Goal: Information Seeking & Learning: Learn about a topic

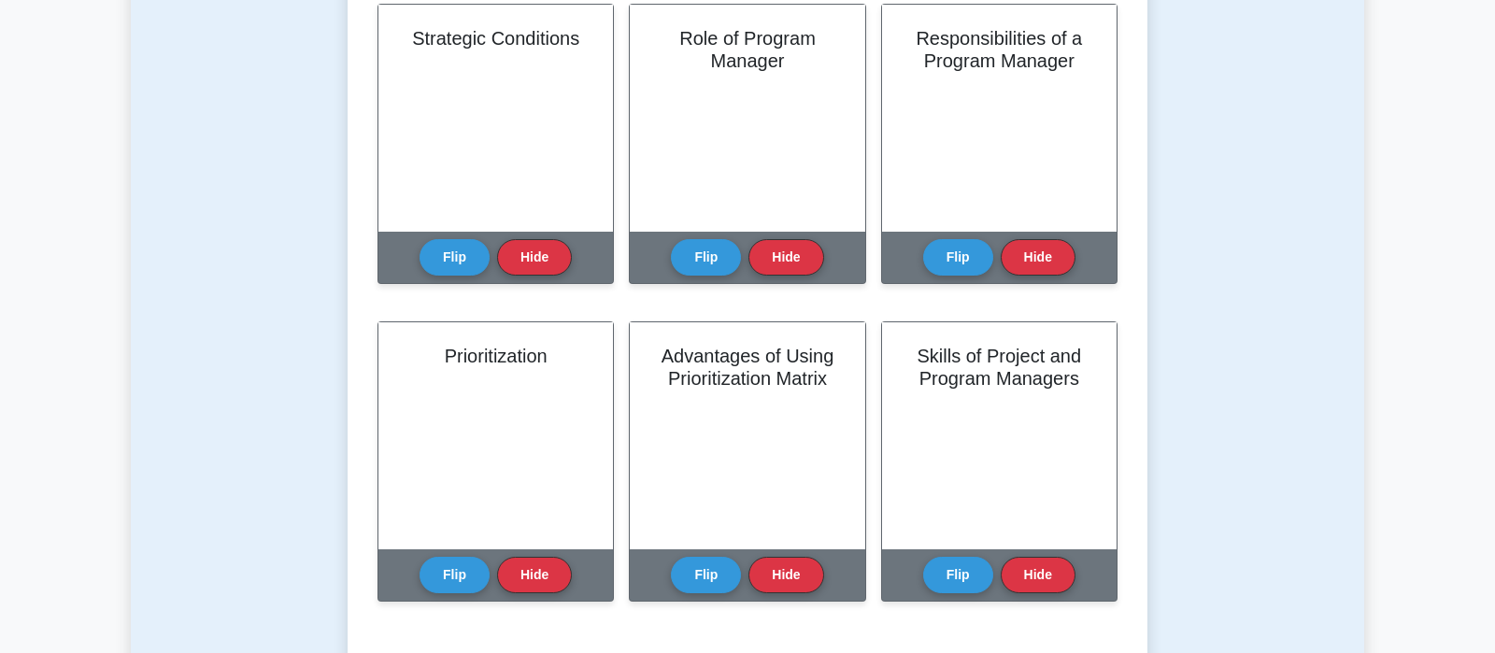
scroll to position [2158, 0]
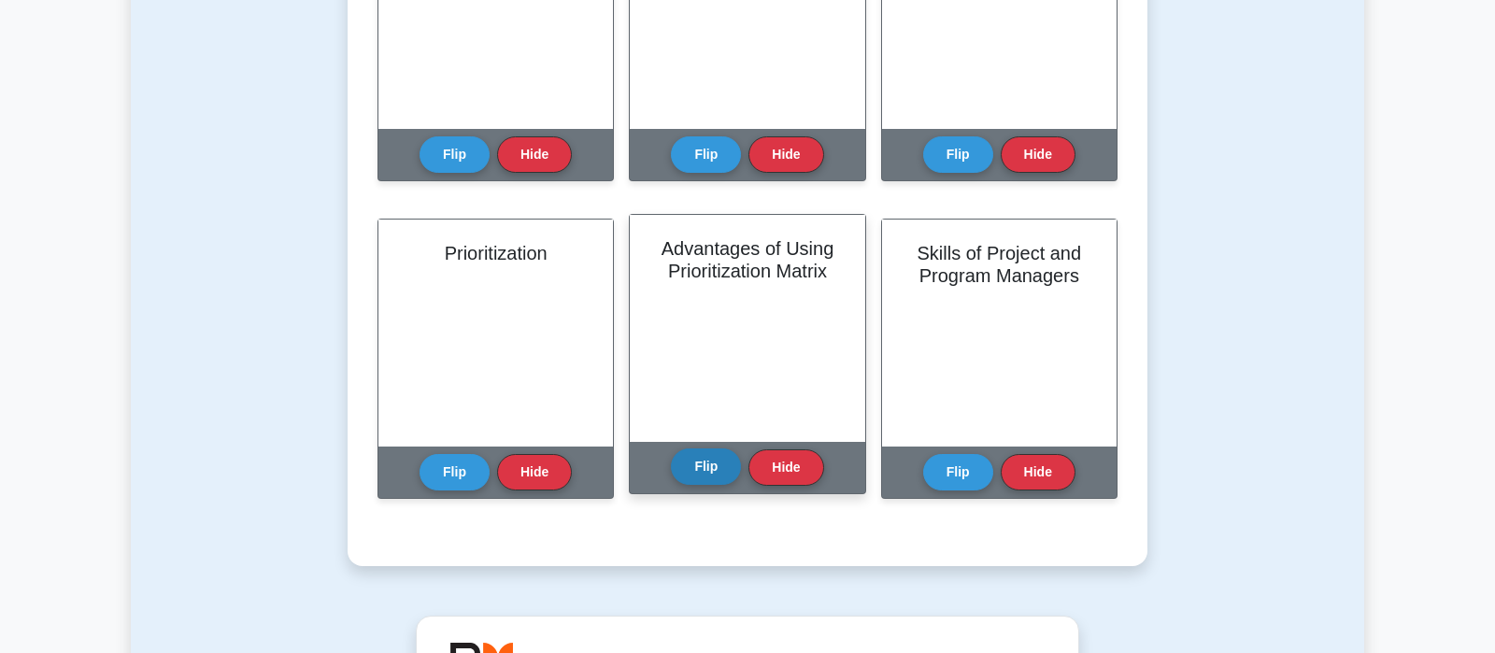
click at [709, 467] on button "Flip" at bounding box center [706, 466] width 70 height 36
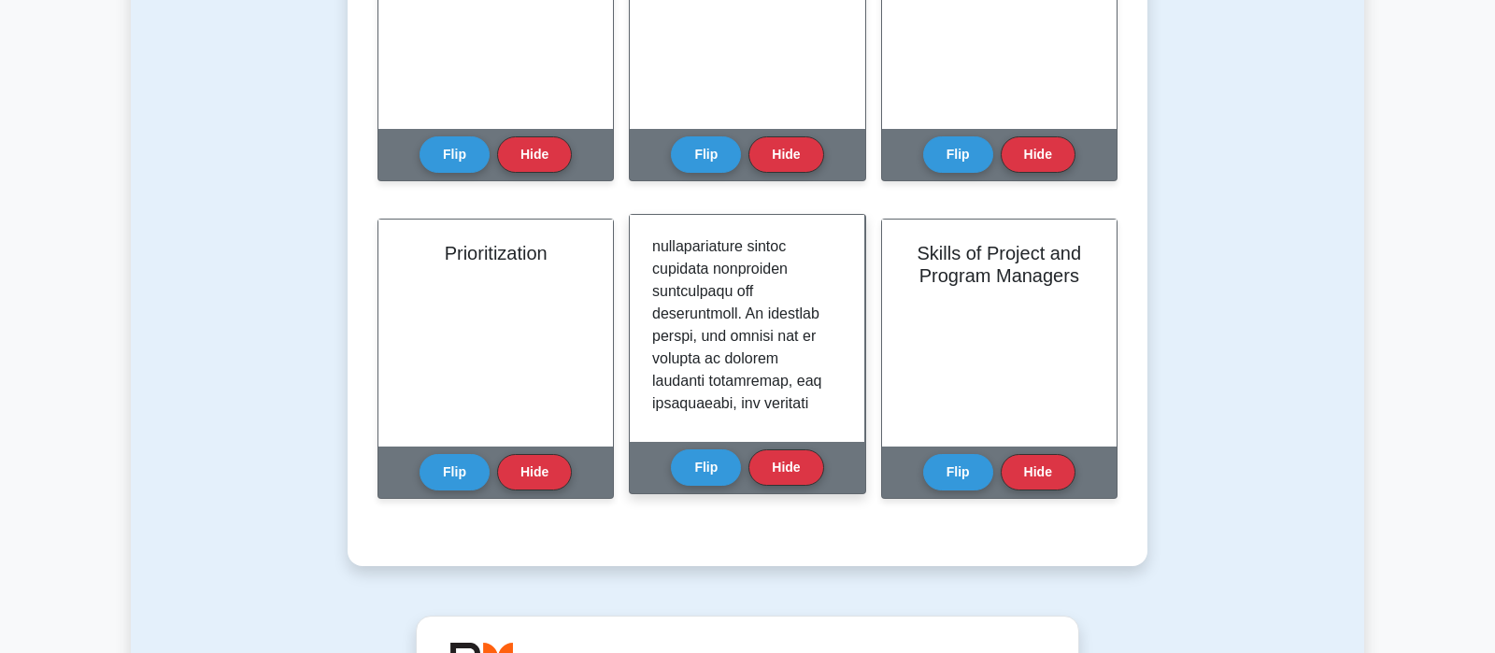
scroll to position [2119, 0]
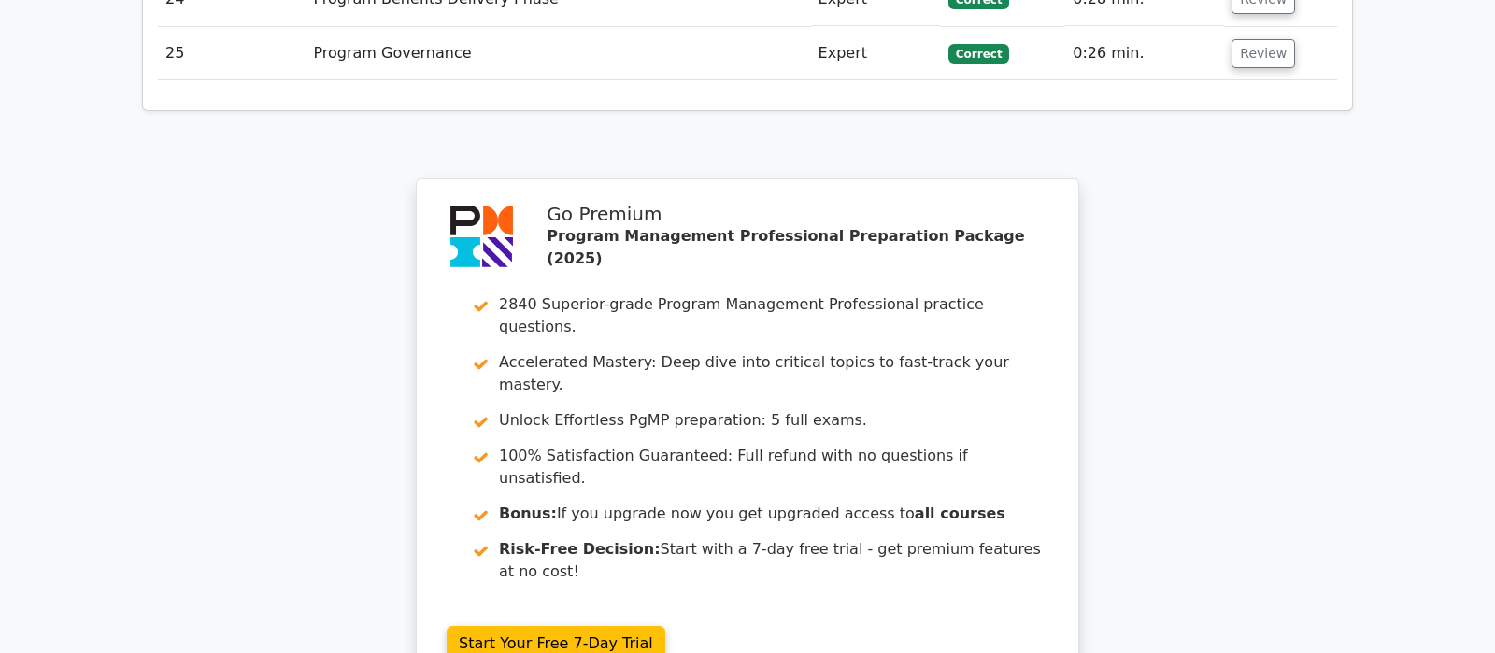
scroll to position [5025, 0]
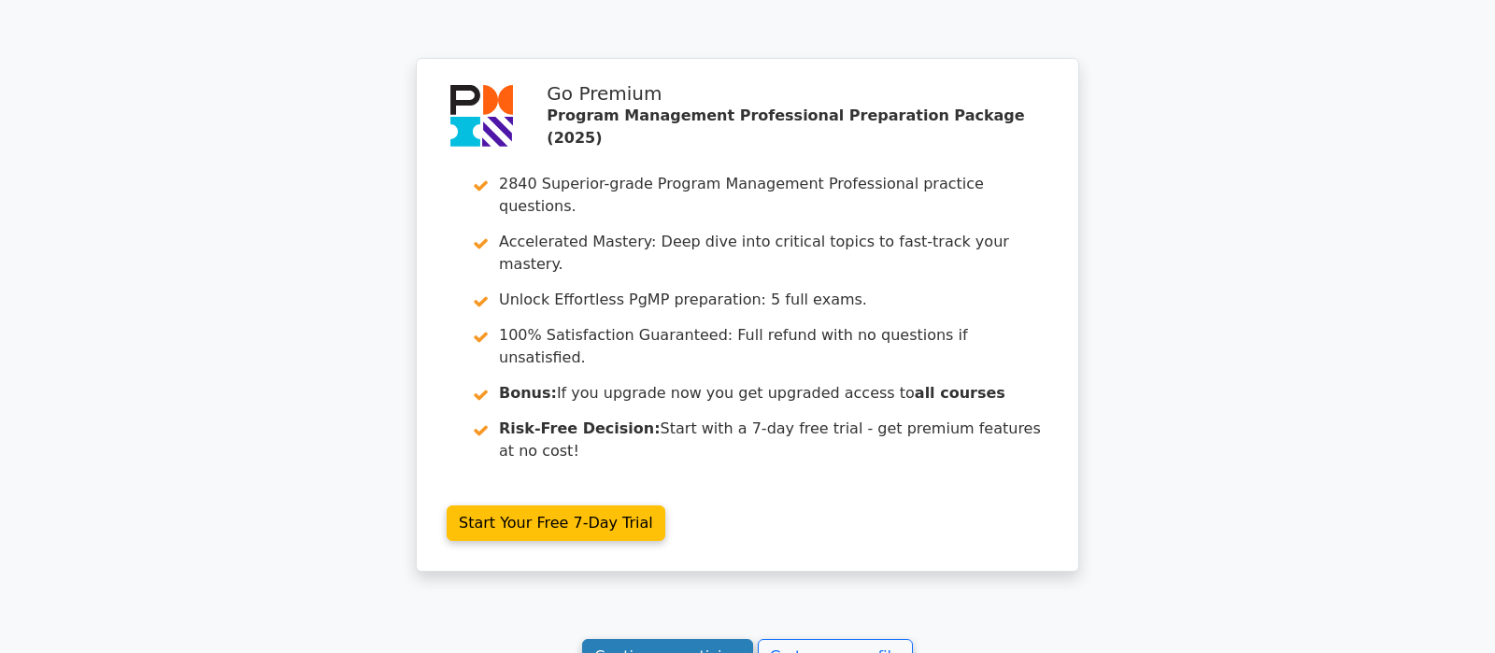
drag, startPoint x: 677, startPoint y: 358, endPoint x: 660, endPoint y: 365, distance: 19.3
click at [676, 639] on link "Continue practicing" at bounding box center [667, 657] width 171 height 36
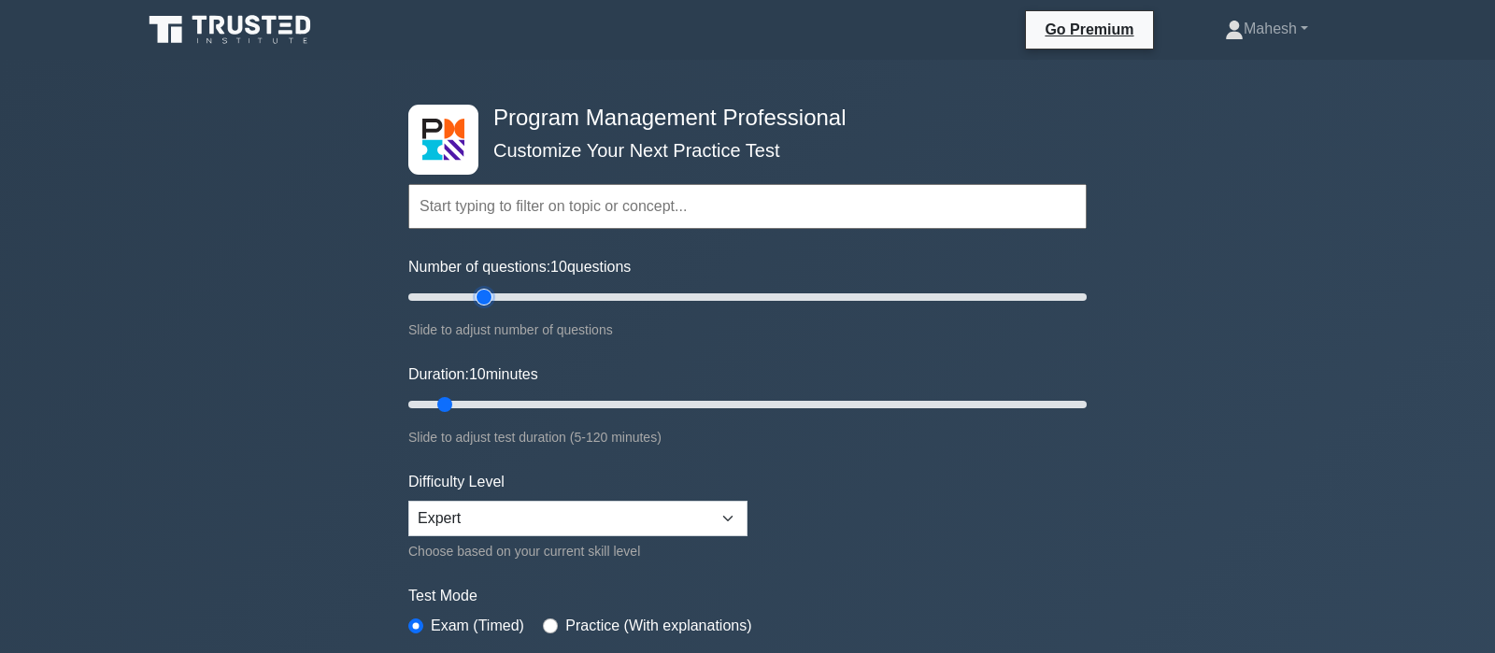
type input "25"
click at [490, 292] on input "Number of questions: 10 questions" at bounding box center [747, 297] width 678 height 22
click at [493, 401] on input "Duration: 10 minutes" at bounding box center [747, 404] width 678 height 22
type input "25"
click at [518, 405] on input "Duration: 20 minutes" at bounding box center [747, 404] width 678 height 22
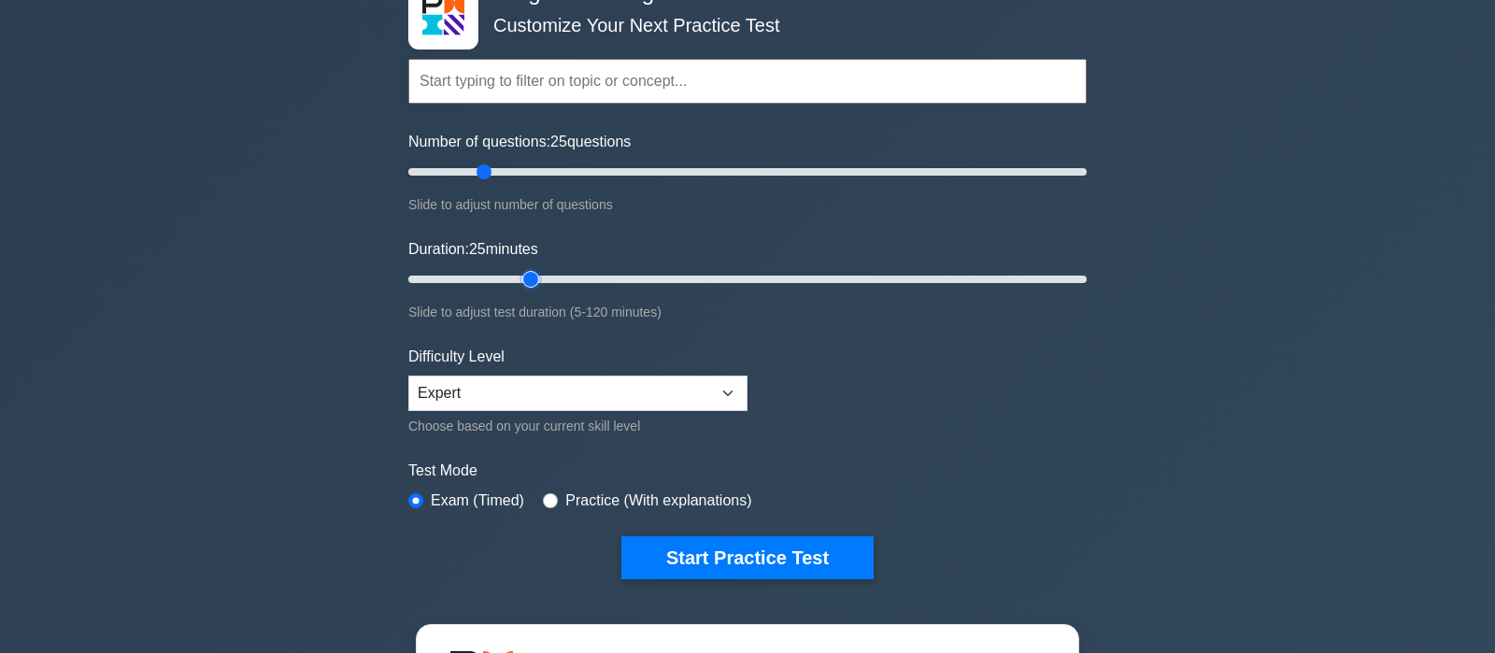
scroll to position [196, 0]
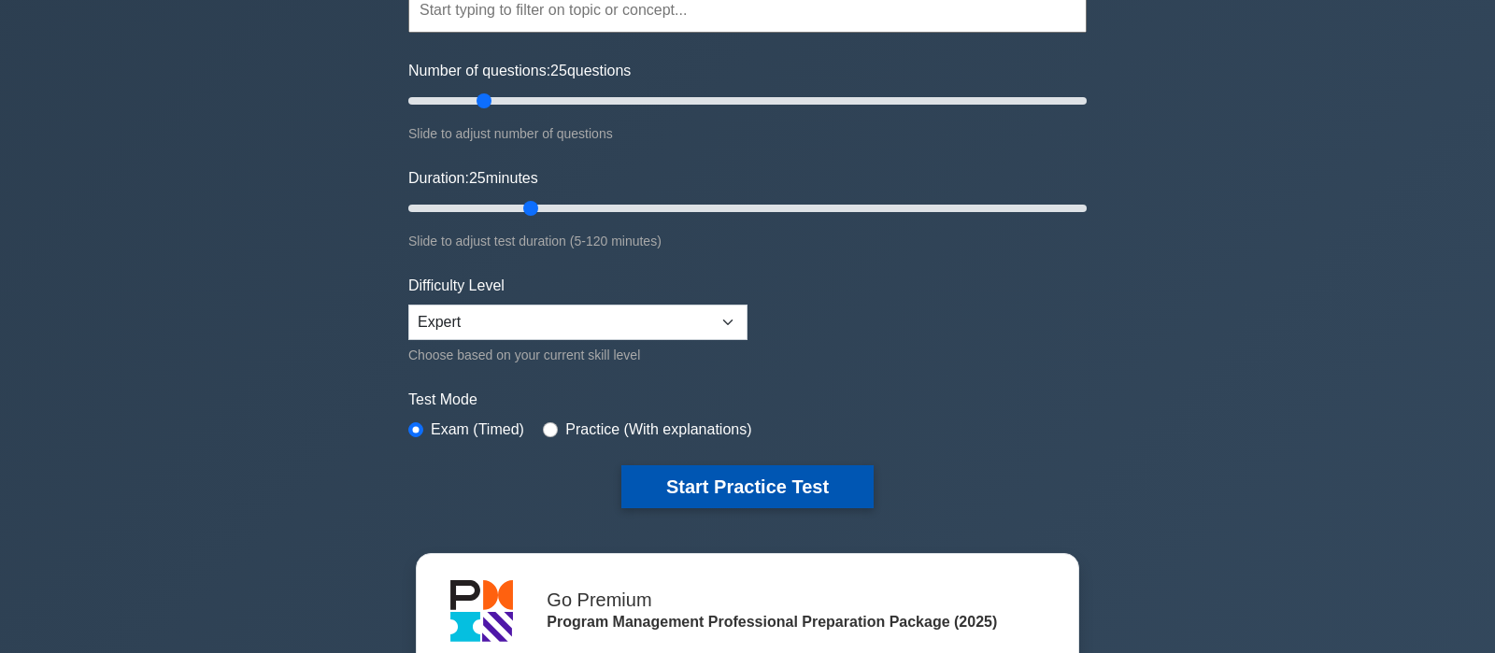
click at [775, 476] on button "Start Practice Test" at bounding box center [747, 486] width 252 height 43
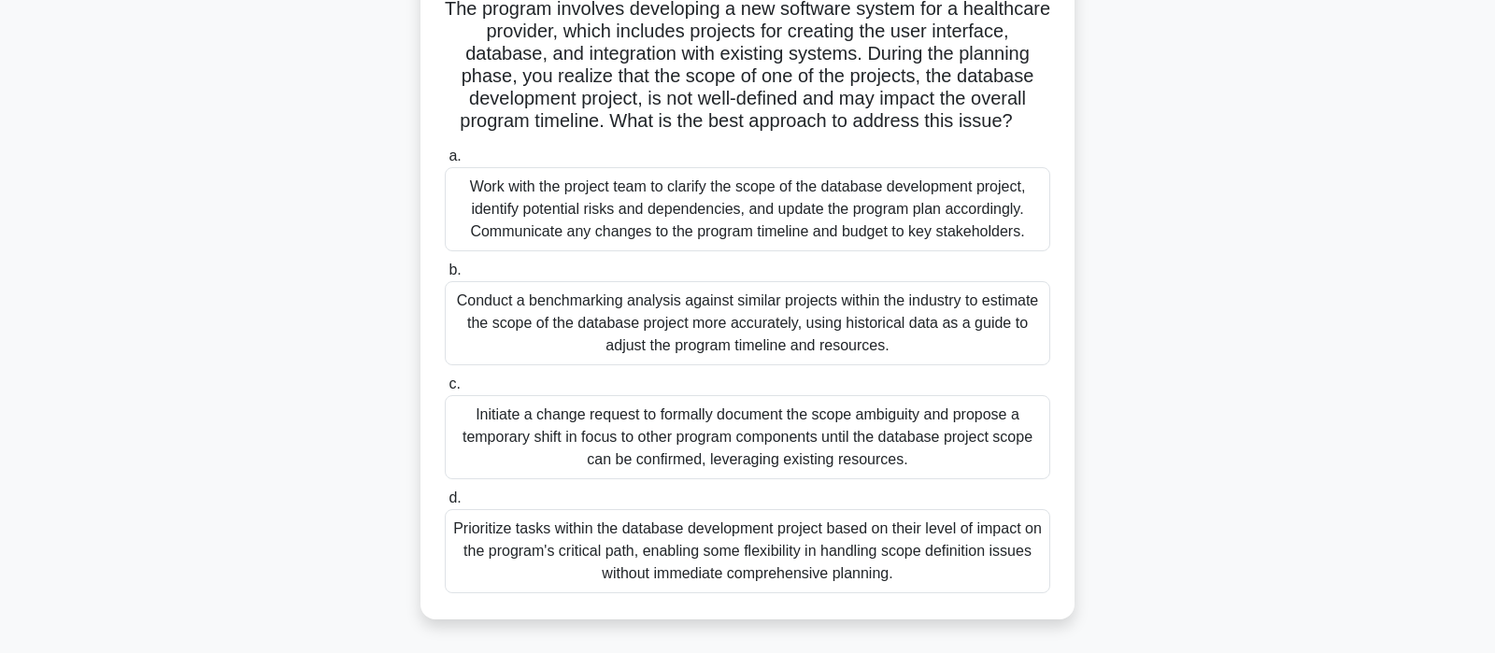
scroll to position [121, 0]
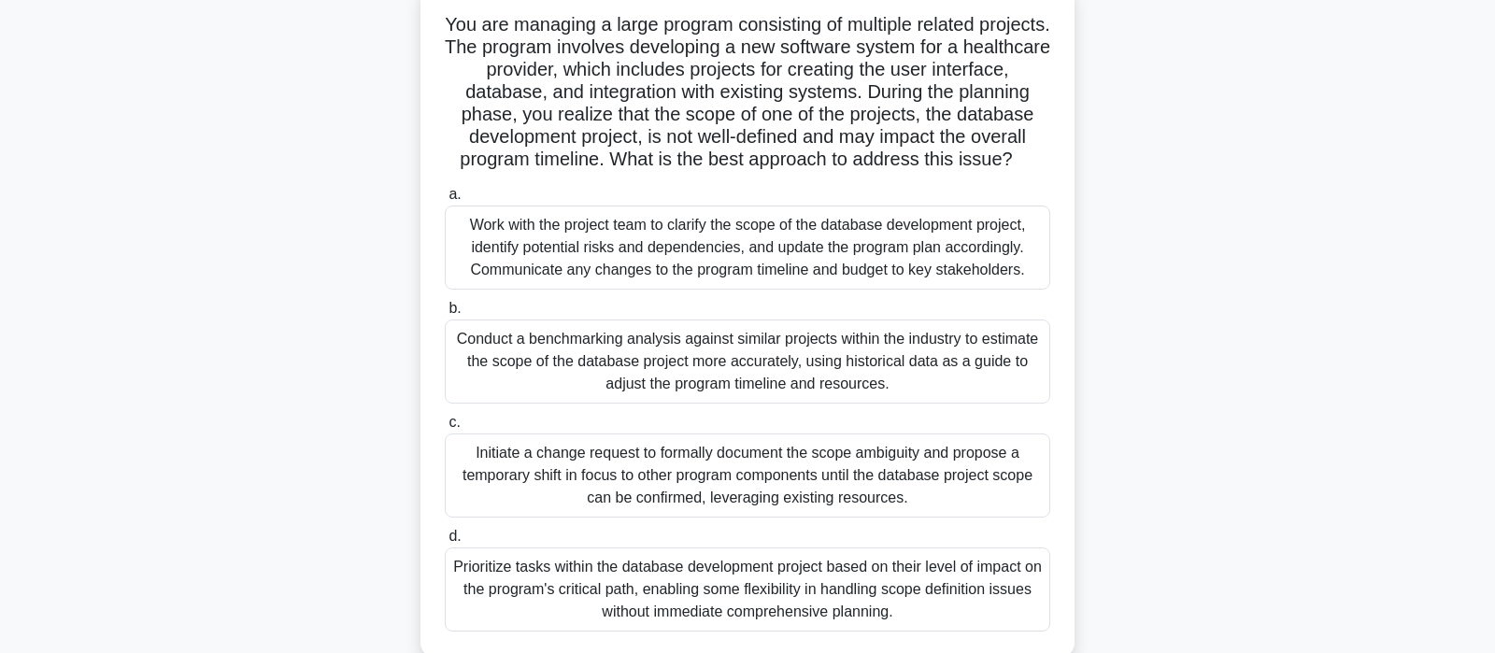
click at [829, 249] on div "Work with the project team to clarify the scope of the database development pro…" at bounding box center [747, 248] width 605 height 84
click at [445, 201] on input "a. Work with the project team to clarify the scope of the database development …" at bounding box center [445, 195] width 0 height 12
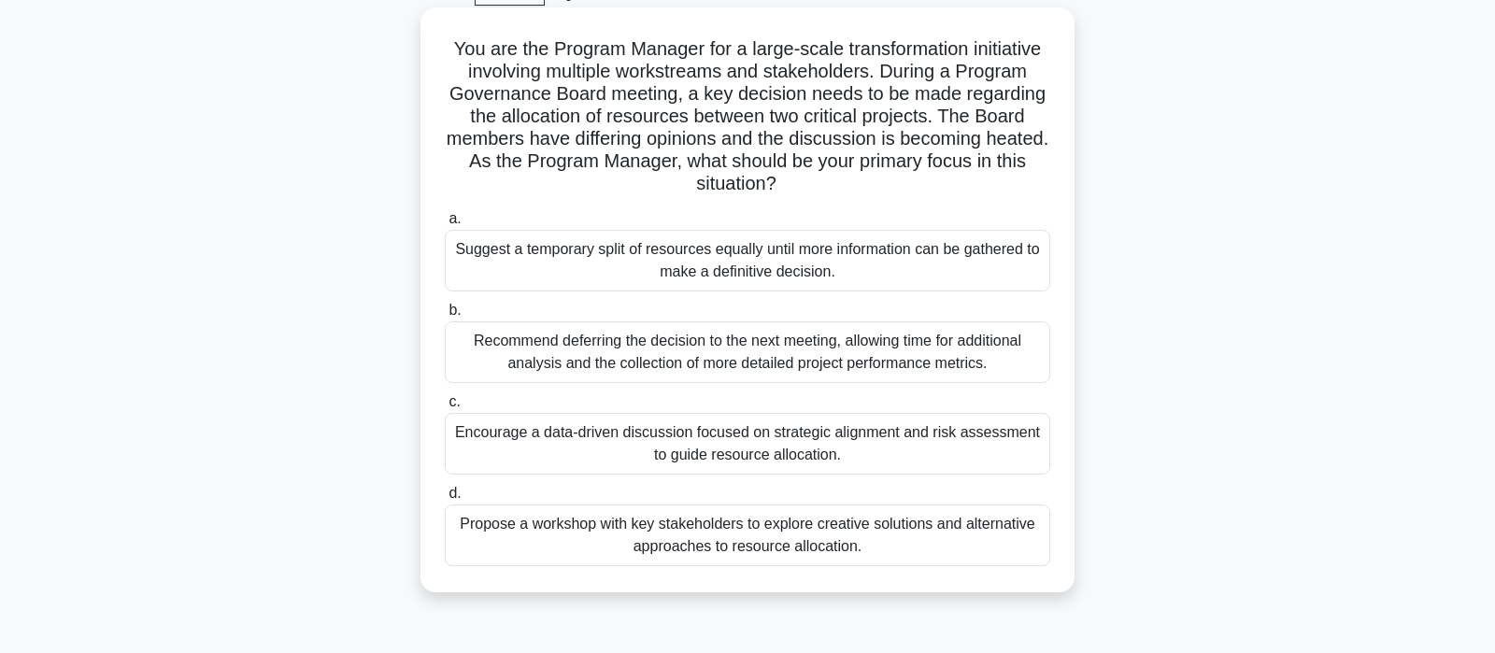
scroll to position [98, 0]
click at [715, 444] on div "Encourage a data-driven discussion focused on strategic alignment and risk asse…" at bounding box center [747, 443] width 605 height 62
click at [445, 407] on input "c. Encourage a data-driven discussion focused on strategic alignment and risk a…" at bounding box center [445, 401] width 0 height 12
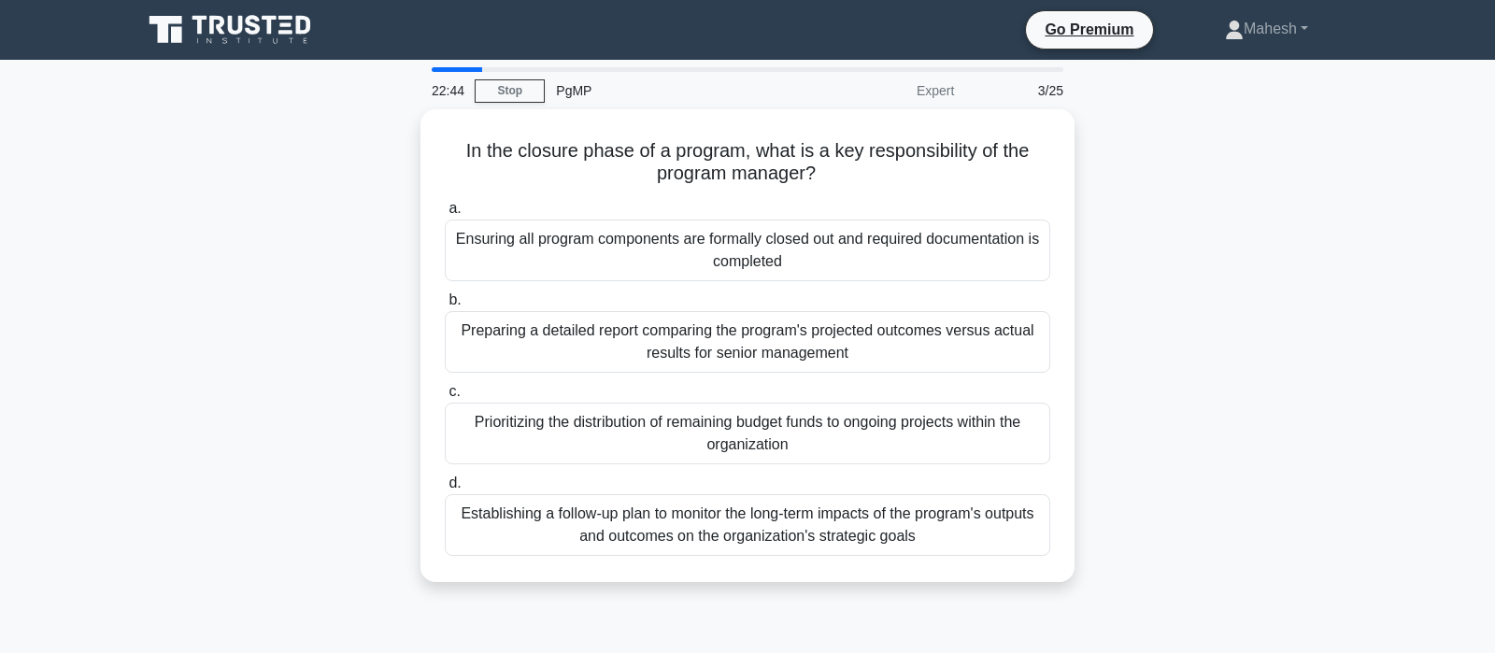
scroll to position [0, 0]
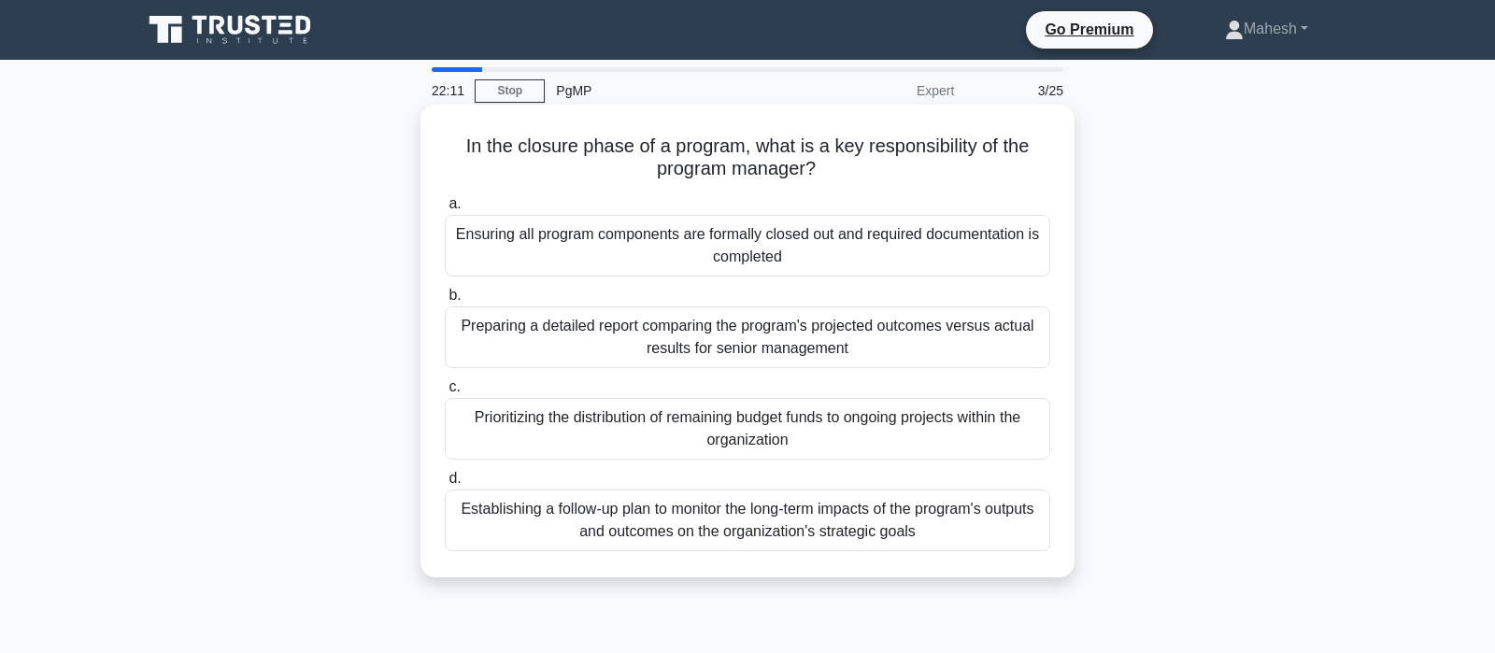
click at [821, 250] on div "Ensuring all program components are formally closed out and required documentat…" at bounding box center [747, 246] width 605 height 62
click at [445, 210] on input "a. Ensuring all program components are formally closed out and required documen…" at bounding box center [445, 204] width 0 height 12
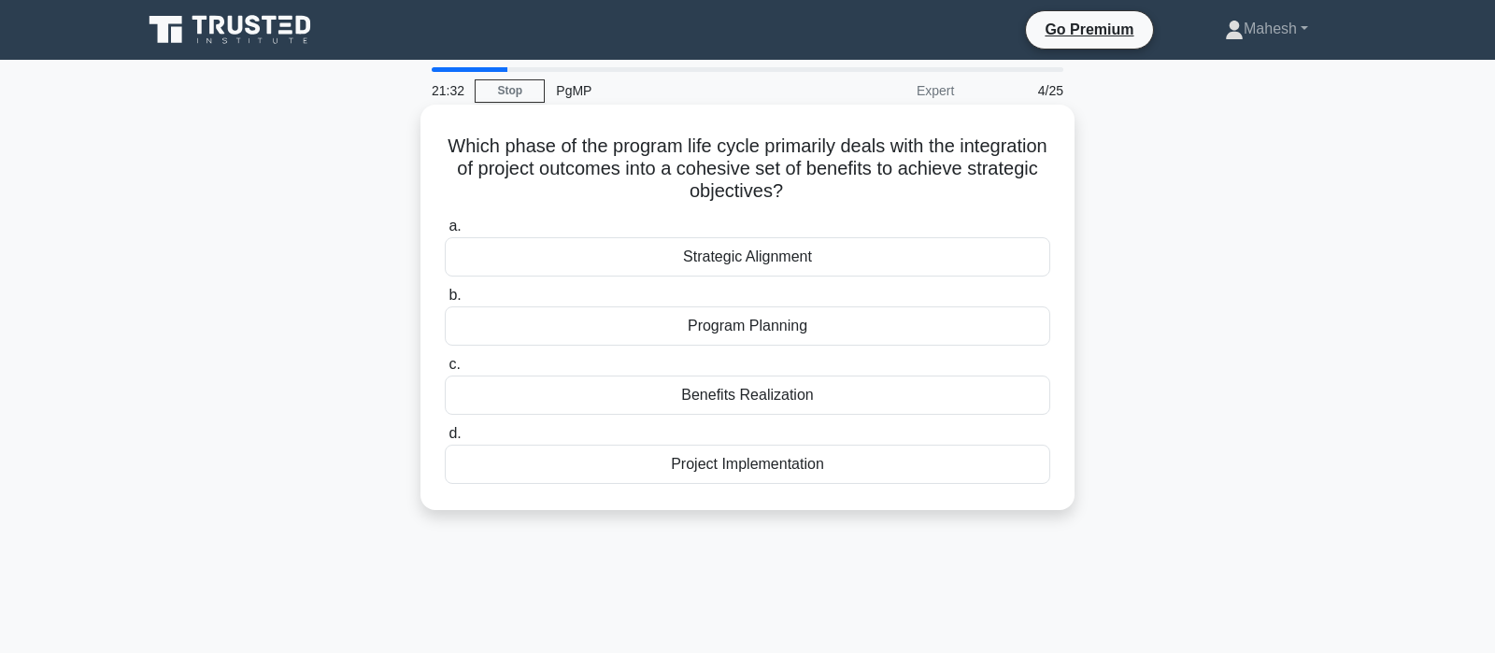
click at [792, 261] on div "Strategic Alignment" at bounding box center [747, 256] width 605 height 39
click at [445, 233] on input "a. Strategic Alignment" at bounding box center [445, 226] width 0 height 12
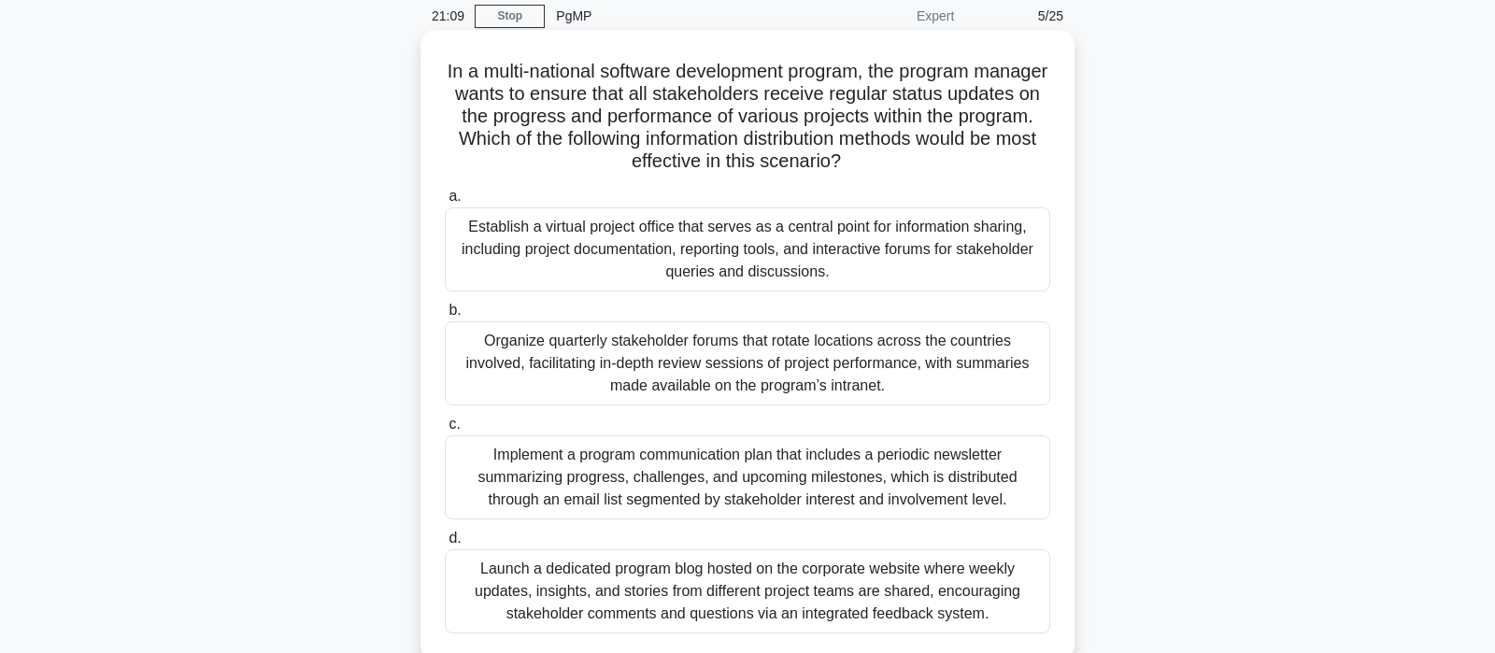
scroll to position [98, 0]
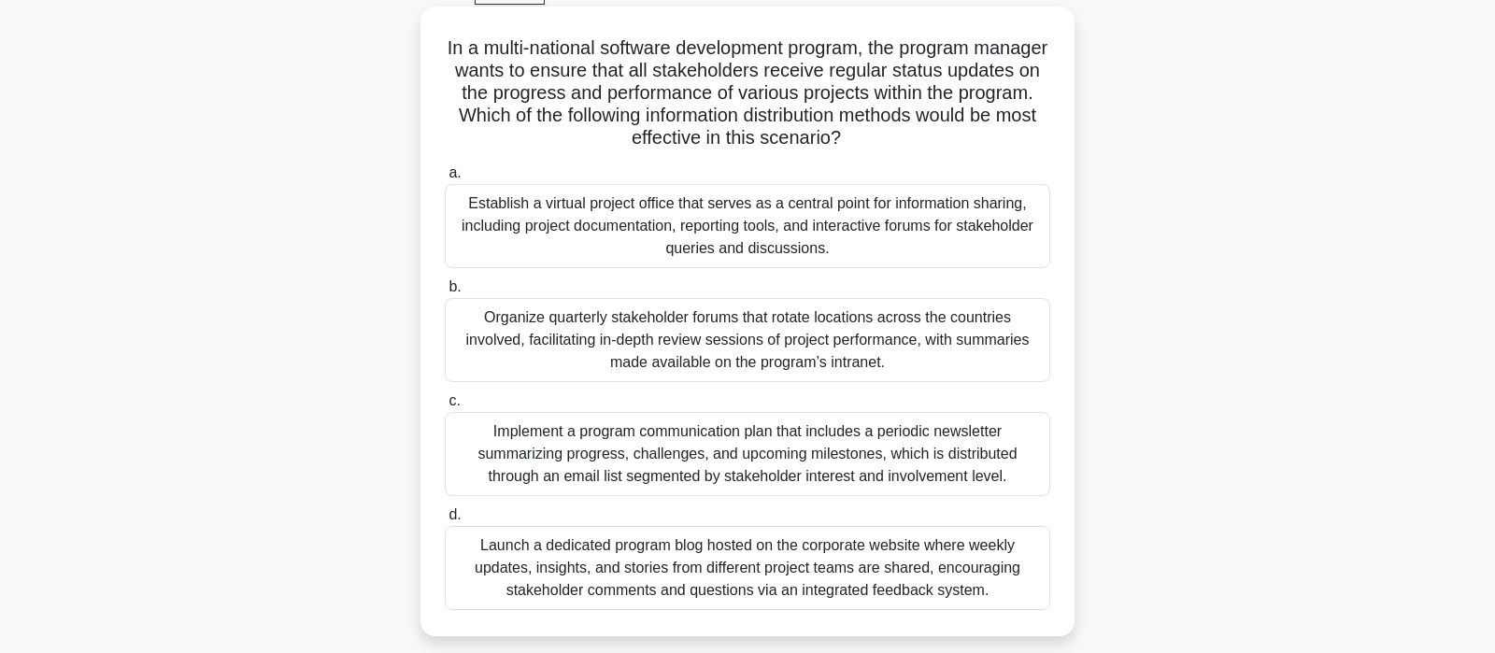
click at [811, 235] on div "Establish a virtual project office that serves as a central point for informati…" at bounding box center [747, 226] width 605 height 84
click at [445, 179] on input "a. Establish a virtual project office that serves as a central point for inform…" at bounding box center [445, 173] width 0 height 12
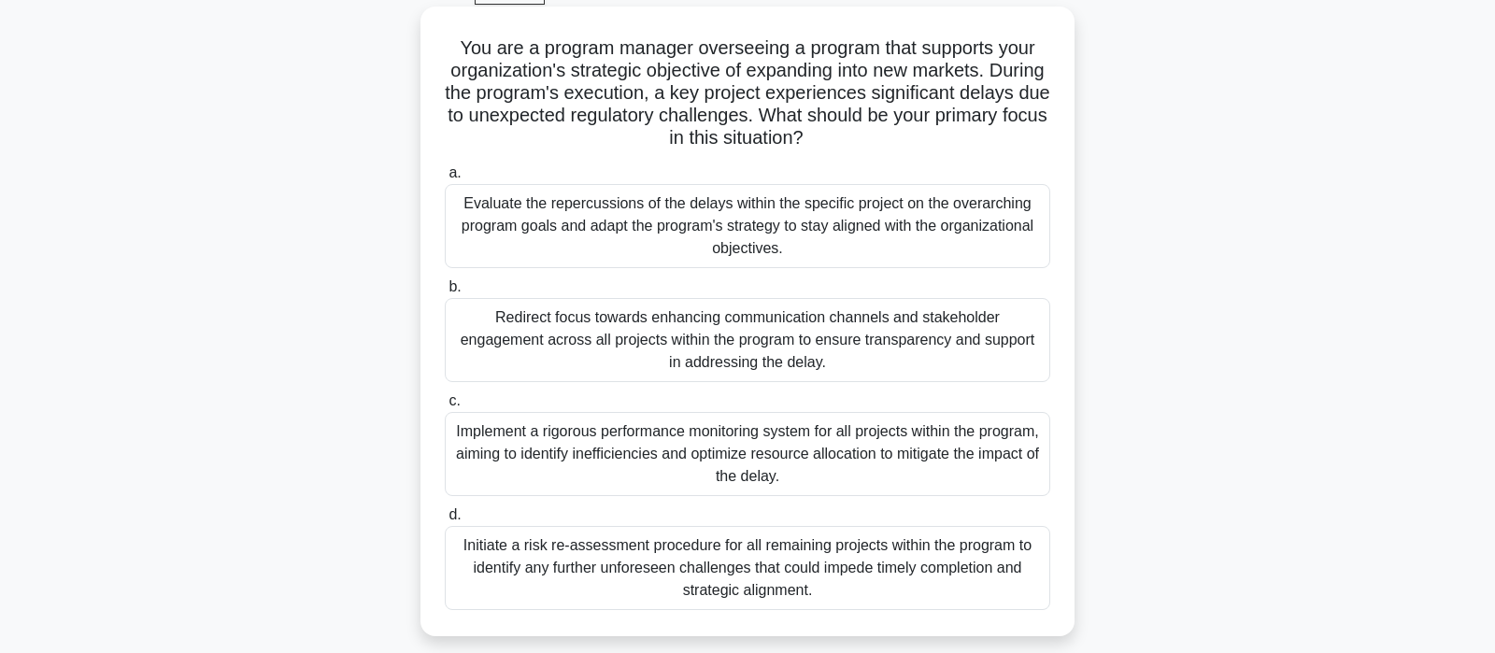
click at [818, 237] on div "Evaluate the repercussions of the delays within the specific project on the ove…" at bounding box center [747, 226] width 605 height 84
click at [445, 179] on input "a. Evaluate the repercussions of the delays within the specific project on the …" at bounding box center [445, 173] width 0 height 12
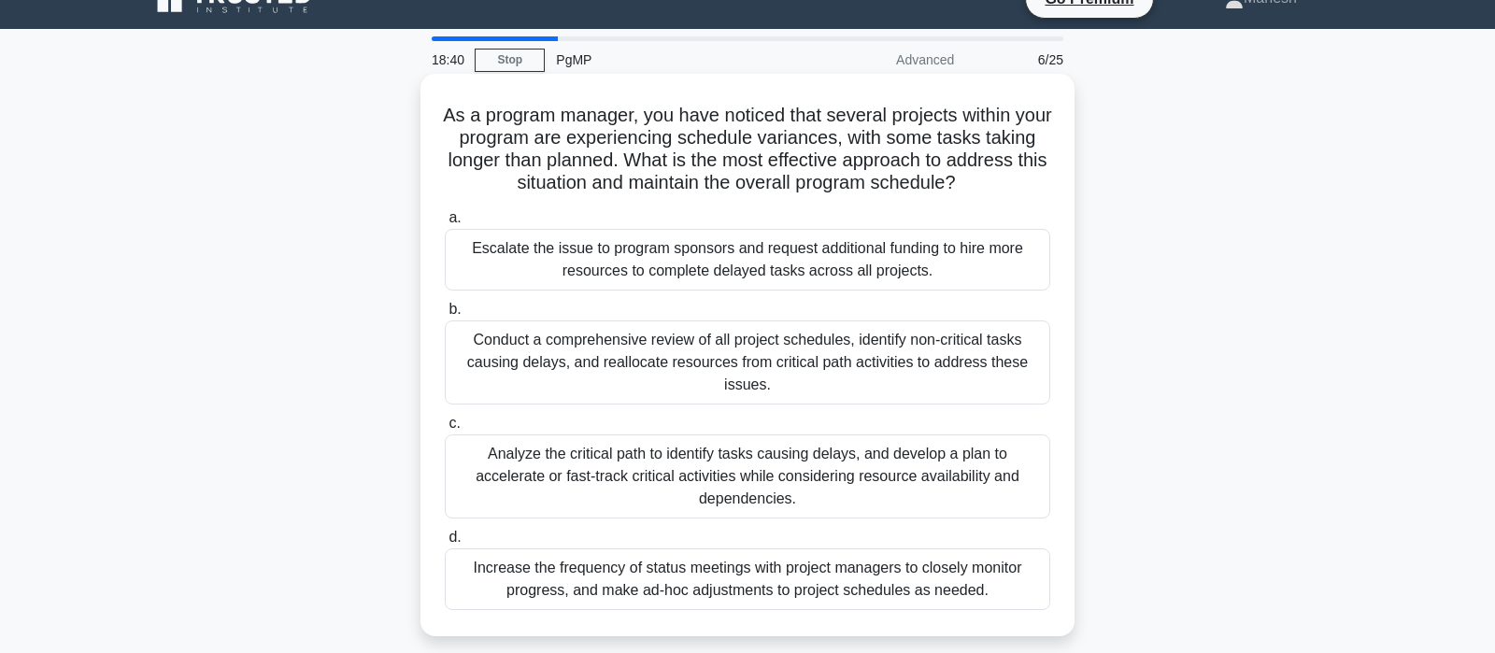
scroll to position [0, 0]
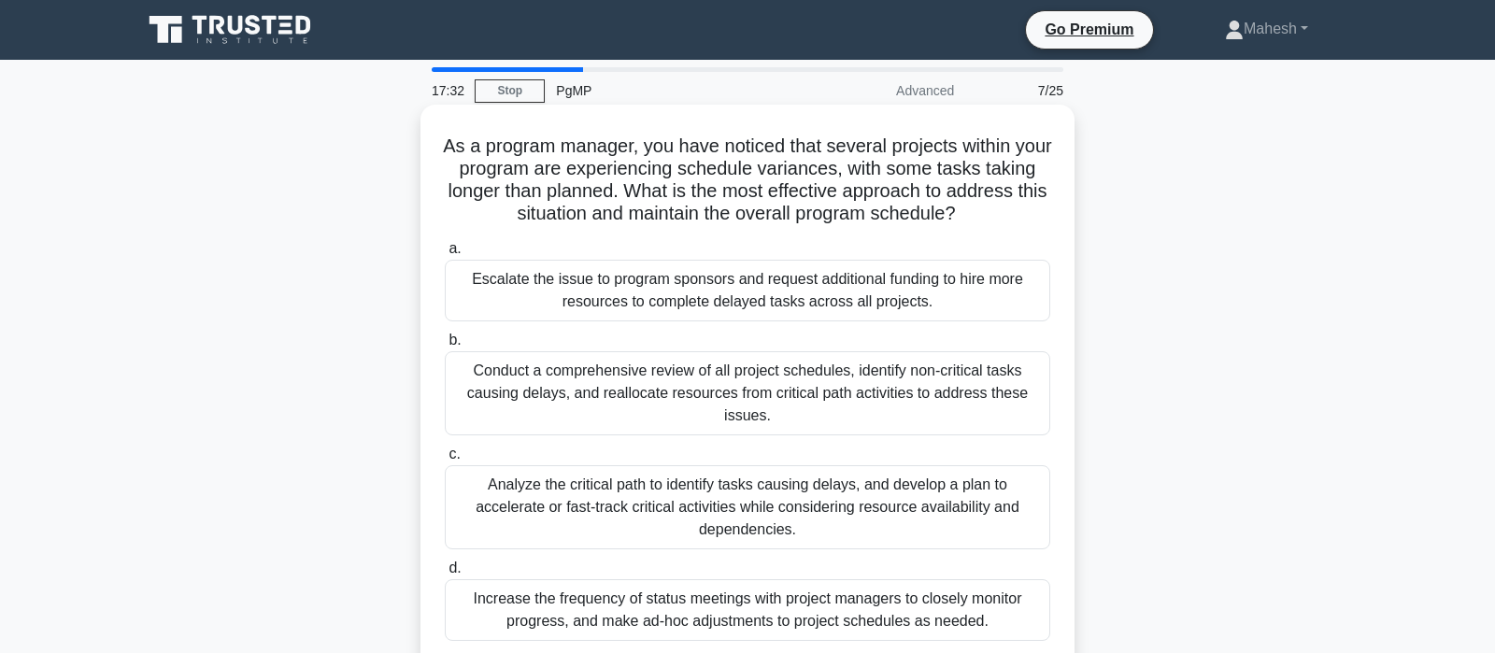
click at [778, 487] on div "Analyze the critical path to identify tasks causing delays, and develop a plan …" at bounding box center [747, 507] width 605 height 84
click at [445, 461] on input "c. Analyze the critical path to identify tasks causing delays, and develop a pl…" at bounding box center [445, 454] width 0 height 12
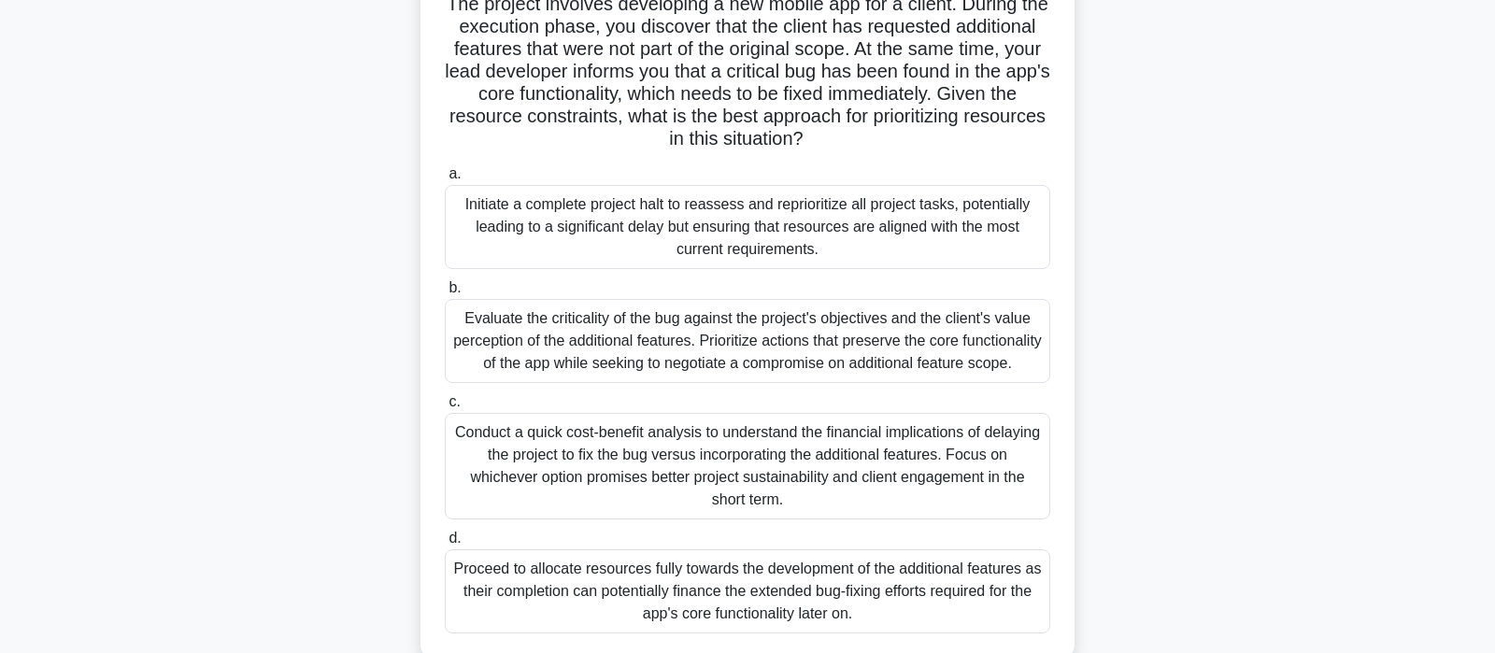
scroll to position [196, 0]
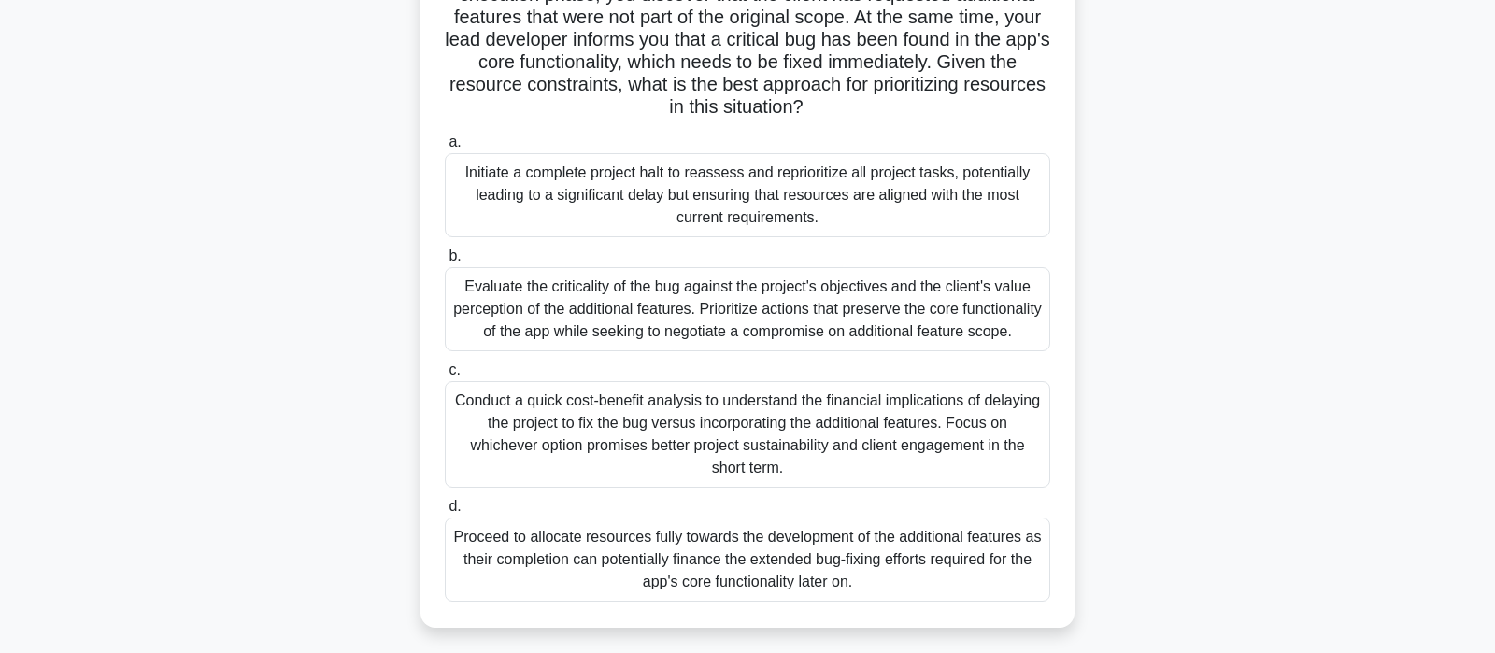
click at [689, 335] on div "Evaluate the criticality of the bug against the project's objectives and the cl…" at bounding box center [747, 309] width 605 height 84
click at [445, 263] on input "b. Evaluate the criticality of the bug against the project's objectives and the…" at bounding box center [445, 256] width 0 height 12
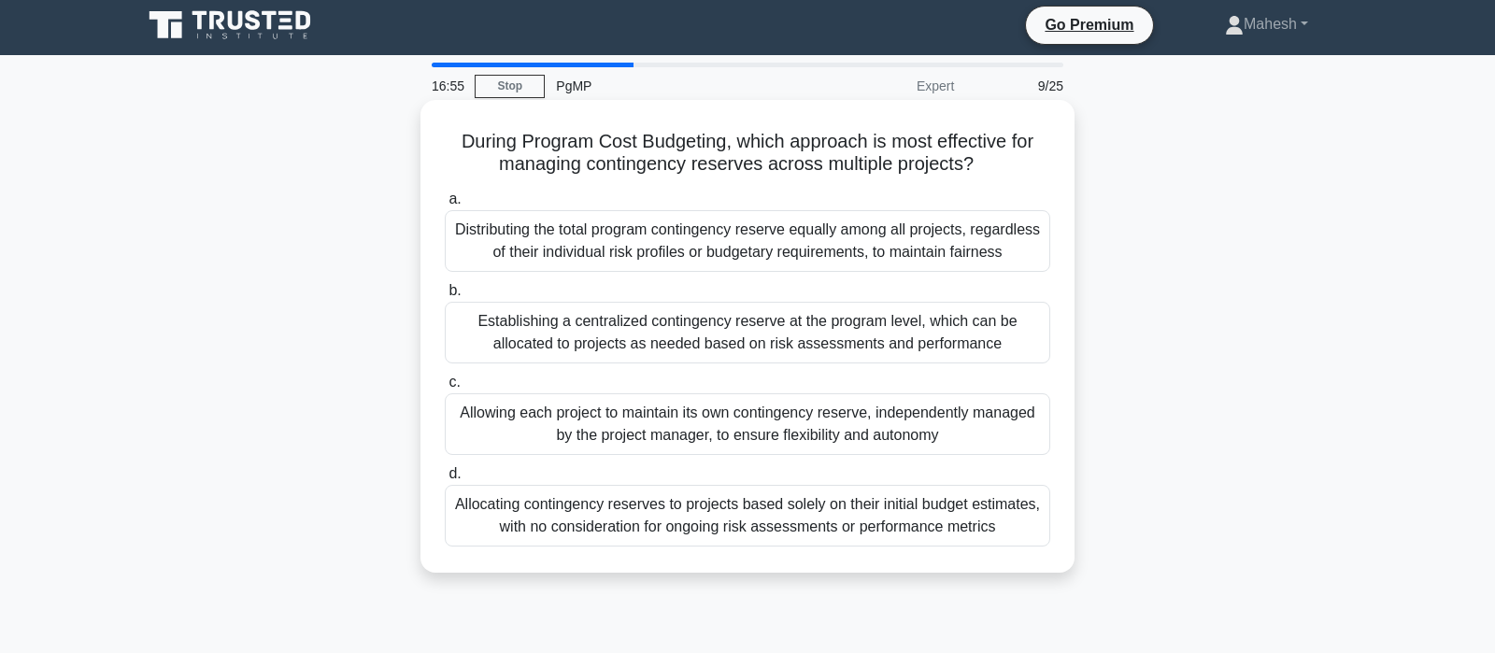
scroll to position [0, 0]
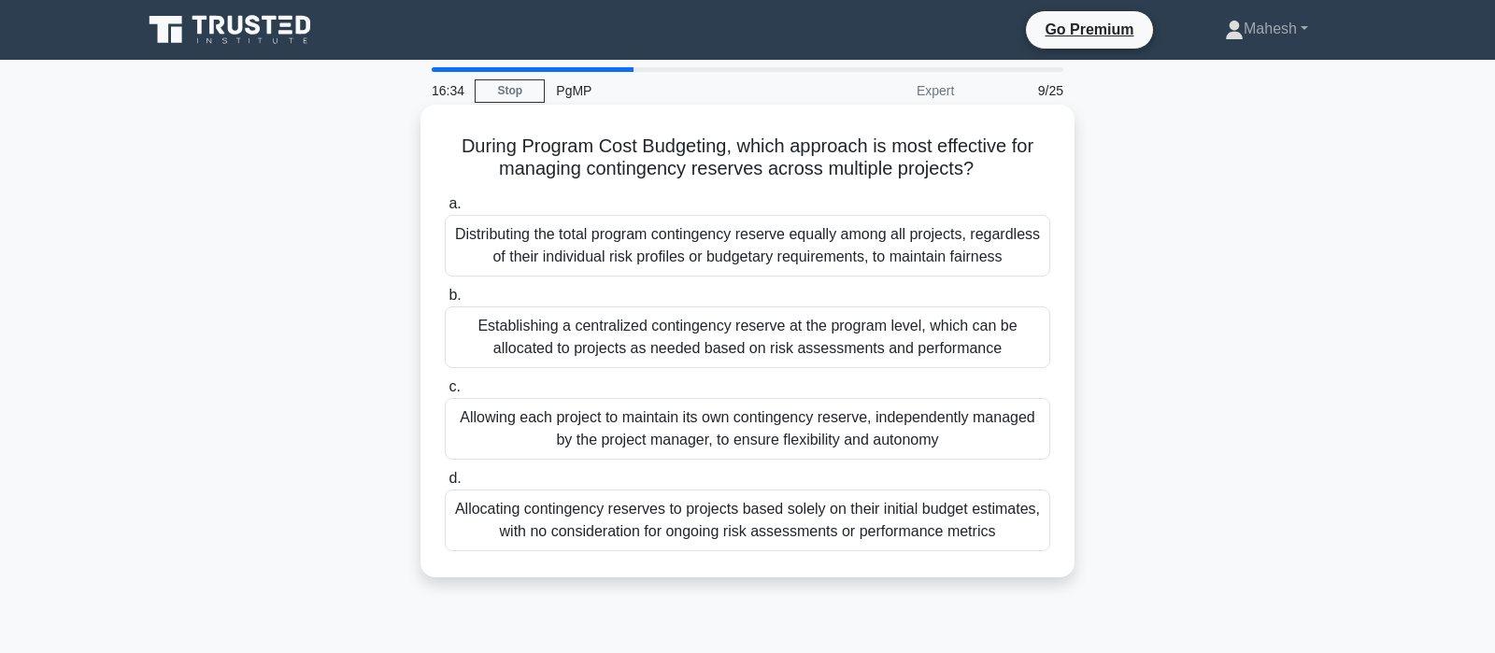
click at [753, 328] on div "Establishing a centralized contingency reserve at the program level, which can …" at bounding box center [747, 337] width 605 height 62
click at [445, 302] on input "b. Establishing a centralized contingency reserve at the program level, which c…" at bounding box center [445, 296] width 0 height 12
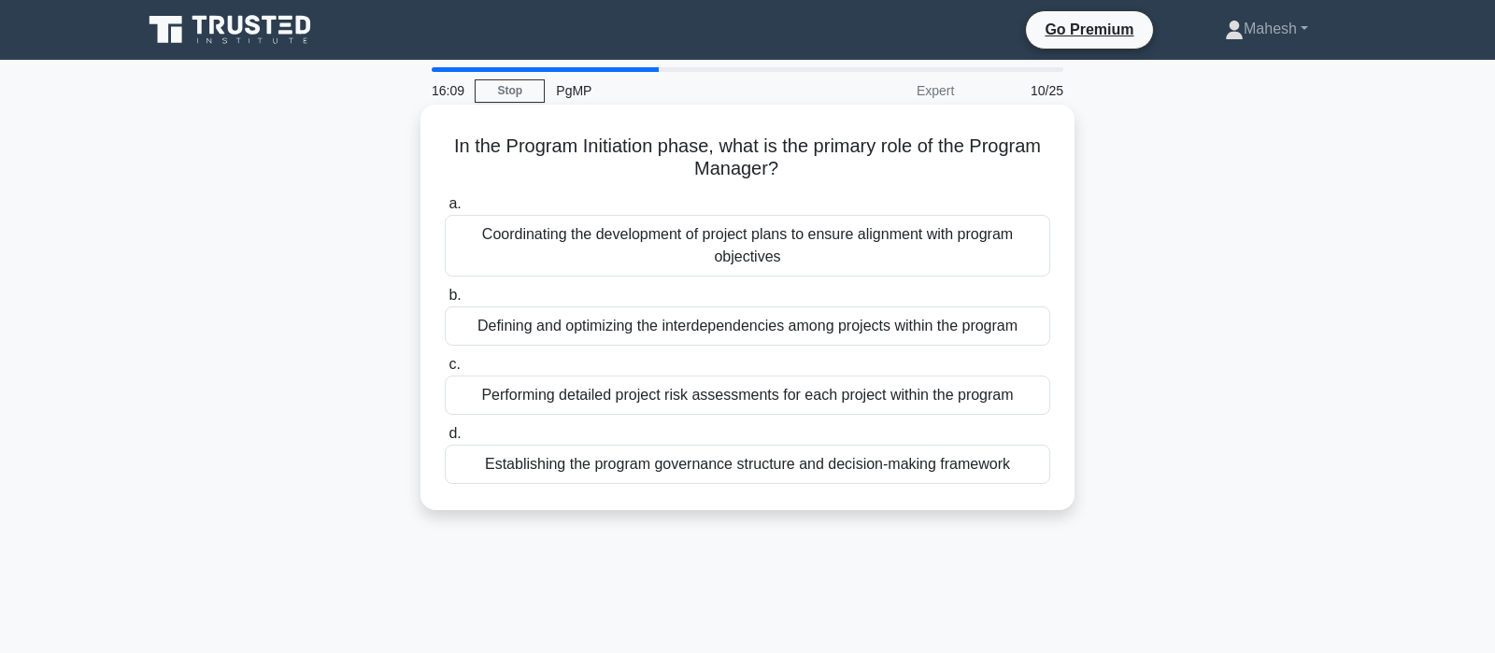
click at [717, 469] on div "Establishing the program governance structure and decision-making framework" at bounding box center [747, 464] width 605 height 39
click at [445, 440] on input "d. Establishing the program governance structure and decision-making framework" at bounding box center [445, 434] width 0 height 12
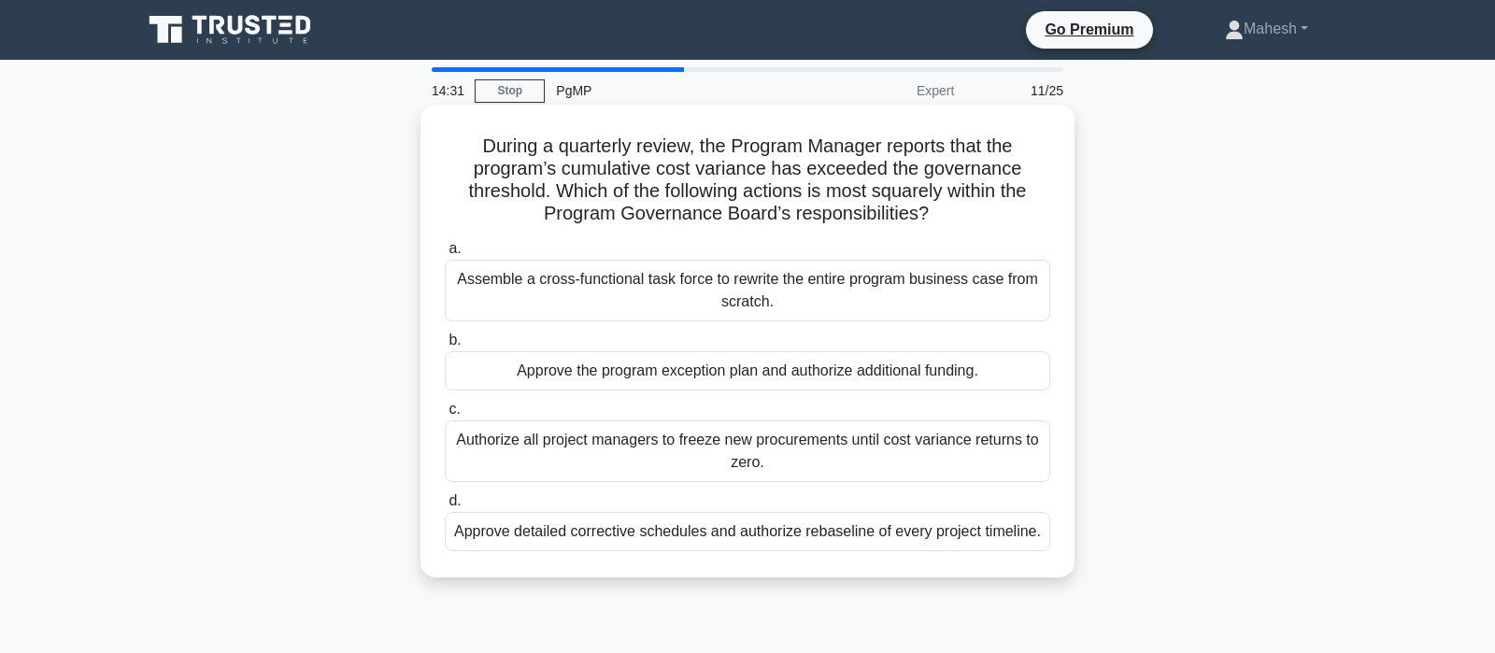
click at [779, 373] on div "Approve the program exception plan and authorize additional funding." at bounding box center [747, 370] width 605 height 39
click at [445, 347] on input "b. Approve the program exception plan and authorize additional funding." at bounding box center [445, 340] width 0 height 12
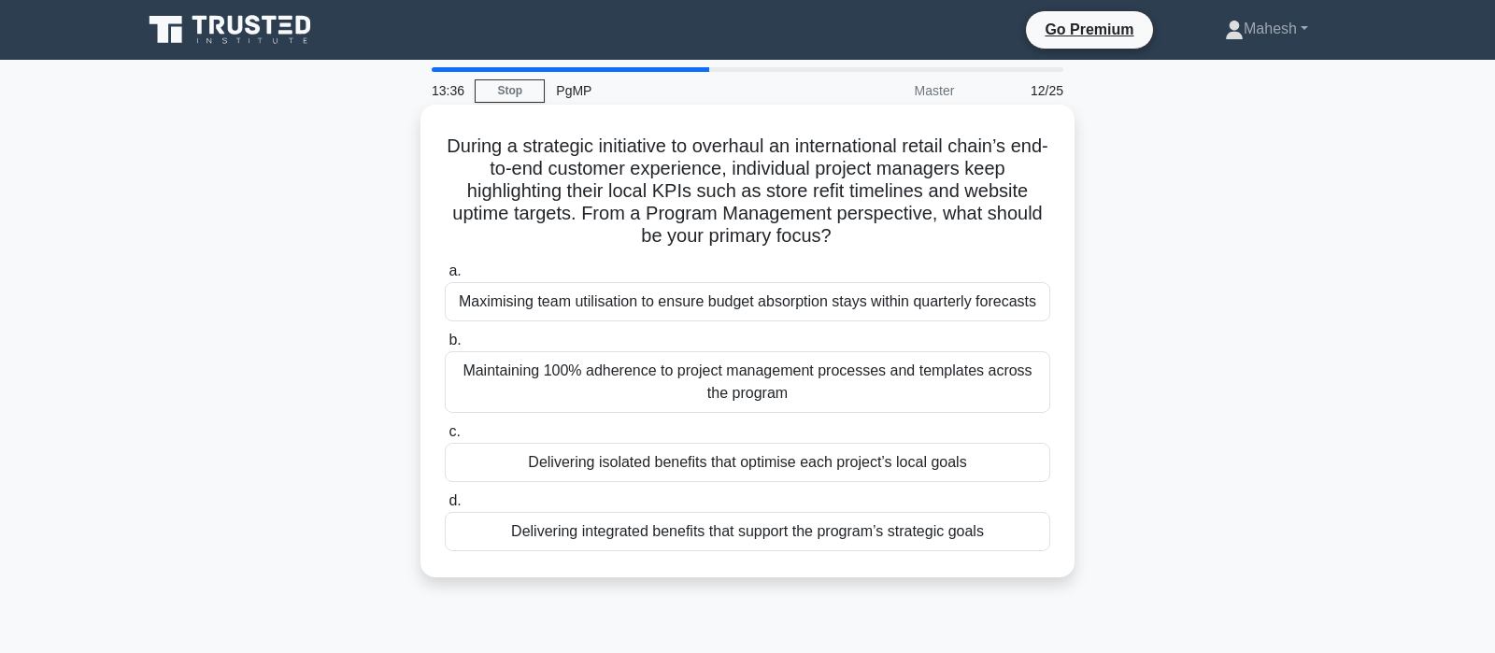
click at [653, 537] on div "Delivering integrated benefits that support the program’s strategic goals" at bounding box center [747, 531] width 605 height 39
click at [445, 507] on input "d. Delivering integrated benefits that support the program’s strategic goals" at bounding box center [445, 501] width 0 height 12
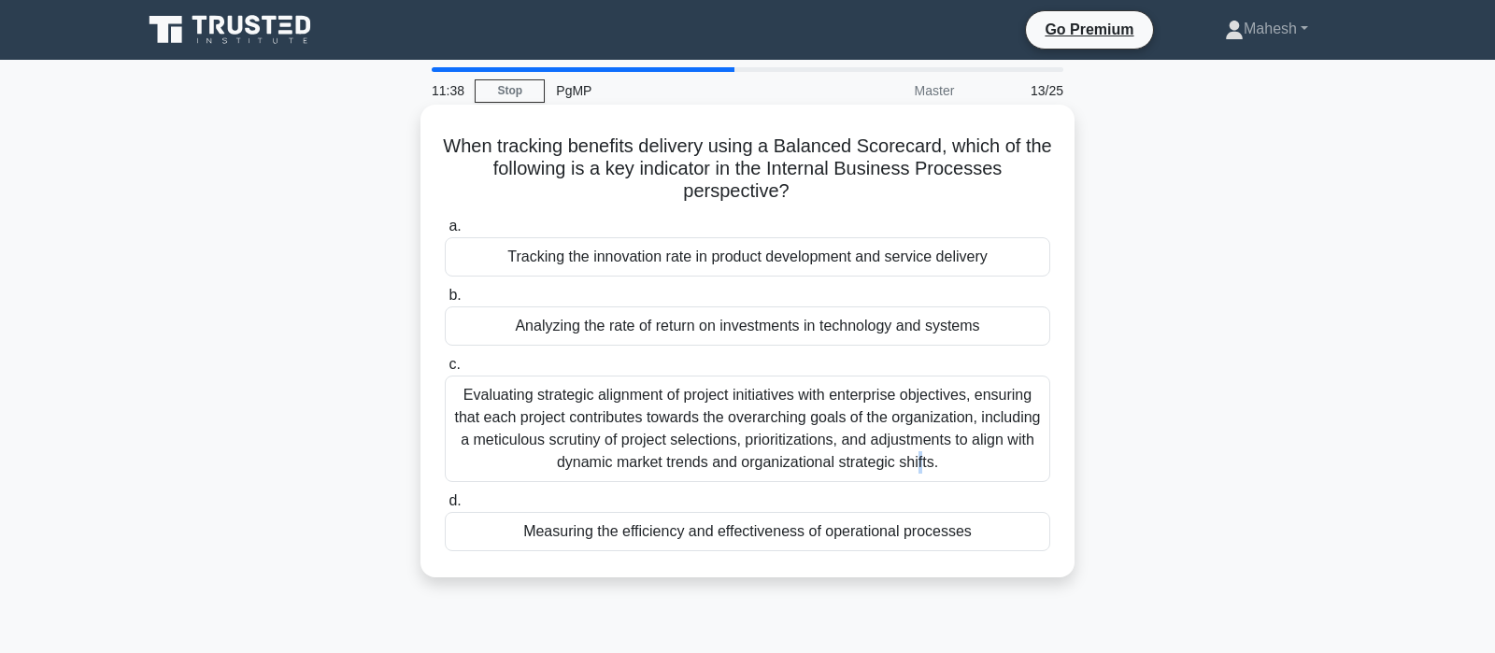
click at [746, 441] on div "Evaluating strategic alignment of project initiatives with enterprise objective…" at bounding box center [747, 429] width 605 height 107
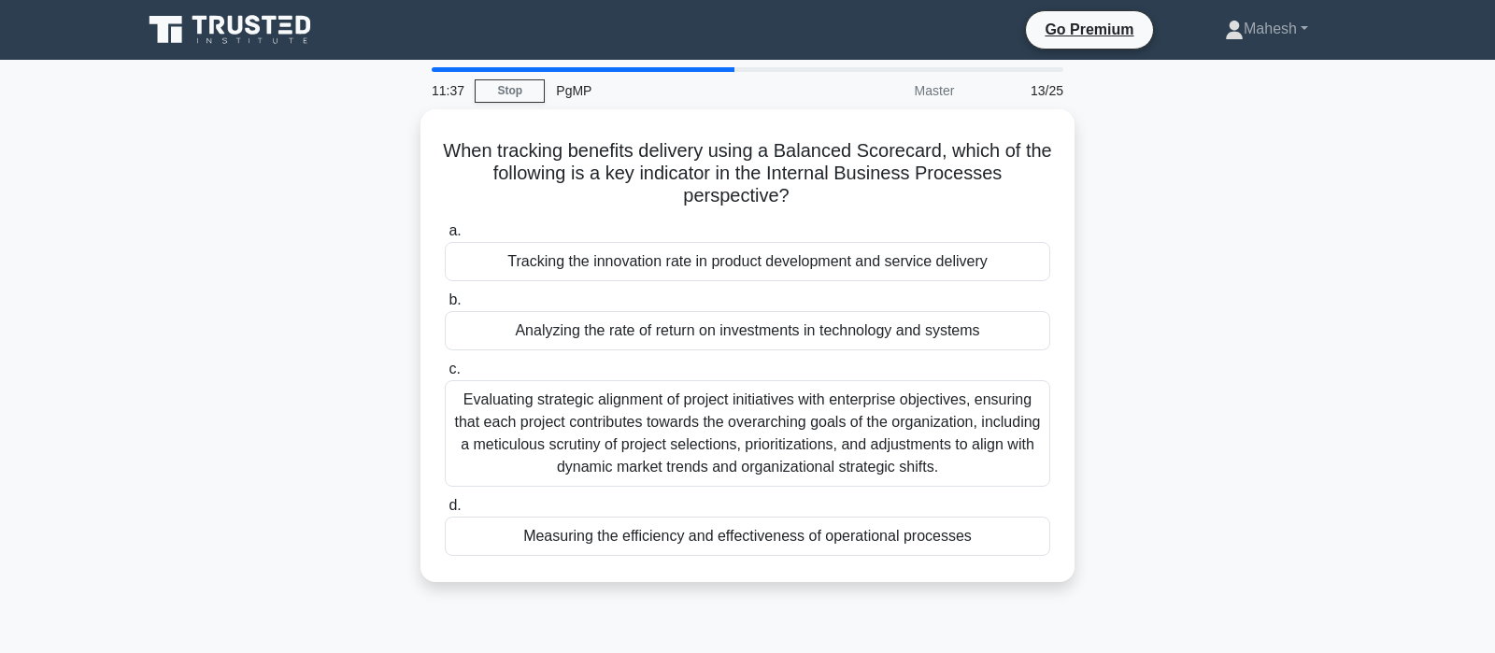
click at [1152, 362] on div "When tracking benefits delivery using a Balanced Scorecard, which of the follow…" at bounding box center [747, 356] width 1233 height 495
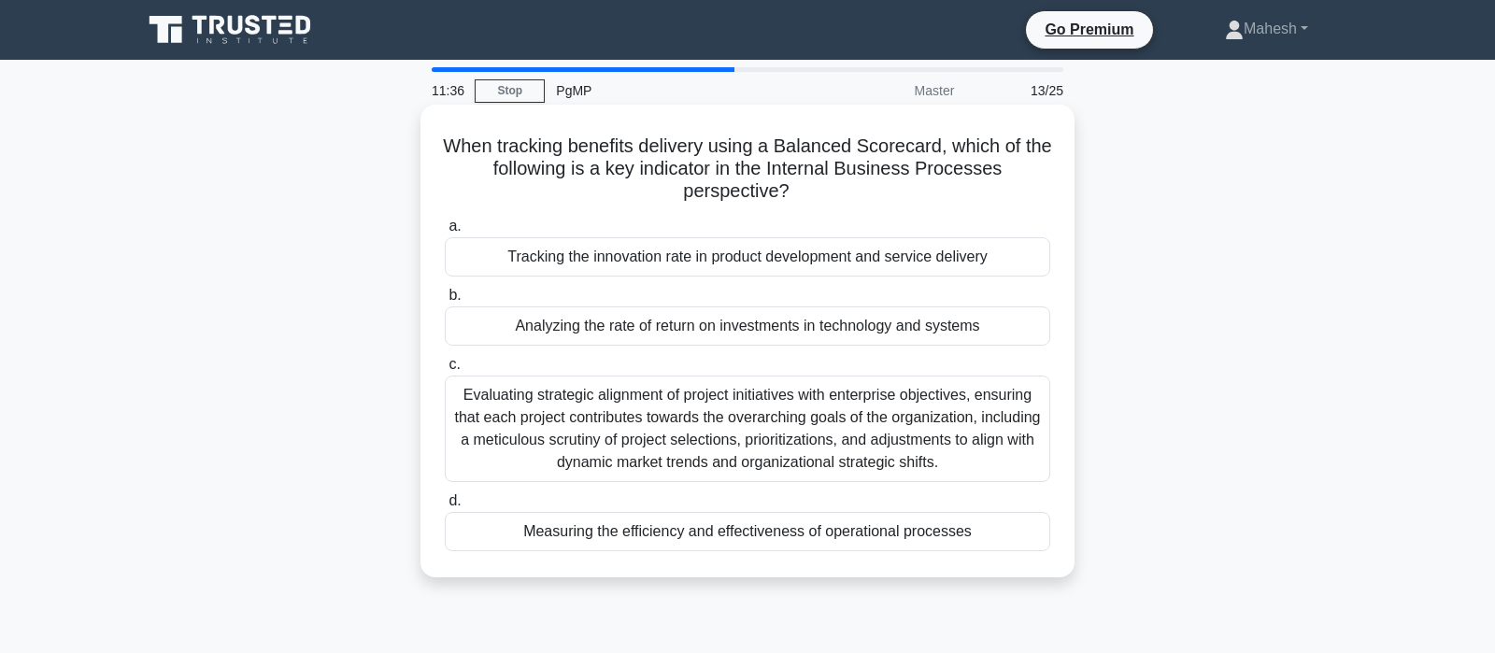
click at [890, 403] on div "Evaluating strategic alignment of project initiatives with enterprise objective…" at bounding box center [747, 429] width 605 height 107
click at [445, 371] on input "c. Evaluating strategic alignment of project initiatives with enterprise object…" at bounding box center [445, 365] width 0 height 12
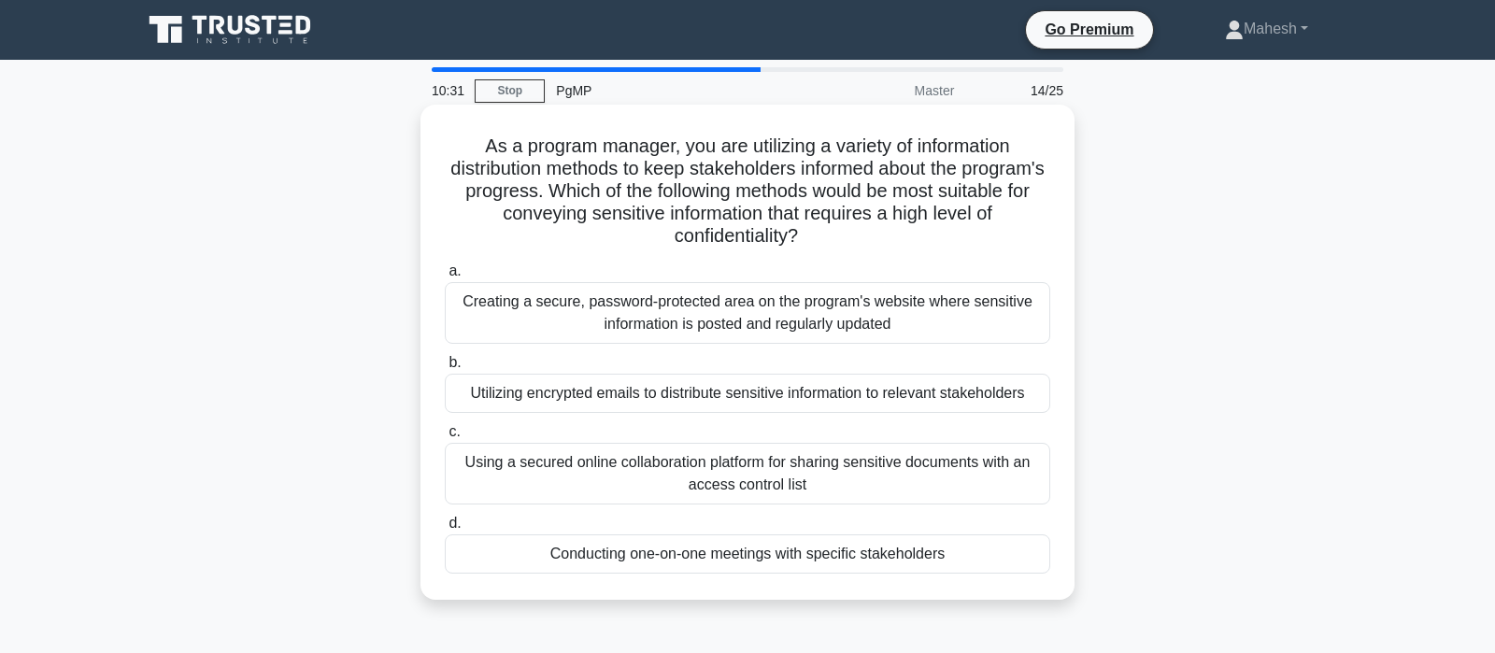
click at [740, 395] on div "Utilizing encrypted emails to distribute sensitive information to relevant stak…" at bounding box center [747, 393] width 605 height 39
click at [445, 369] on input "b. Utilizing encrypted emails to distribute sensitive information to relevant s…" at bounding box center [445, 363] width 0 height 12
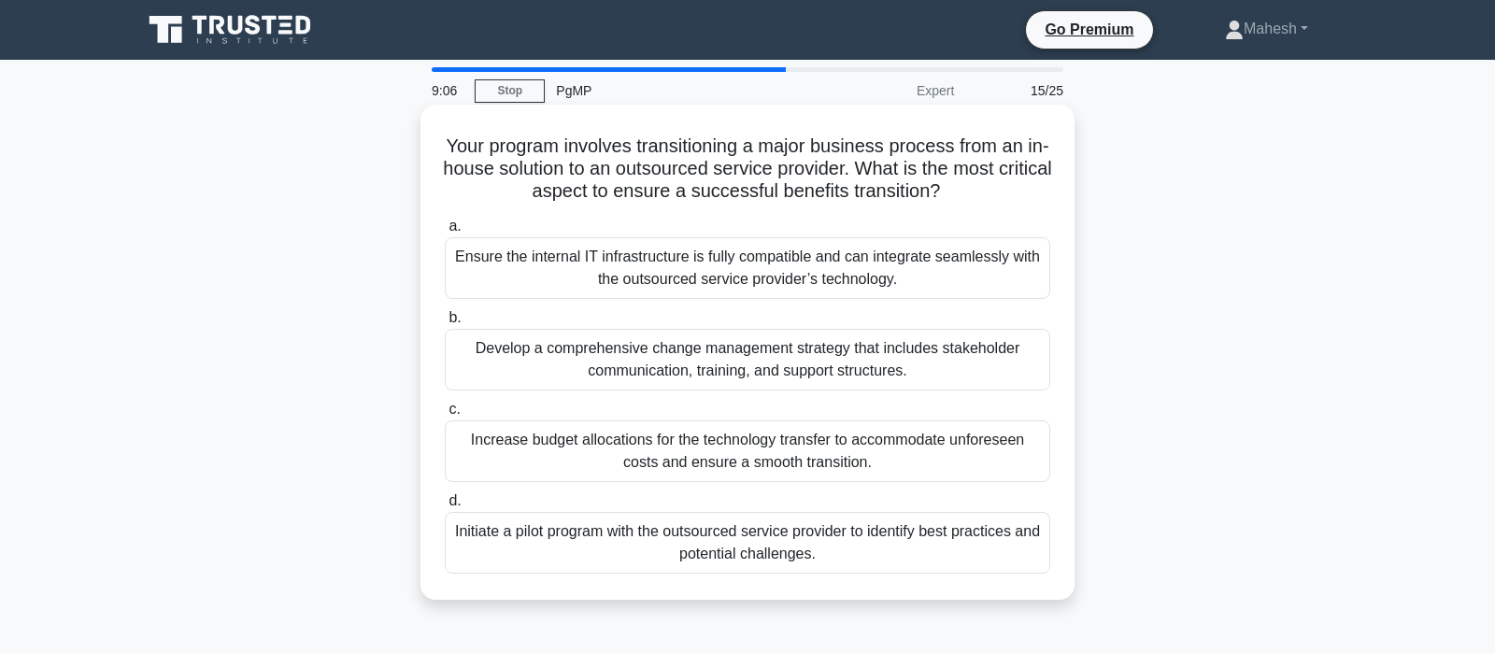
click at [762, 376] on div "Develop a comprehensive change management strategy that includes stakeholder co…" at bounding box center [747, 360] width 605 height 62
click at [445, 324] on input "b. Develop a comprehensive change management strategy that includes stakeholder…" at bounding box center [445, 318] width 0 height 12
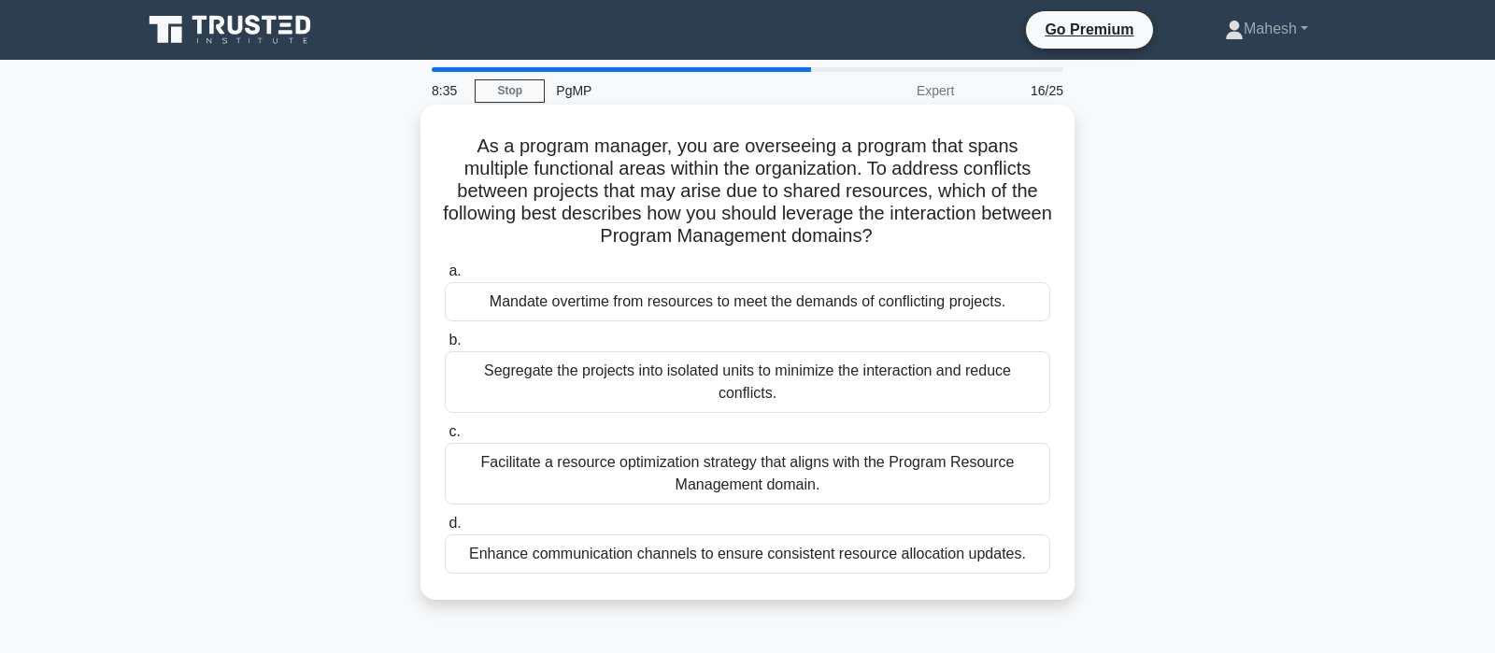
click at [873, 476] on div "Facilitate a resource optimization strategy that aligns with the Program Resour…" at bounding box center [747, 474] width 605 height 62
click at [445, 438] on input "c. Facilitate a resource optimization strategy that aligns with the Program Res…" at bounding box center [445, 432] width 0 height 12
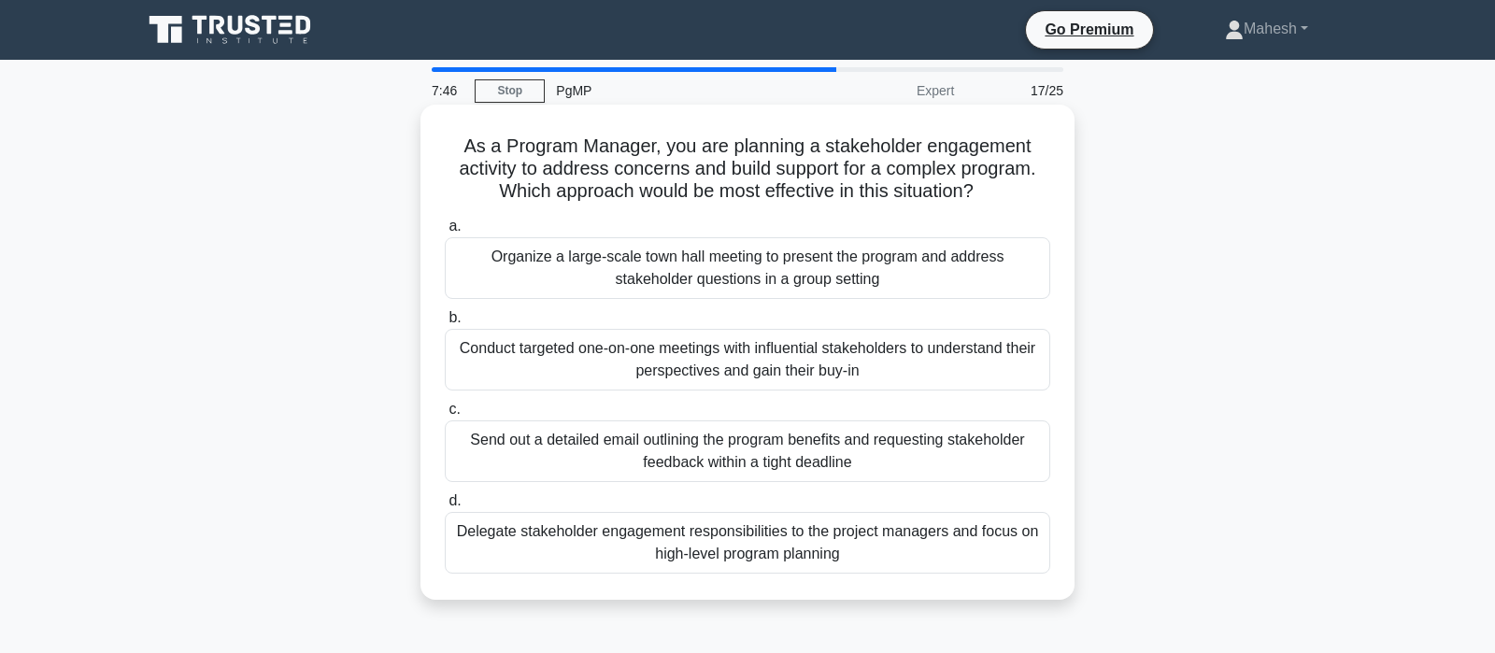
click at [713, 274] on div "Organize a large-scale town hall meeting to present the program and address sta…" at bounding box center [747, 268] width 605 height 62
click at [445, 233] on input "a. Organize a large-scale town hall meeting to present the program and address …" at bounding box center [445, 226] width 0 height 12
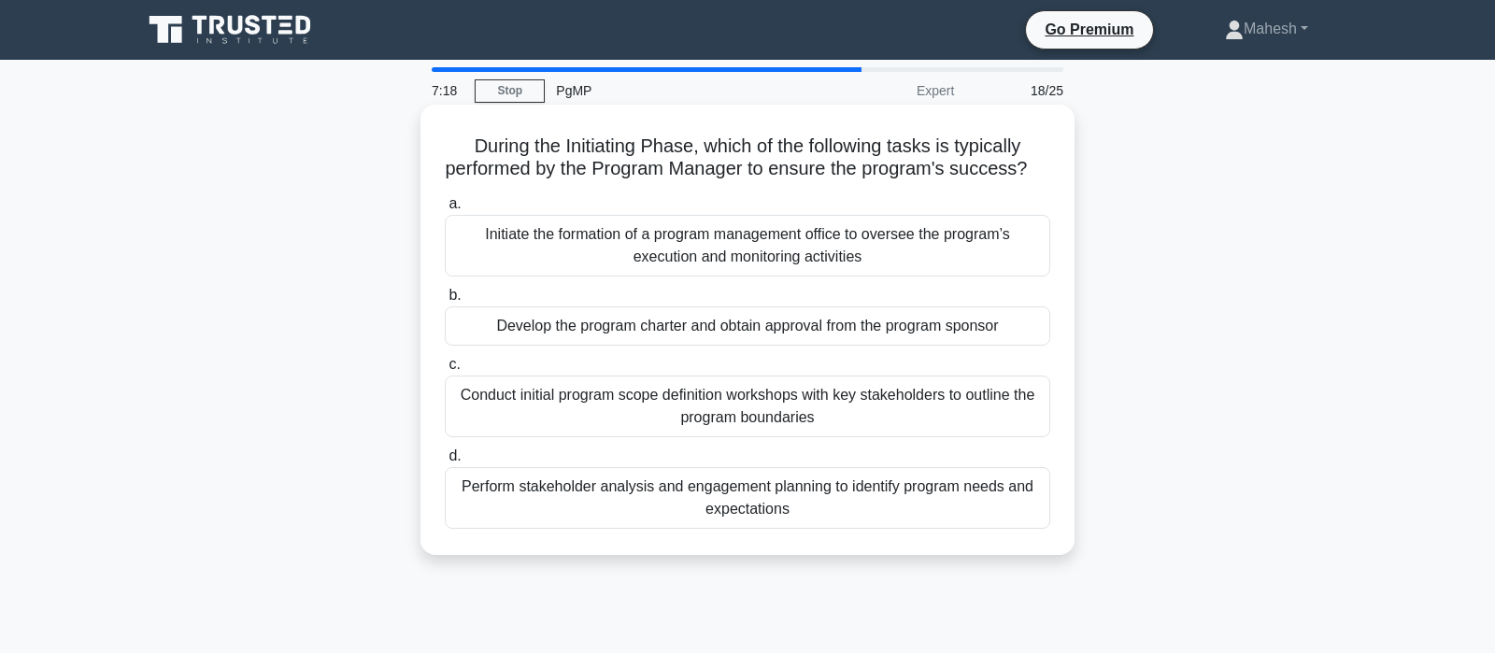
click at [904, 333] on div "Develop the program charter and obtain approval from the program sponsor" at bounding box center [747, 325] width 605 height 39
click at [445, 302] on input "b. Develop the program charter and obtain approval from the program sponsor" at bounding box center [445, 296] width 0 height 12
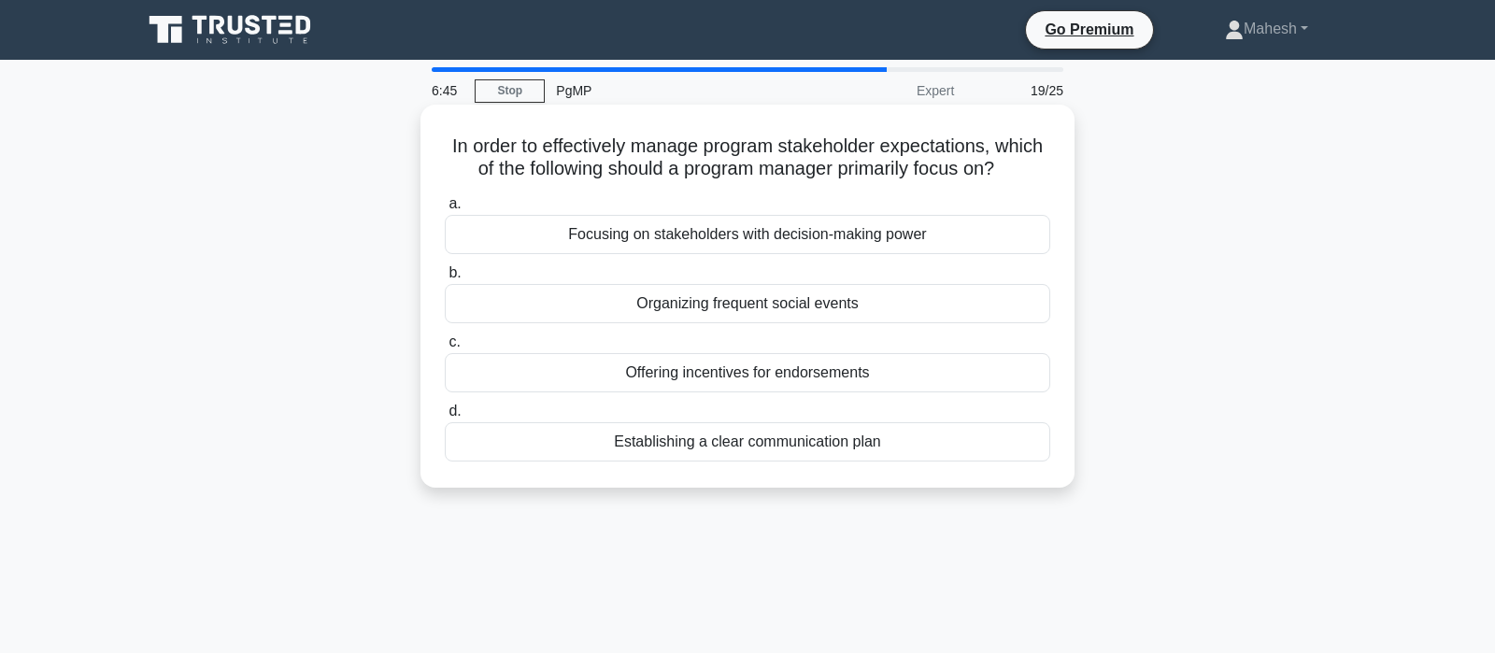
click at [774, 445] on div "Establishing a clear communication plan" at bounding box center [747, 441] width 605 height 39
click at [445, 418] on input "d. Establishing a clear communication plan" at bounding box center [445, 411] width 0 height 12
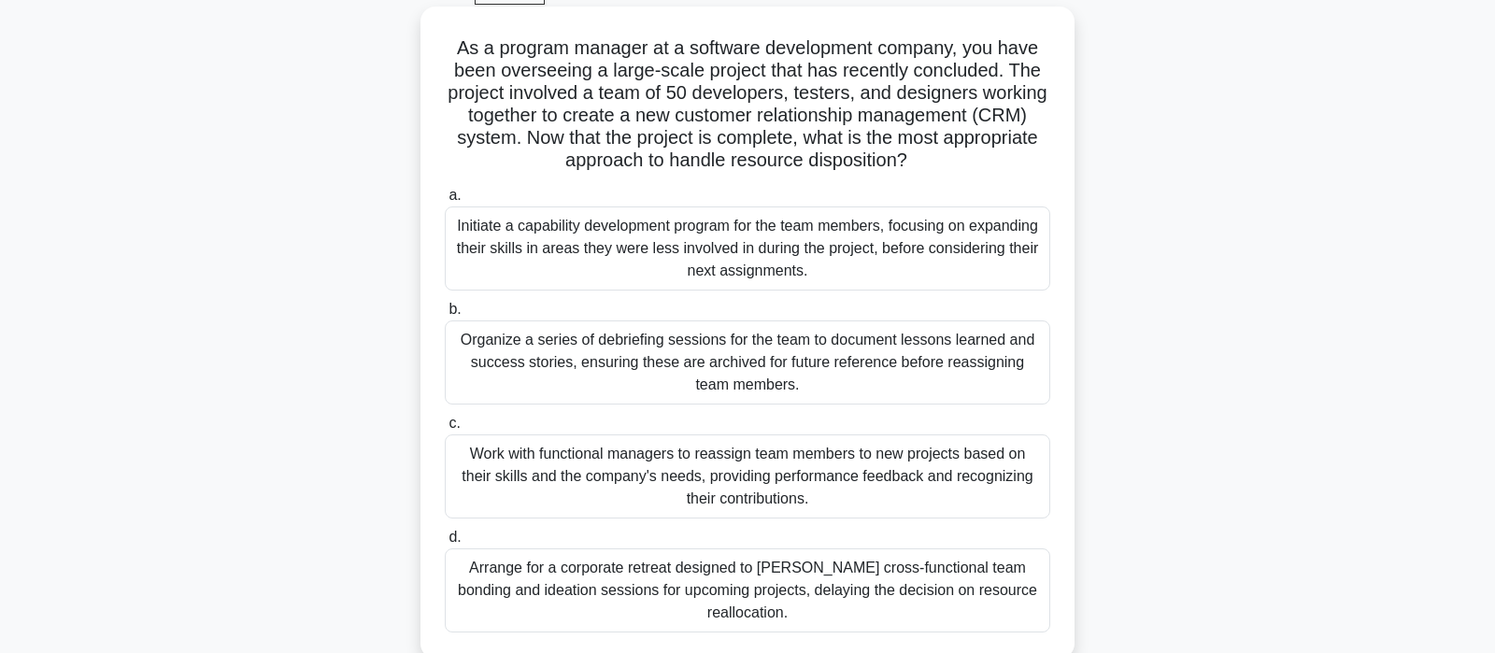
scroll to position [196, 0]
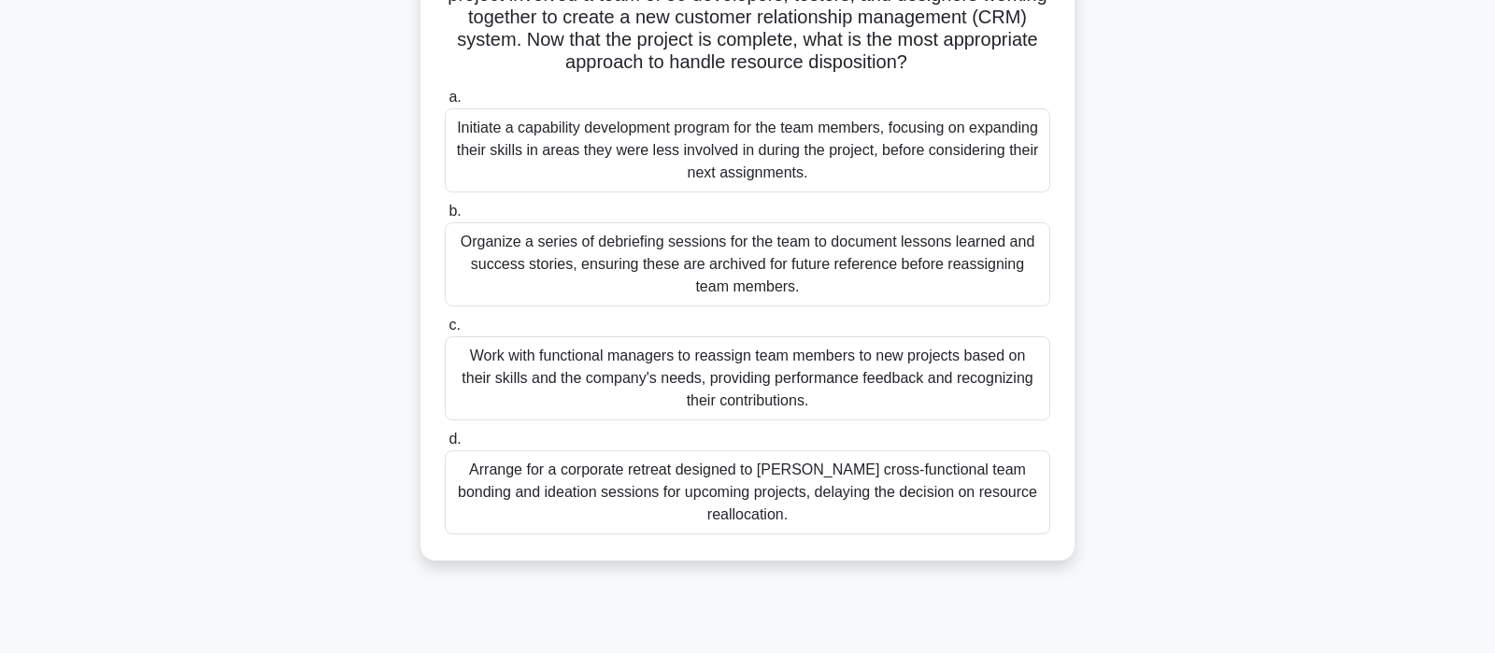
click at [802, 282] on div "Organize a series of debriefing sessions for the team to document lessons learn…" at bounding box center [747, 264] width 605 height 84
click at [445, 218] on input "b. Organize a series of debriefing sessions for the team to document lessons le…" at bounding box center [445, 212] width 0 height 12
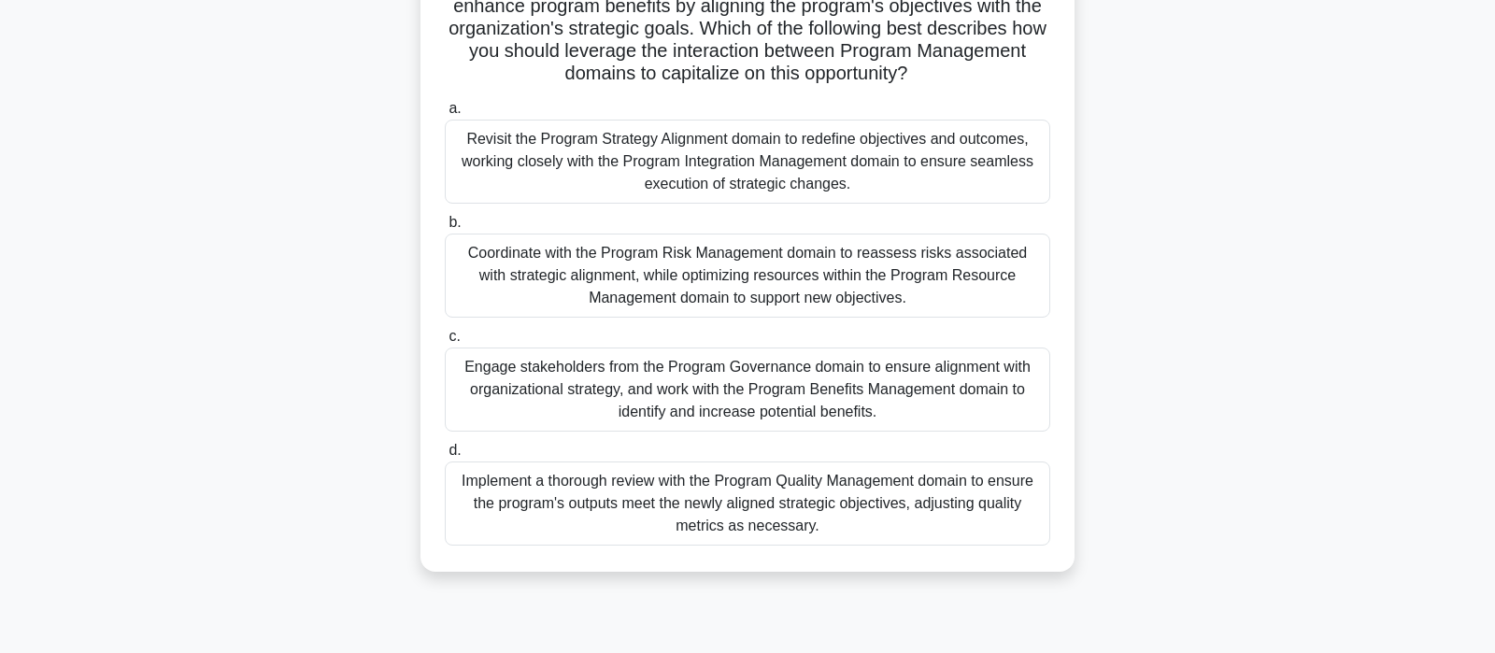
scroll to position [169, 0]
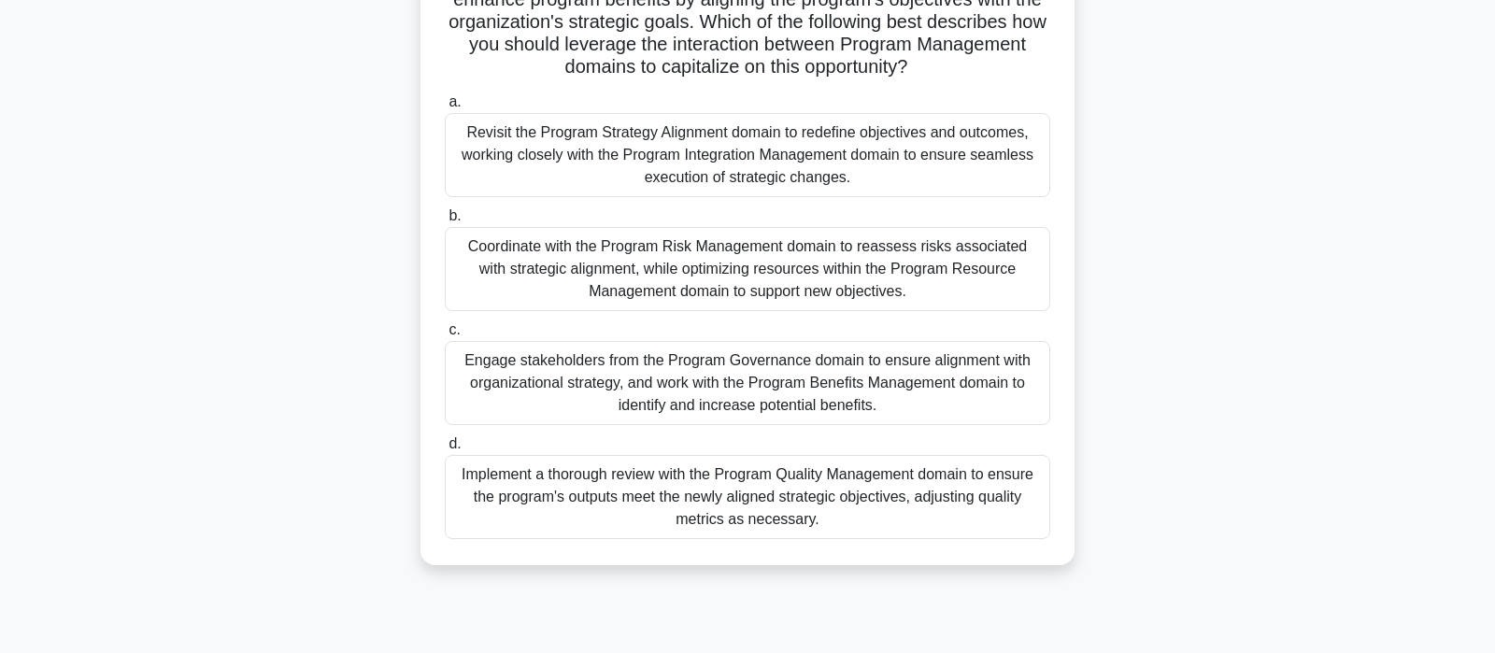
click at [817, 380] on div "Engage stakeholders from the Program Governance domain to ensure alignment with…" at bounding box center [747, 383] width 605 height 84
click at [445, 336] on input "c. Engage stakeholders from the Program Governance domain to ensure alignment w…" at bounding box center [445, 330] width 0 height 12
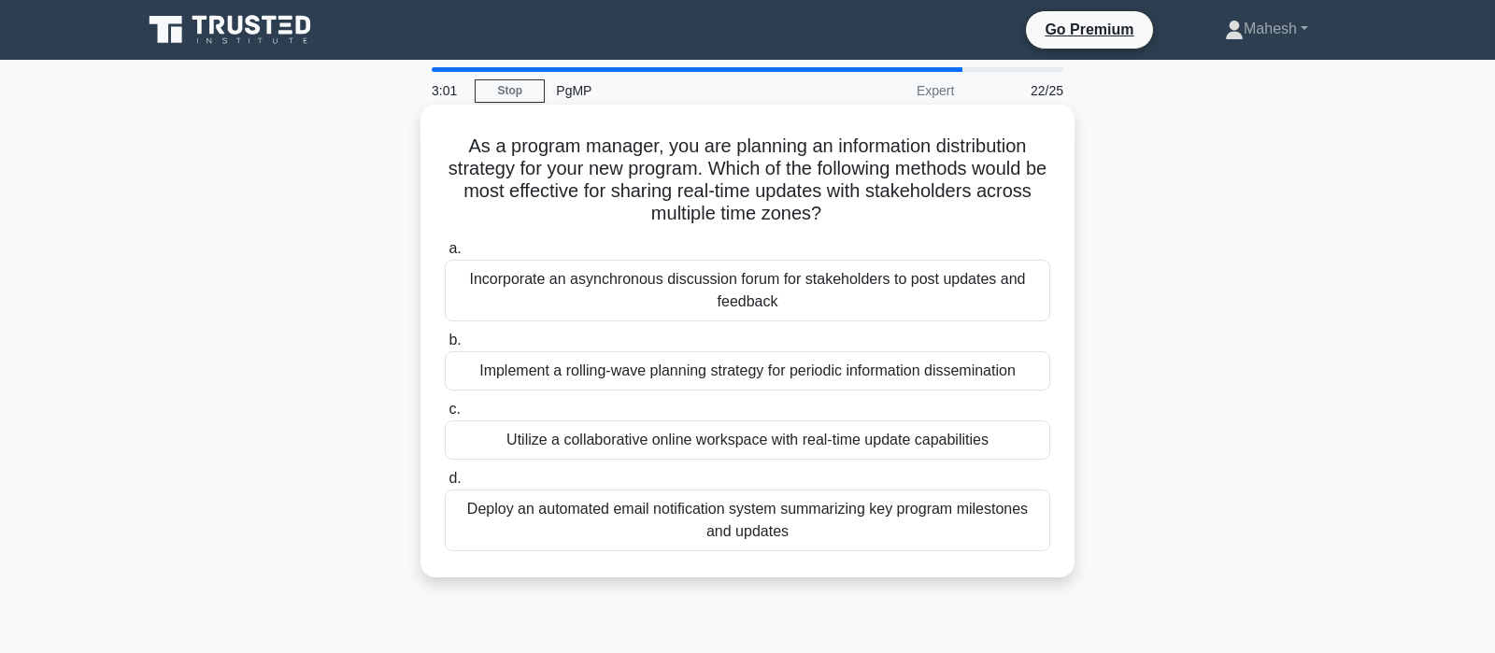
scroll to position [0, 0]
click at [632, 371] on div "Implement a rolling-wave planning strategy for periodic information disseminati…" at bounding box center [747, 370] width 605 height 39
click at [445, 347] on input "b. Implement a rolling-wave planning strategy for periodic information dissemin…" at bounding box center [445, 340] width 0 height 12
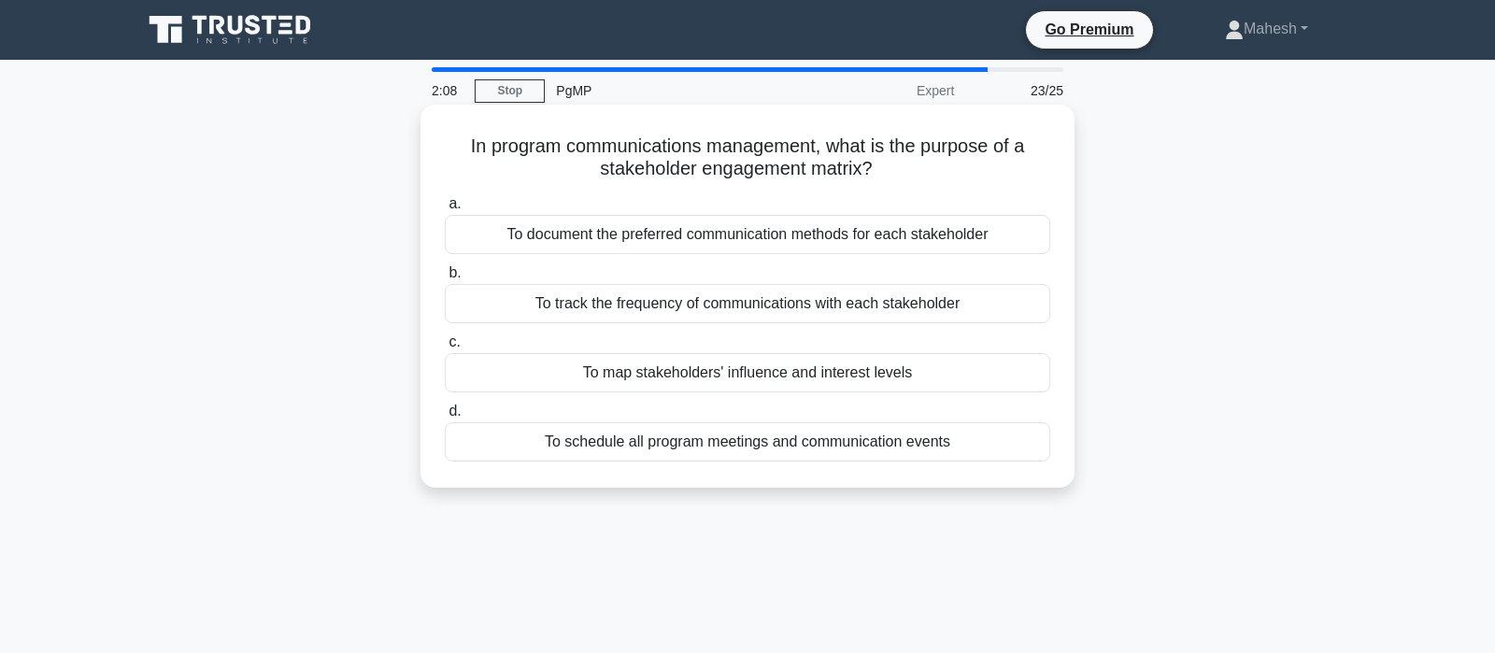
click at [807, 380] on div "To map stakeholders' influence and interest levels" at bounding box center [747, 372] width 605 height 39
click at [445, 348] on input "c. To map stakeholders' influence and interest levels" at bounding box center [445, 342] width 0 height 12
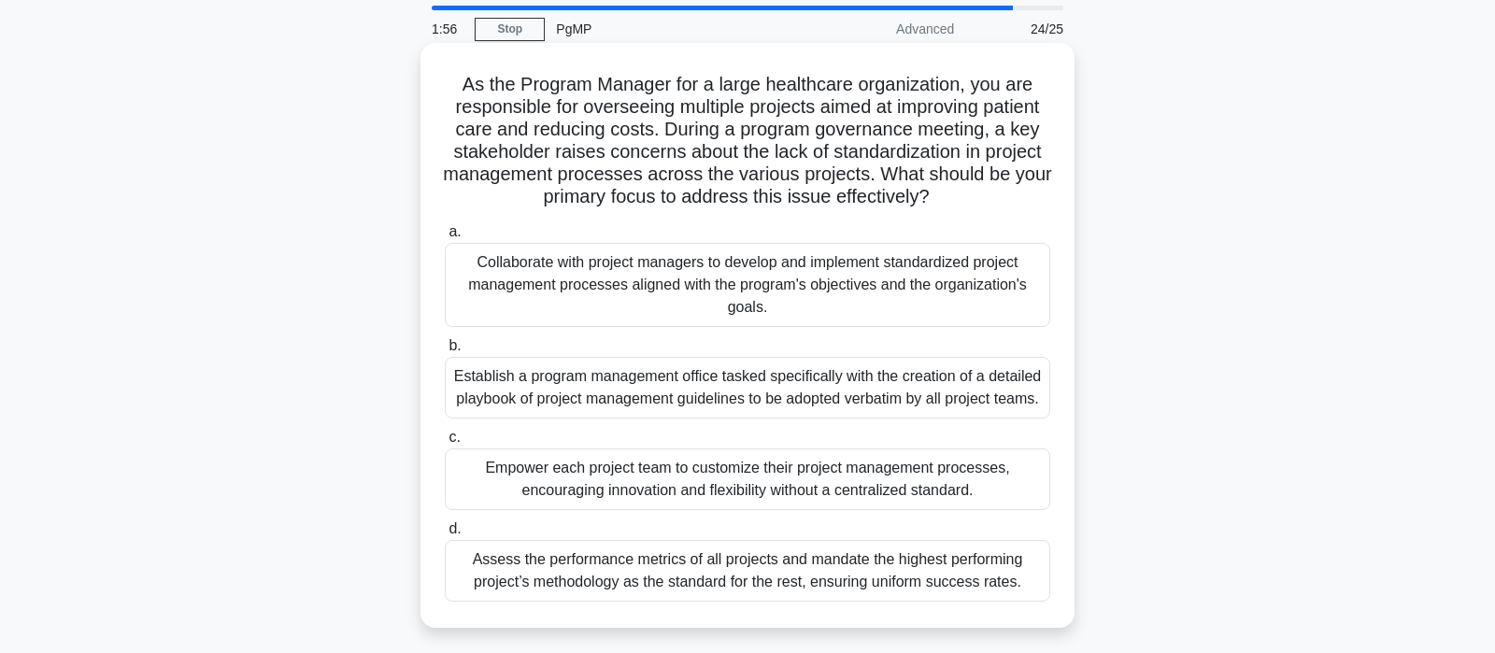
scroll to position [98, 0]
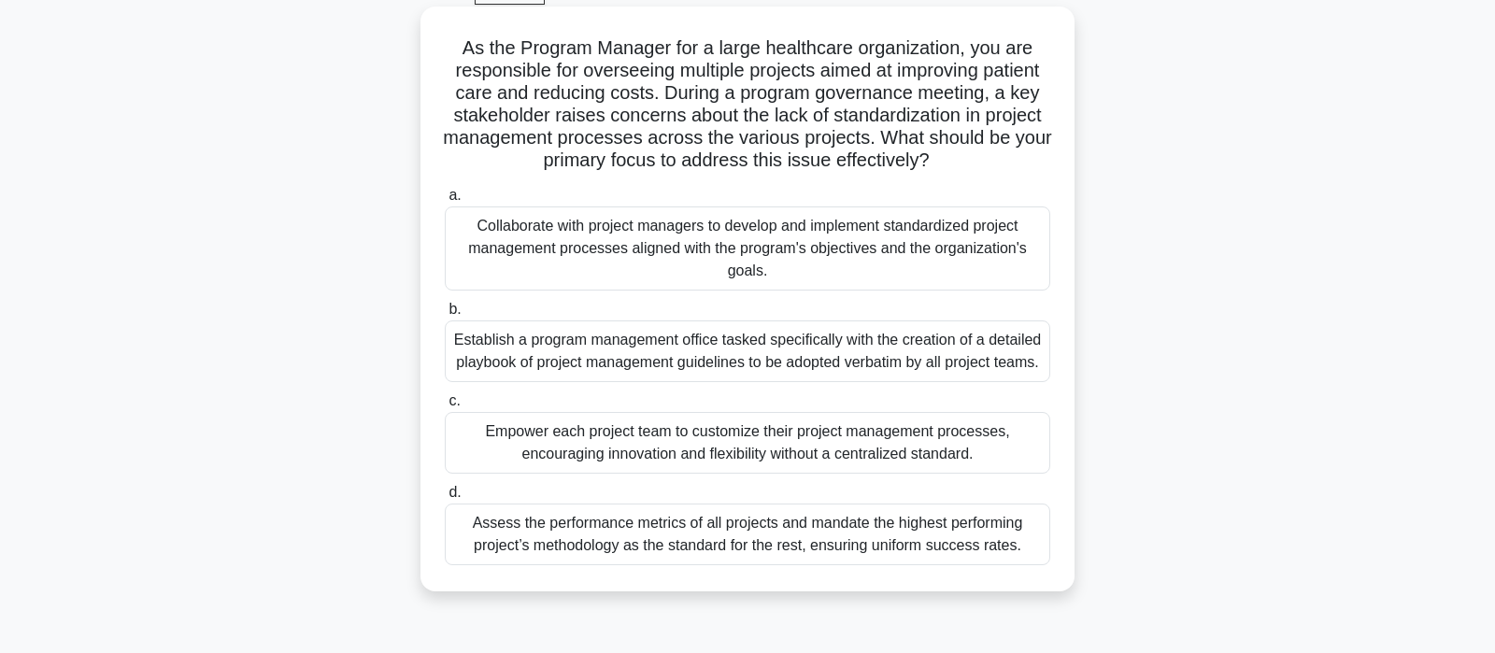
click at [913, 269] on div "Collaborate with project managers to develop and implement standardized project…" at bounding box center [747, 248] width 605 height 84
click at [445, 202] on input "a. Collaborate with project managers to develop and implement standardized proj…" at bounding box center [445, 196] width 0 height 12
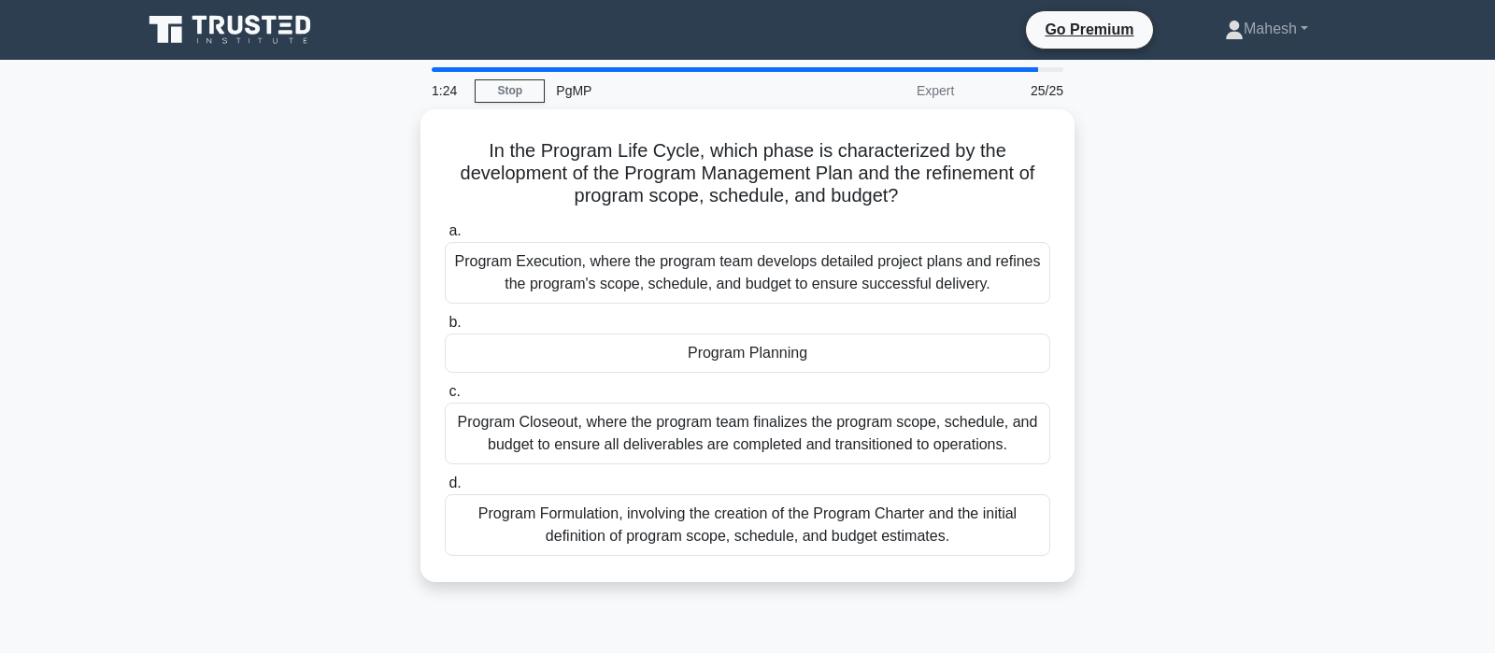
scroll to position [0, 0]
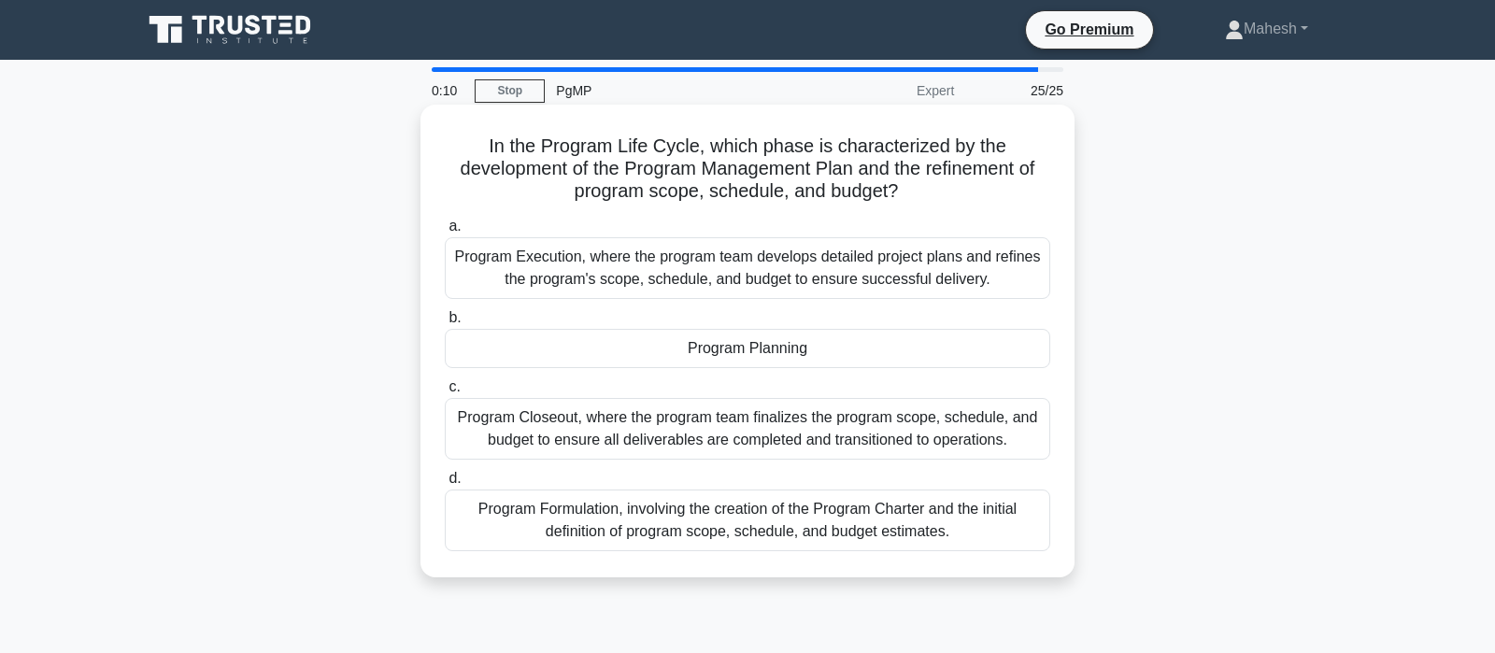
click at [736, 275] on div "Program Execution, where the program team develops detailed project plans and r…" at bounding box center [747, 268] width 605 height 62
click at [445, 233] on input "a. Program Execution, where the program team develops detailed project plans an…" at bounding box center [445, 226] width 0 height 12
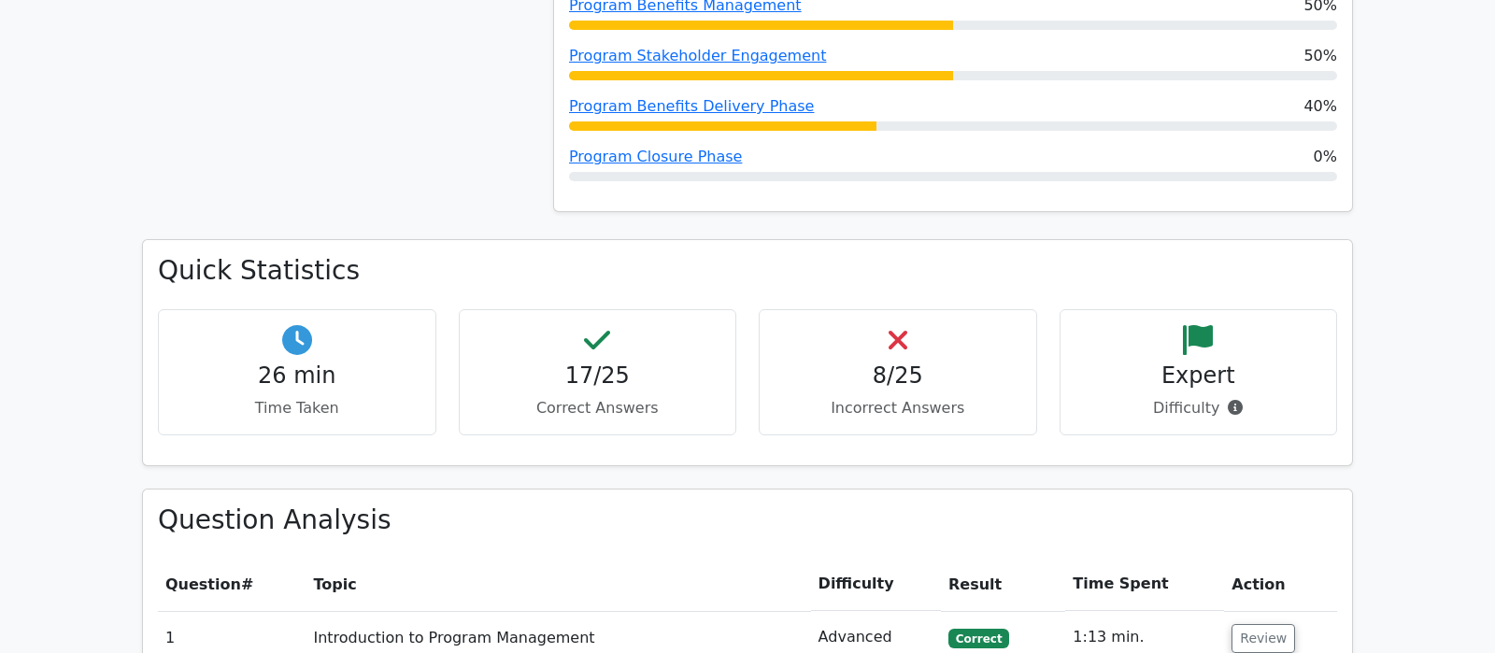
scroll to position [1177, 0]
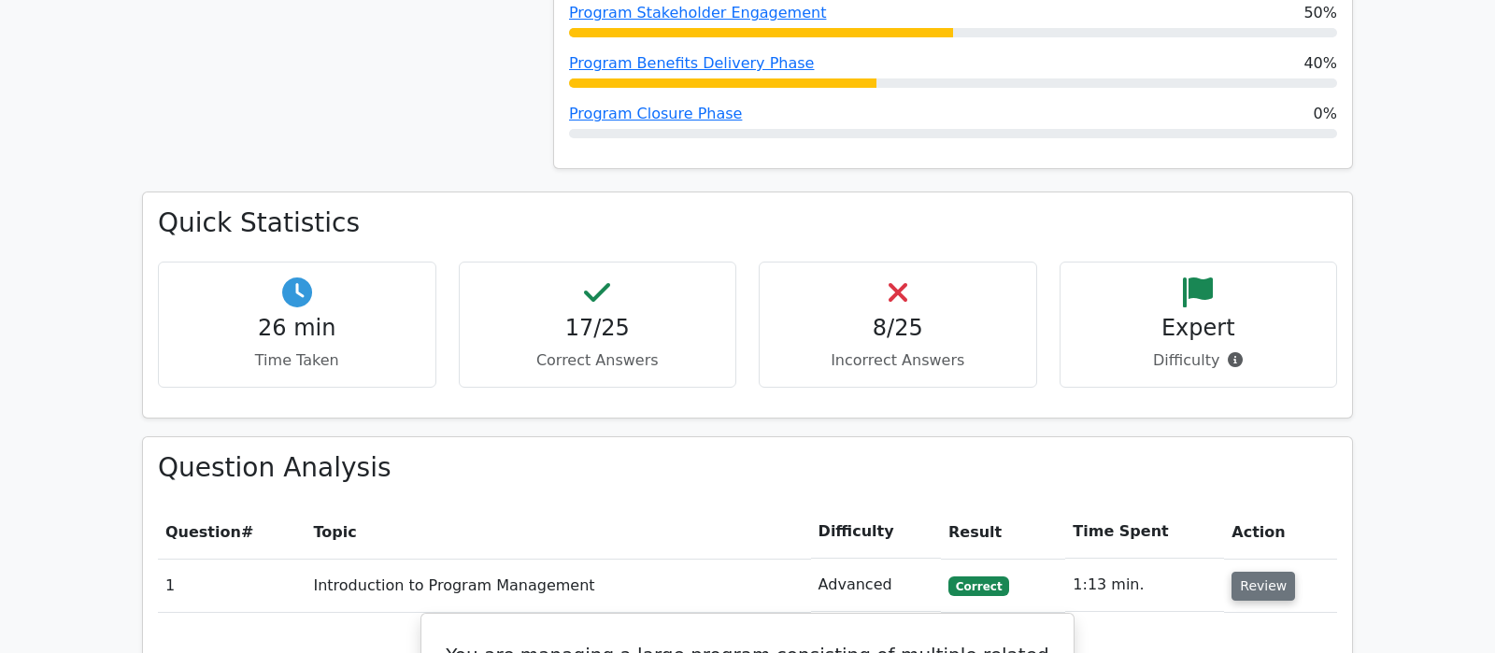
click at [1262, 572] on button "Review" at bounding box center [1263, 586] width 64 height 29
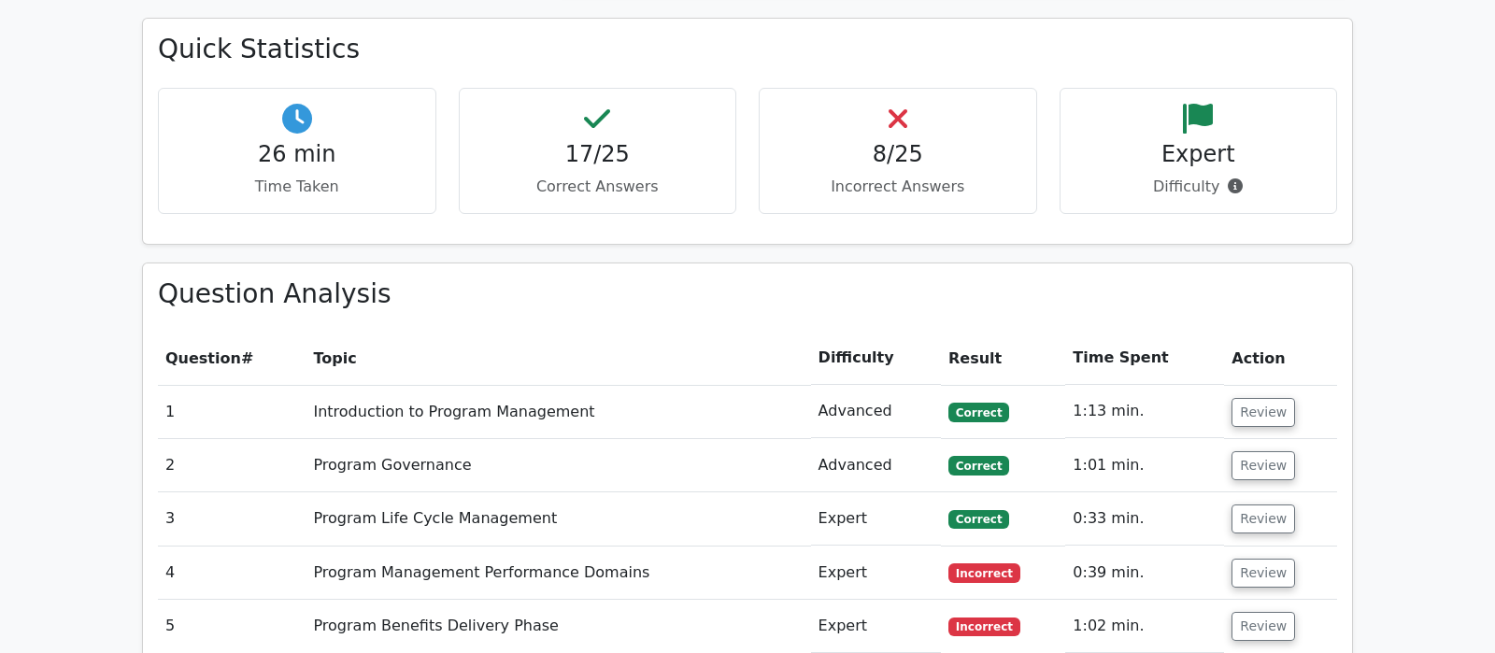
scroll to position [1373, 0]
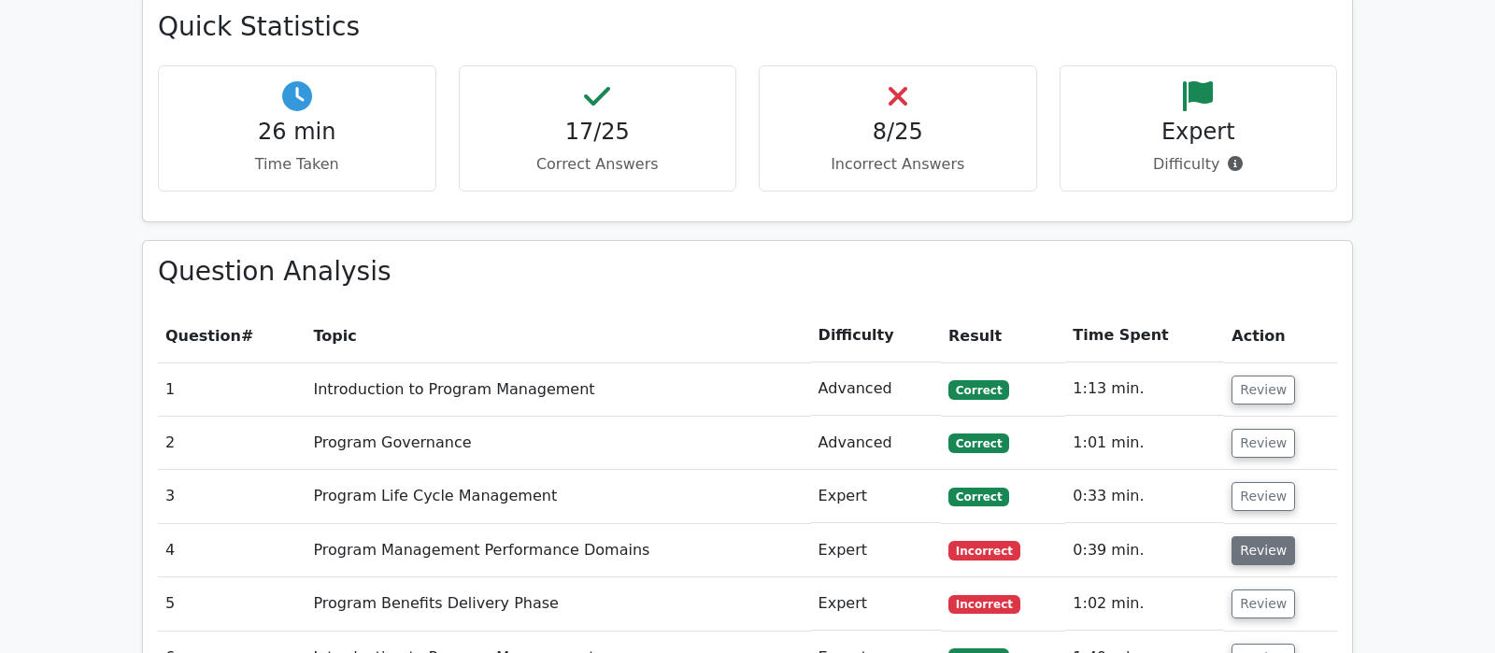
click at [1254, 536] on button "Review" at bounding box center [1263, 550] width 64 height 29
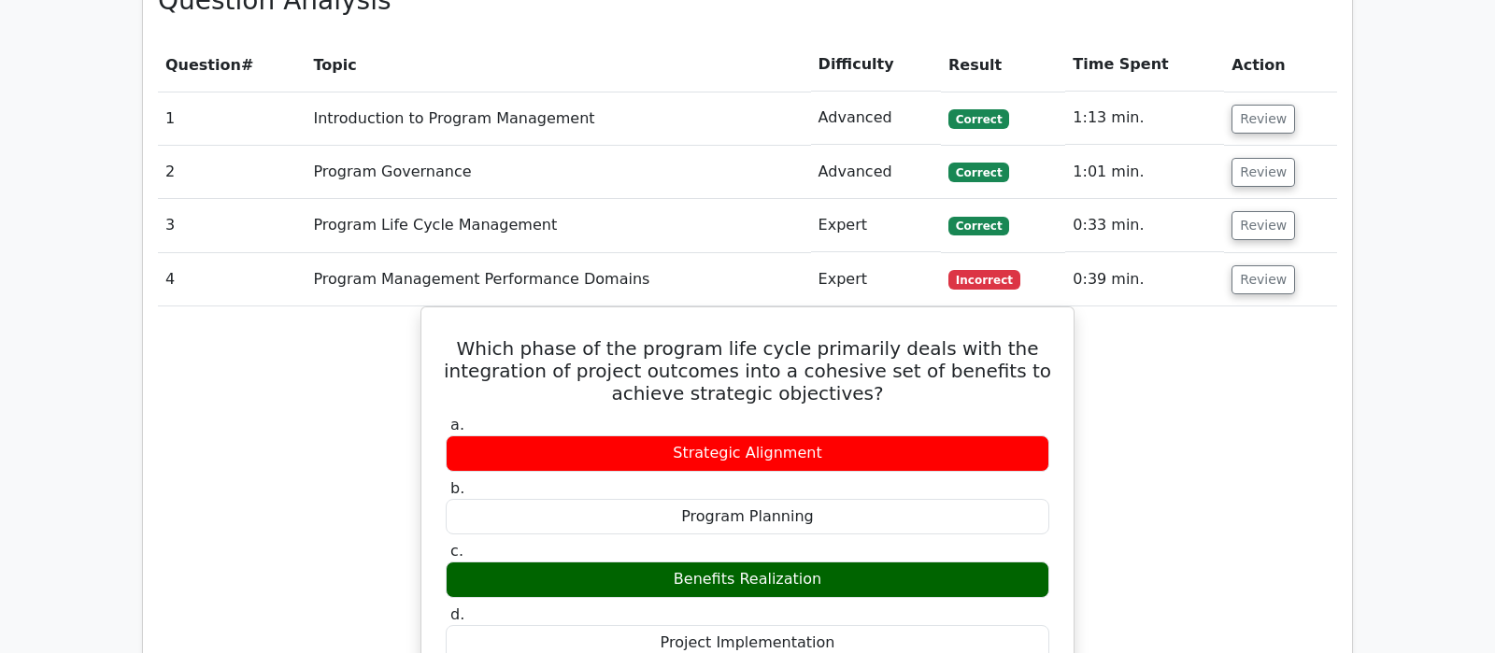
scroll to position [1668, 0]
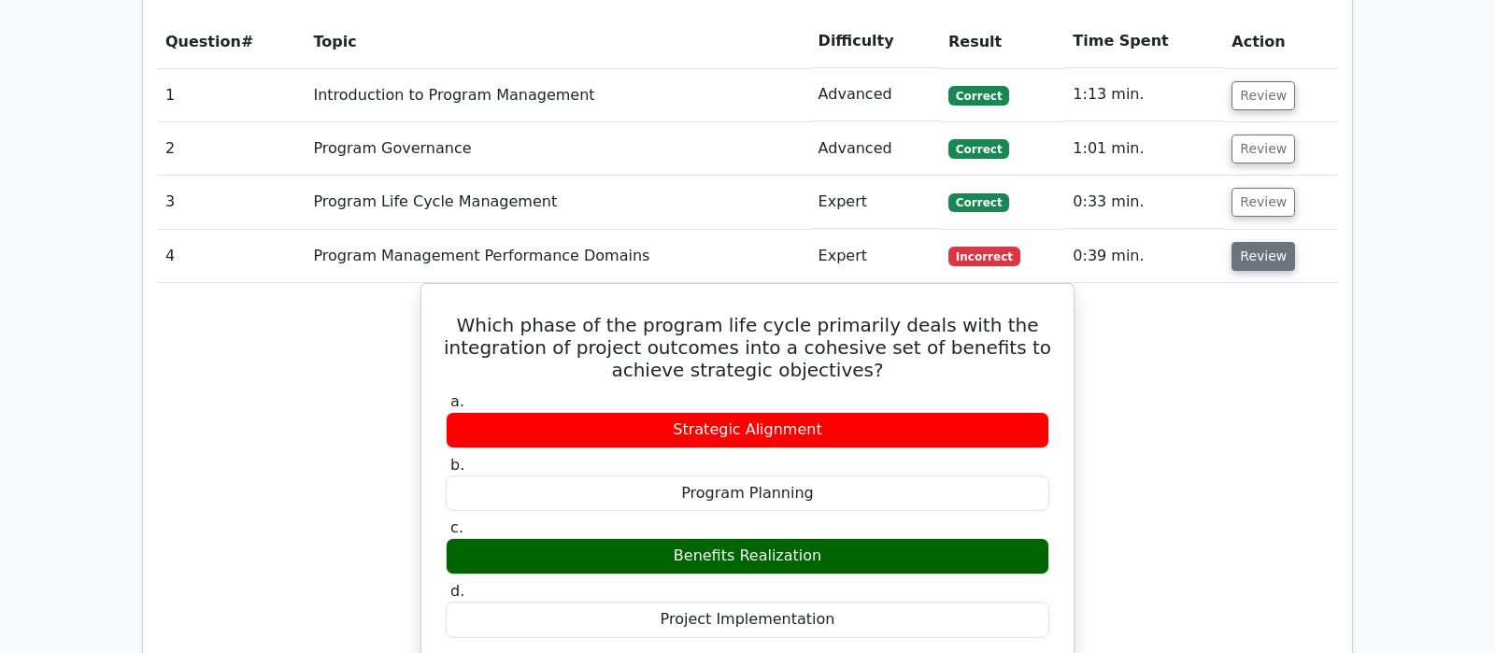
click at [1261, 242] on button "Review" at bounding box center [1263, 256] width 64 height 29
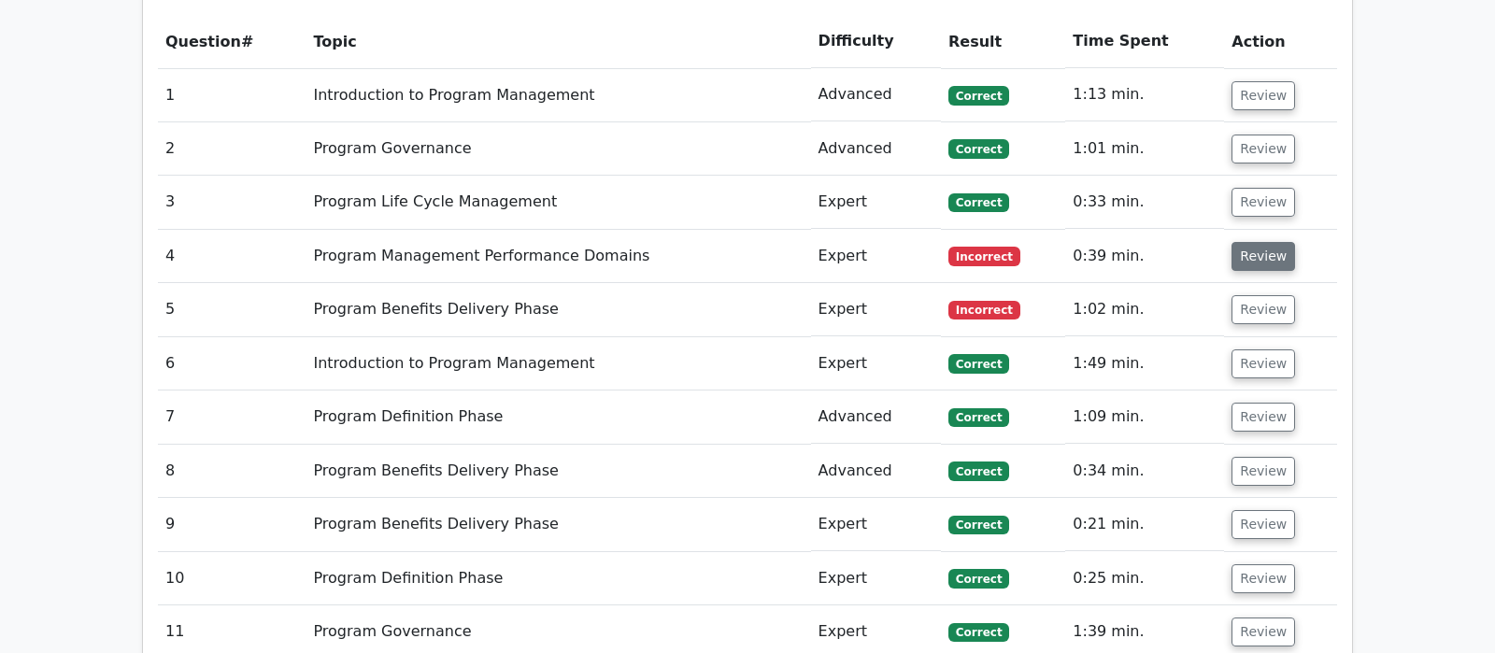
click at [1260, 242] on button "Review" at bounding box center [1263, 256] width 64 height 29
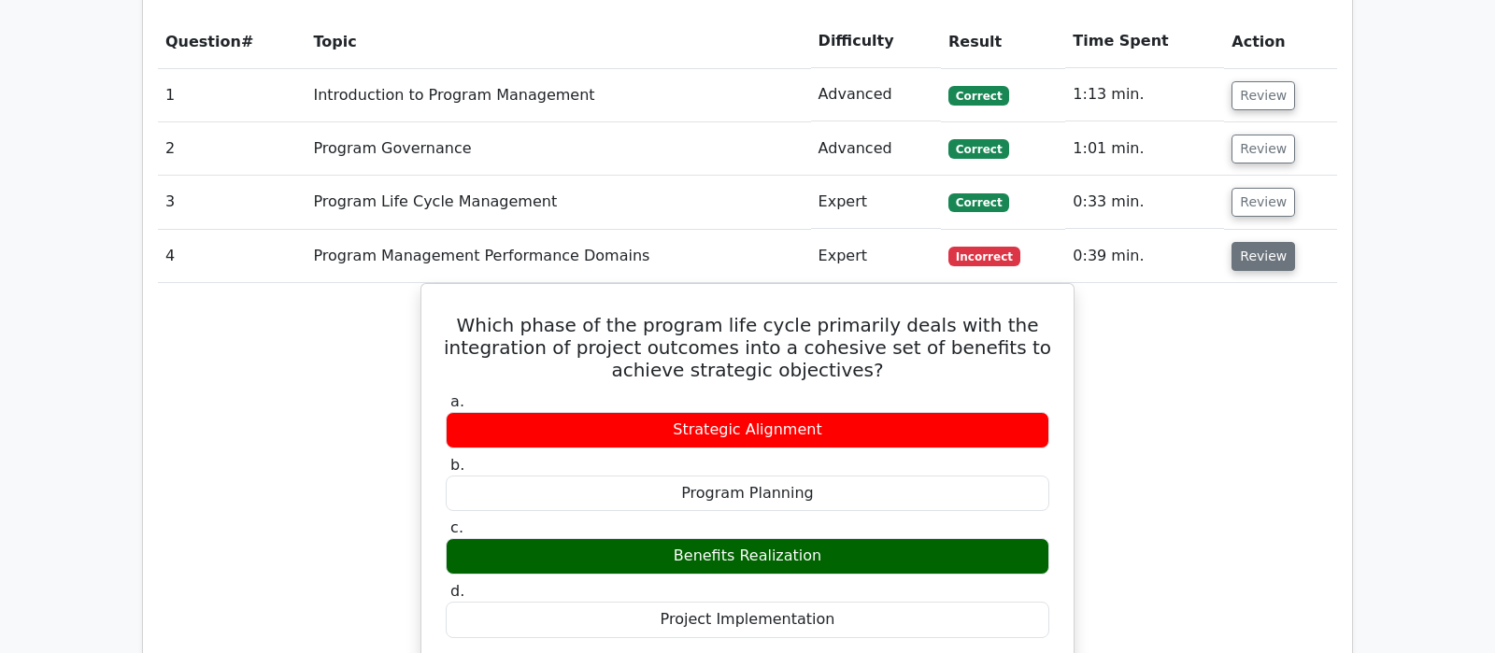
click at [1260, 242] on button "Review" at bounding box center [1263, 256] width 64 height 29
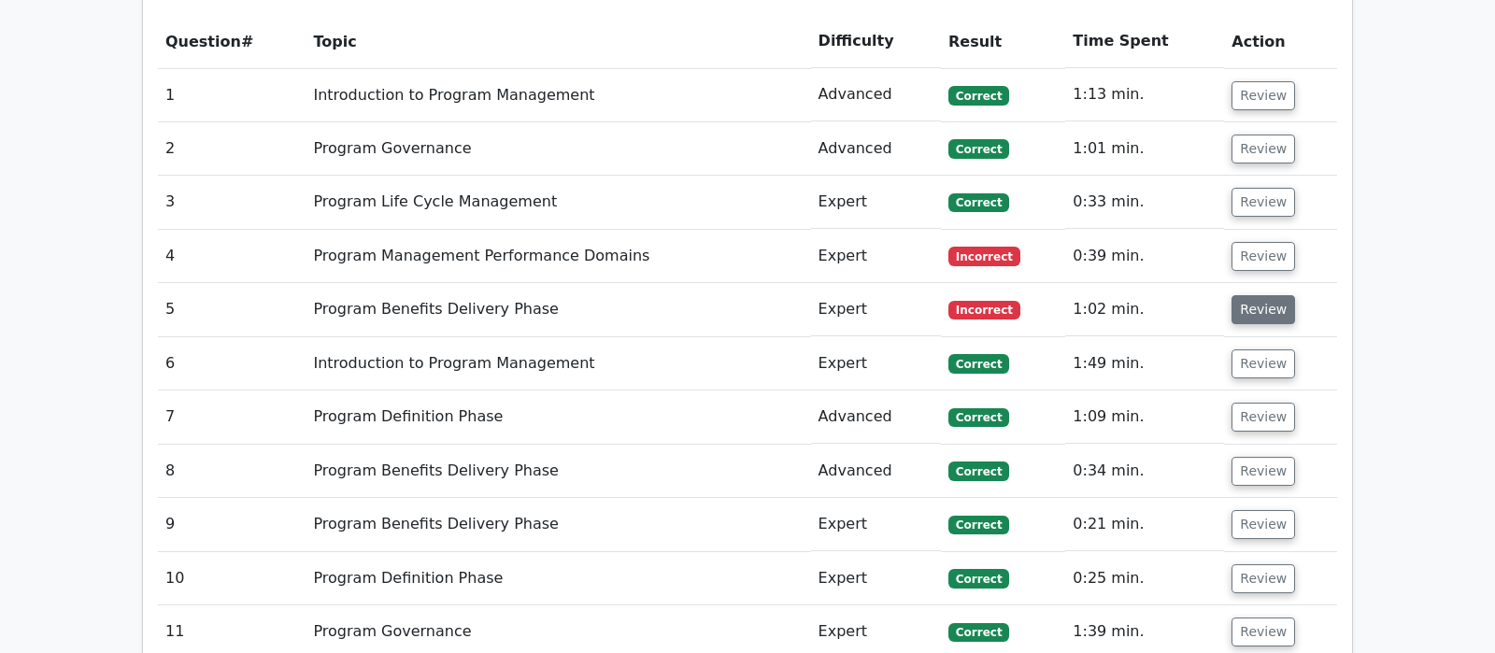
click at [1266, 295] on button "Review" at bounding box center [1263, 309] width 64 height 29
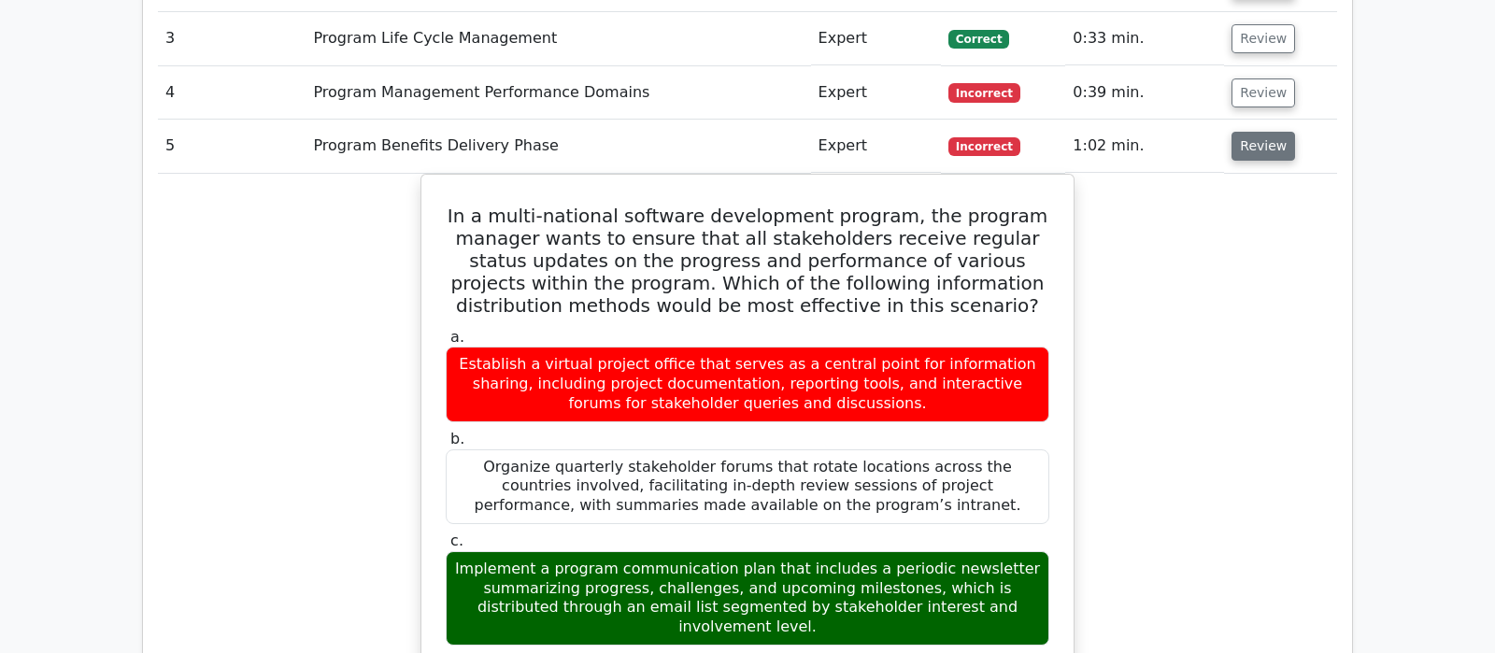
scroll to position [1864, 0]
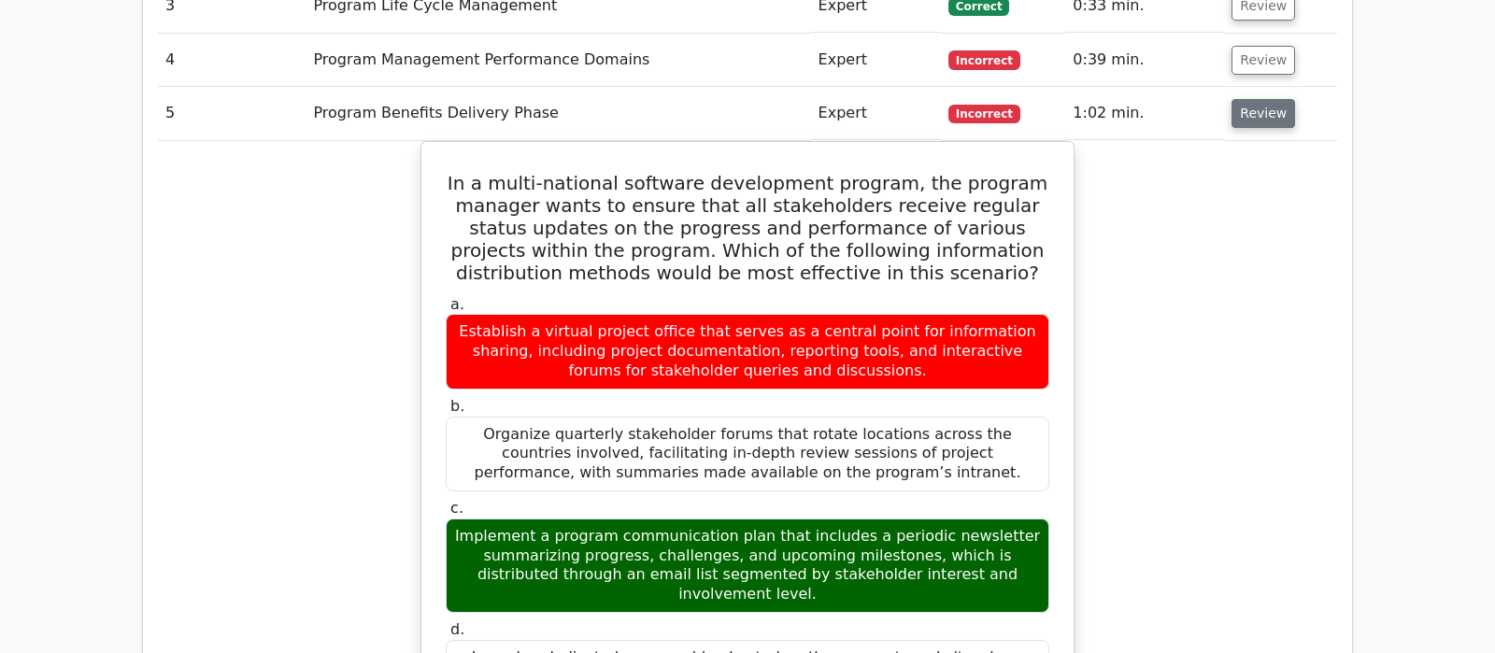
click at [1242, 99] on button "Review" at bounding box center [1263, 113] width 64 height 29
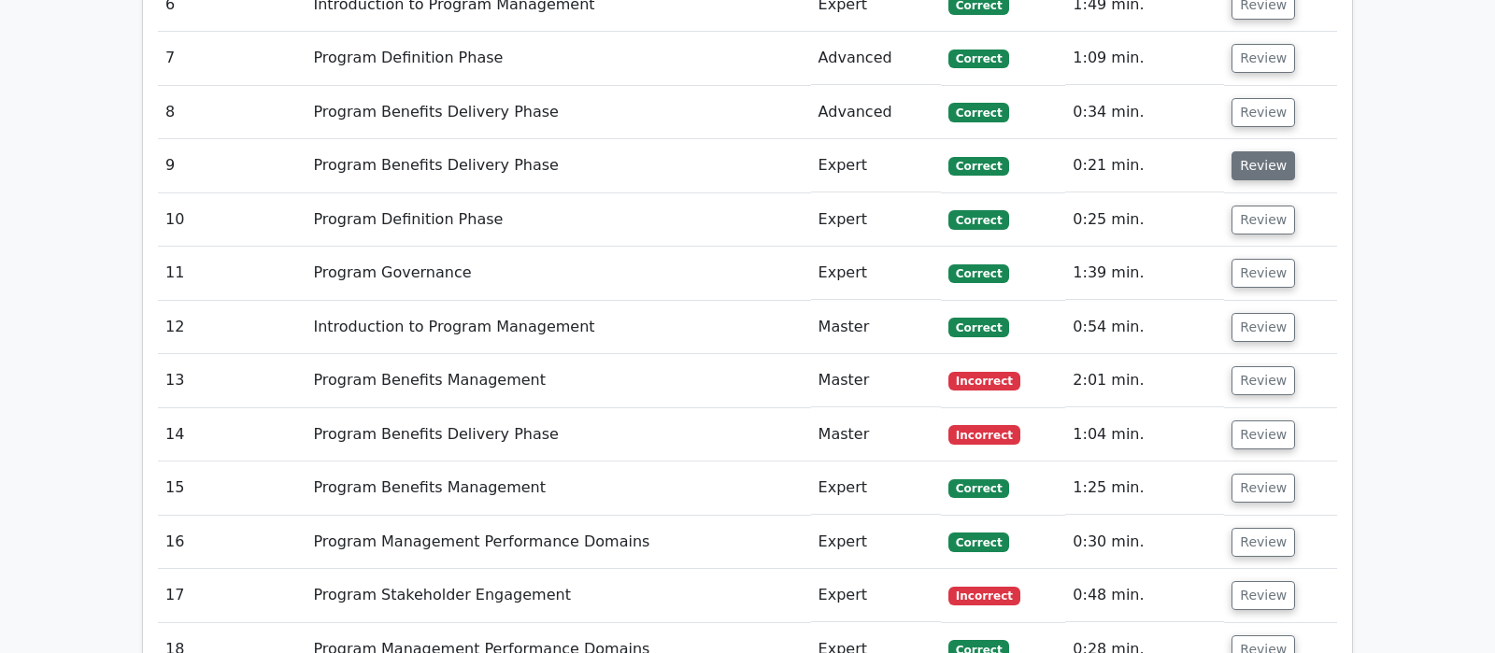
scroll to position [2060, 0]
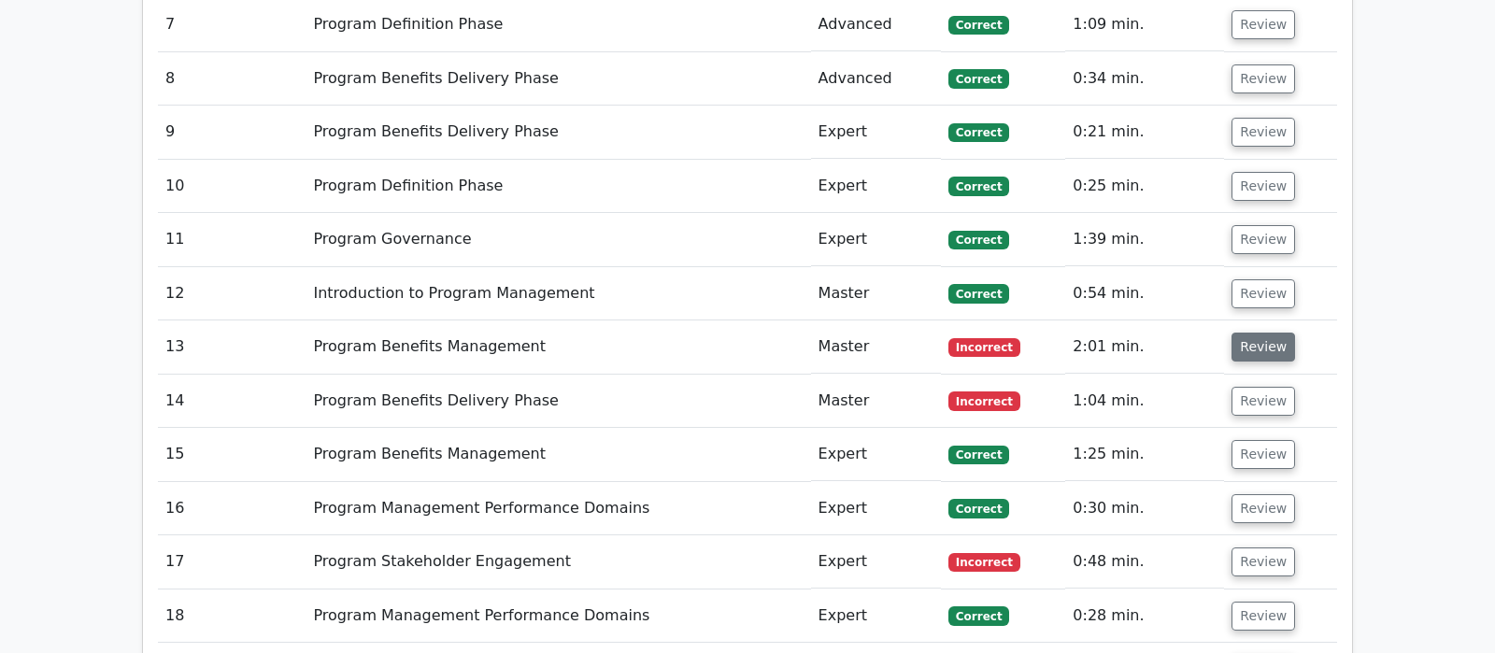
click at [1242, 333] on button "Review" at bounding box center [1263, 347] width 64 height 29
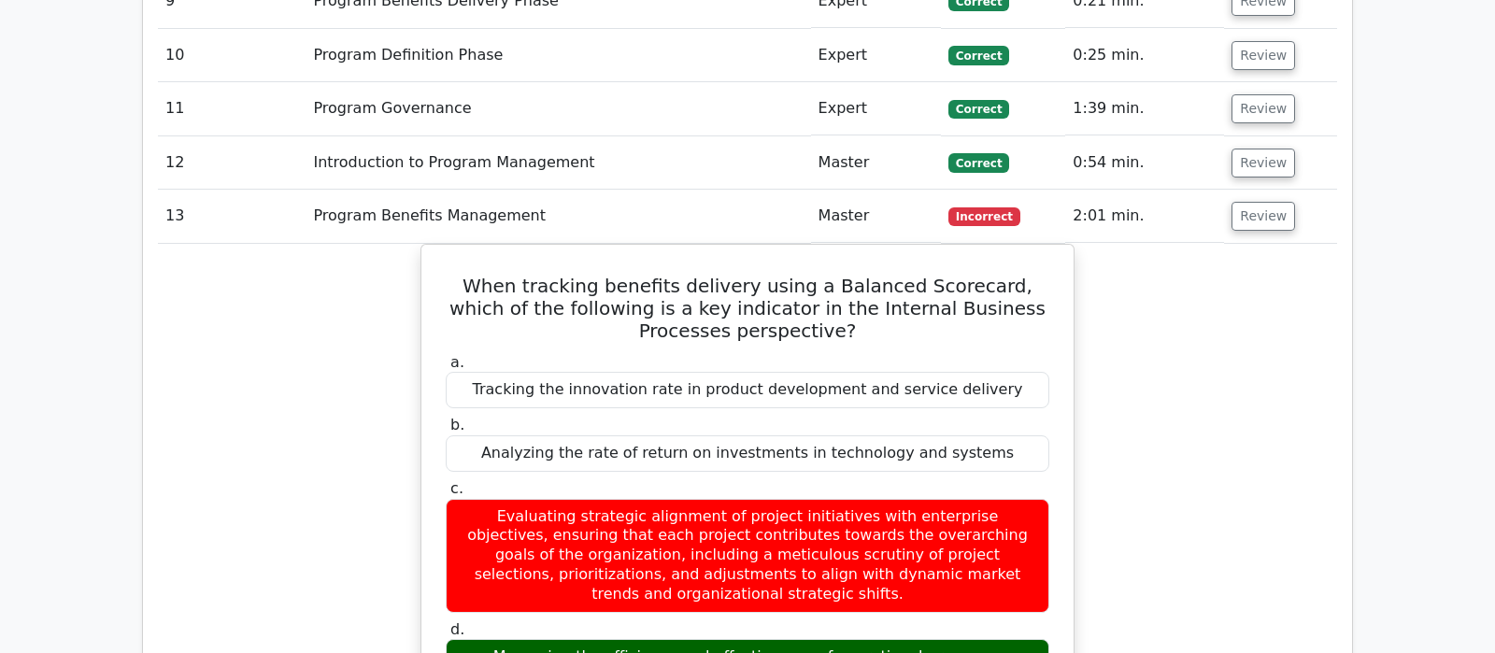
scroll to position [2158, 0]
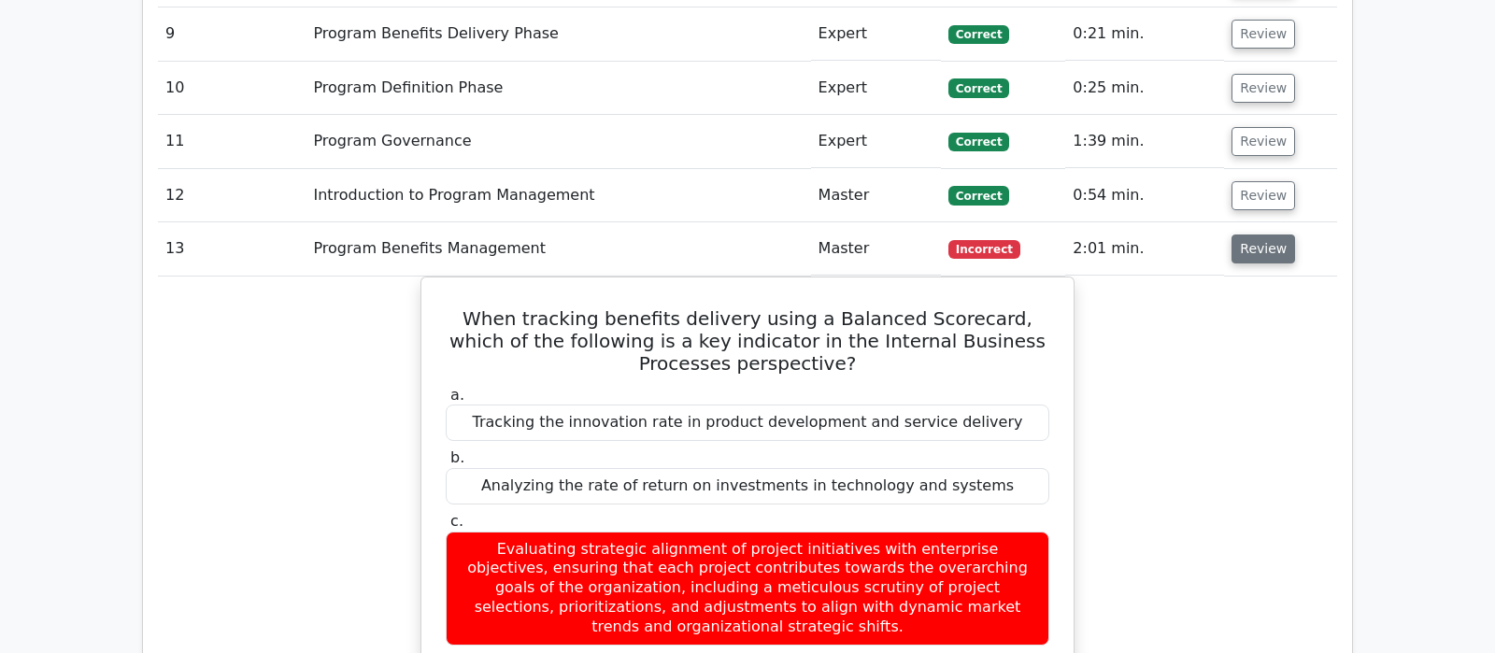
click at [1264, 234] on button "Review" at bounding box center [1263, 248] width 64 height 29
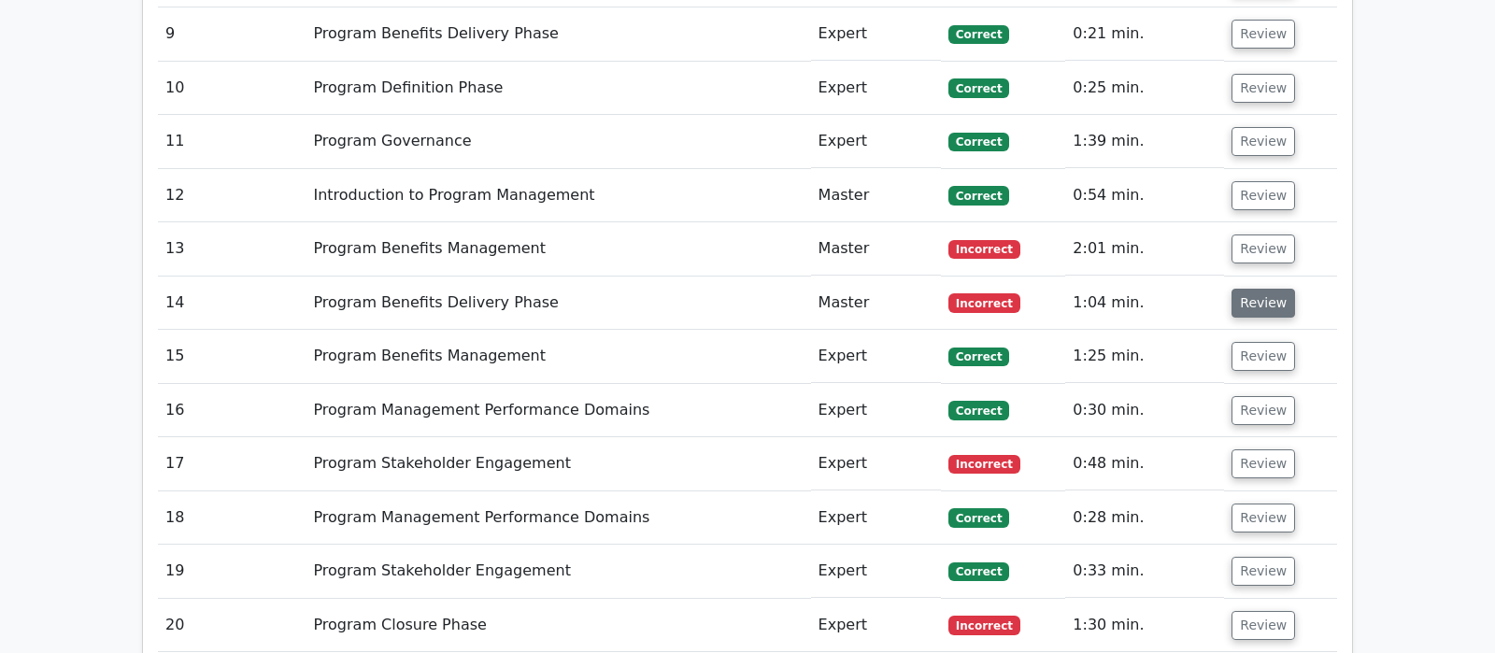
click at [1257, 289] on button "Review" at bounding box center [1263, 303] width 64 height 29
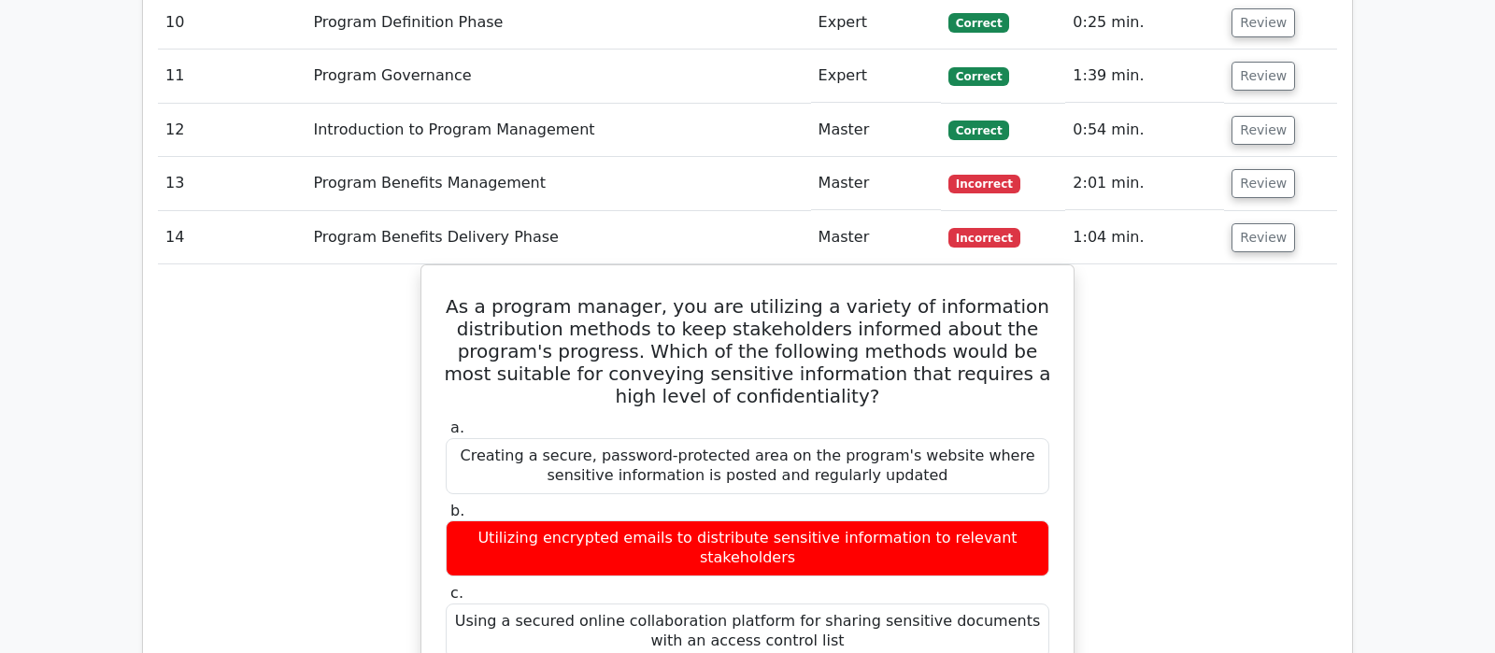
scroll to position [2256, 0]
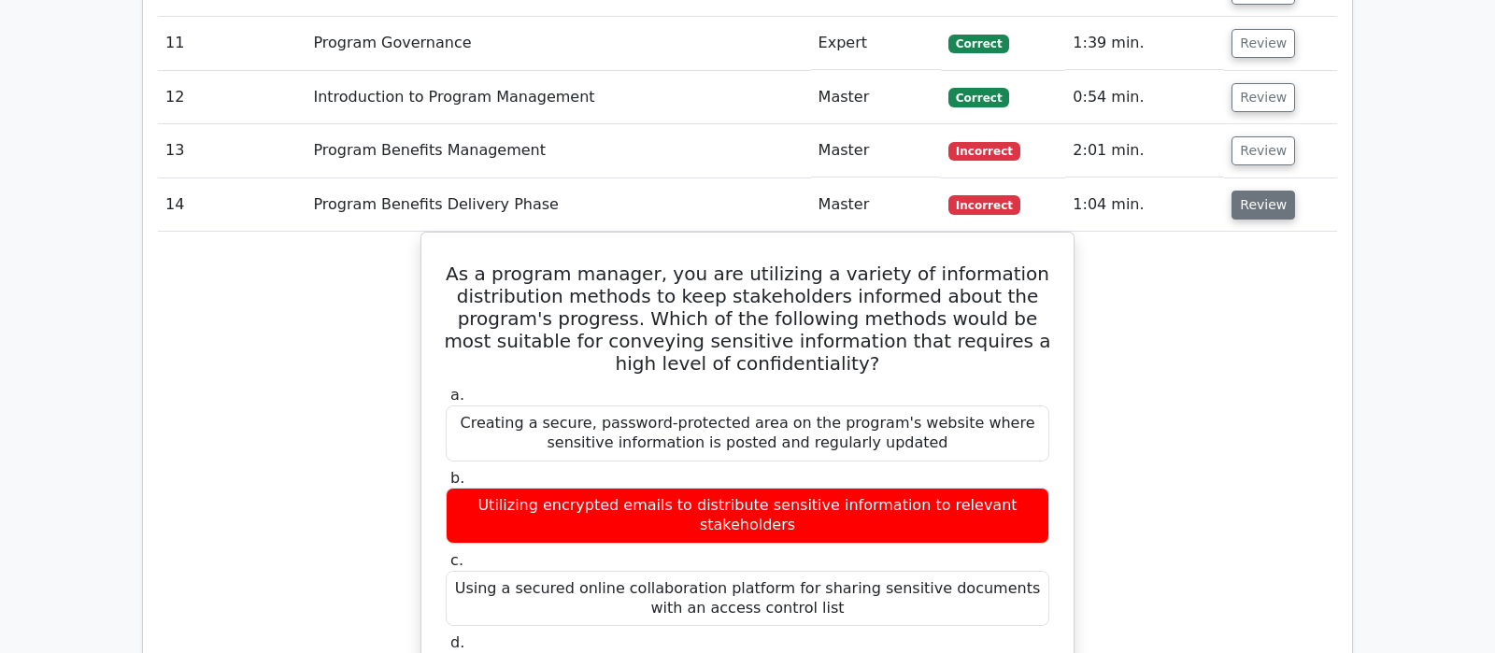
click at [1265, 191] on button "Review" at bounding box center [1263, 205] width 64 height 29
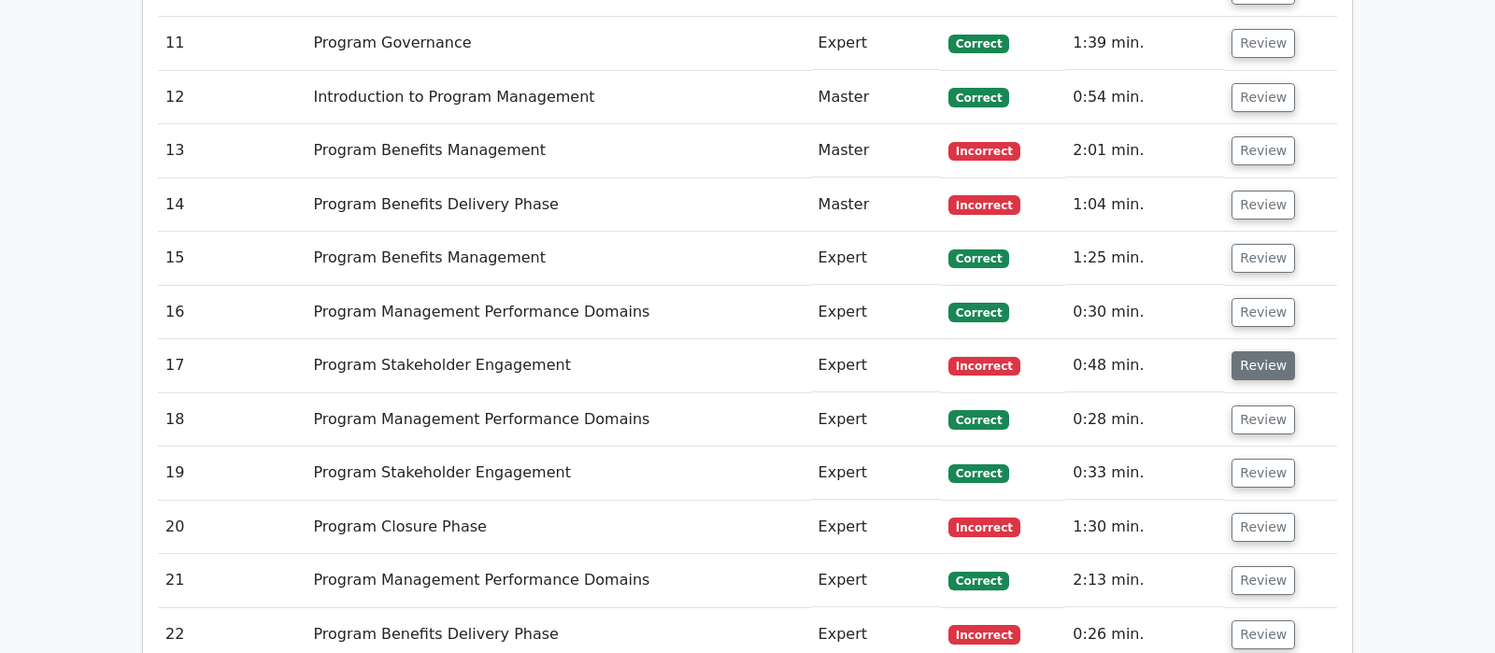
click at [1256, 351] on button "Review" at bounding box center [1263, 365] width 64 height 29
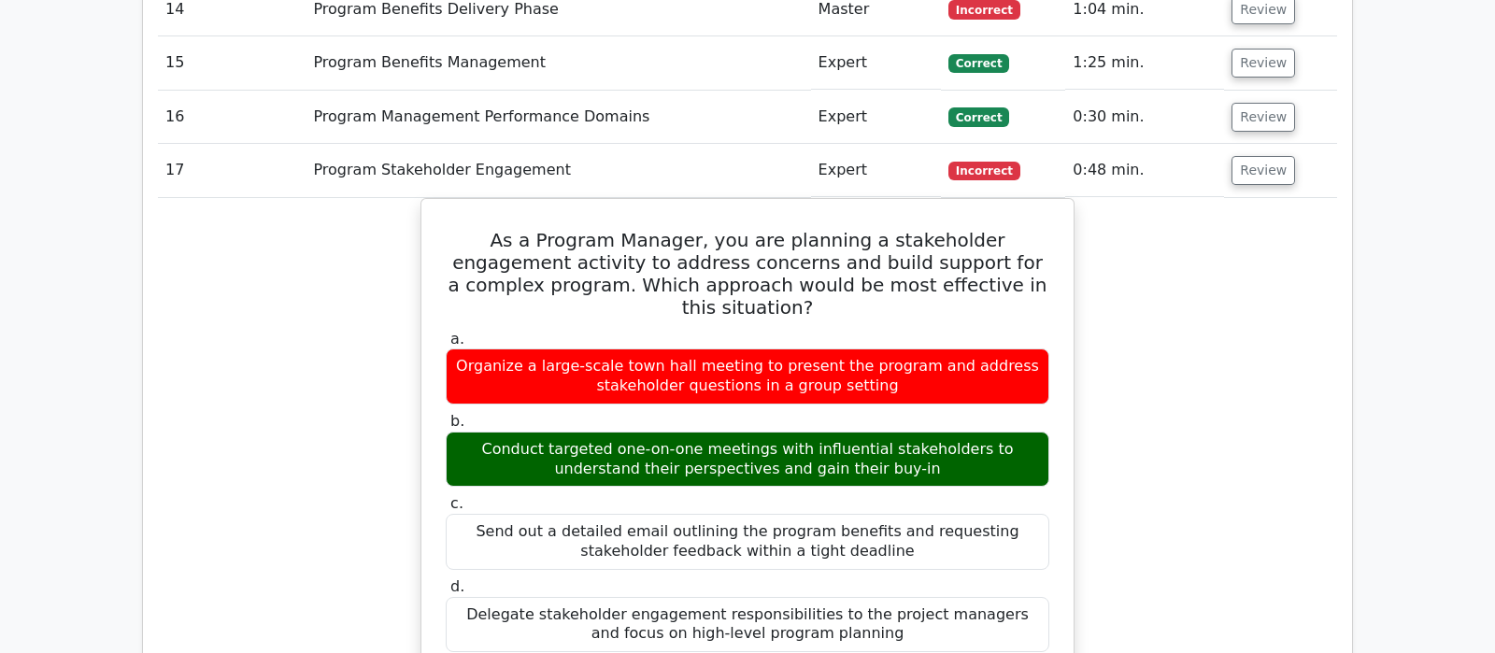
scroll to position [2452, 0]
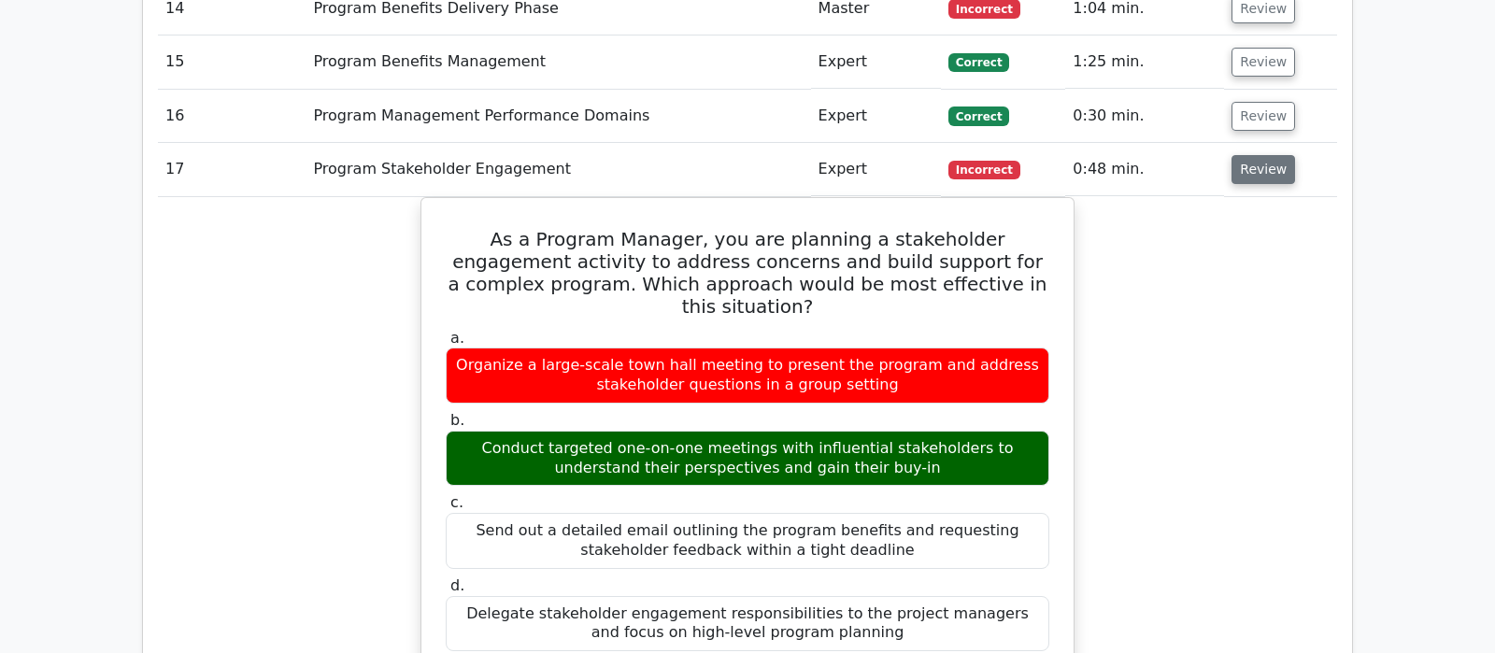
click at [1266, 155] on button "Review" at bounding box center [1263, 169] width 64 height 29
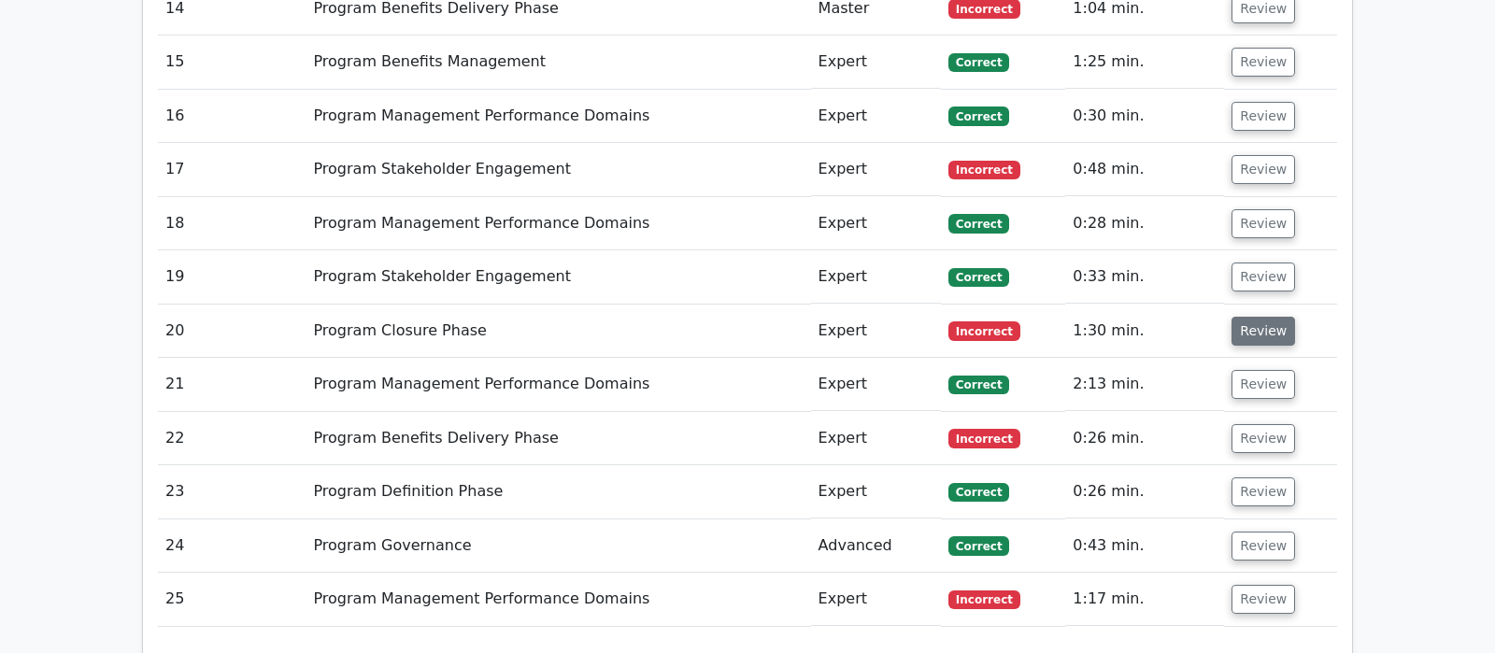
click at [1269, 317] on button "Review" at bounding box center [1263, 331] width 64 height 29
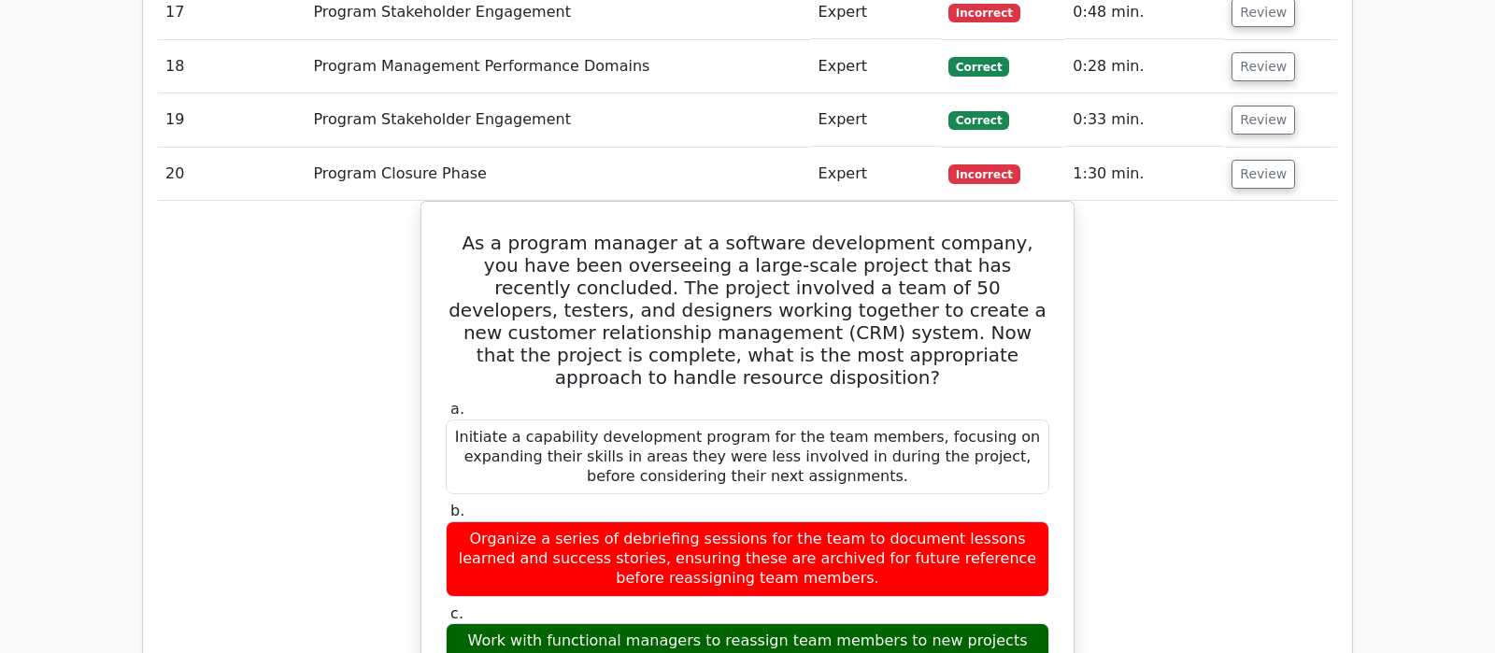
scroll to position [2648, 0]
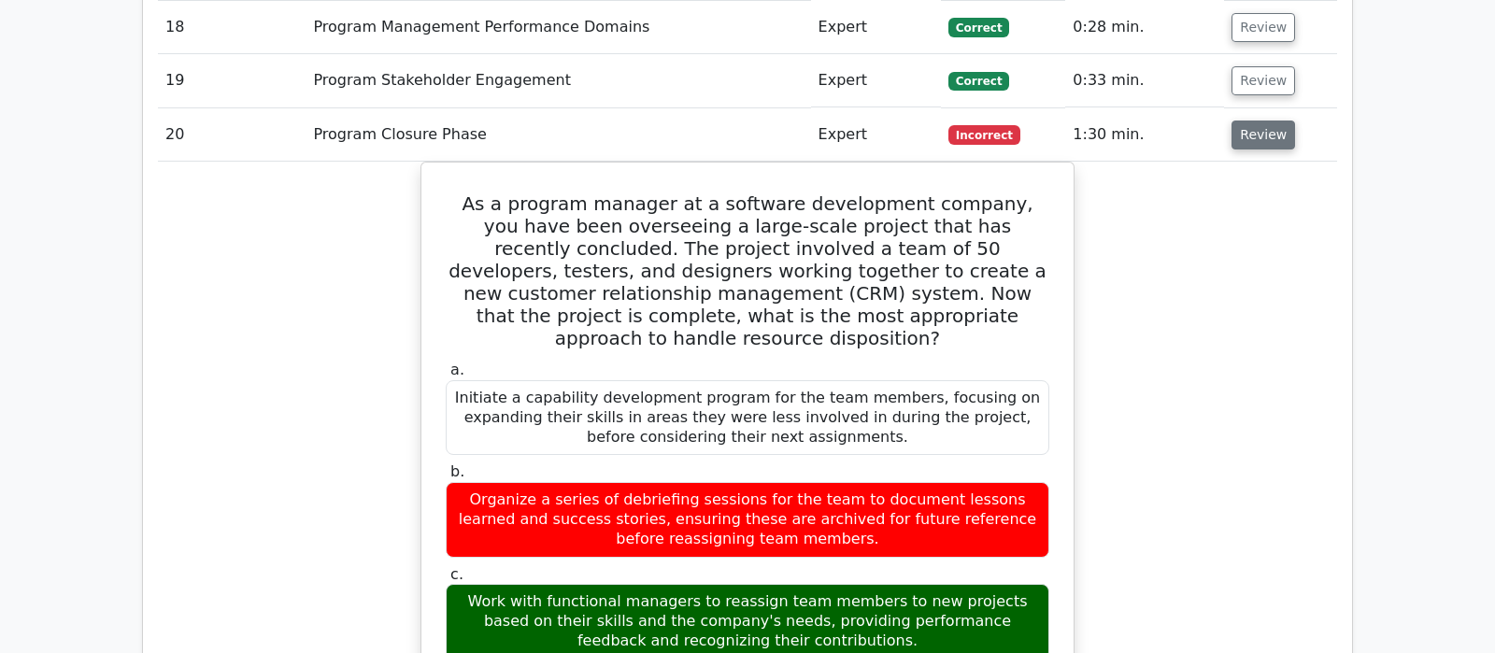
click at [1245, 121] on button "Review" at bounding box center [1263, 135] width 64 height 29
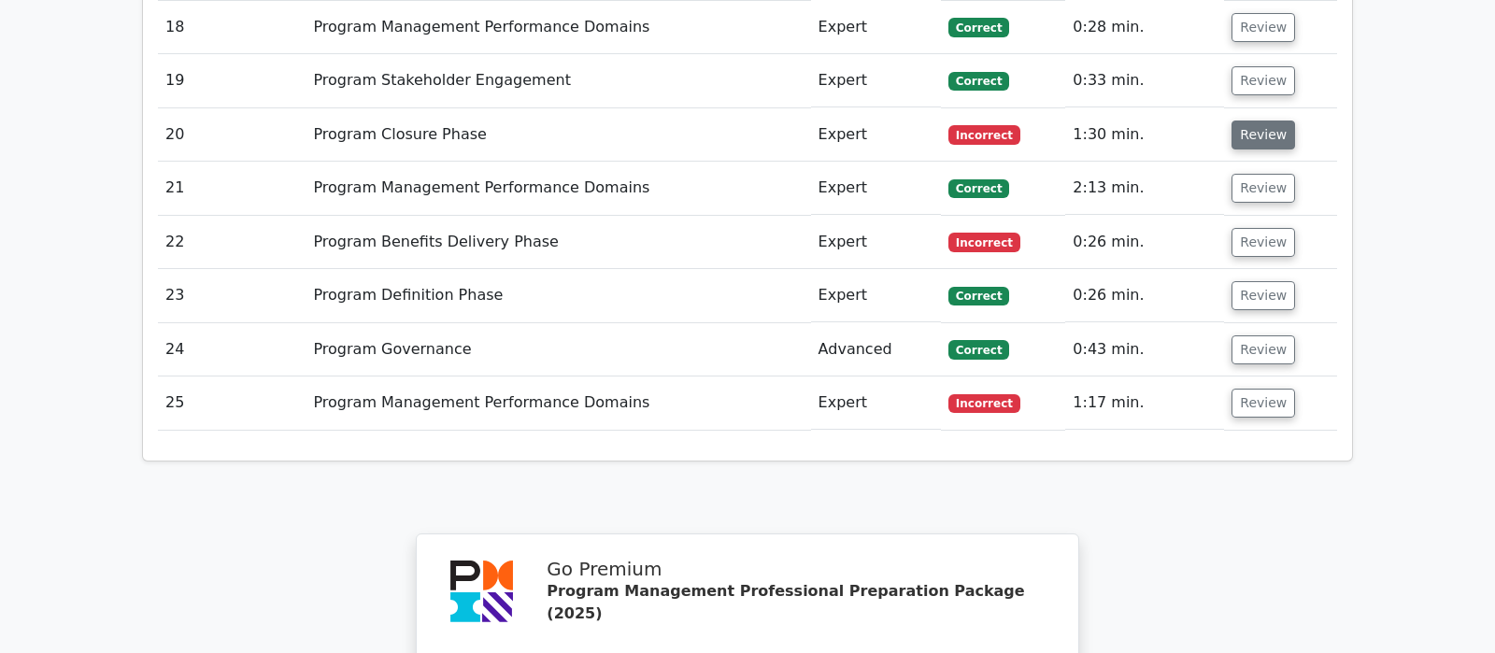
click at [1247, 121] on button "Review" at bounding box center [1263, 135] width 64 height 29
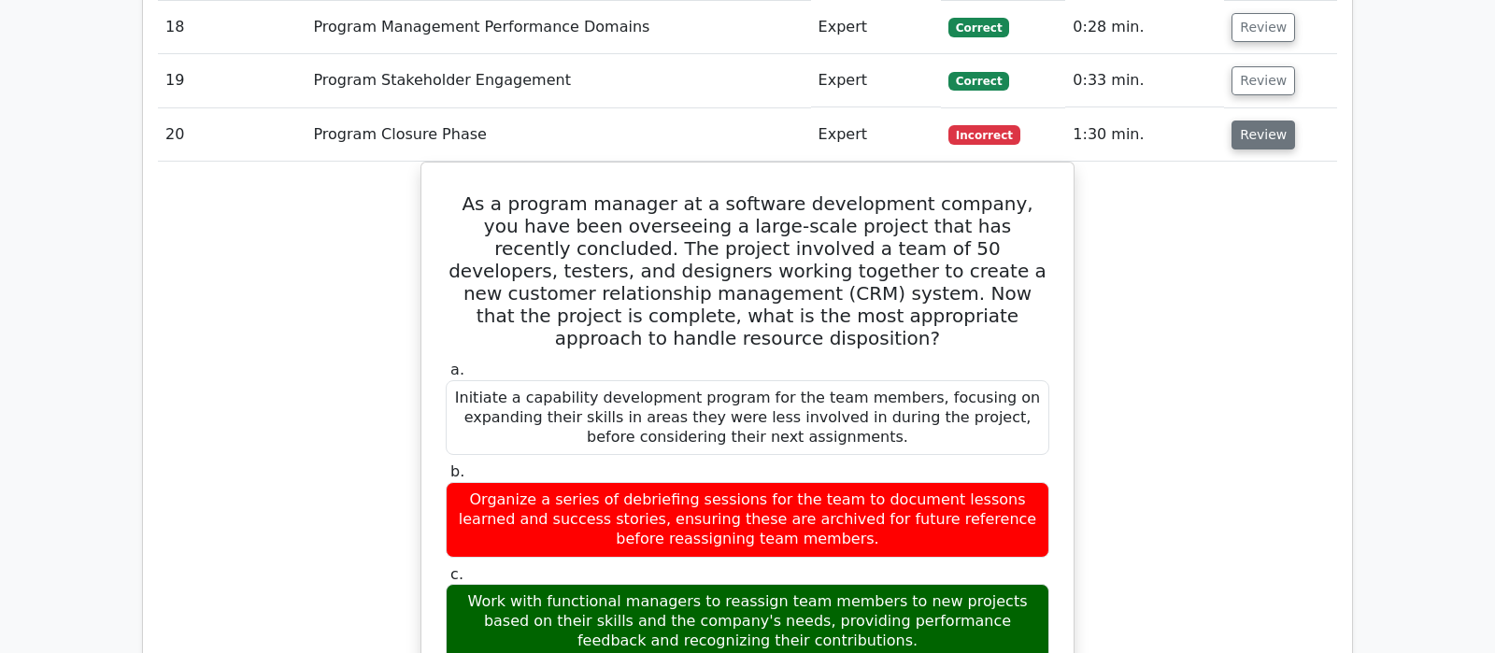
click at [1247, 121] on button "Review" at bounding box center [1263, 135] width 64 height 29
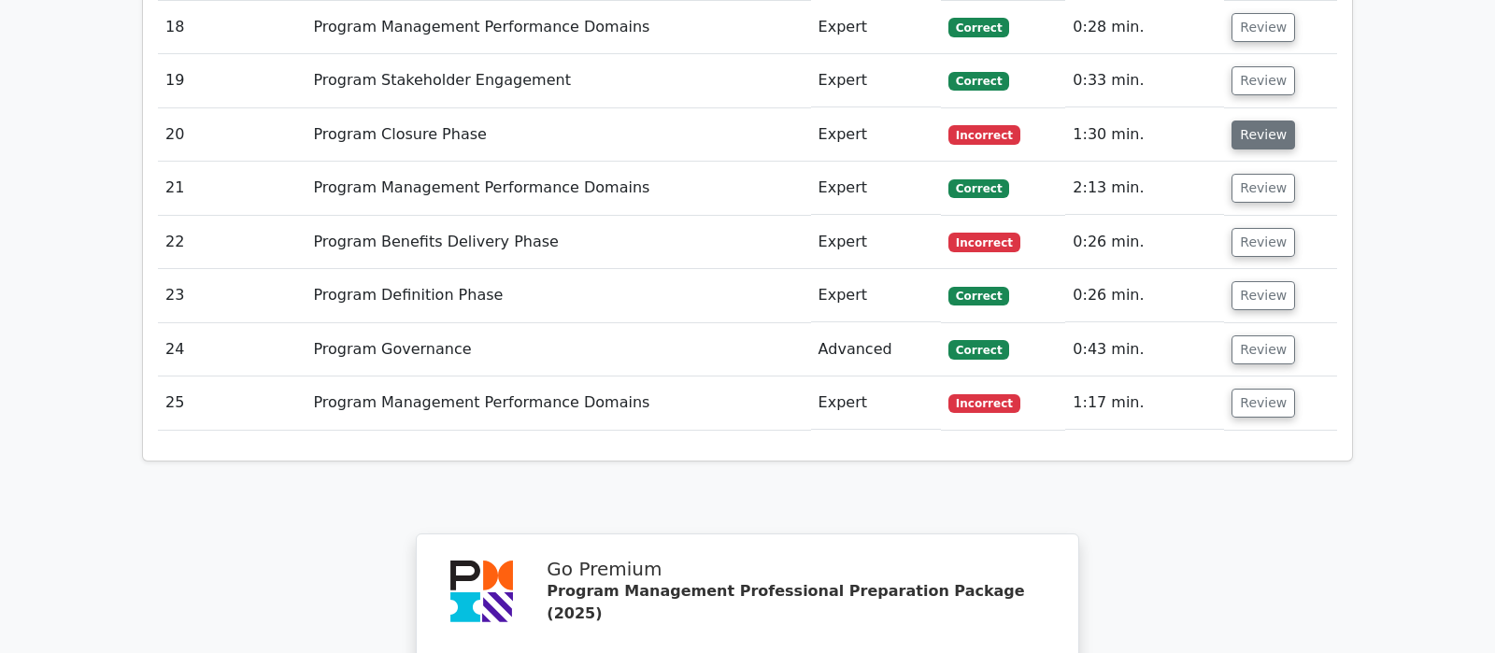
click at [1247, 121] on button "Review" at bounding box center [1263, 135] width 64 height 29
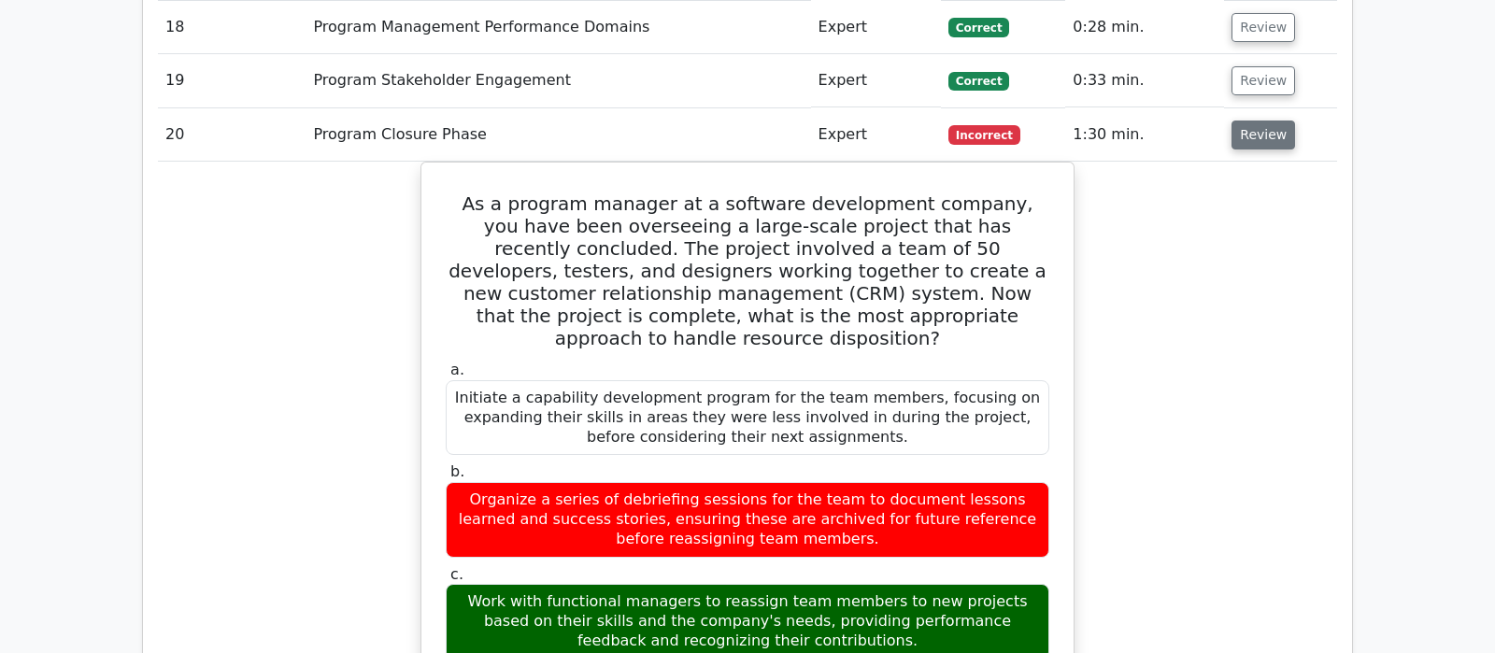
click at [1247, 121] on button "Review" at bounding box center [1263, 135] width 64 height 29
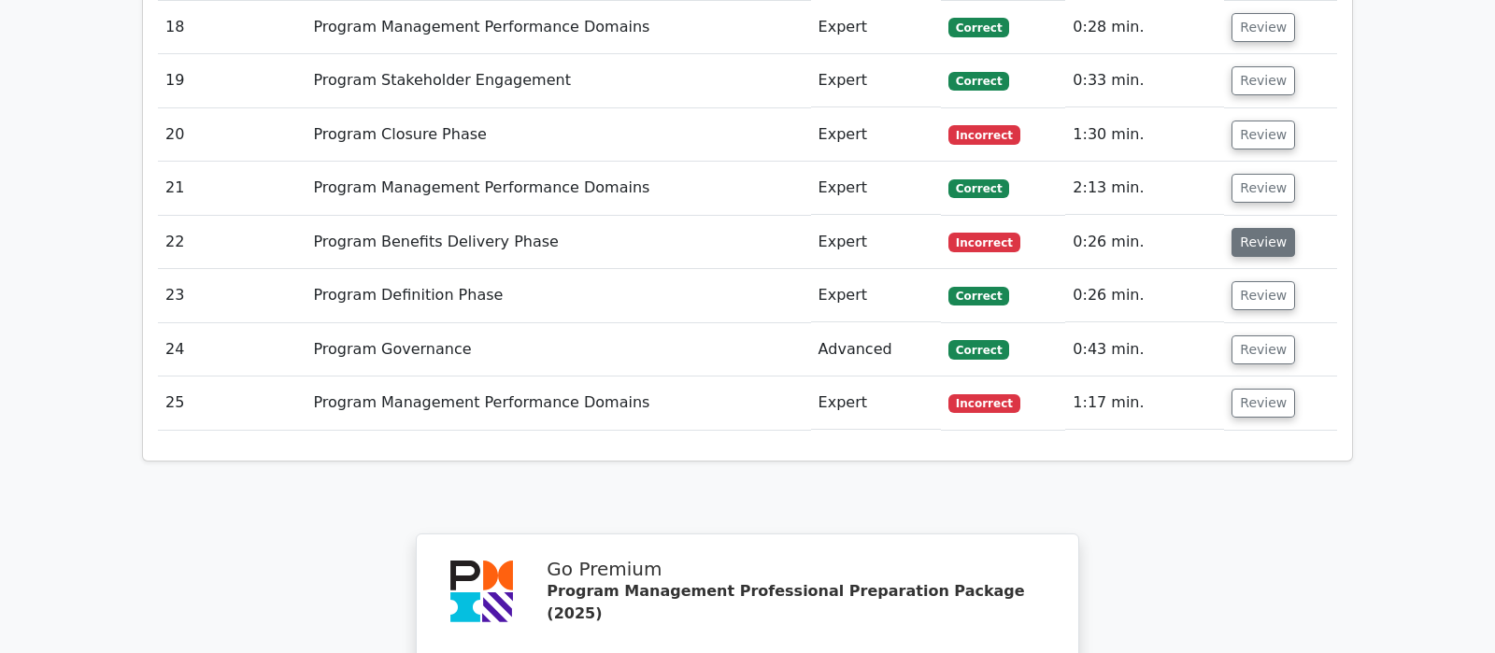
click at [1247, 228] on button "Review" at bounding box center [1263, 242] width 64 height 29
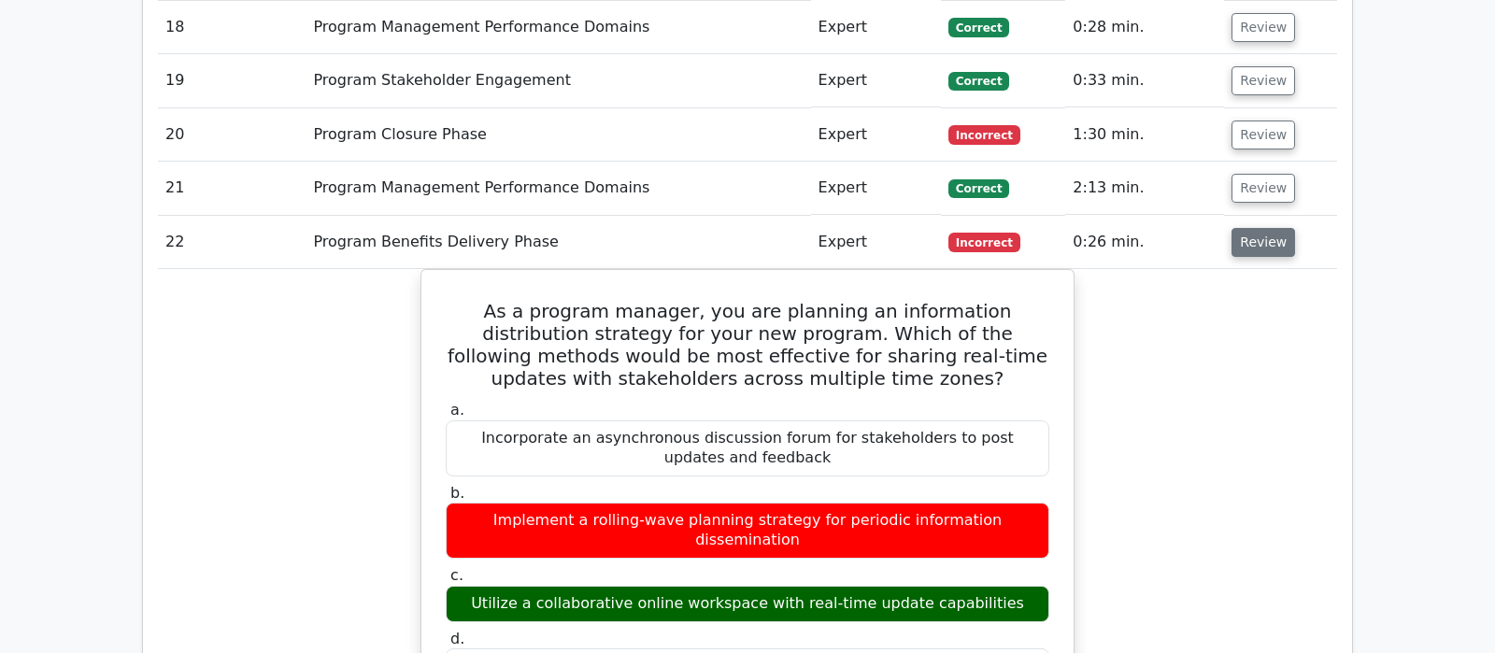
click at [1250, 228] on button "Review" at bounding box center [1263, 242] width 64 height 29
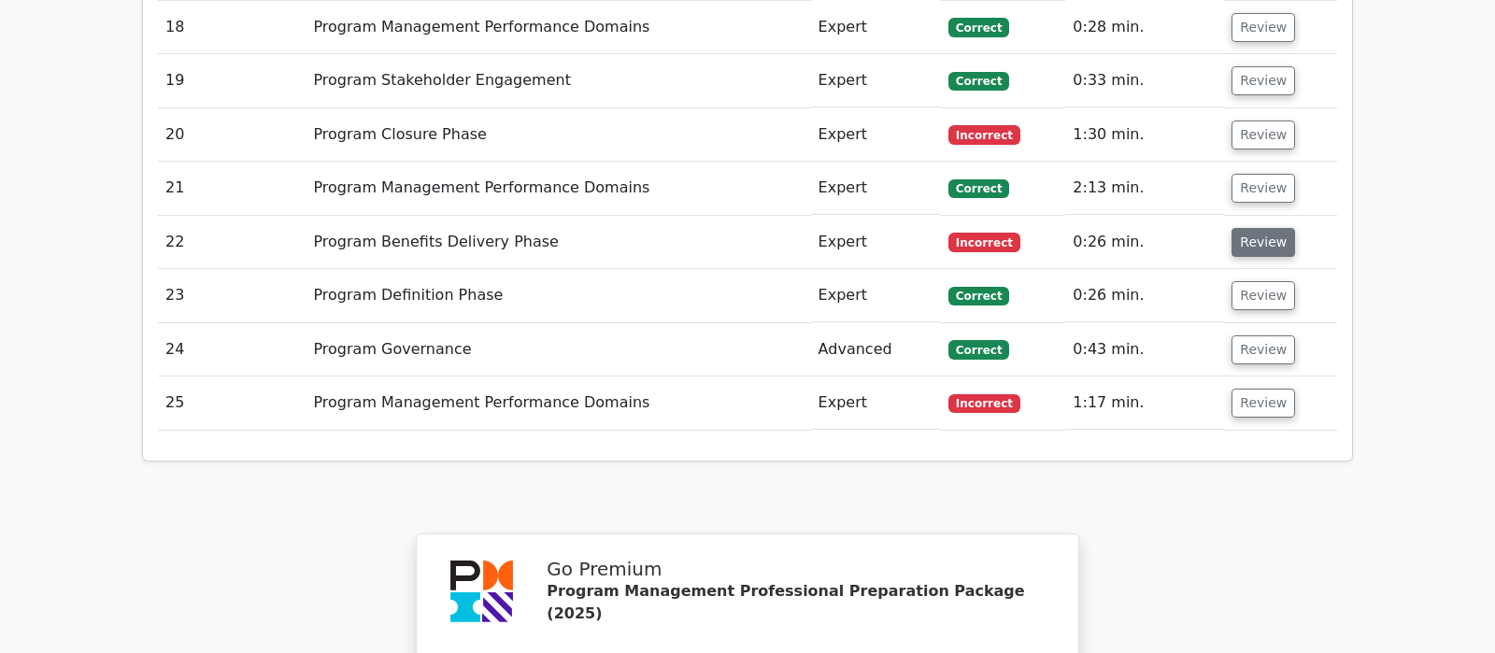
click at [1249, 228] on button "Review" at bounding box center [1263, 242] width 64 height 29
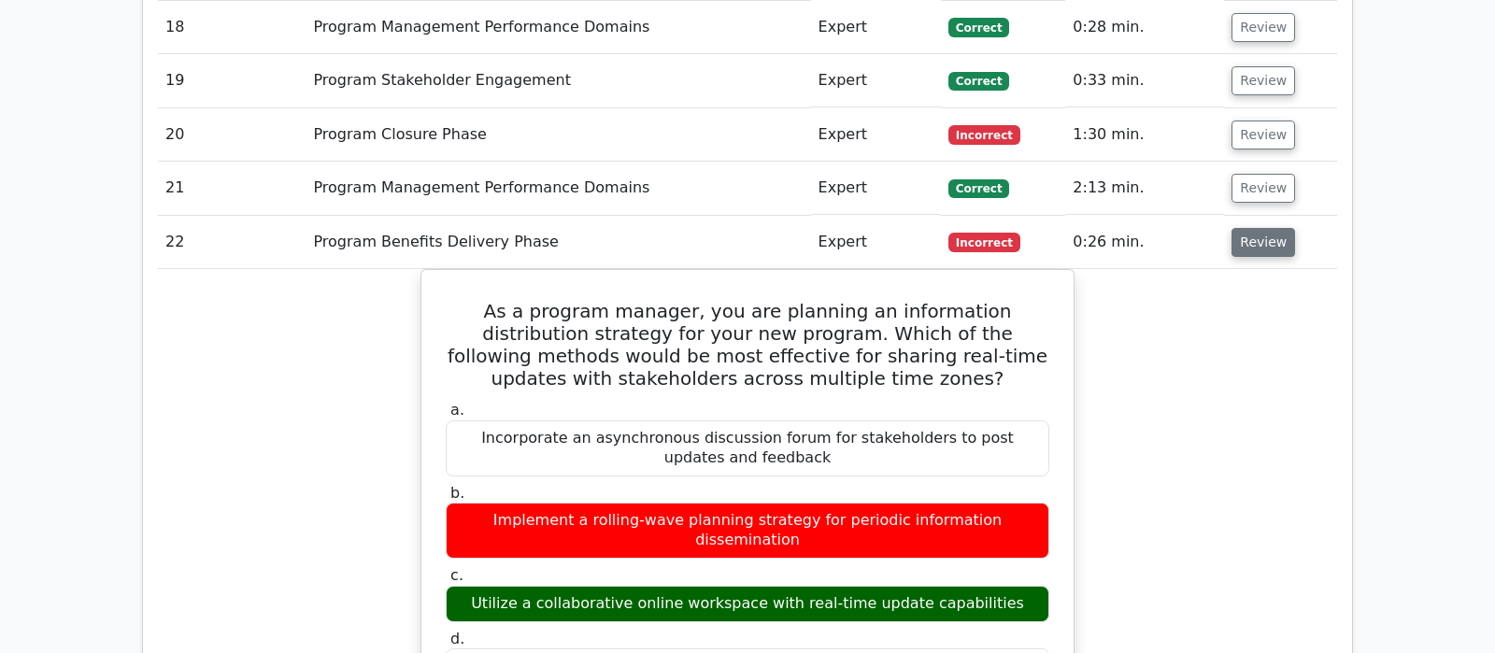
click at [1249, 228] on button "Review" at bounding box center [1263, 242] width 64 height 29
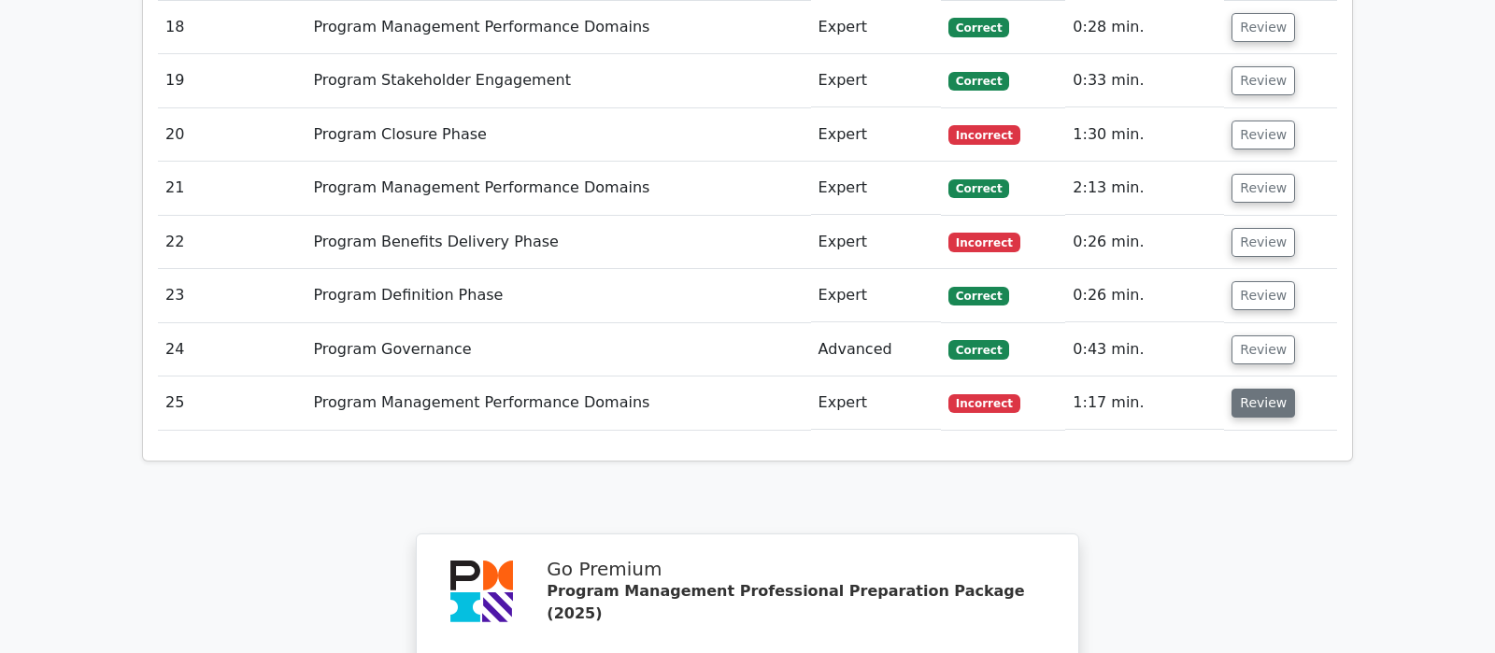
click at [1259, 389] on button "Review" at bounding box center [1263, 403] width 64 height 29
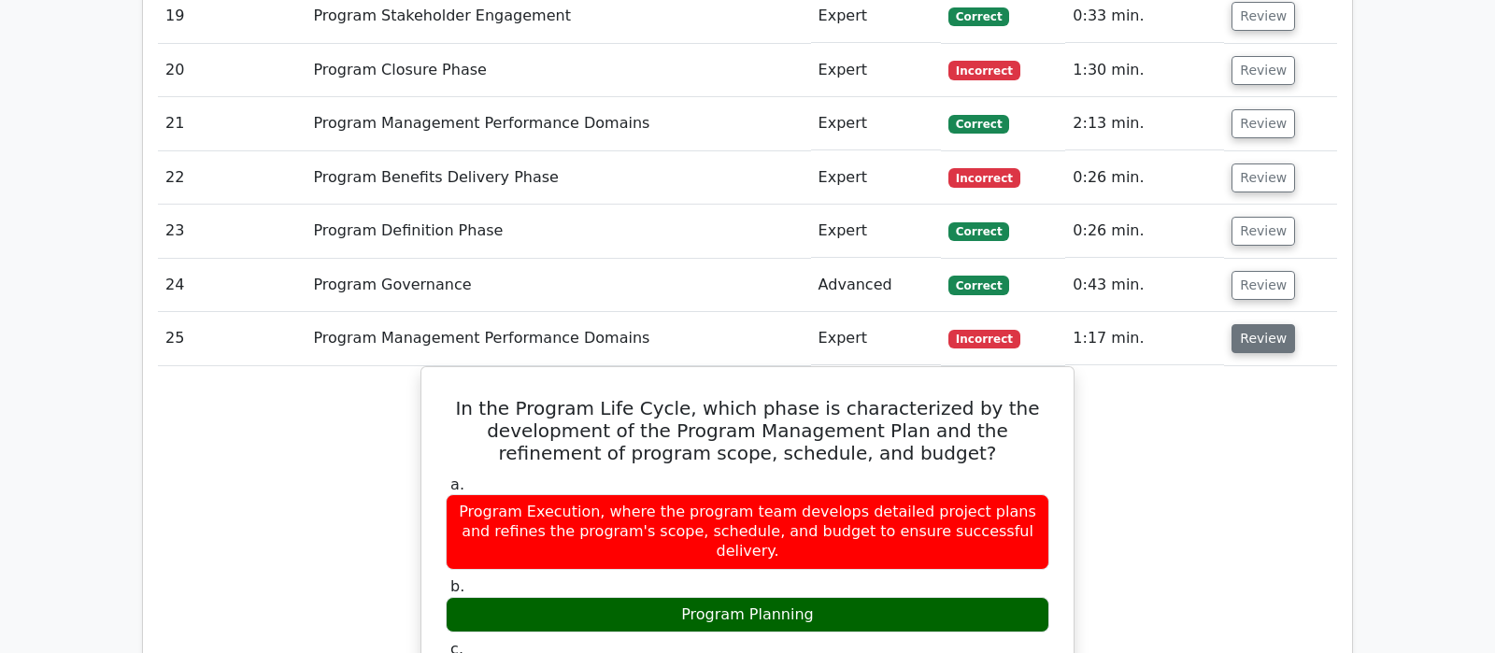
scroll to position [2747, 0]
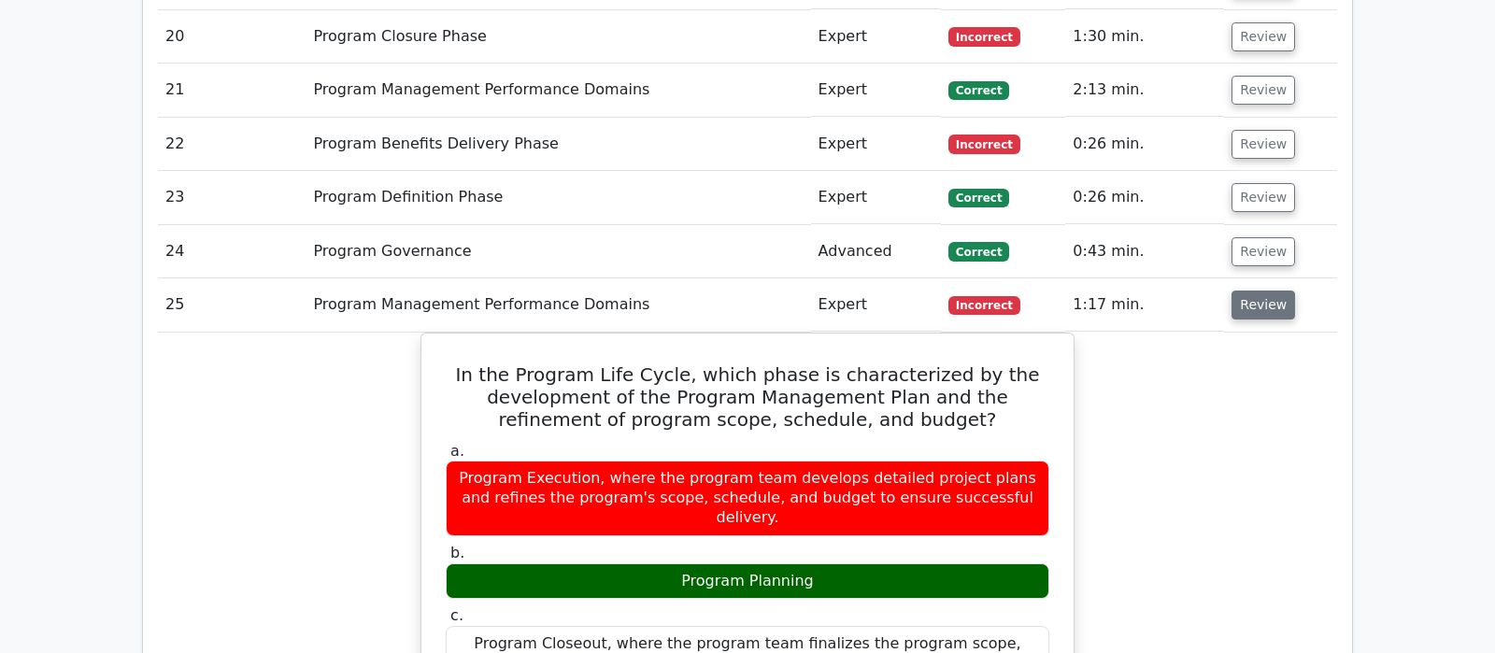
click at [1266, 291] on button "Review" at bounding box center [1263, 305] width 64 height 29
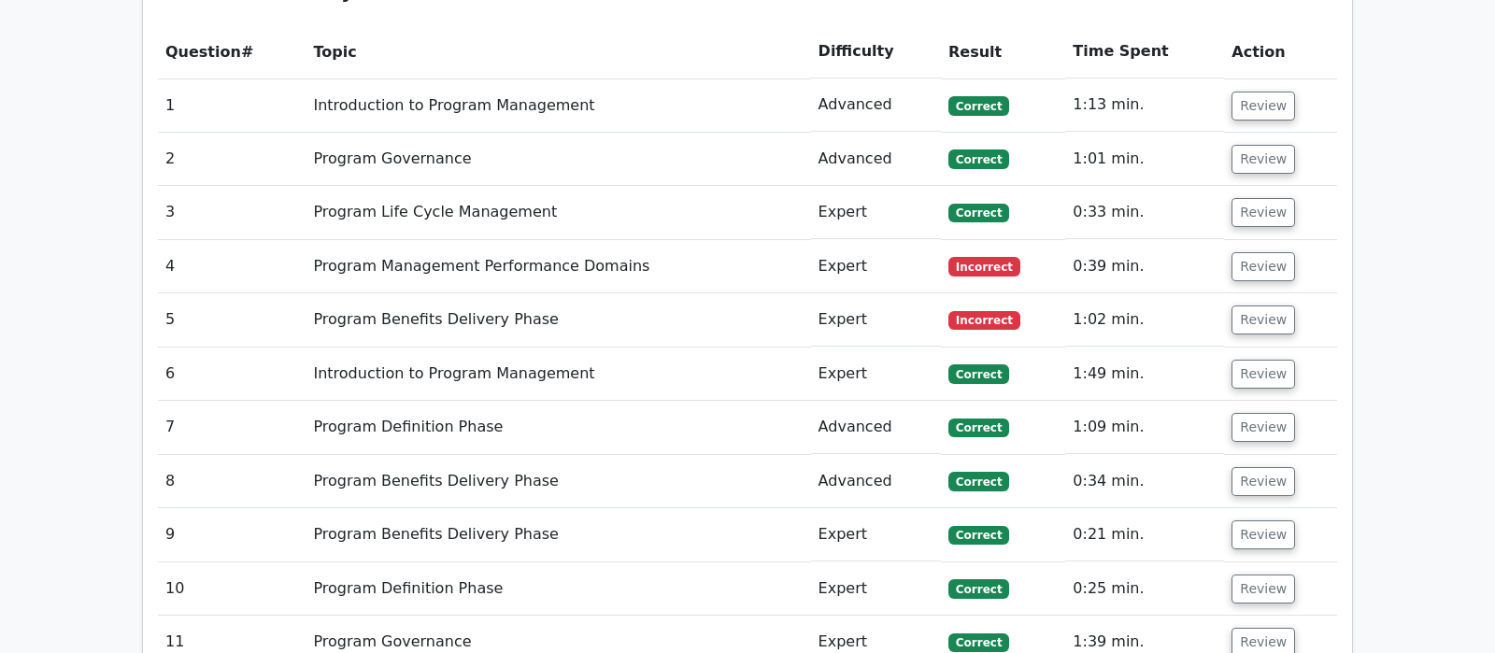
scroll to position [1569, 0]
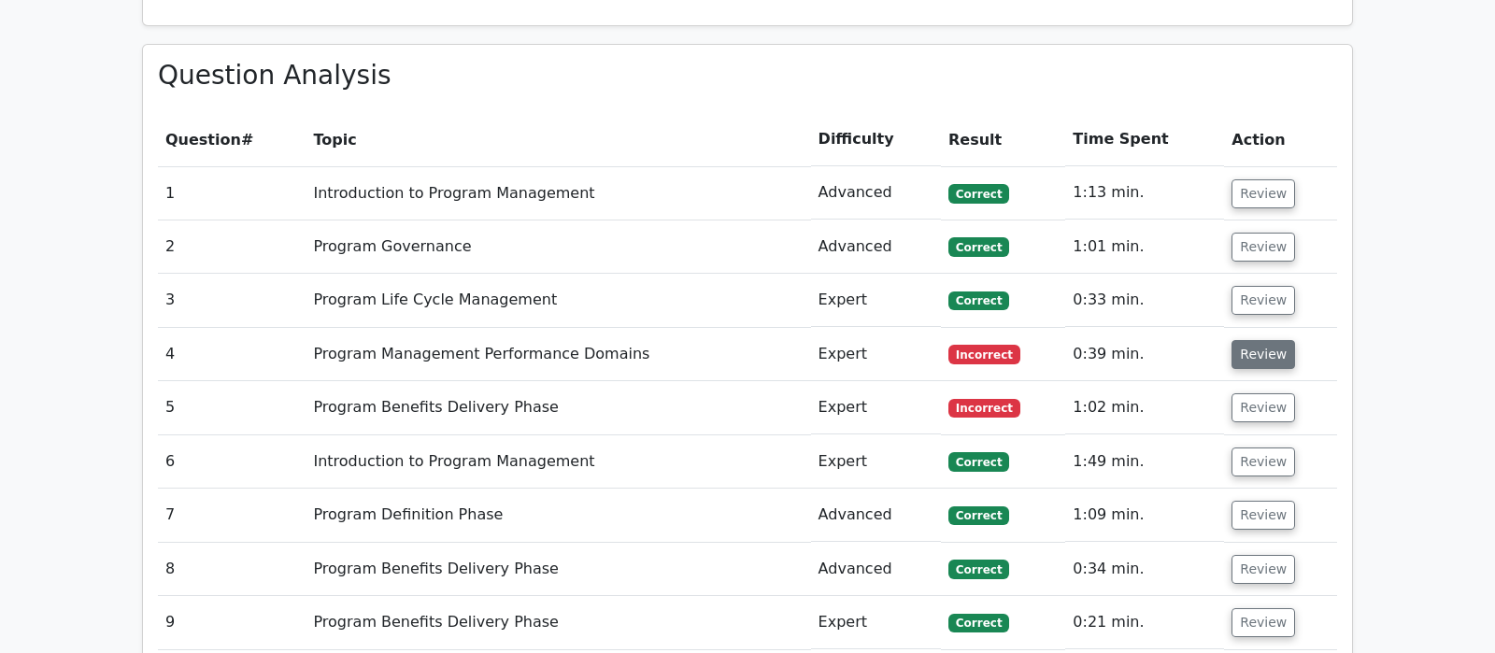
click at [1262, 340] on button "Review" at bounding box center [1263, 354] width 64 height 29
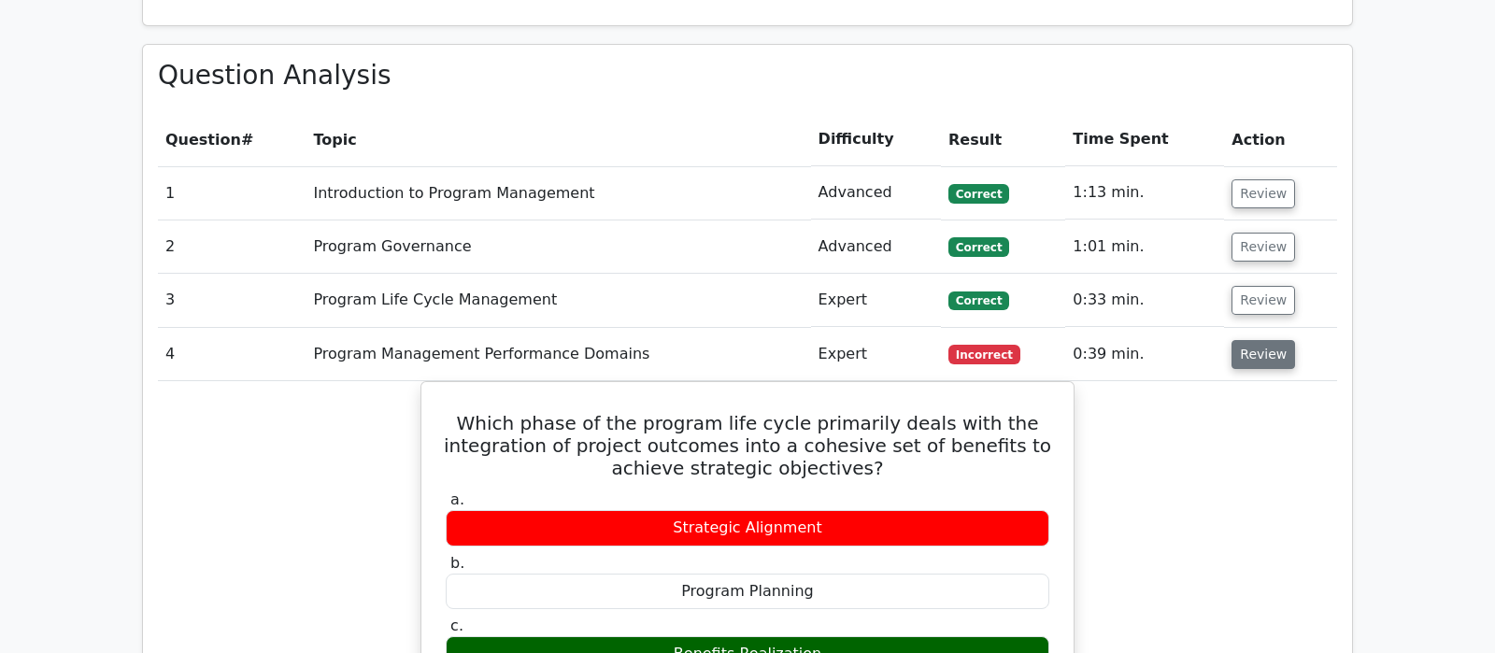
click at [1262, 340] on button "Review" at bounding box center [1263, 354] width 64 height 29
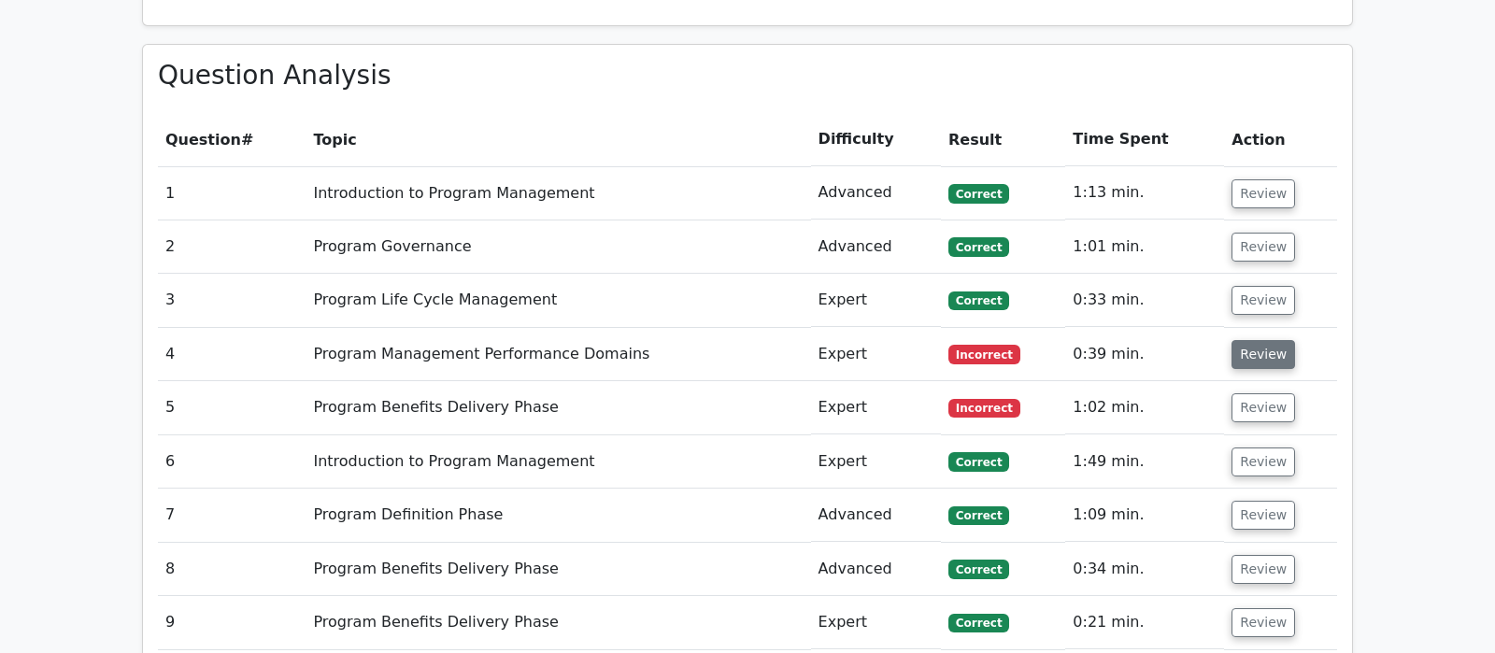
click at [1253, 340] on button "Review" at bounding box center [1263, 354] width 64 height 29
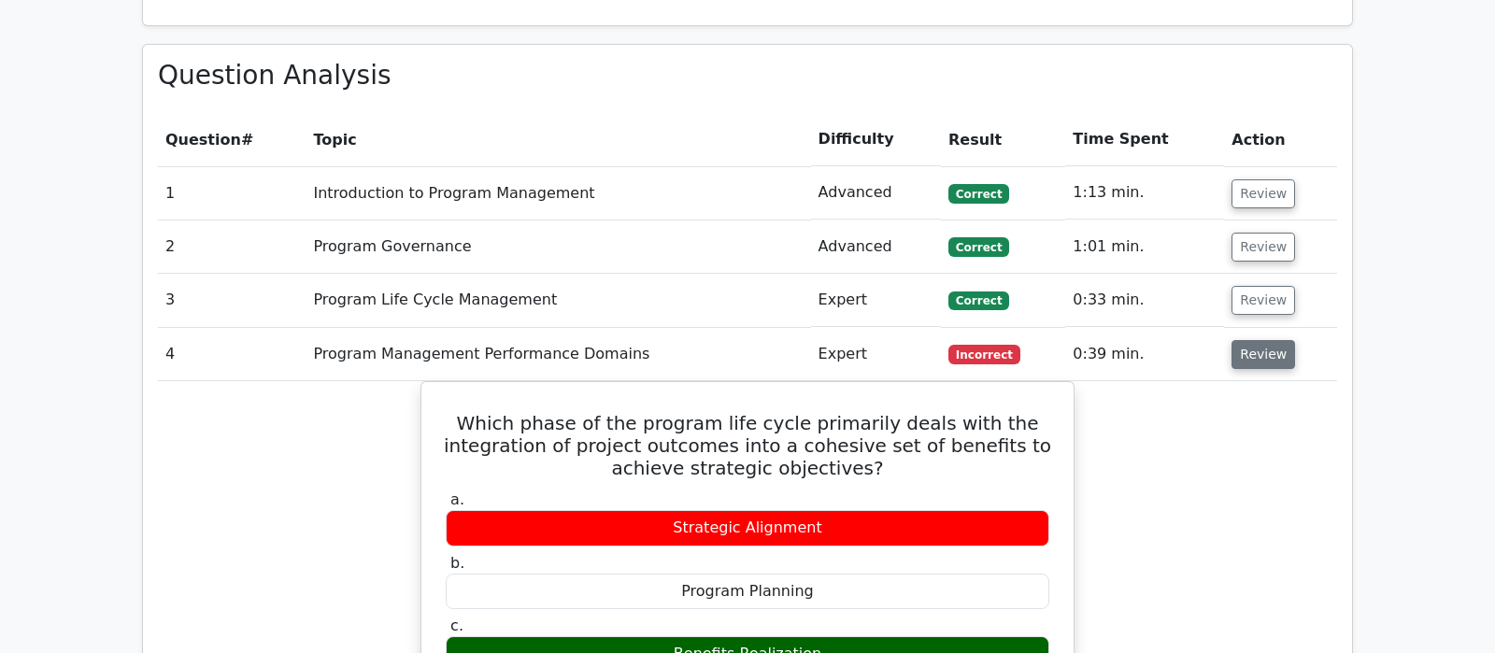
click at [1243, 340] on button "Review" at bounding box center [1263, 354] width 64 height 29
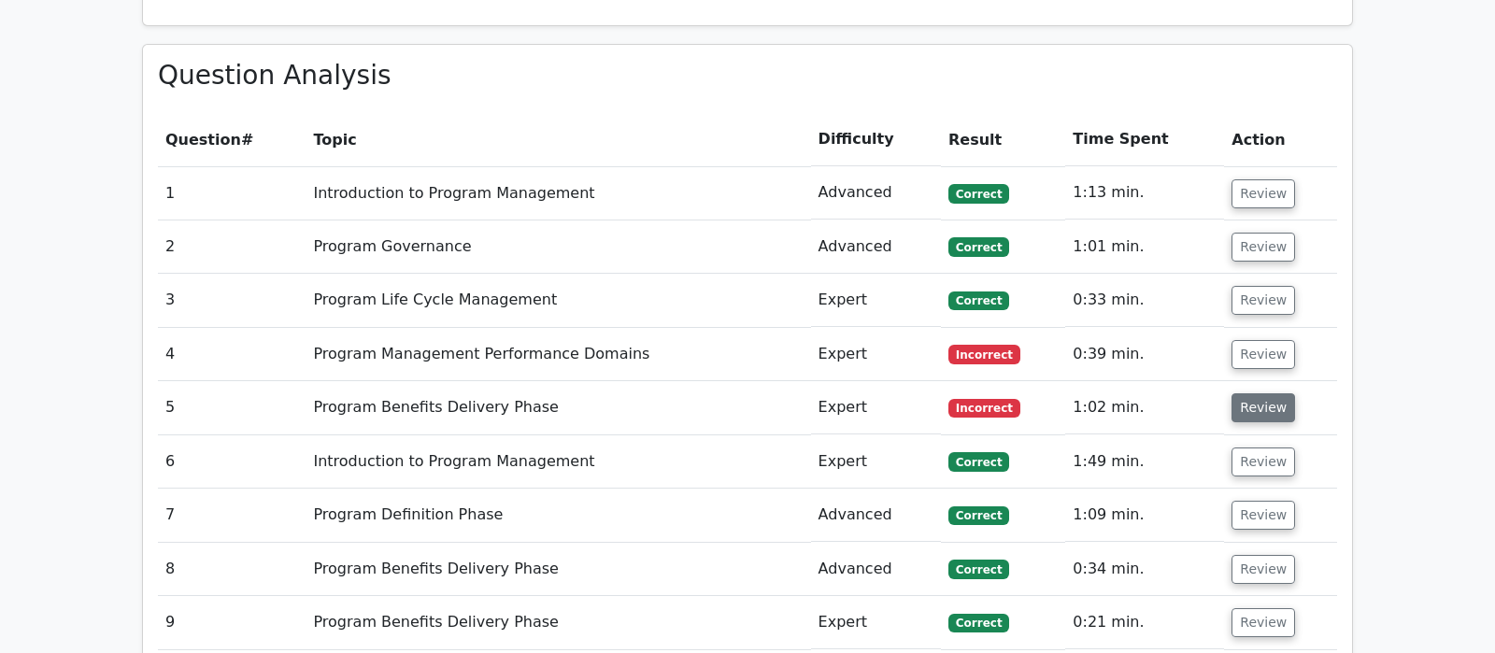
click at [1259, 393] on button "Review" at bounding box center [1263, 407] width 64 height 29
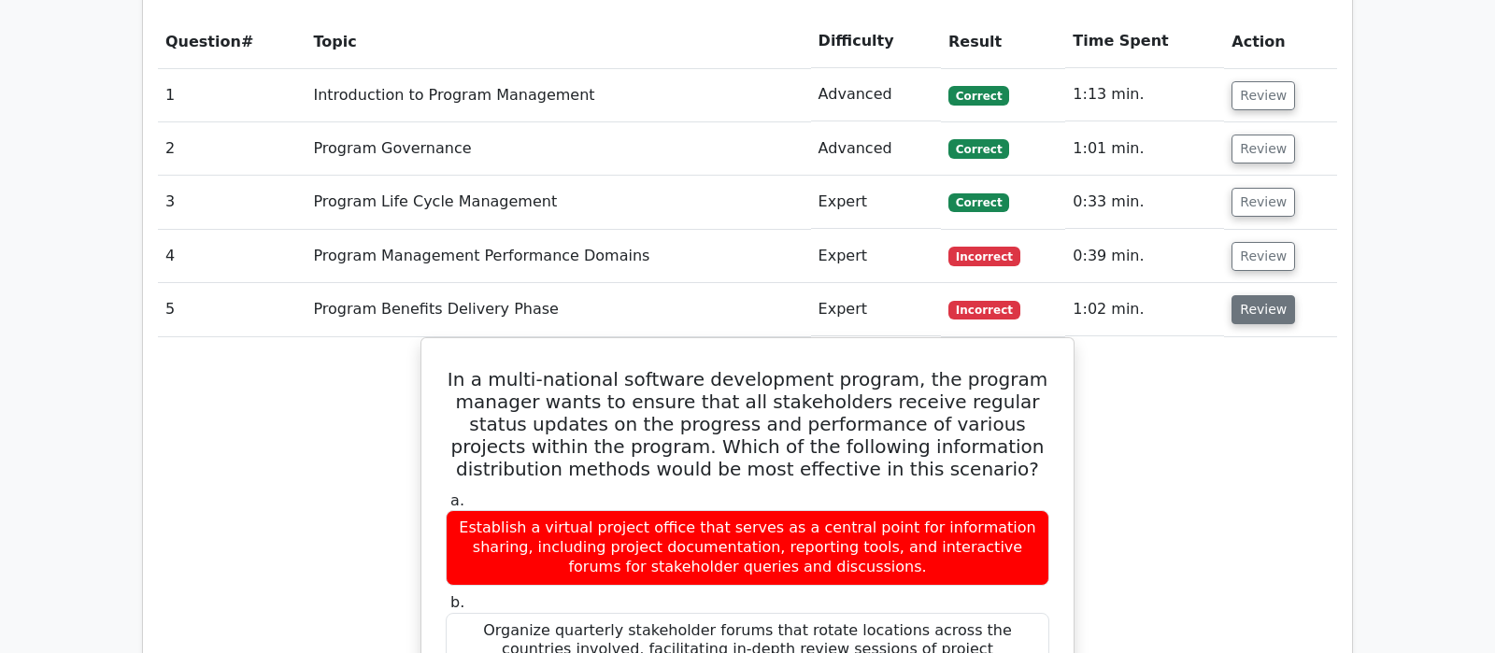
scroll to position [1766, 0]
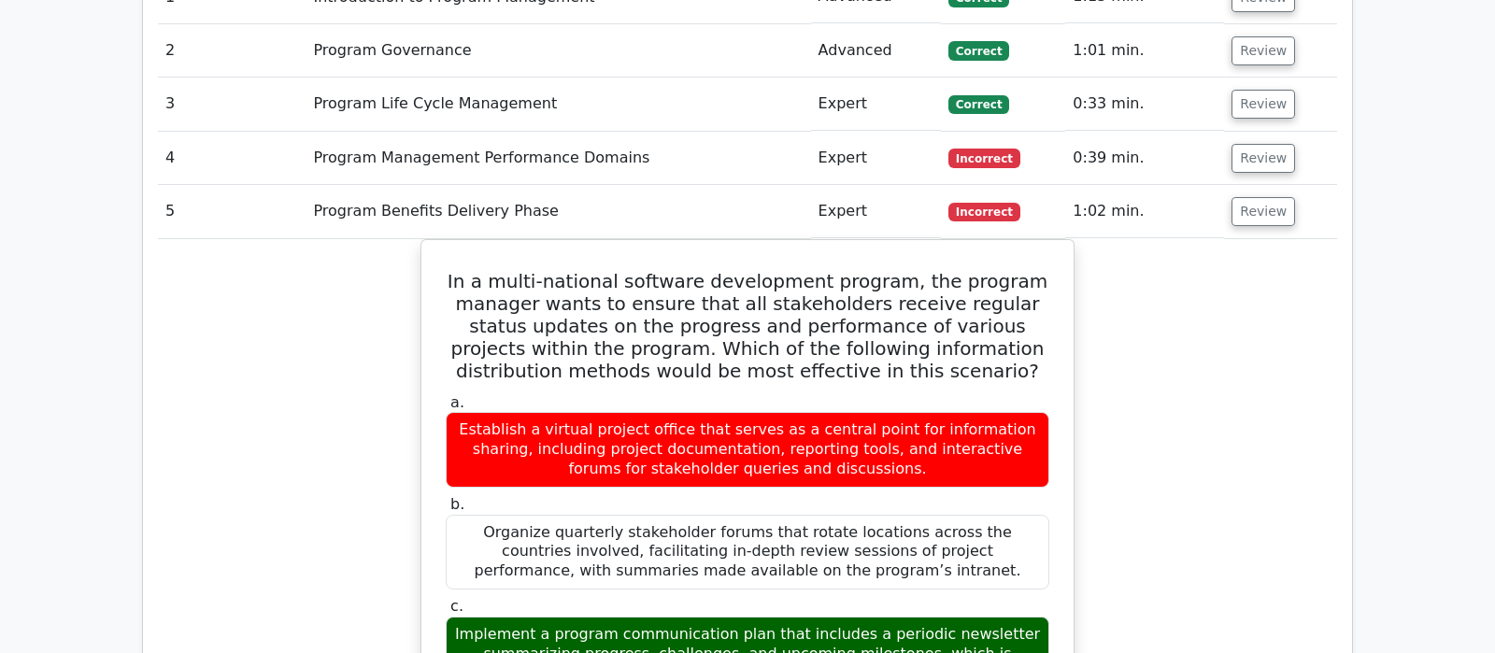
click at [1259, 185] on td "Review" at bounding box center [1280, 211] width 113 height 53
click at [1259, 197] on button "Review" at bounding box center [1263, 211] width 64 height 29
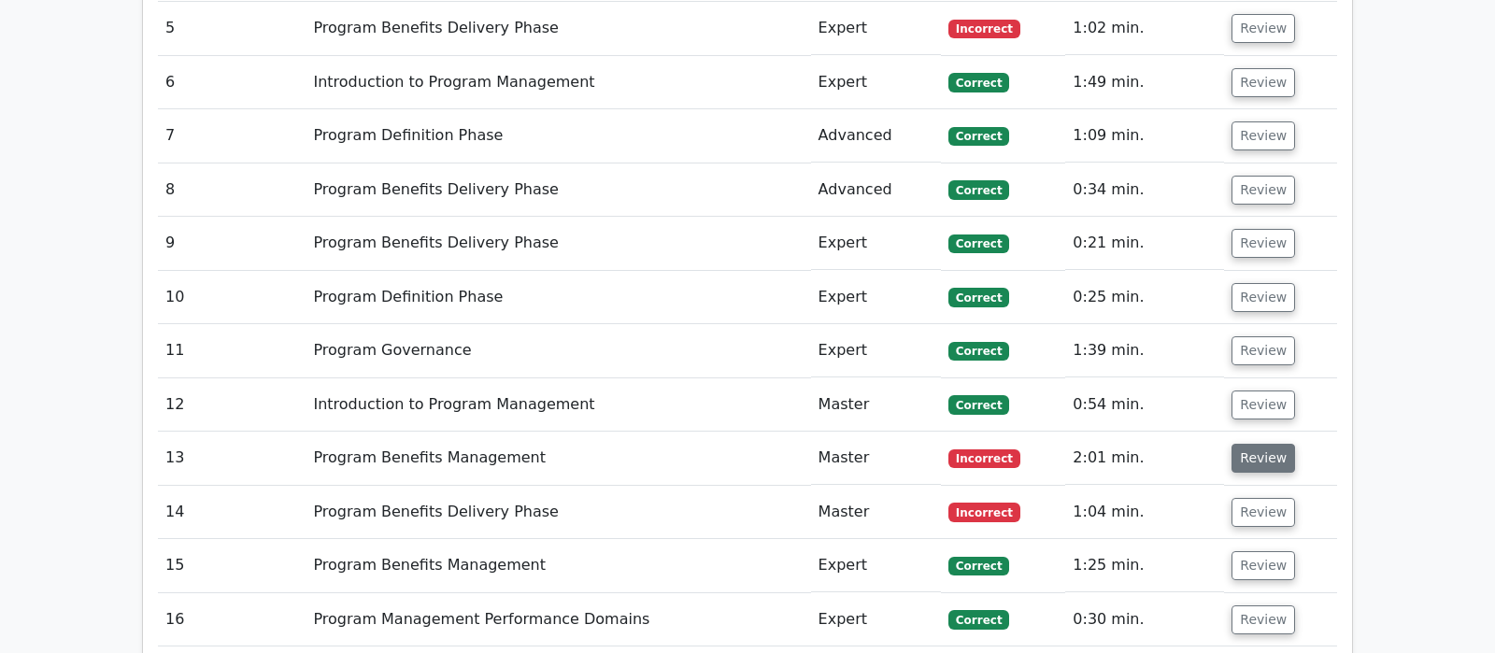
scroll to position [1962, 0]
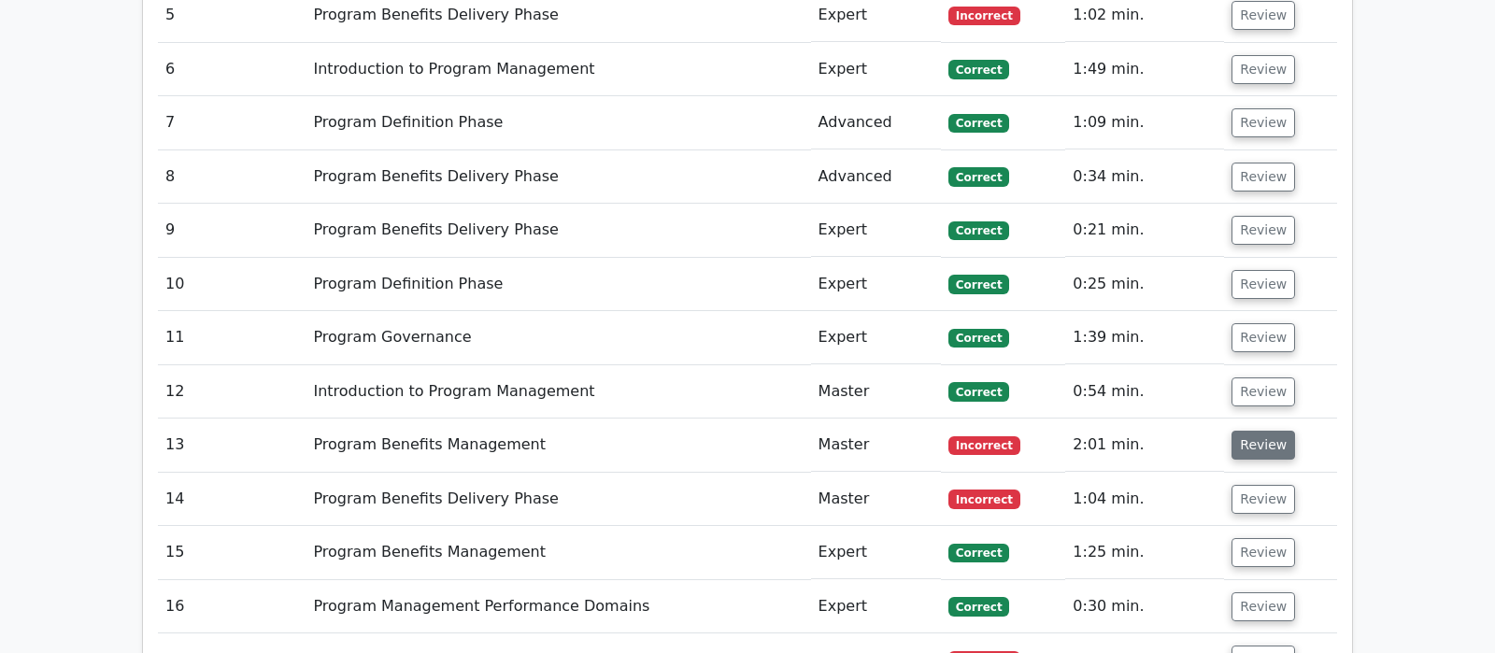
click at [1237, 431] on button "Review" at bounding box center [1263, 445] width 64 height 29
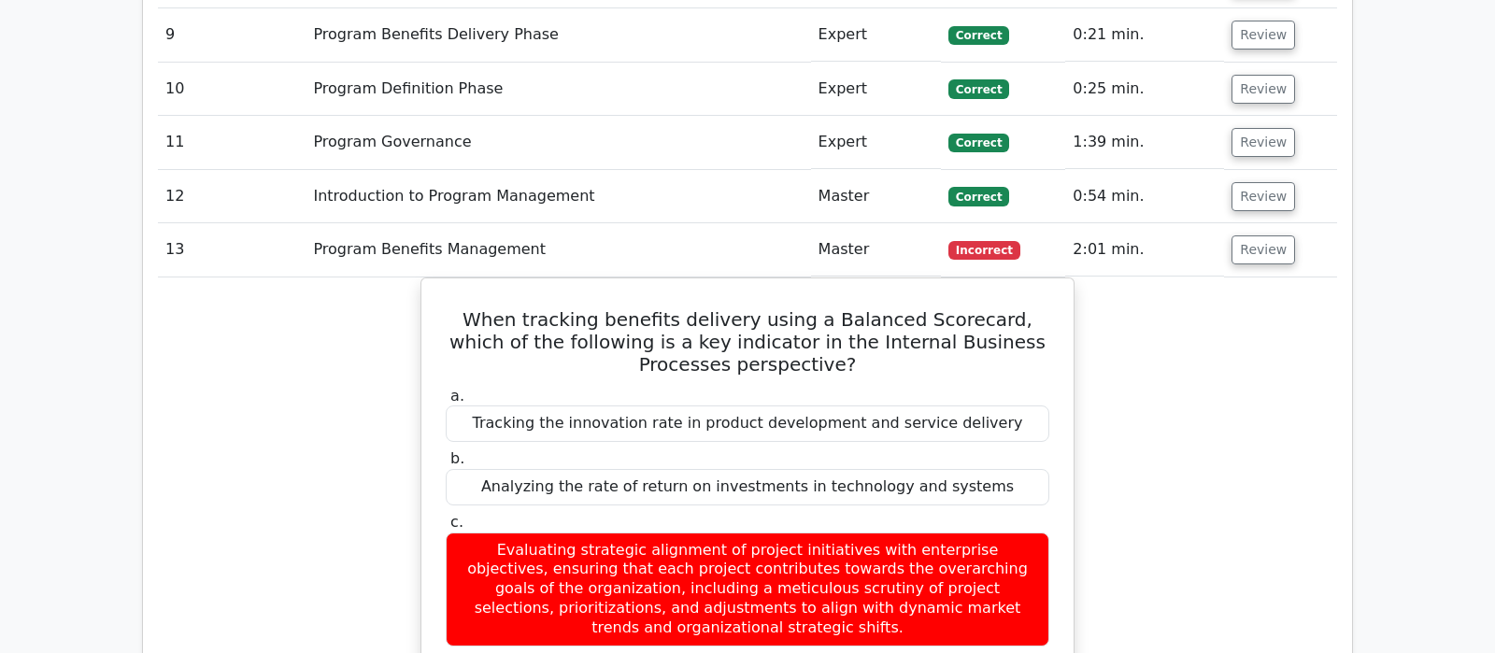
scroll to position [2158, 0]
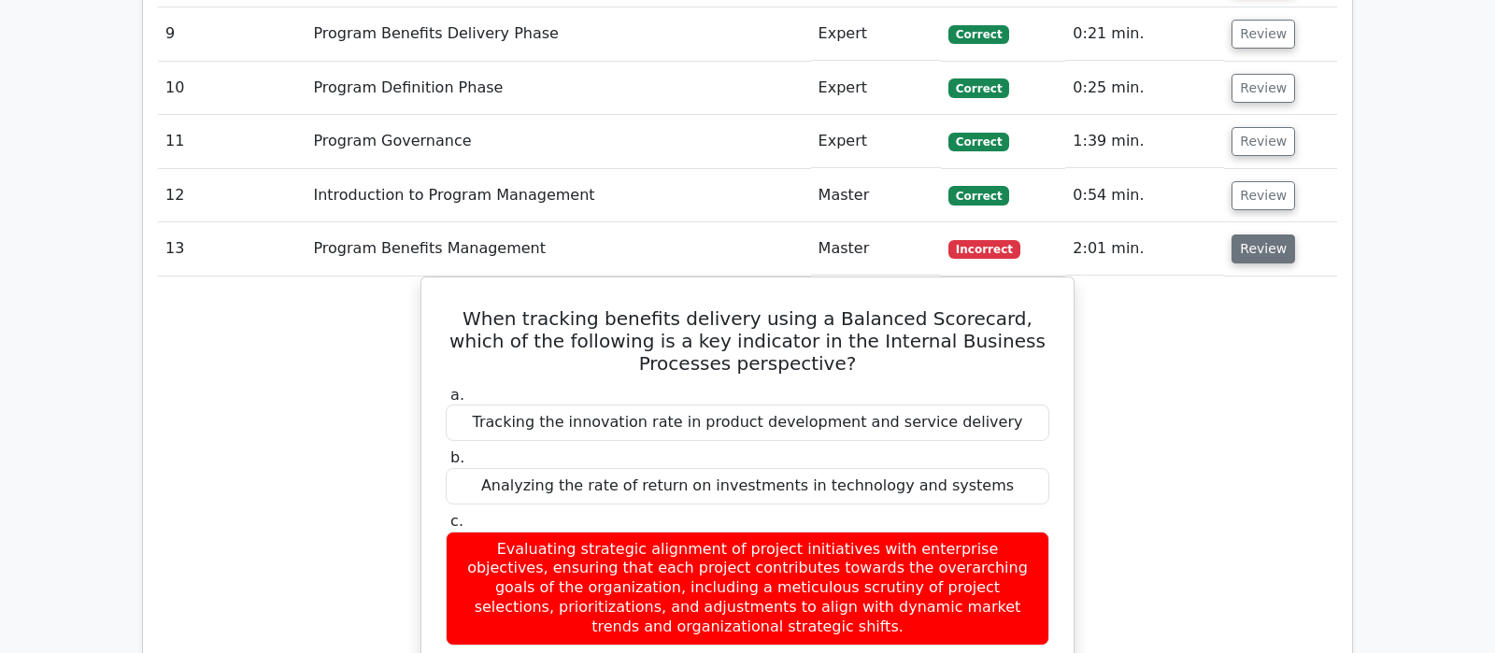
click at [1250, 234] on button "Review" at bounding box center [1263, 248] width 64 height 29
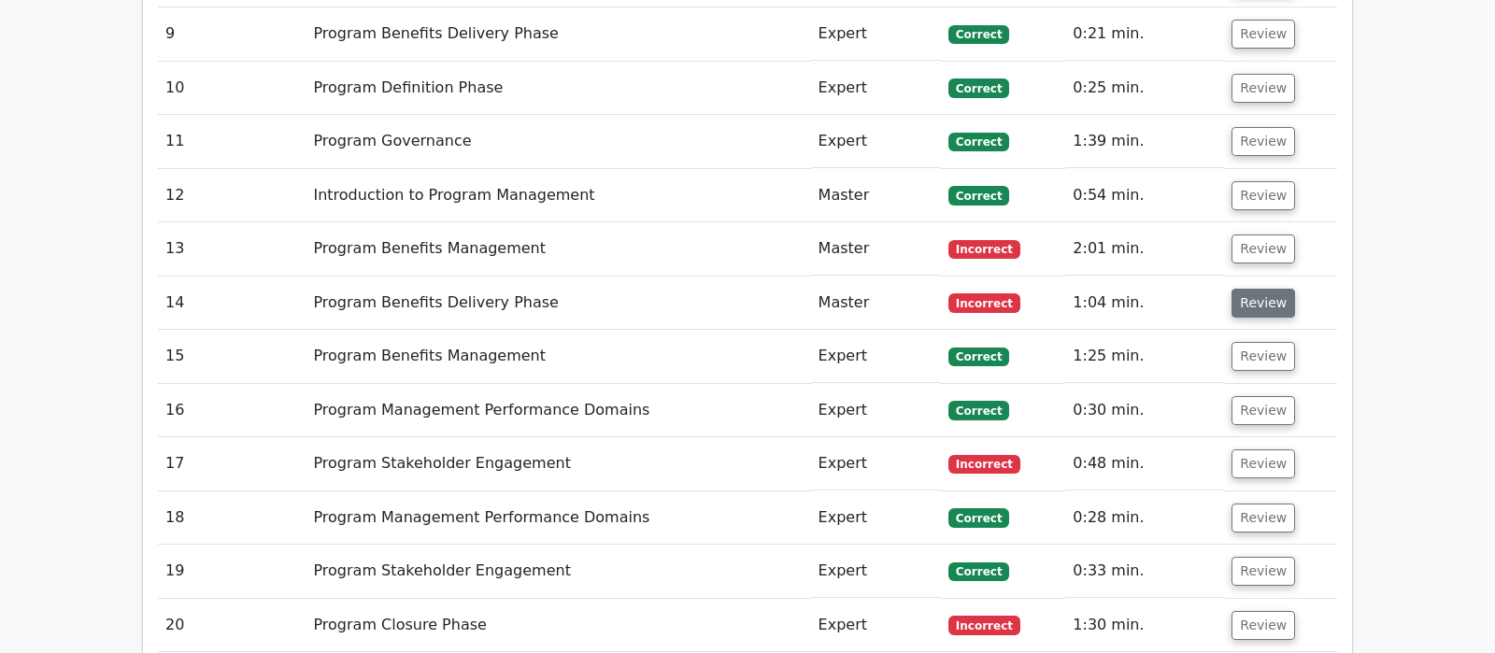
click at [1267, 289] on button "Review" at bounding box center [1263, 303] width 64 height 29
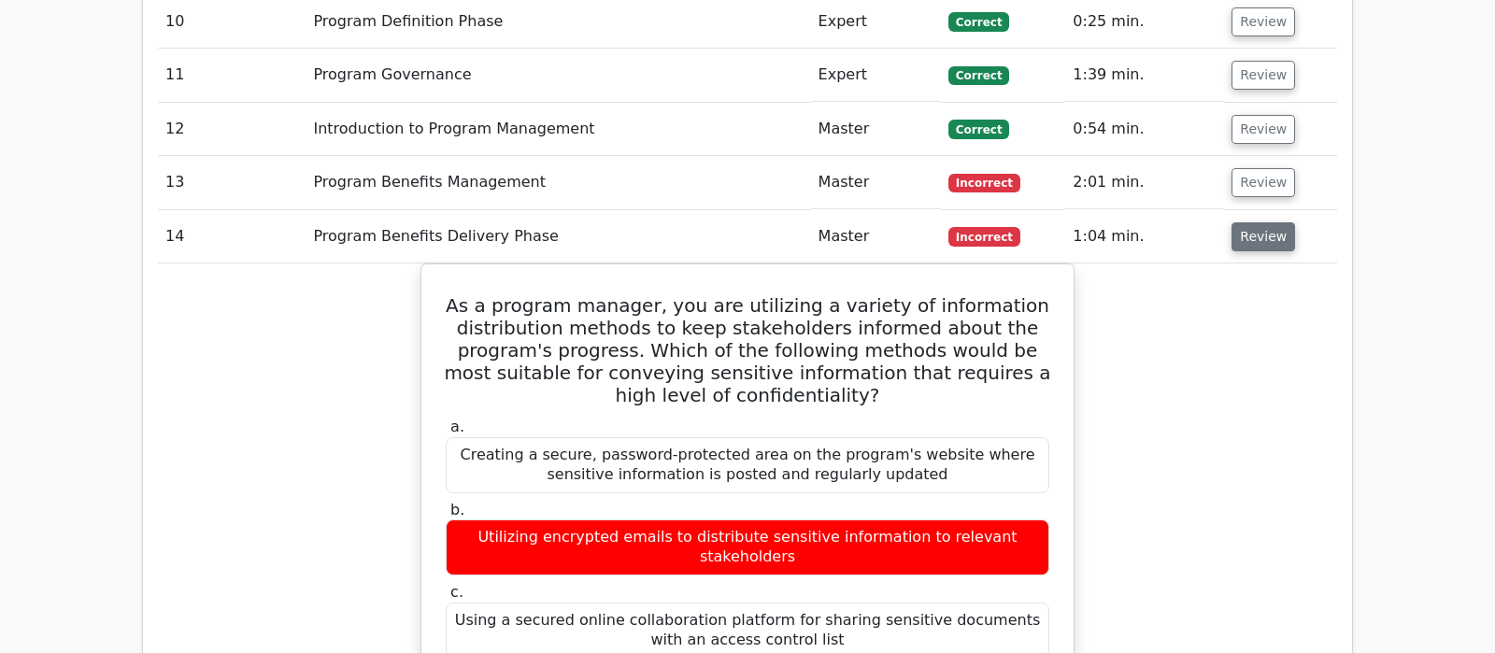
scroll to position [2256, 0]
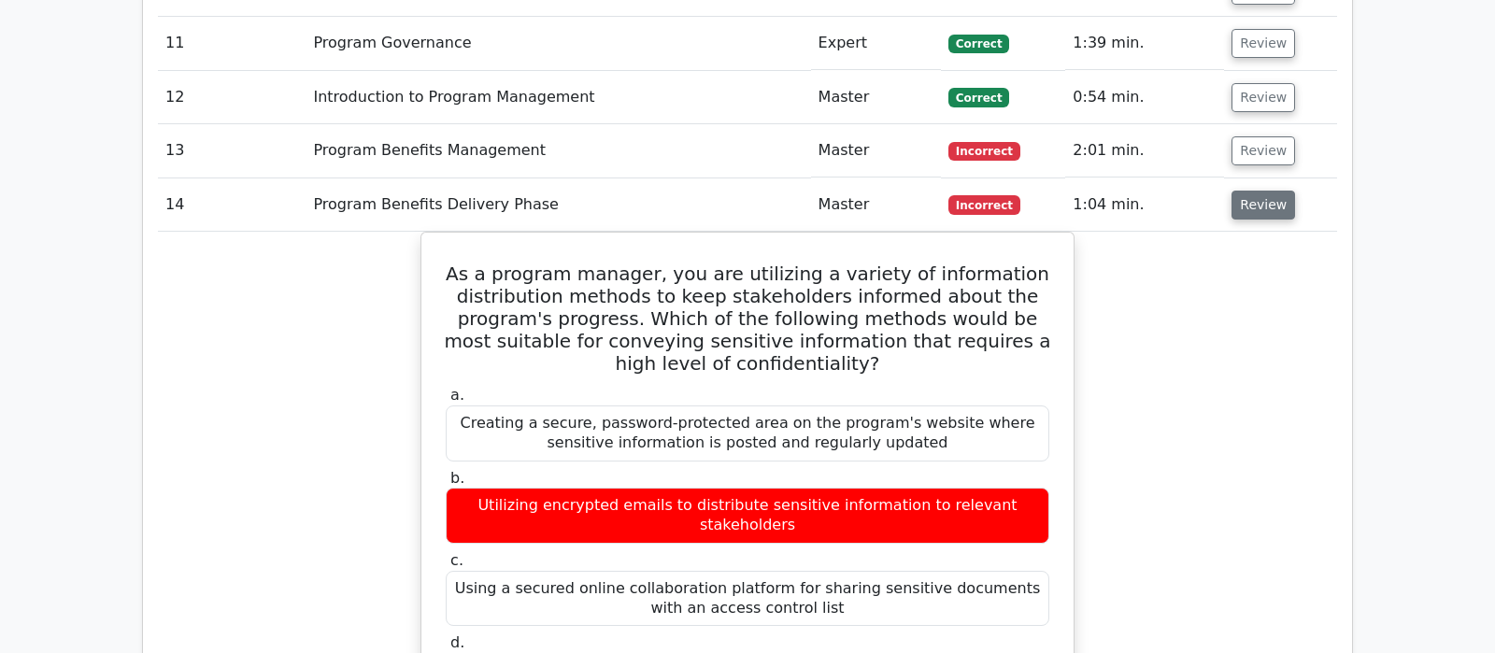
click at [1260, 191] on button "Review" at bounding box center [1263, 205] width 64 height 29
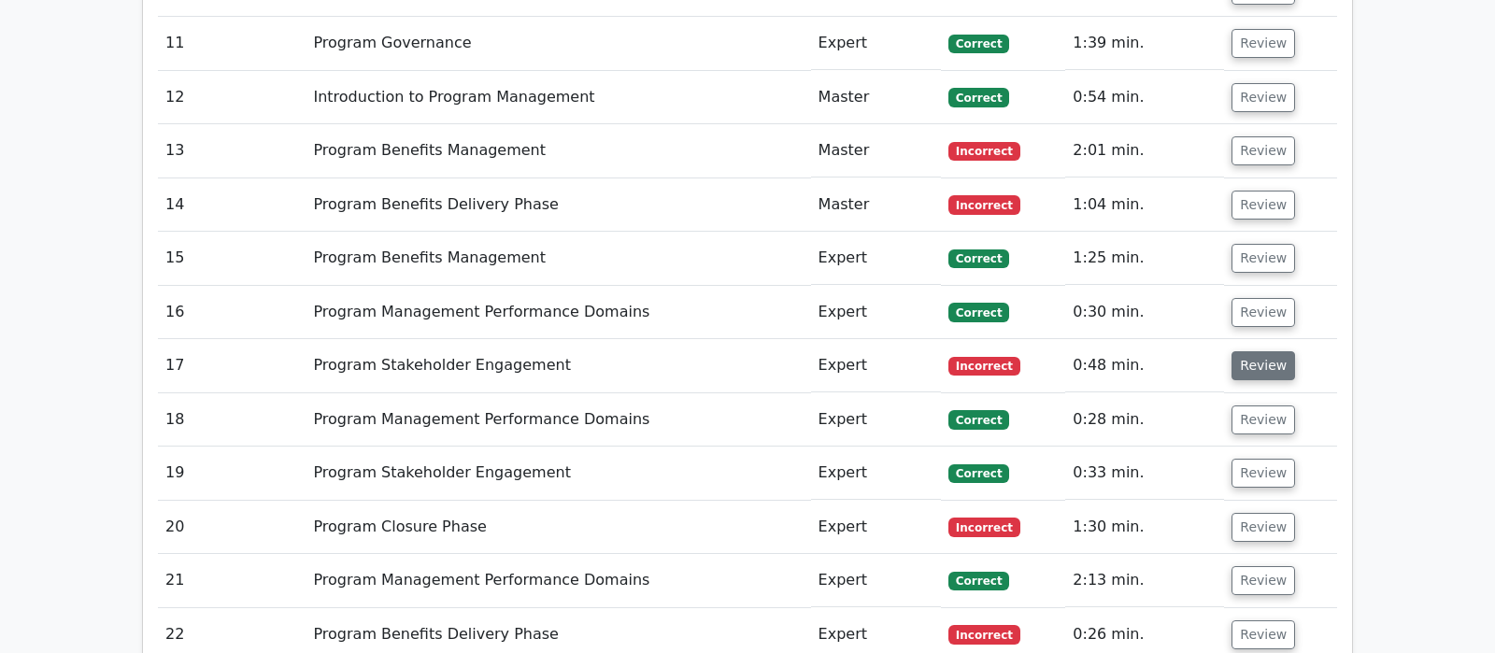
click at [1260, 351] on button "Review" at bounding box center [1263, 365] width 64 height 29
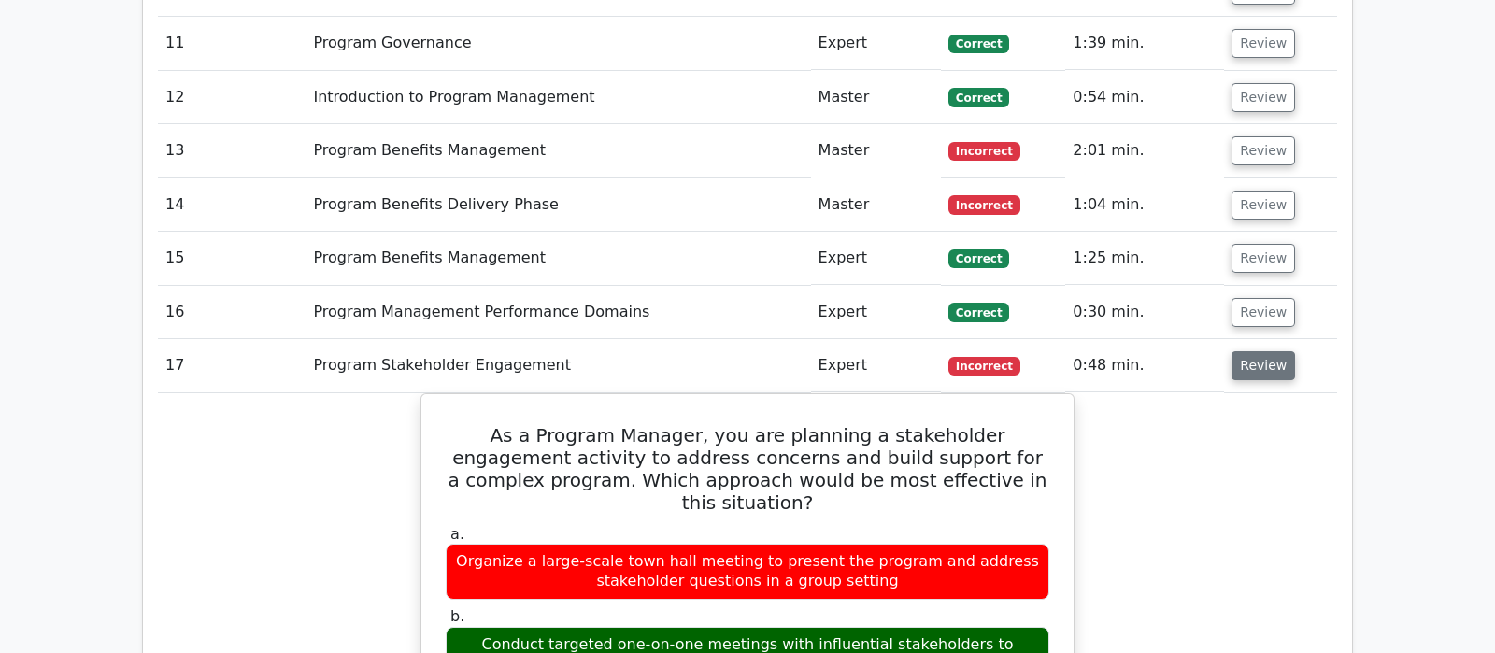
click at [1260, 351] on button "Review" at bounding box center [1263, 365] width 64 height 29
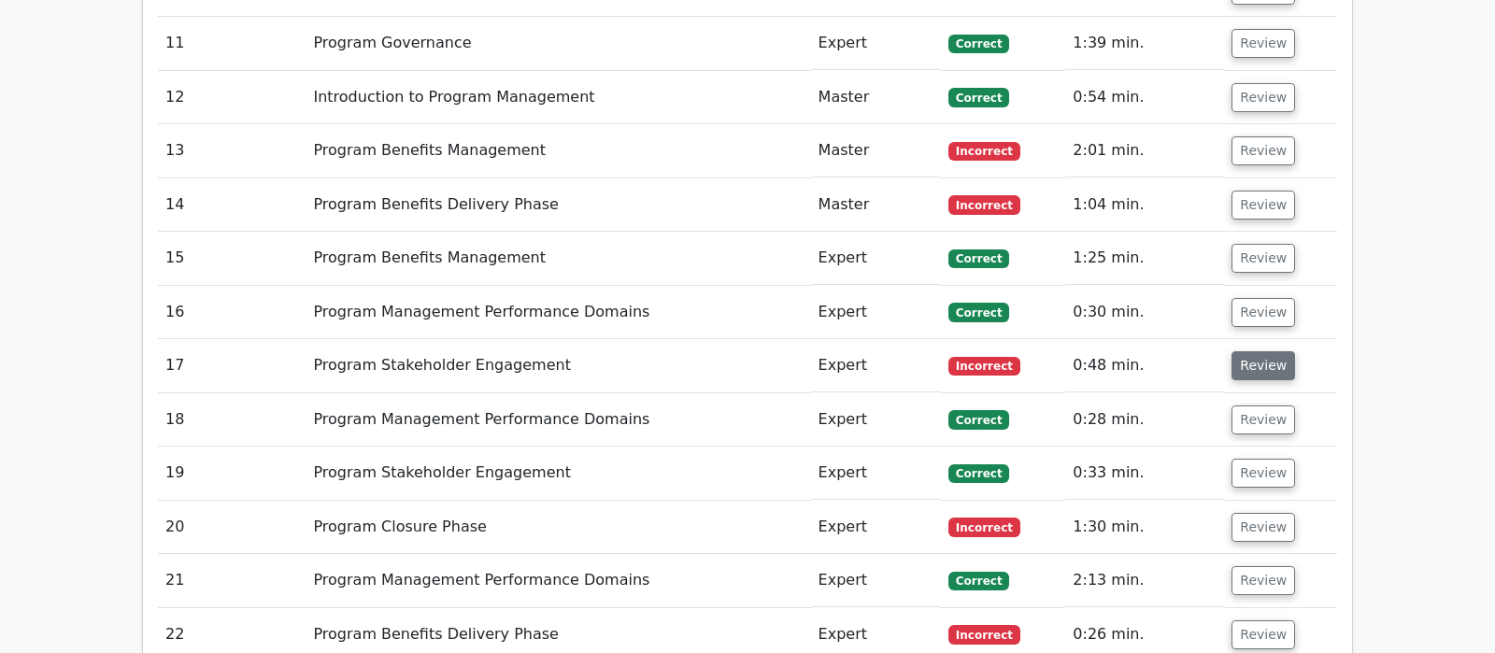
scroll to position [2452, 0]
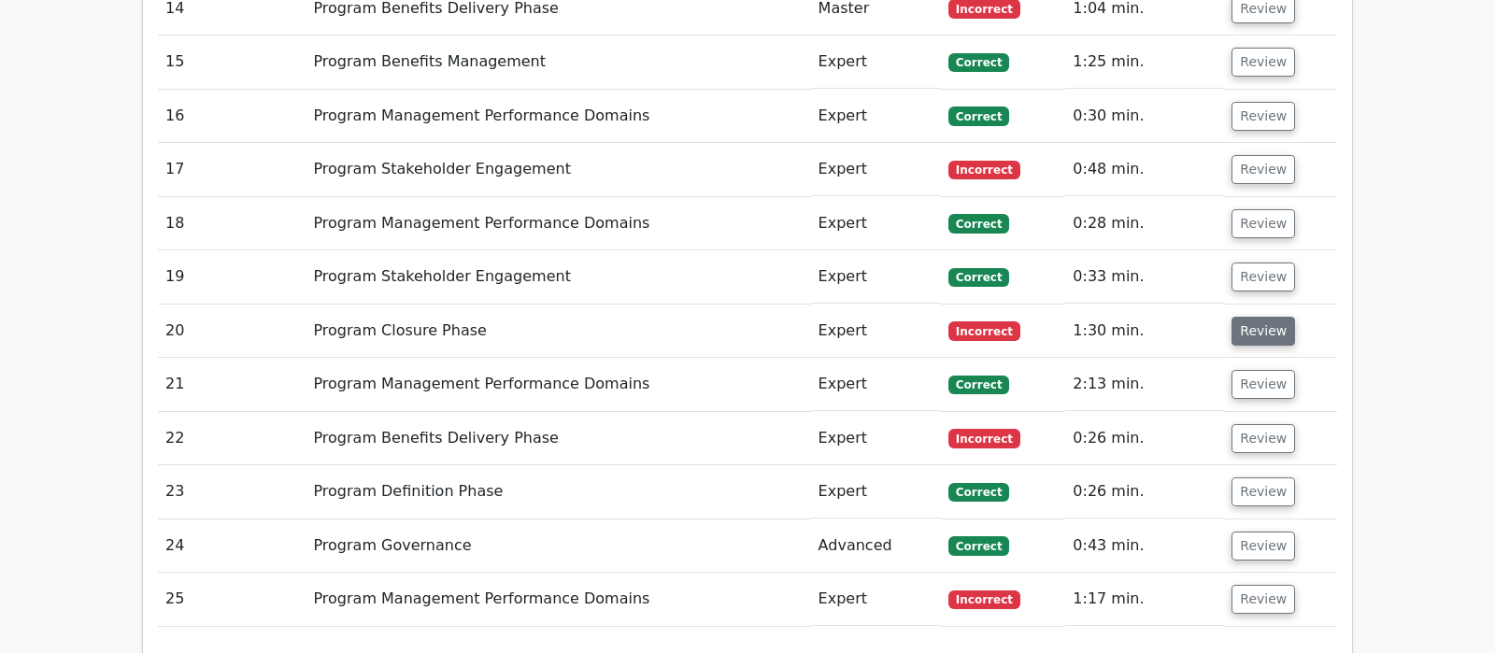
click at [1264, 317] on button "Review" at bounding box center [1263, 331] width 64 height 29
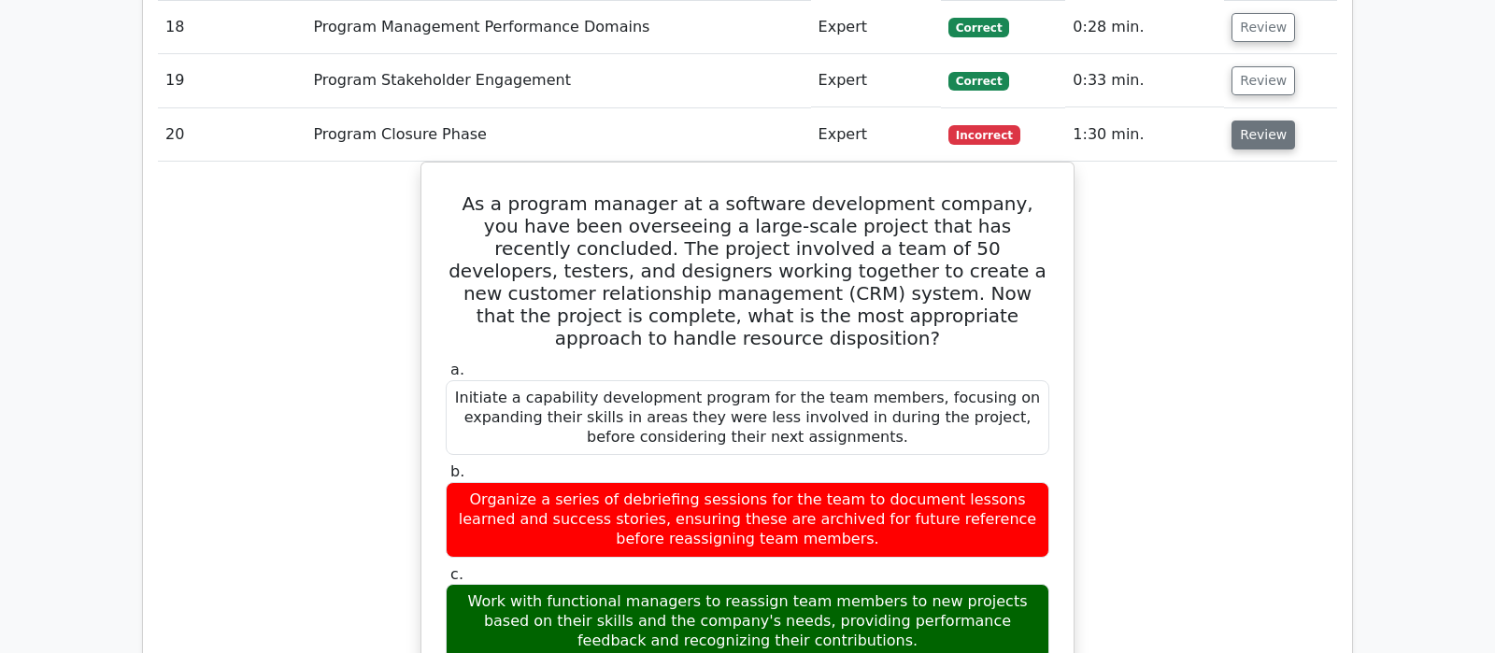
scroll to position [2550, 0]
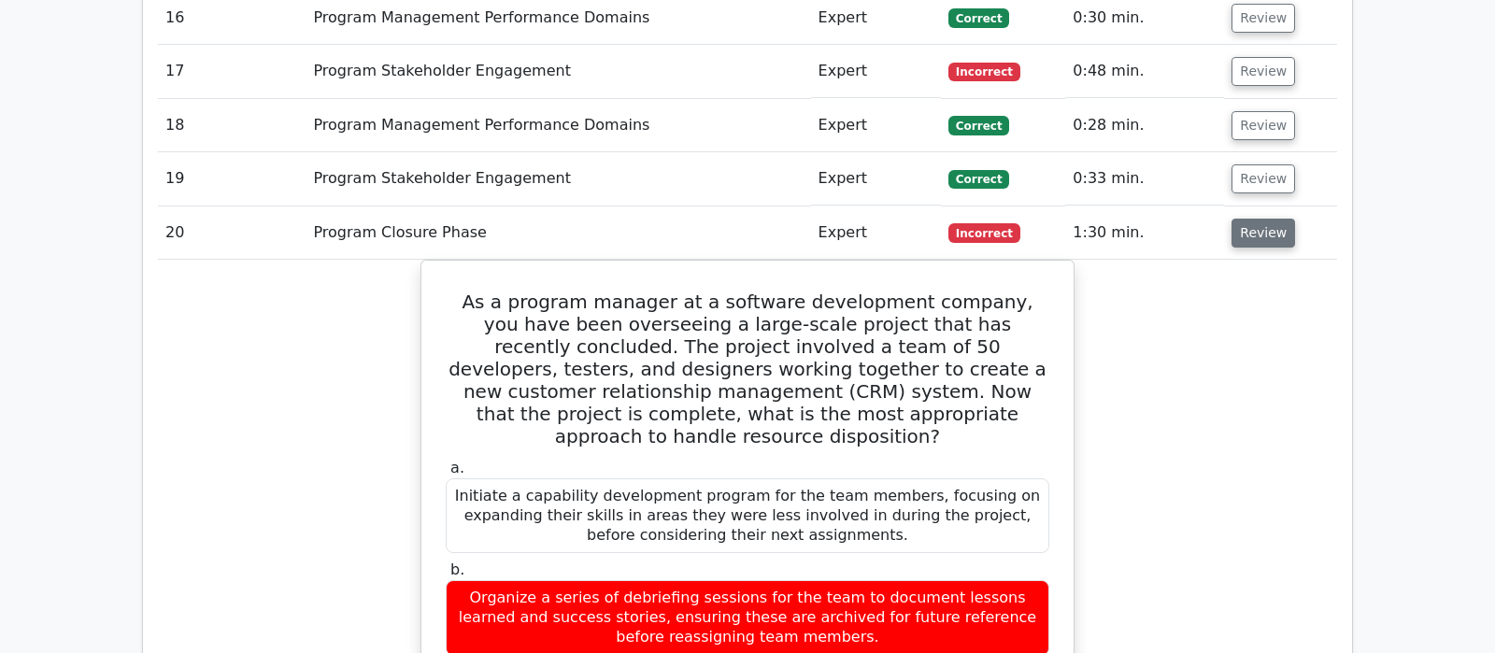
click at [1246, 219] on button "Review" at bounding box center [1263, 233] width 64 height 29
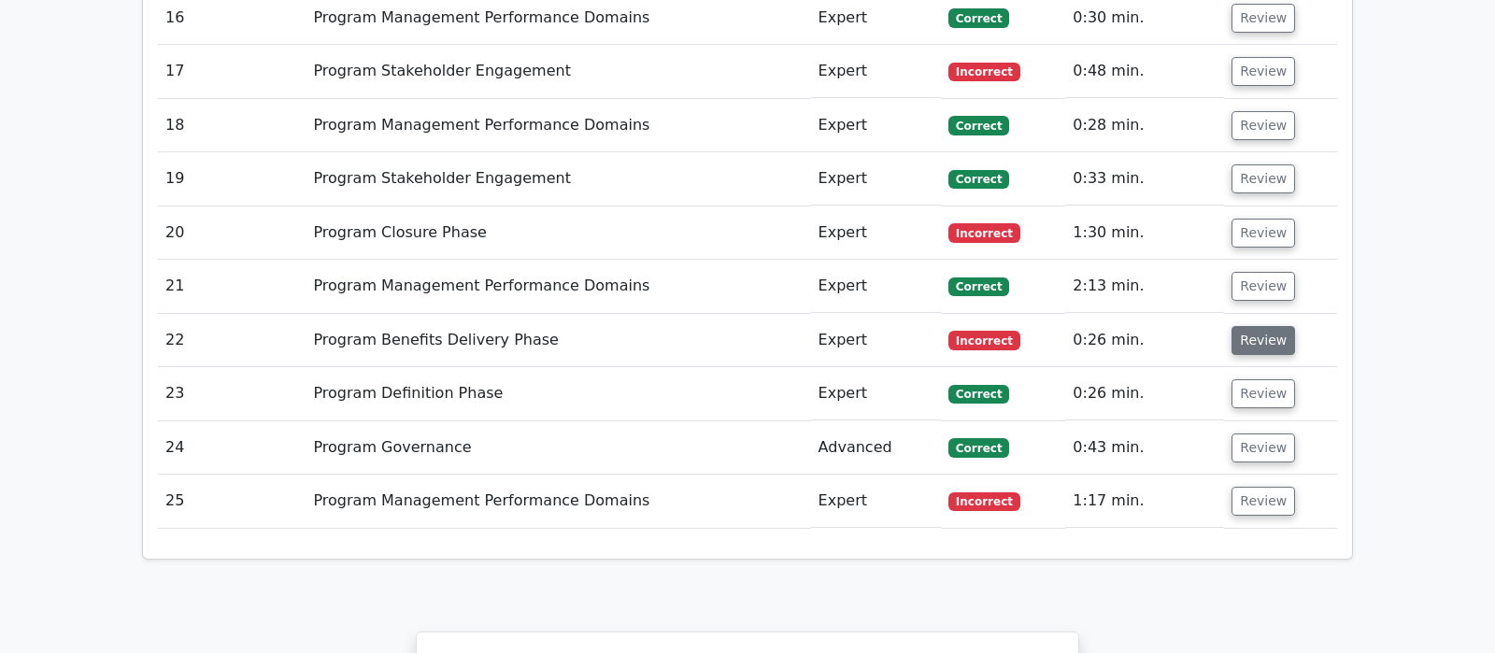
click at [1252, 326] on button "Review" at bounding box center [1263, 340] width 64 height 29
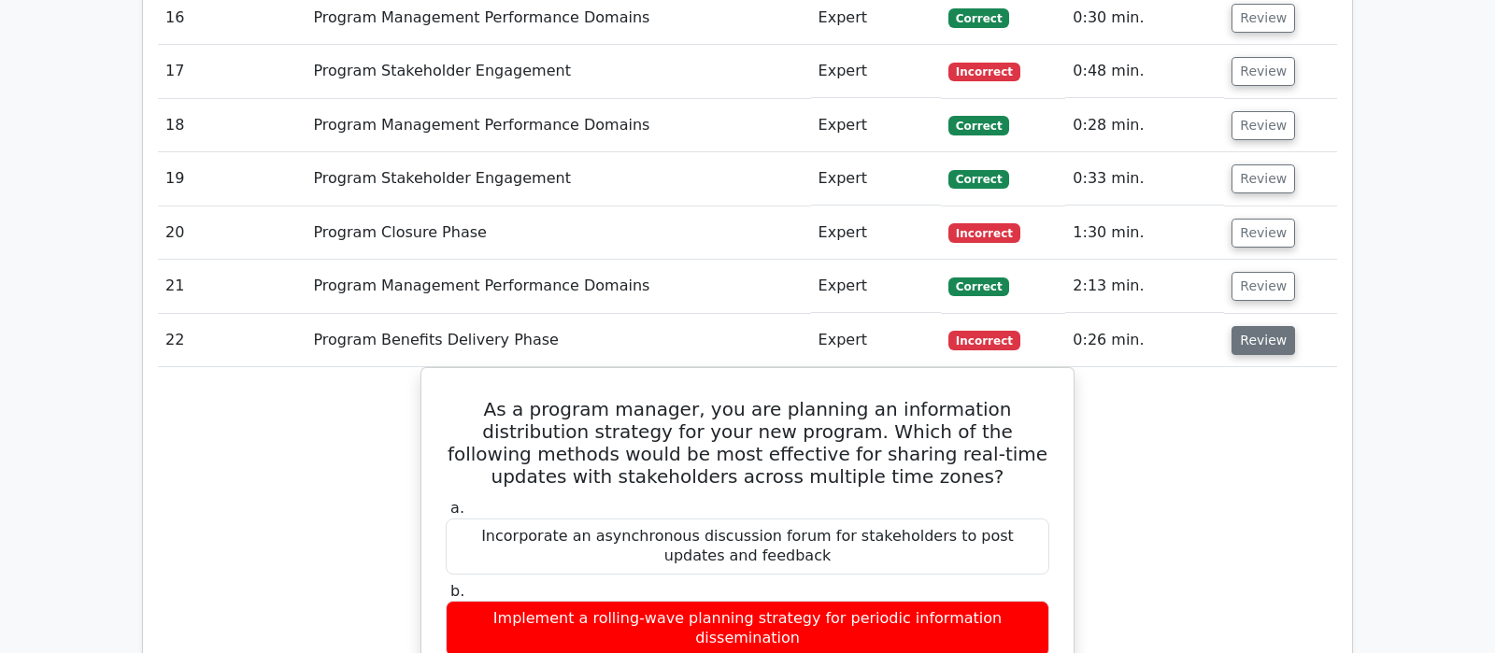
click at [1252, 326] on button "Review" at bounding box center [1263, 340] width 64 height 29
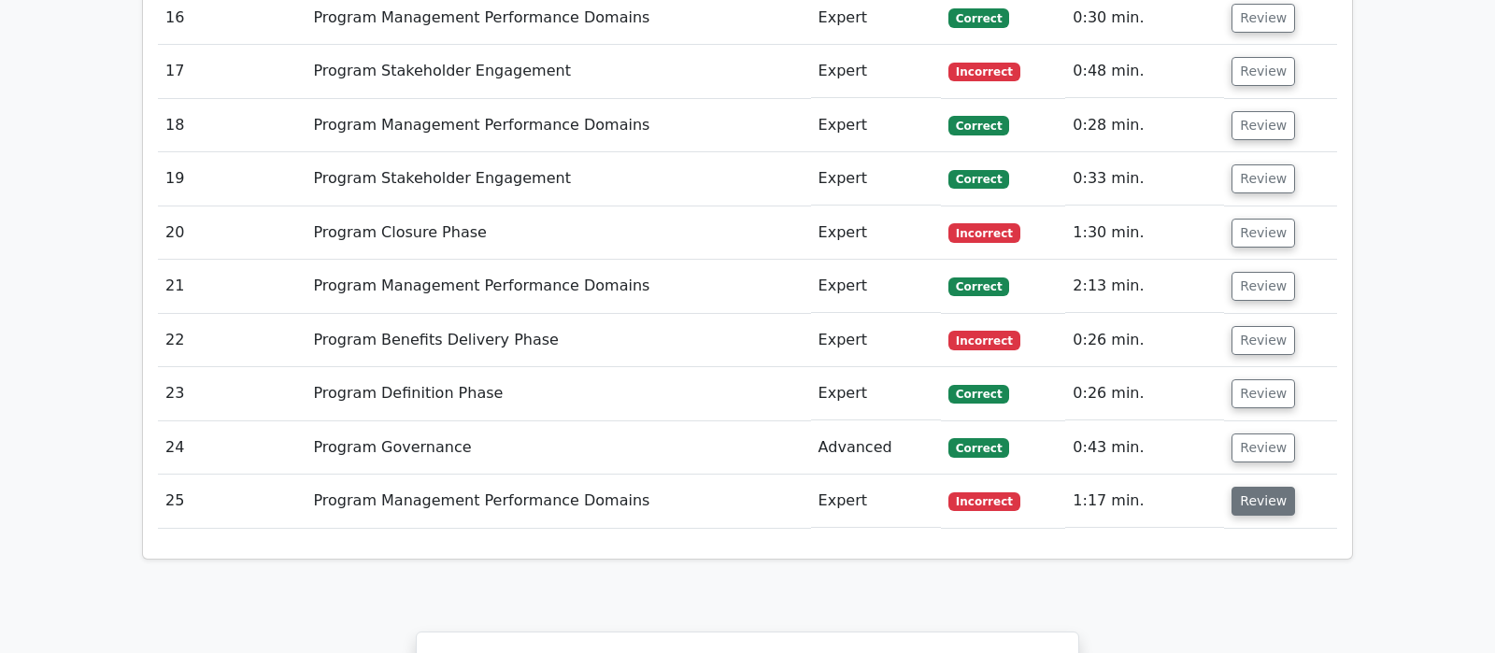
click at [1245, 487] on button "Review" at bounding box center [1263, 501] width 64 height 29
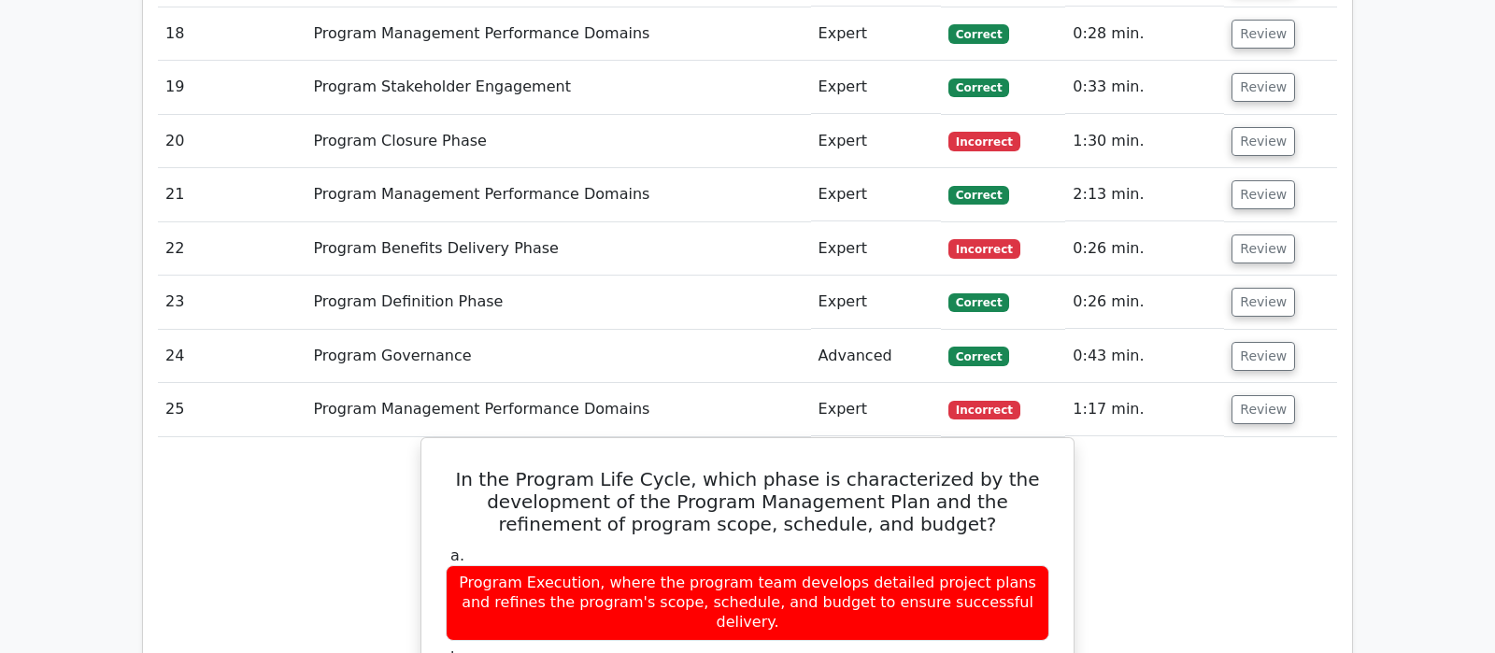
scroll to position [2747, 0]
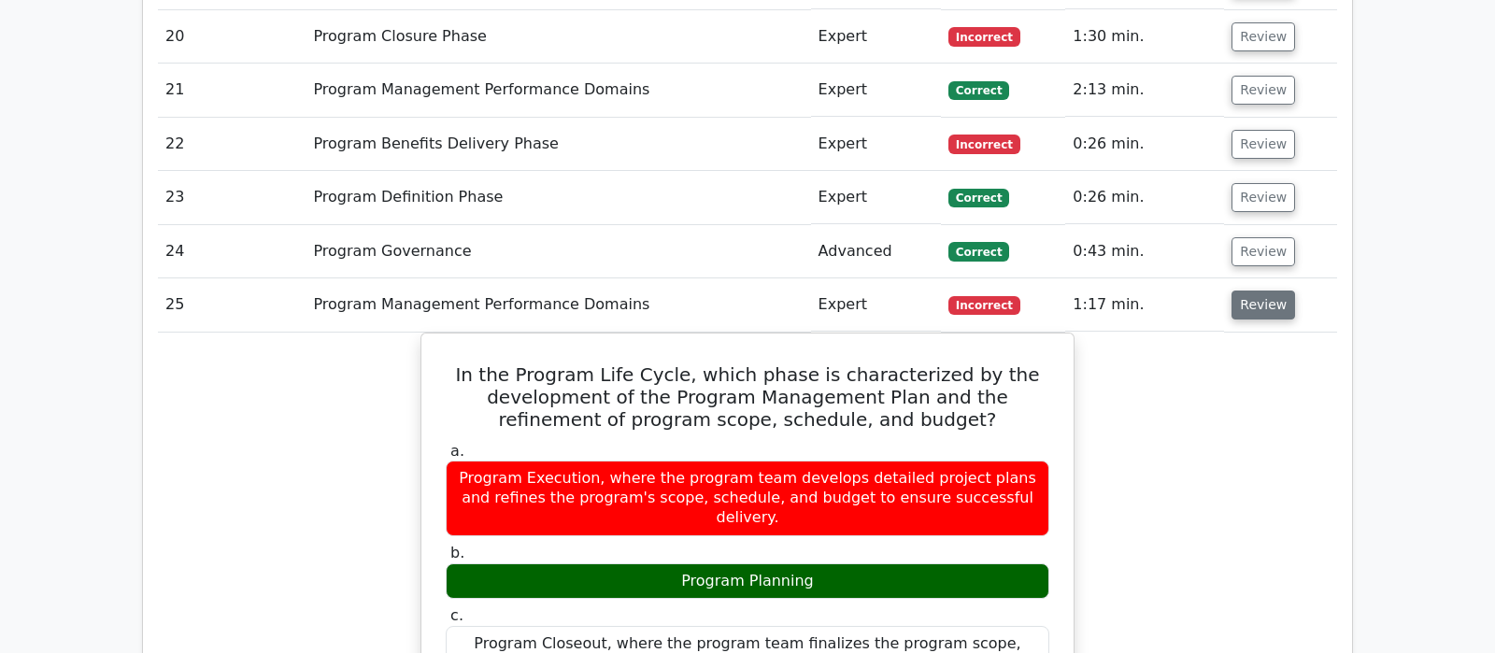
click at [1242, 291] on button "Review" at bounding box center [1263, 305] width 64 height 29
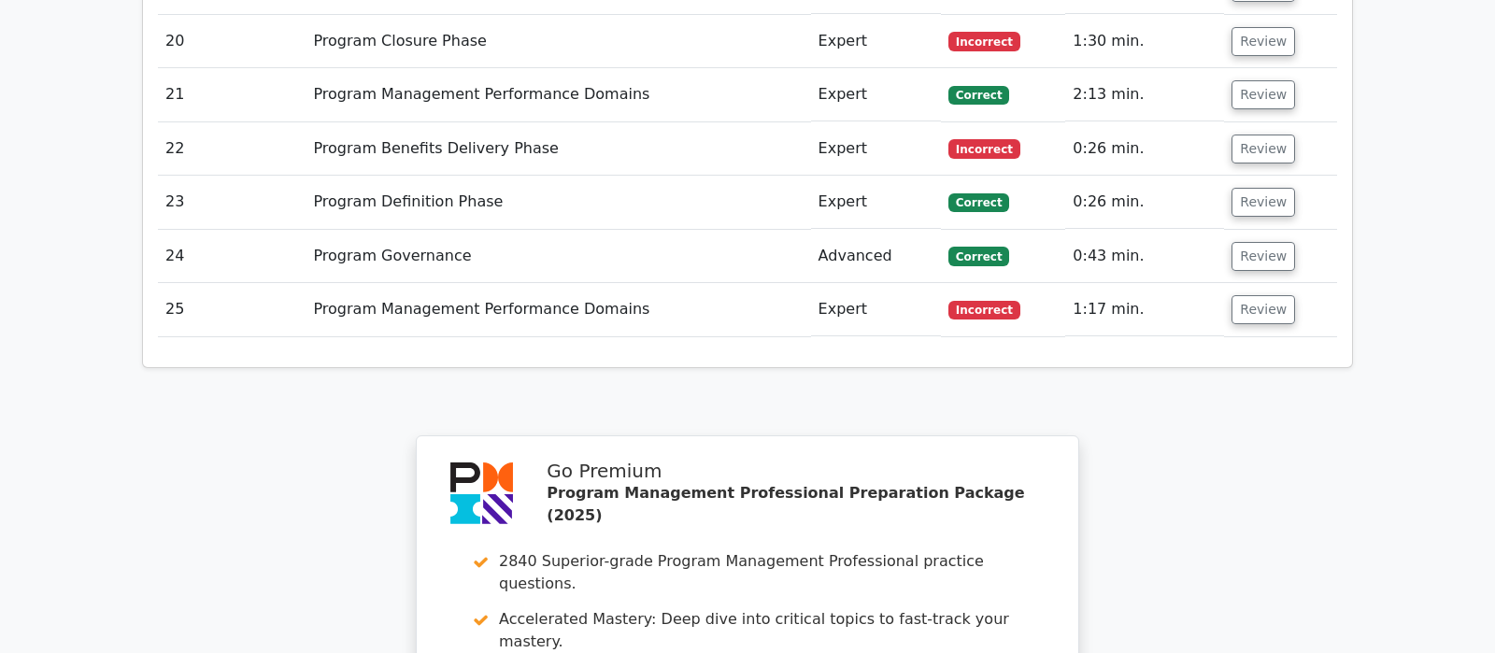
scroll to position [3213, 0]
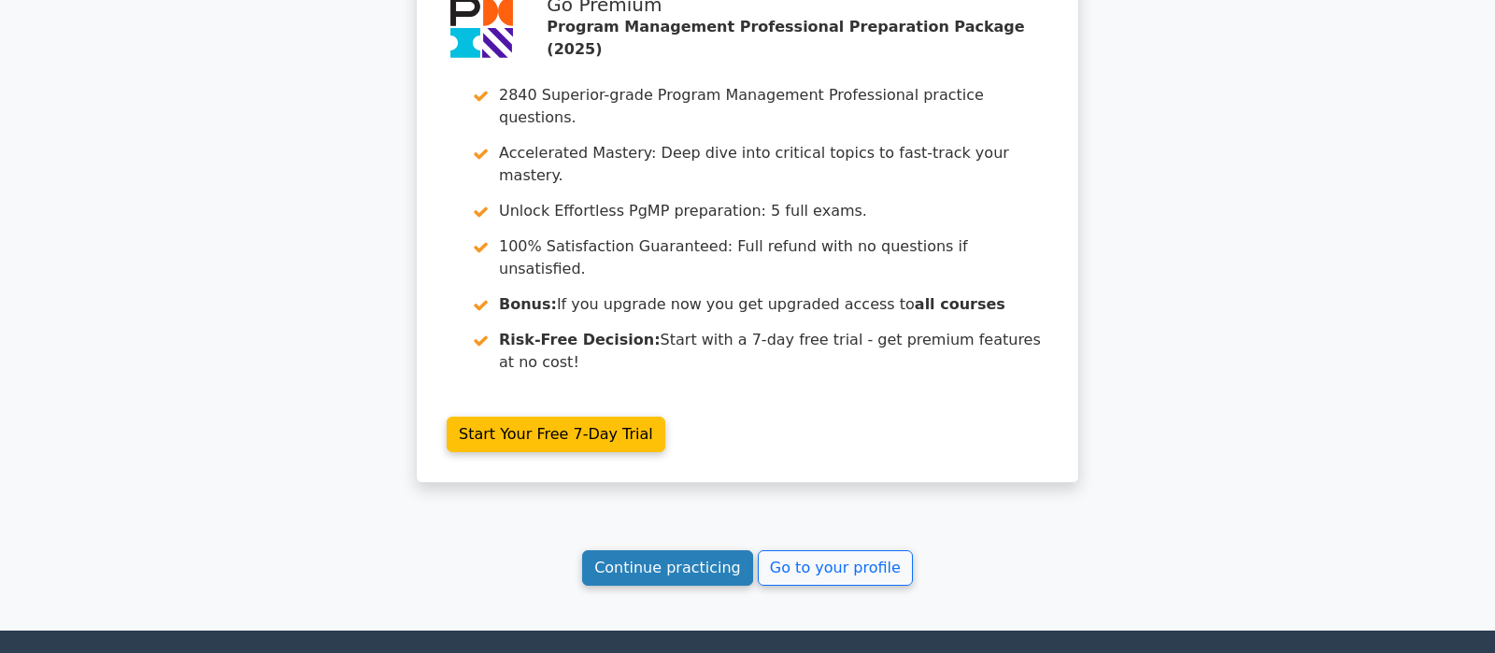
click at [657, 550] on link "Continue practicing" at bounding box center [667, 568] width 171 height 36
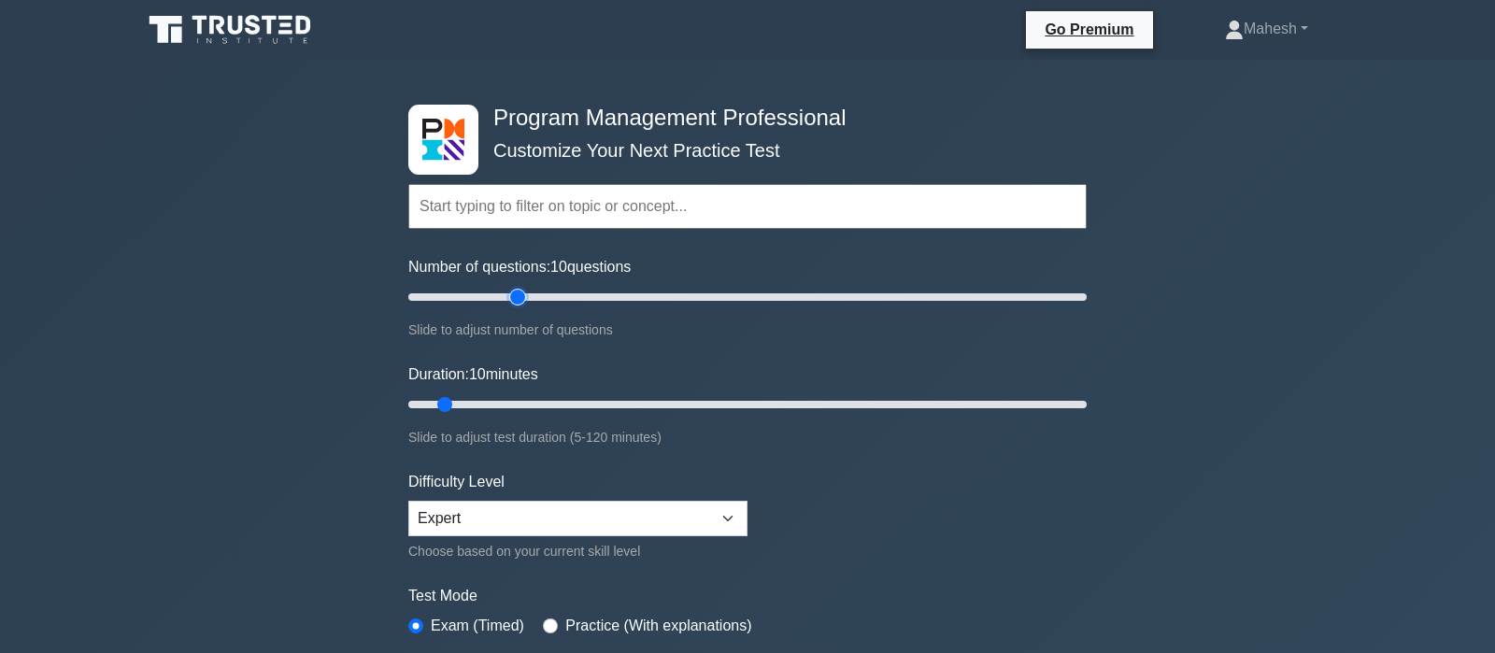
click at [522, 301] on input "Number of questions: 10 questions" at bounding box center [747, 297] width 678 height 22
type input "30"
click at [503, 296] on input "Number of questions: 35 questions" at bounding box center [747, 297] width 678 height 22
click at [493, 401] on input "Duration: 10 minutes" at bounding box center [747, 404] width 678 height 22
click at [528, 400] on input "Duration: 20 minutes" at bounding box center [747, 404] width 678 height 22
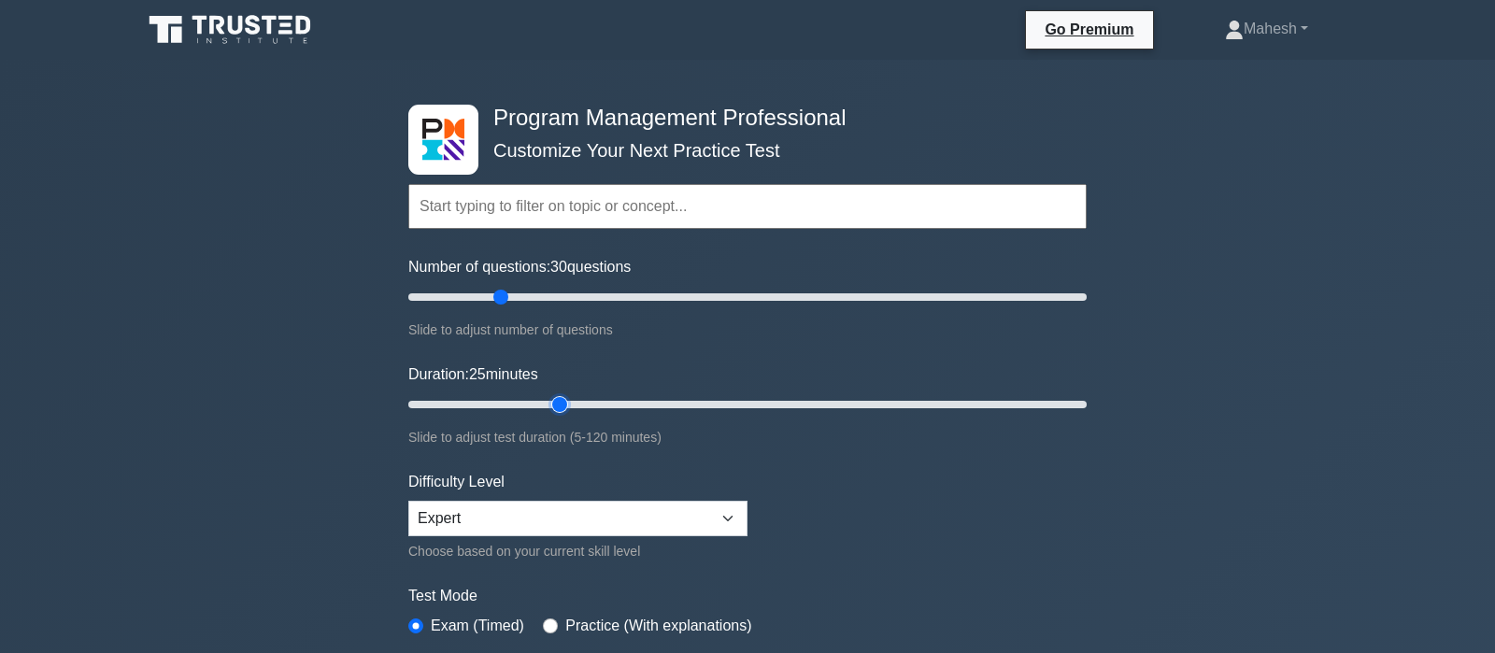
type input "30"
click at [548, 398] on input "Duration: 25 minutes" at bounding box center [747, 404] width 678 height 22
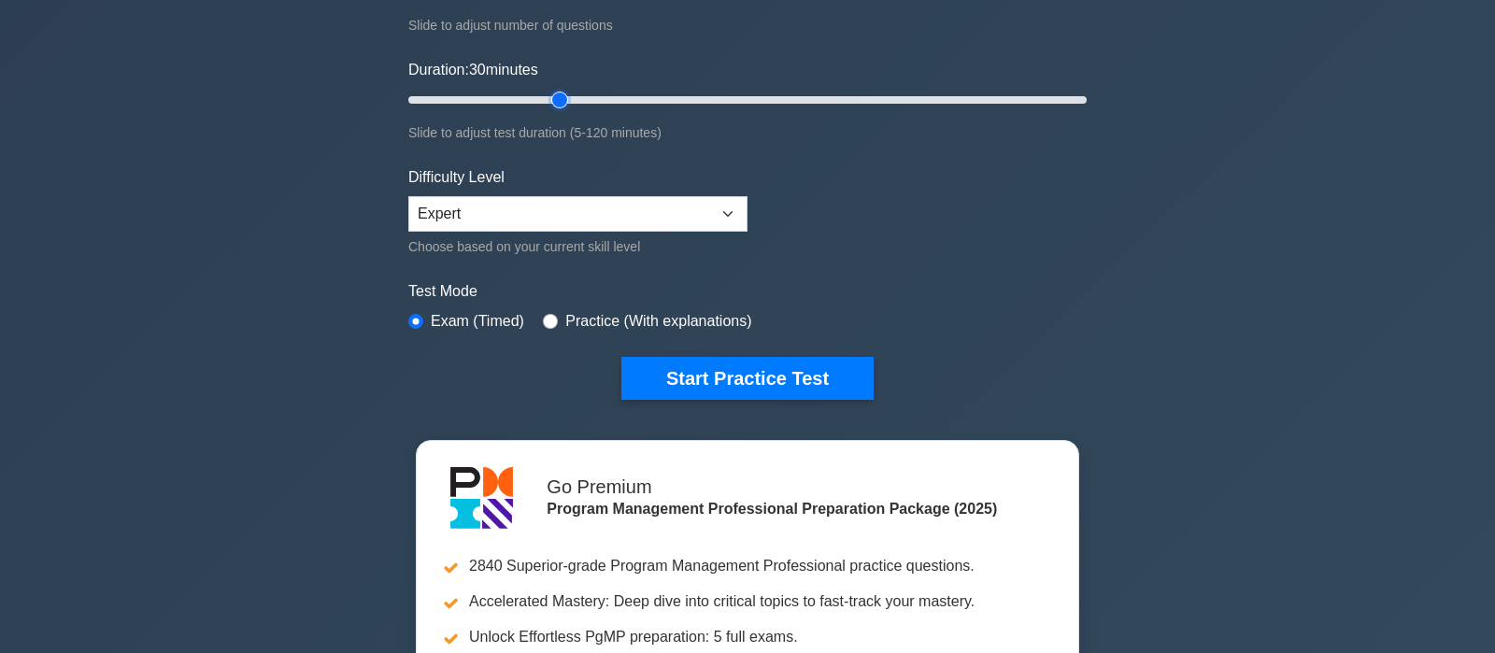
scroll to position [392, 0]
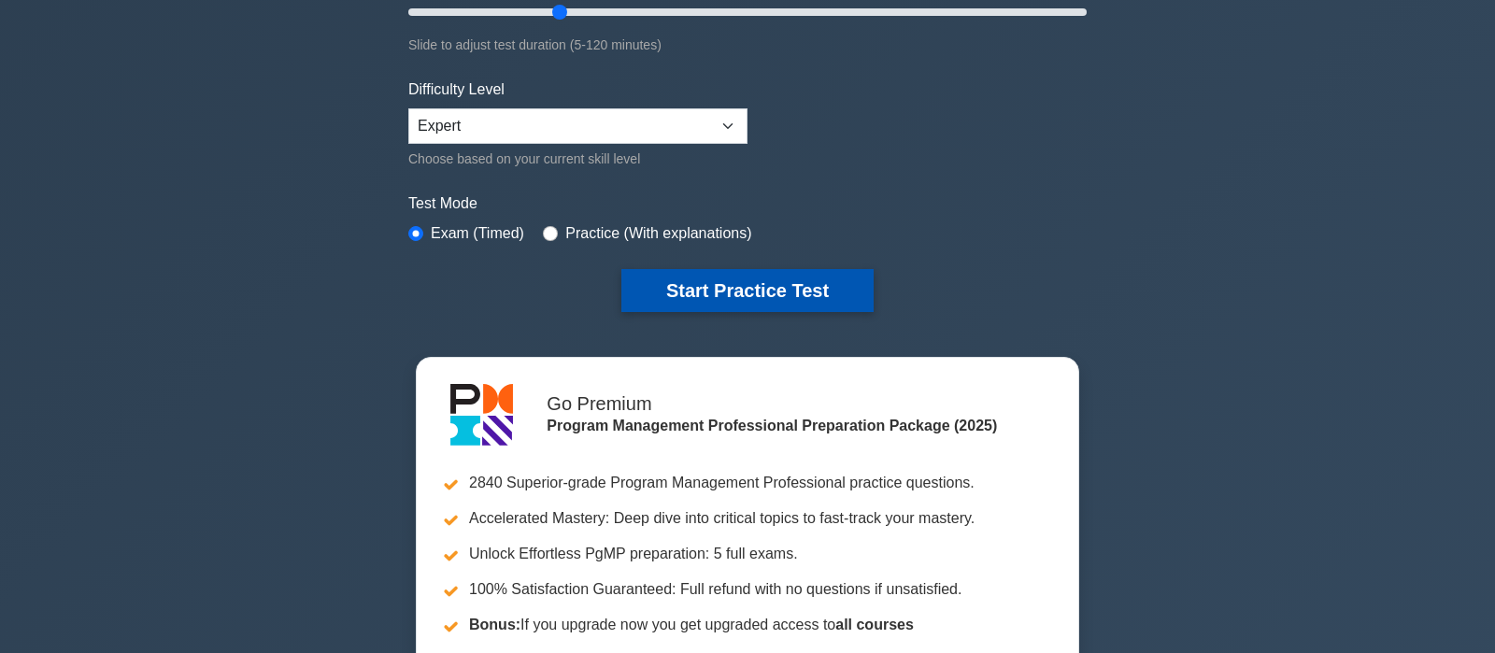
click at [746, 291] on button "Start Practice Test" at bounding box center [747, 290] width 252 height 43
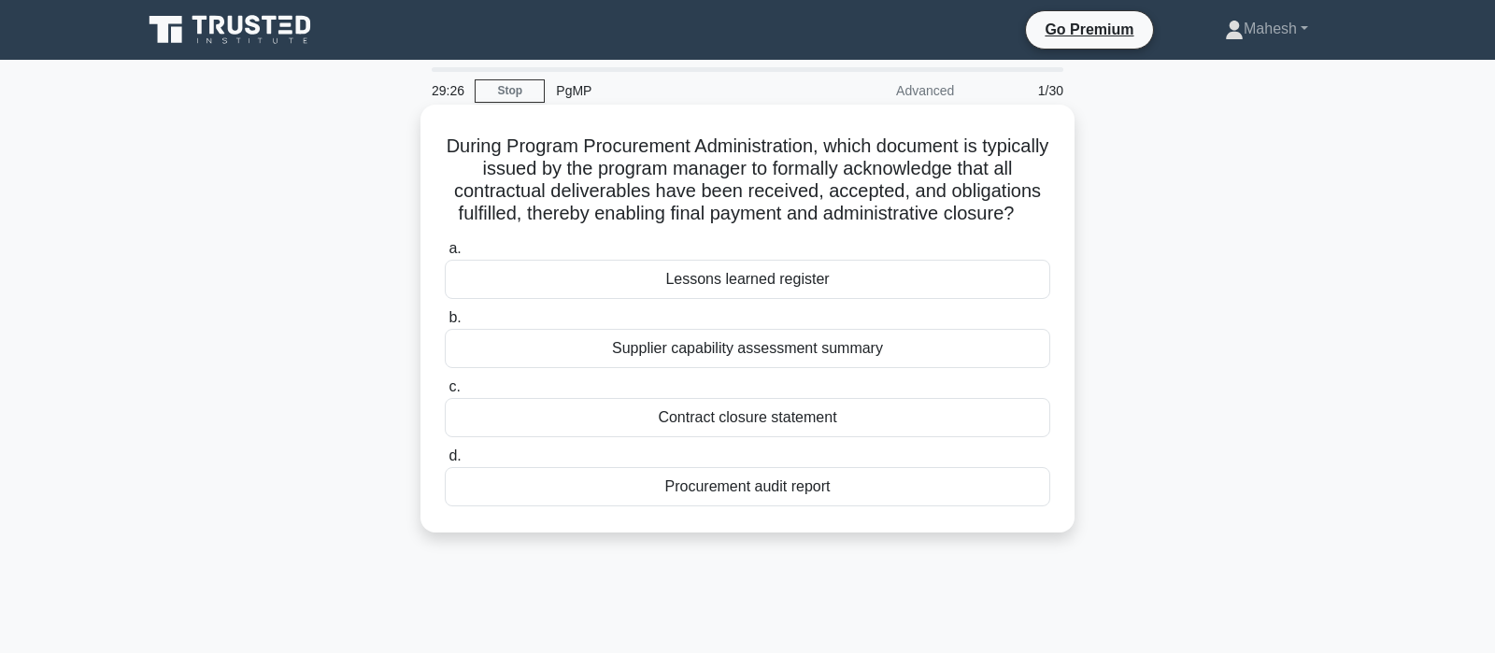
click at [741, 419] on div "Contract closure statement" at bounding box center [747, 417] width 605 height 39
click at [445, 393] on input "c. Contract closure statement" at bounding box center [445, 387] width 0 height 12
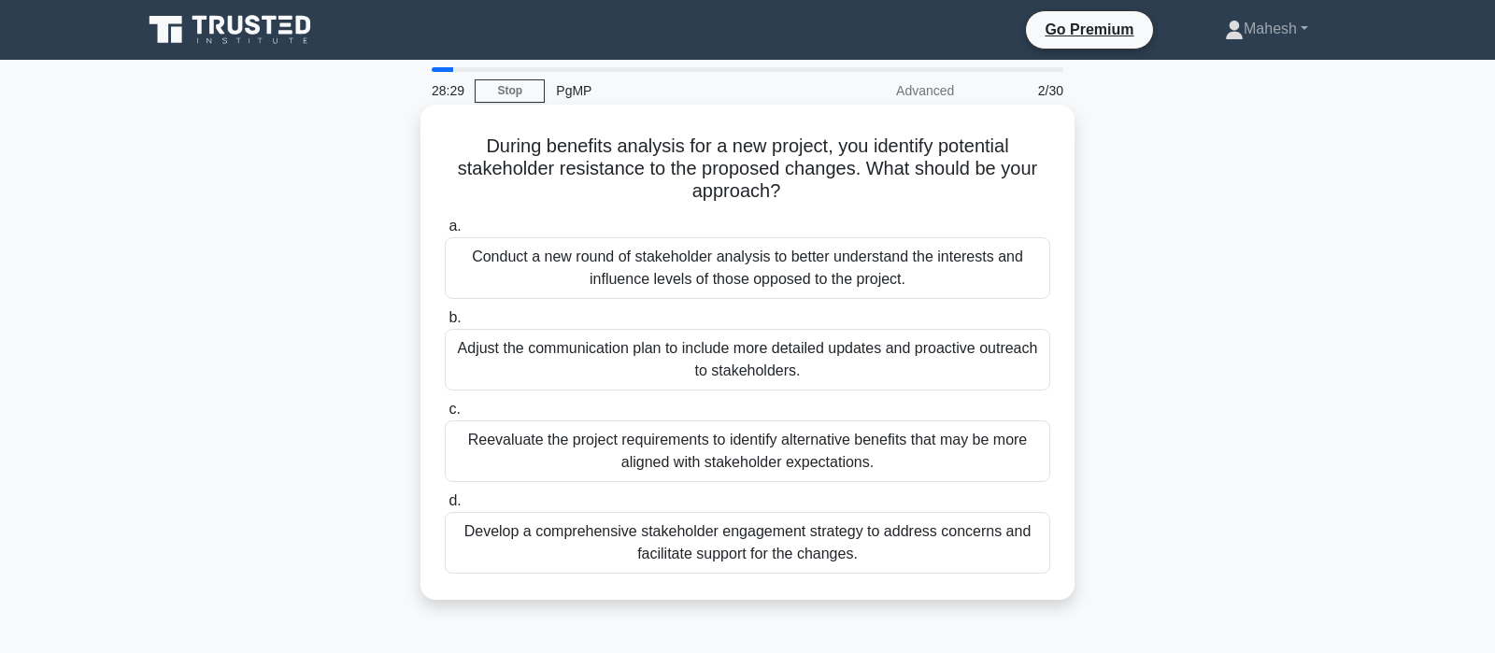
click at [769, 459] on div "Reevaluate the project requirements to identify alternative benefits that may b…" at bounding box center [747, 451] width 605 height 62
click at [445, 416] on input "c. Reevaluate the project requirements to identify alternative benefits that ma…" at bounding box center [445, 410] width 0 height 12
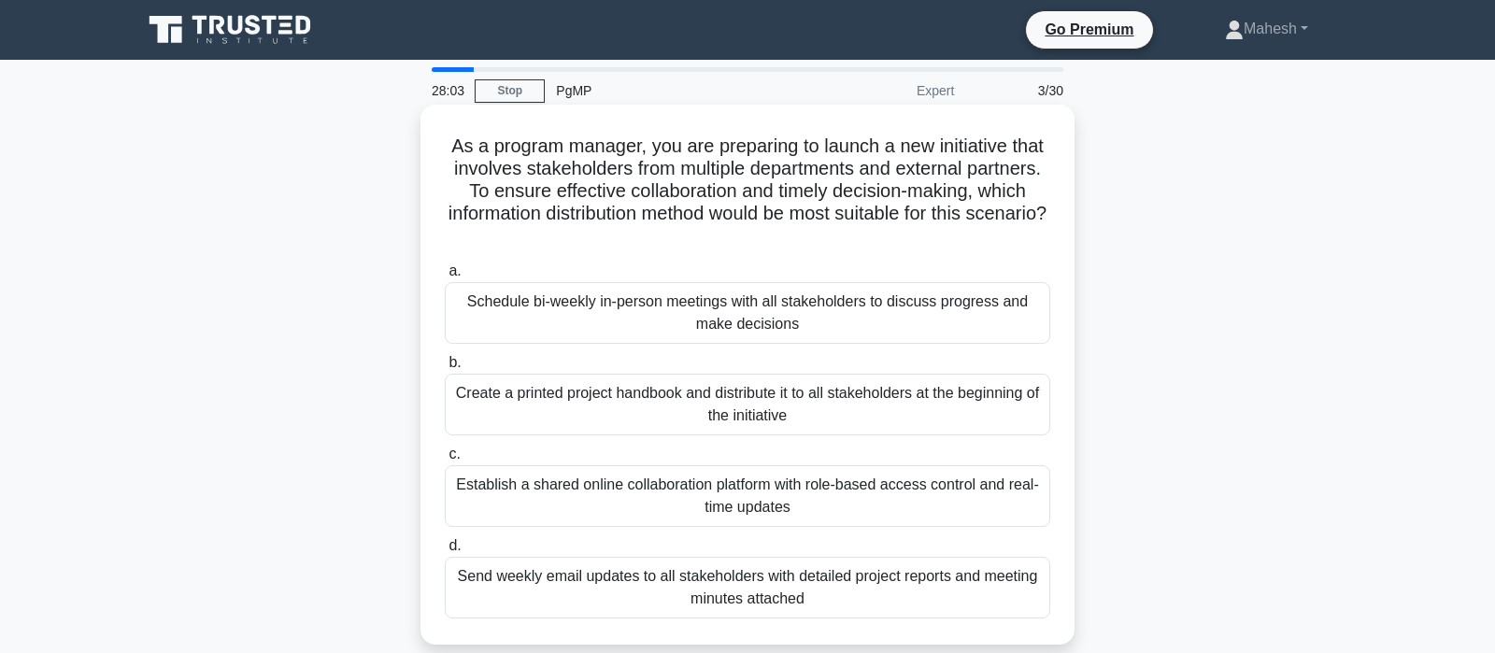
scroll to position [98, 0]
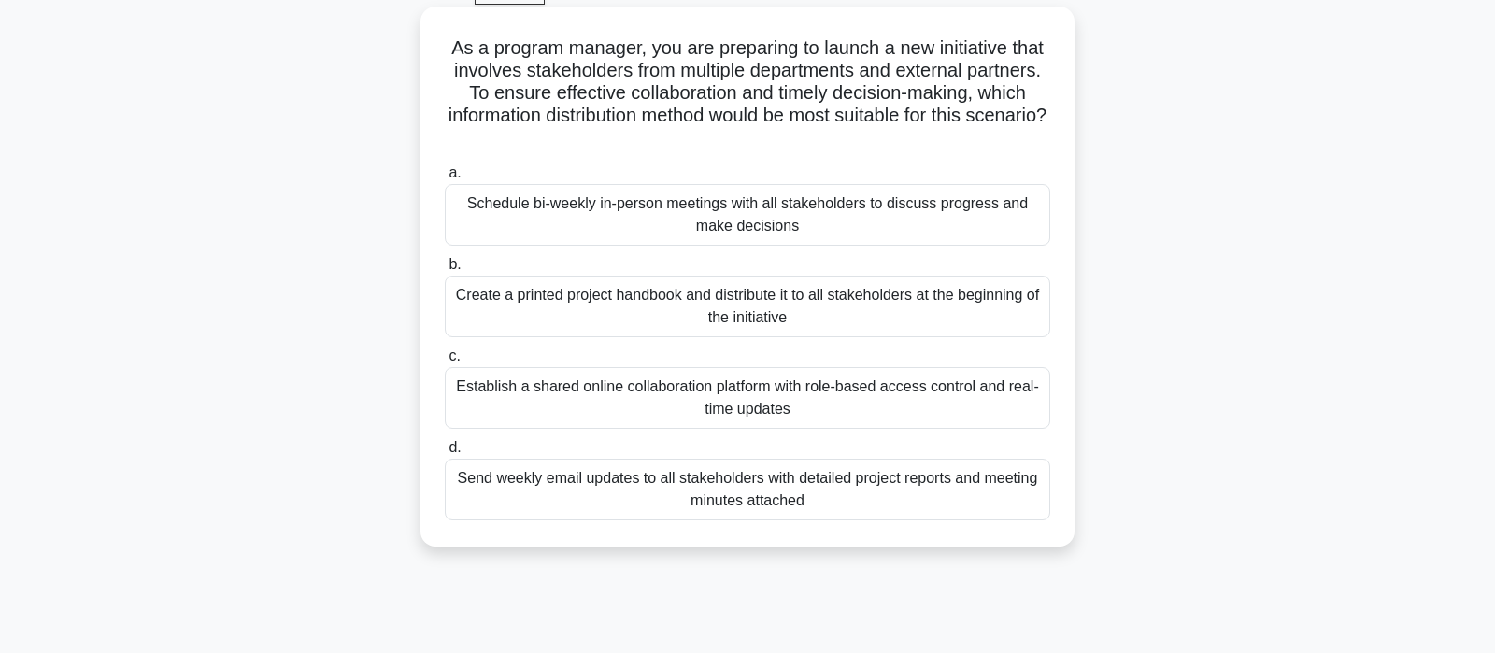
click at [750, 402] on div "Establish a shared online collaboration platform with role-based access control…" at bounding box center [747, 398] width 605 height 62
click at [445, 362] on input "c. Establish a shared online collaboration platform with role-based access cont…" at bounding box center [445, 356] width 0 height 12
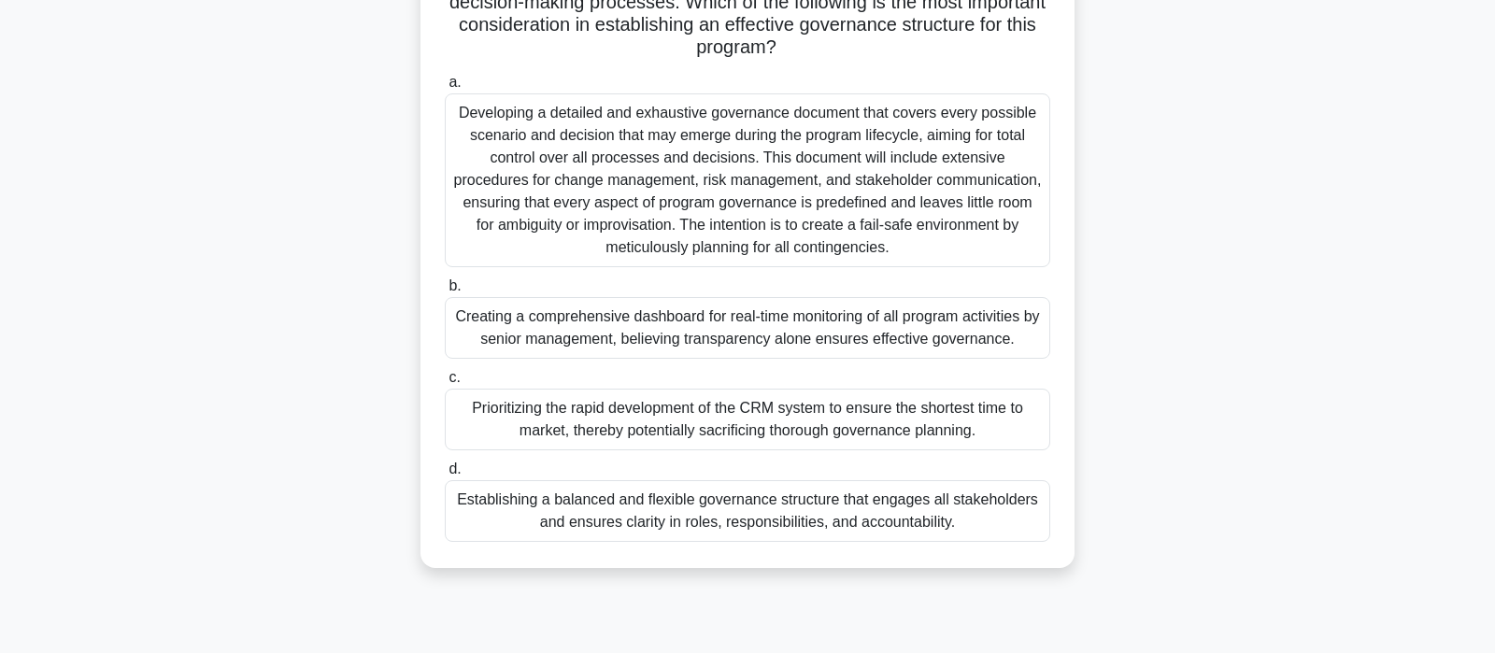
scroll to position [294, 0]
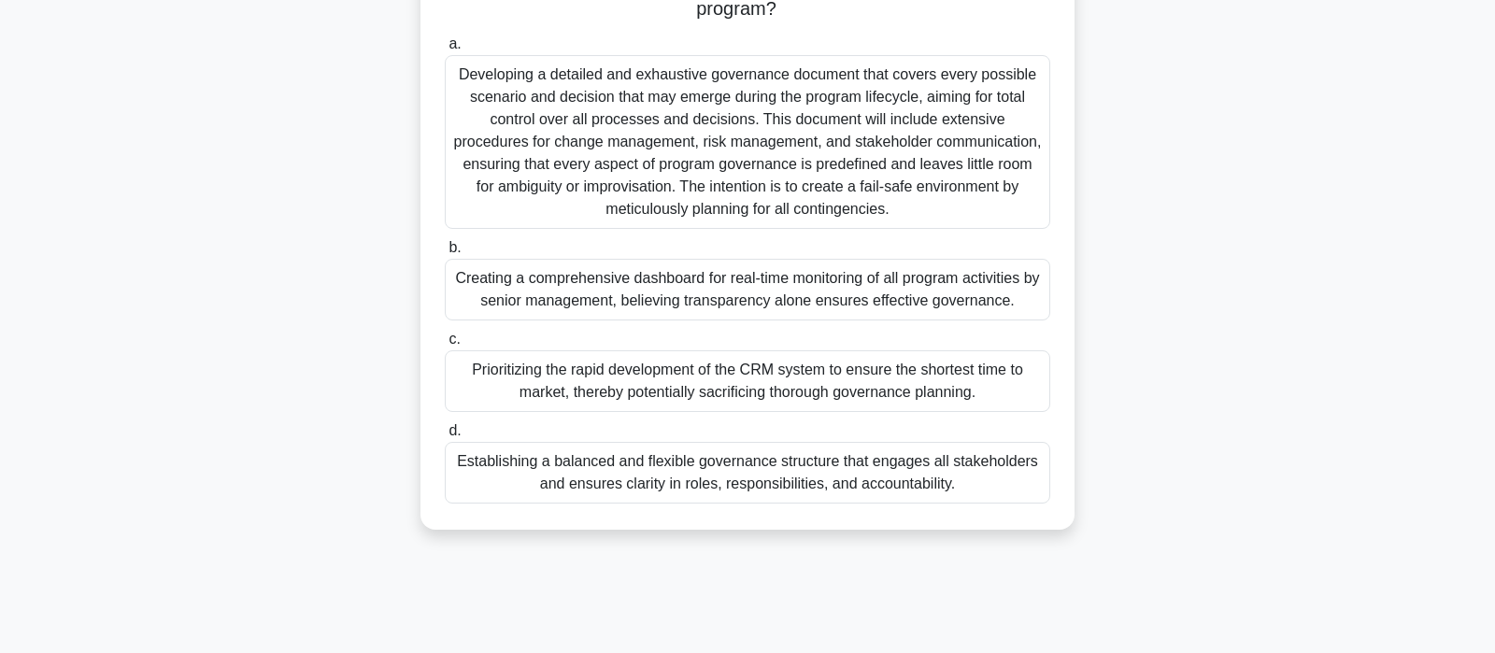
click at [741, 124] on div "Developing a detailed and exhaustive governance document that covers every poss…" at bounding box center [747, 142] width 605 height 174
click at [445, 50] on input "a. Developing a detailed and exhaustive governance document that covers every p…" at bounding box center [445, 44] width 0 height 12
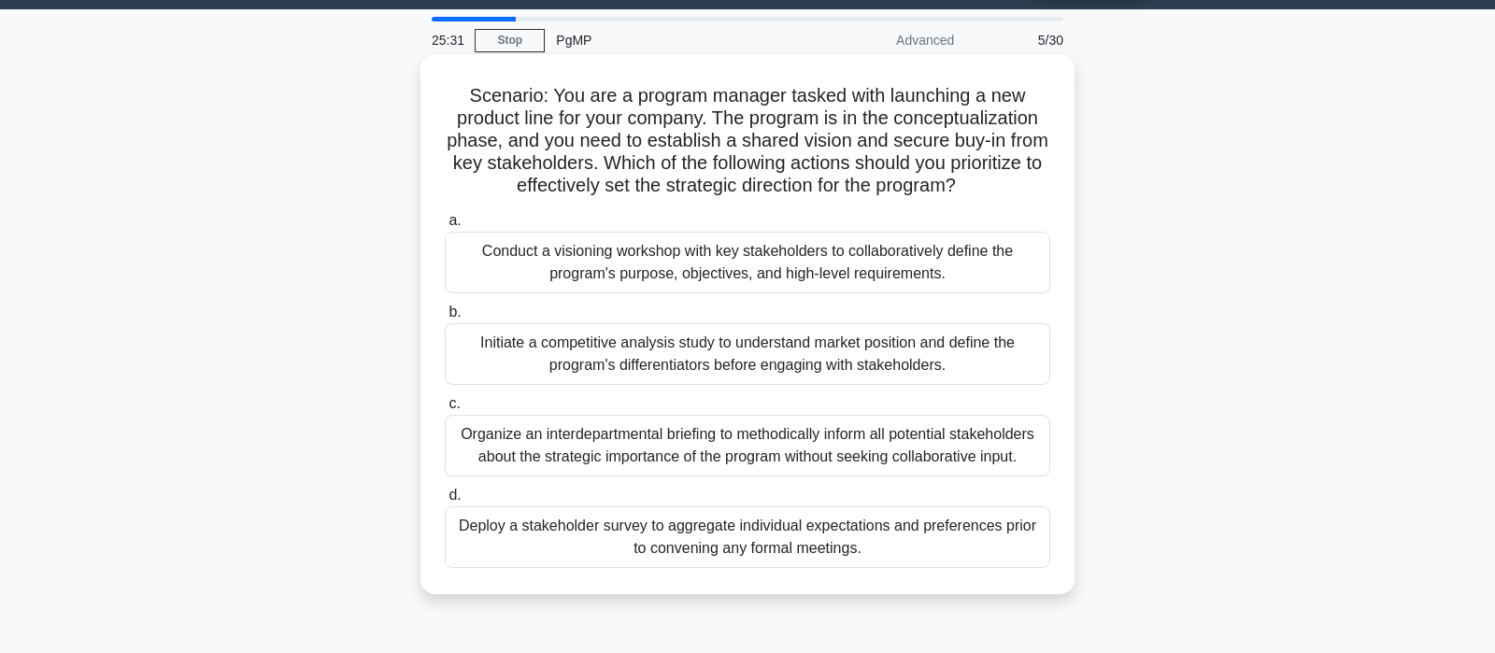
scroll to position [0, 0]
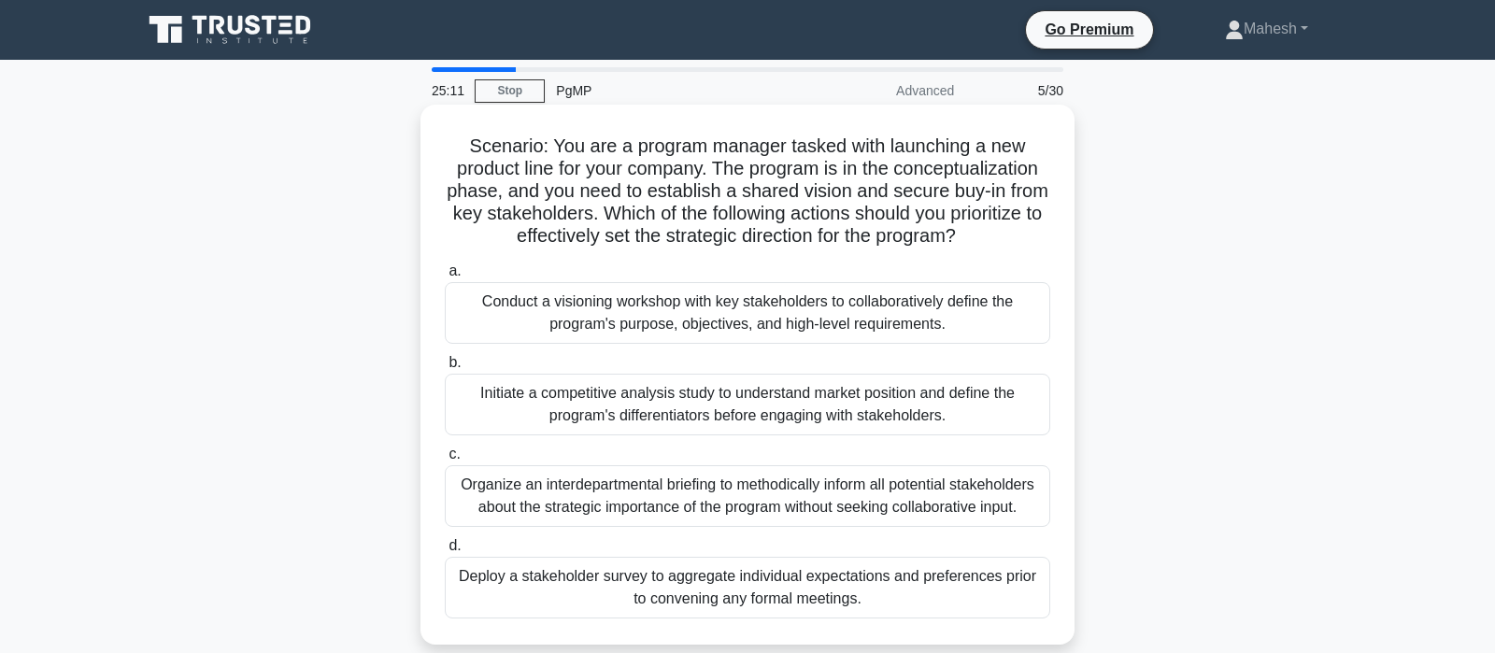
click at [789, 331] on div "Conduct a visioning workshop with key stakeholders to collaboratively define th…" at bounding box center [747, 313] width 605 height 62
click at [445, 277] on input "a. Conduct a visioning workshop with key stakeholders to collaboratively define…" at bounding box center [445, 271] width 0 height 12
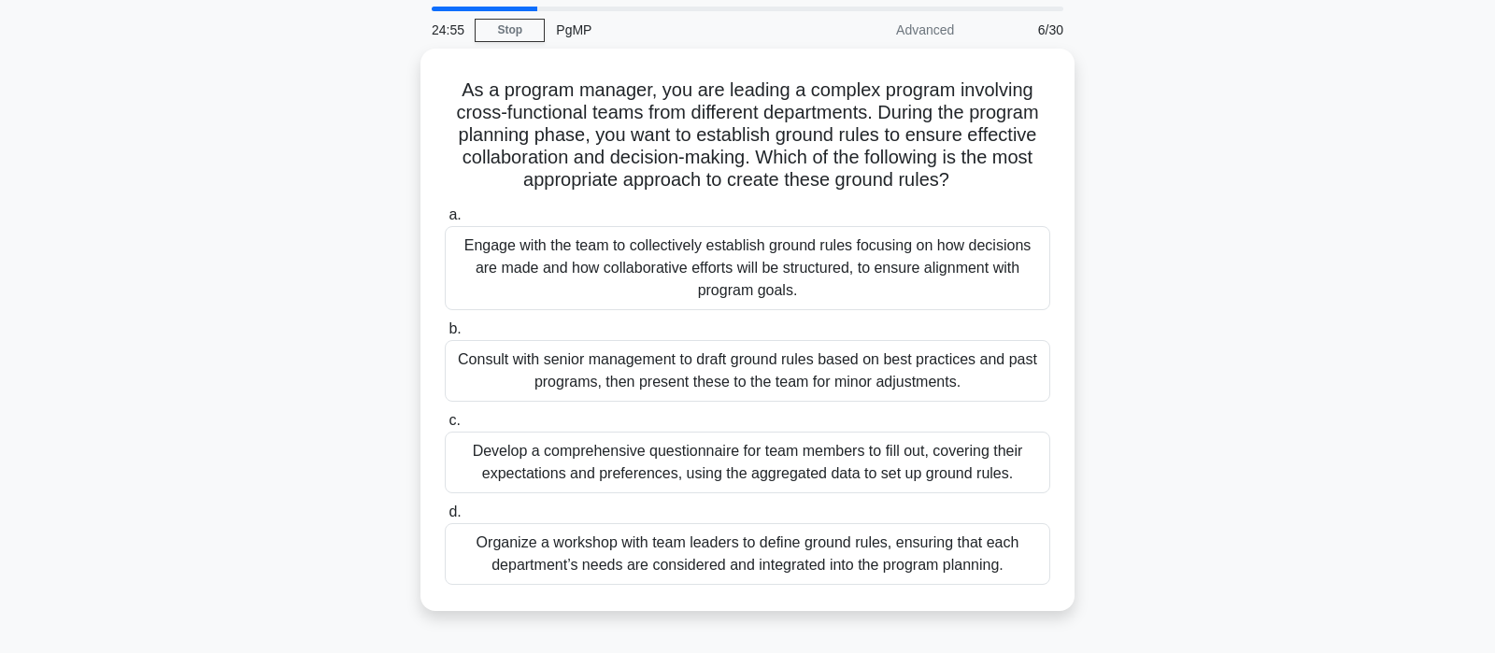
scroll to position [98, 0]
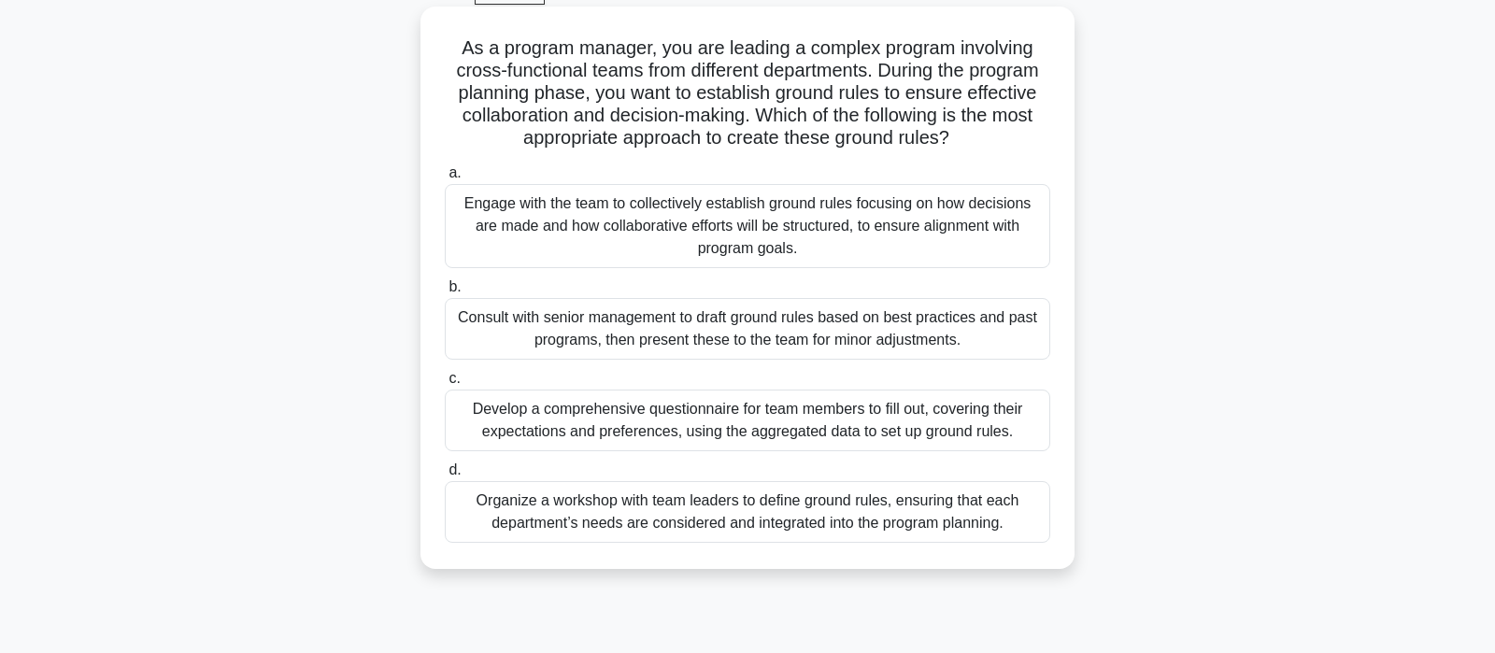
click at [807, 230] on div "Engage with the team to collectively establish ground rules focusing on how dec…" at bounding box center [747, 226] width 605 height 84
click at [445, 179] on input "a. Engage with the team to collectively establish ground rules focusing on how …" at bounding box center [445, 173] width 0 height 12
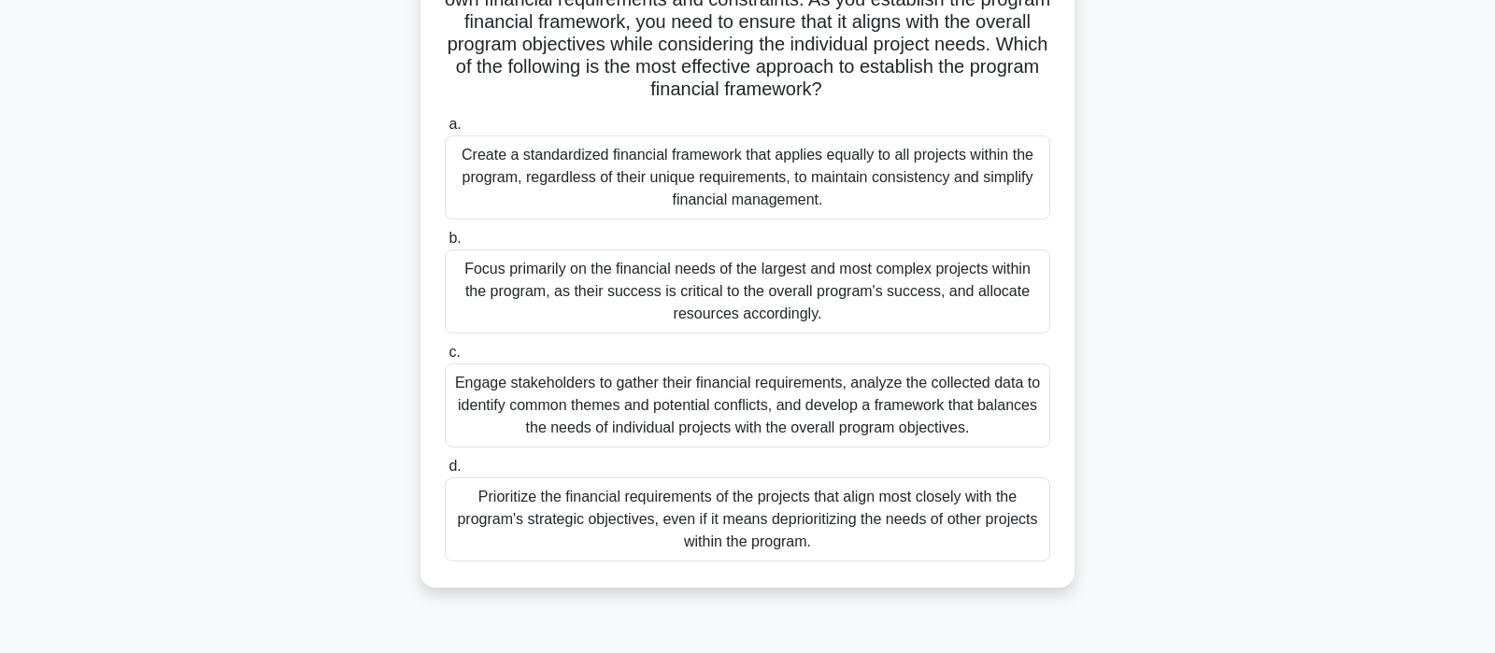
scroll to position [196, 0]
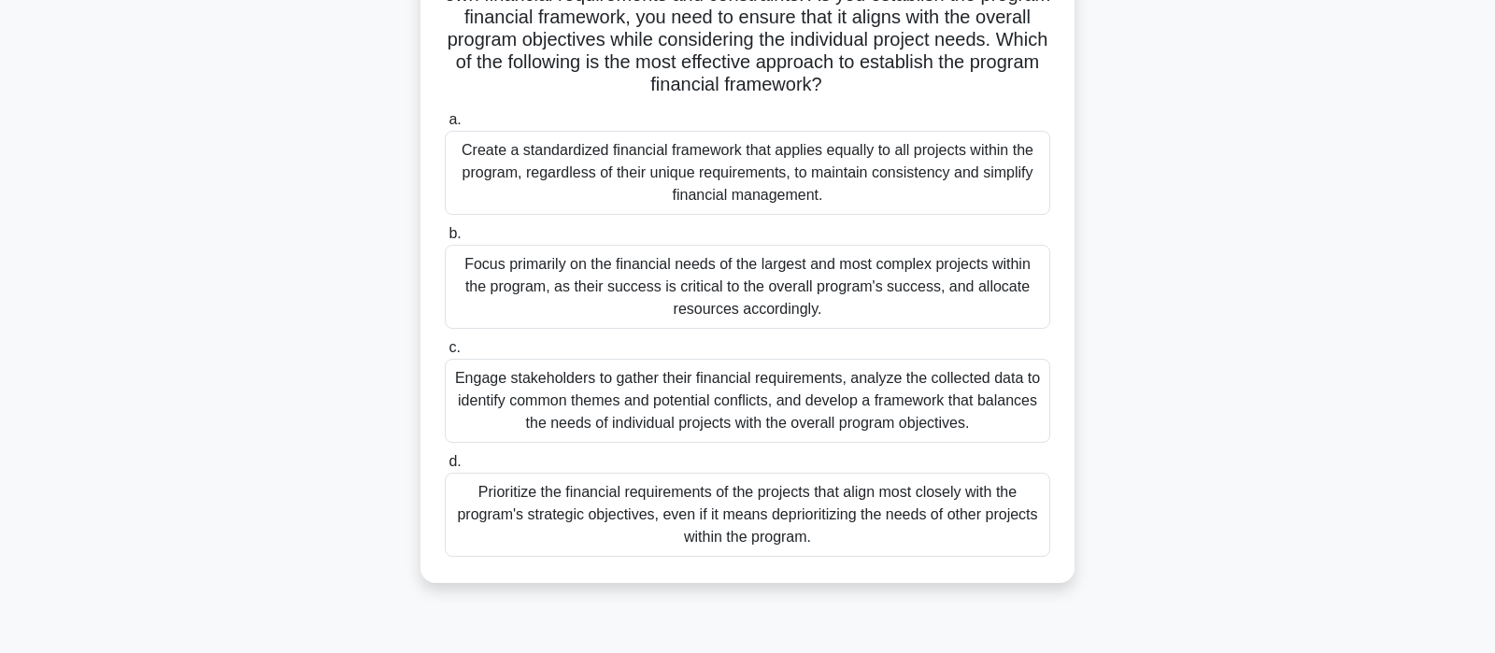
click at [891, 418] on div "Engage stakeholders to gather their financial requirements, analyze the collect…" at bounding box center [747, 401] width 605 height 84
click at [445, 354] on input "c. Engage stakeholders to gather their financial requirements, analyze the coll…" at bounding box center [445, 348] width 0 height 12
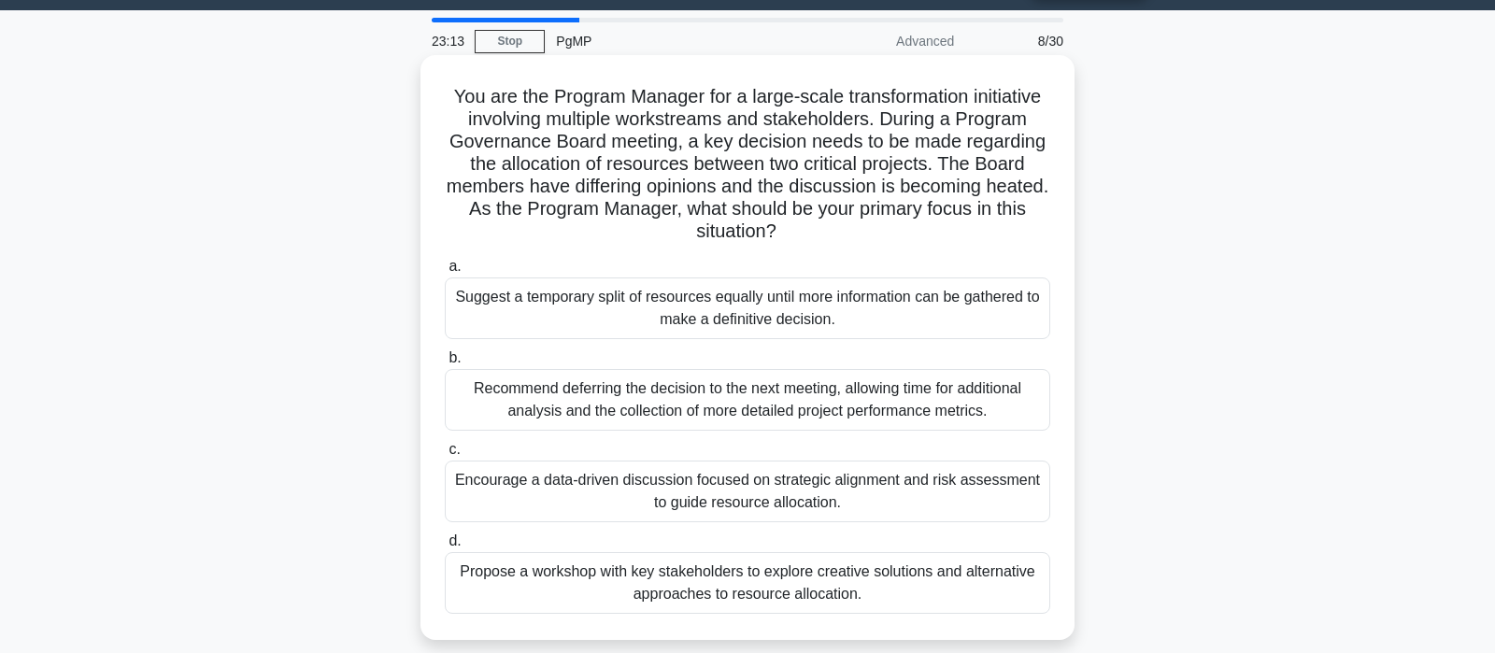
scroll to position [98, 0]
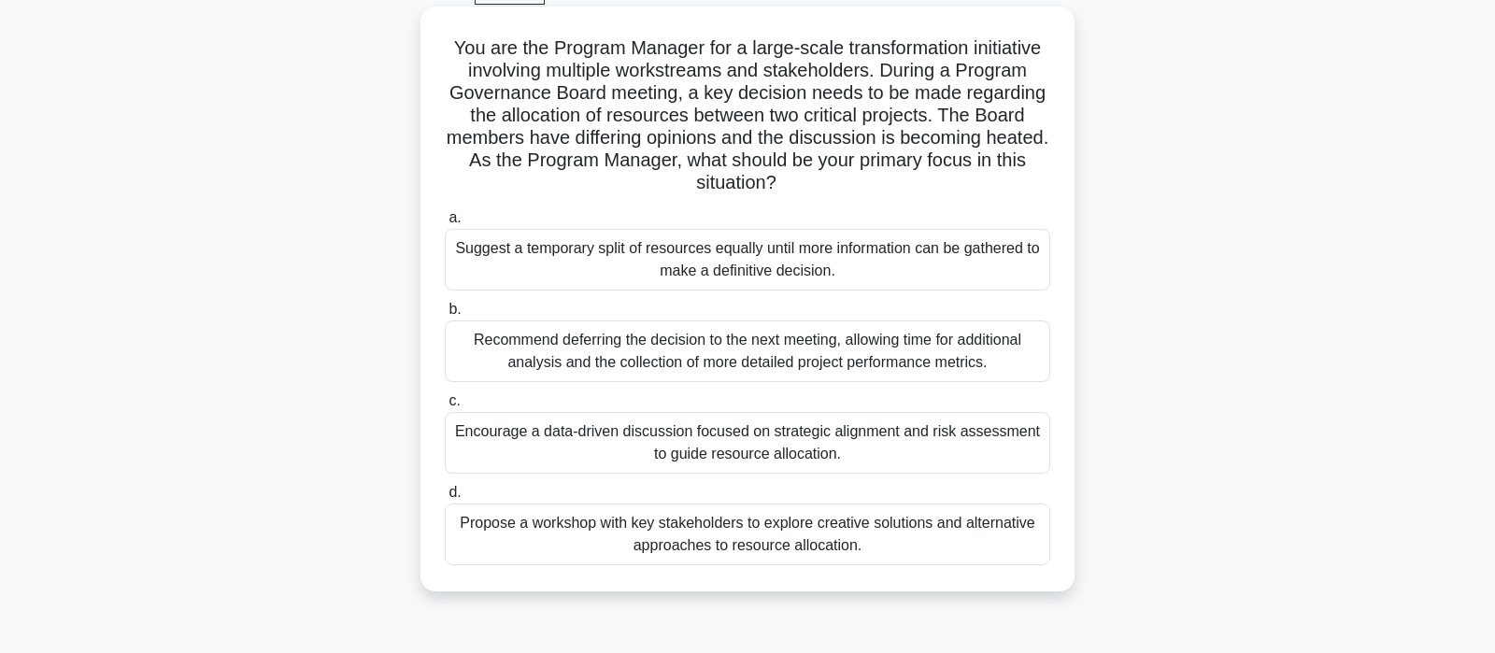
click at [867, 451] on div "Encourage a data-driven discussion focused on strategic alignment and risk asse…" at bounding box center [747, 443] width 605 height 62
click at [445, 407] on input "c. Encourage a data-driven discussion focused on strategic alignment and risk a…" at bounding box center [445, 401] width 0 height 12
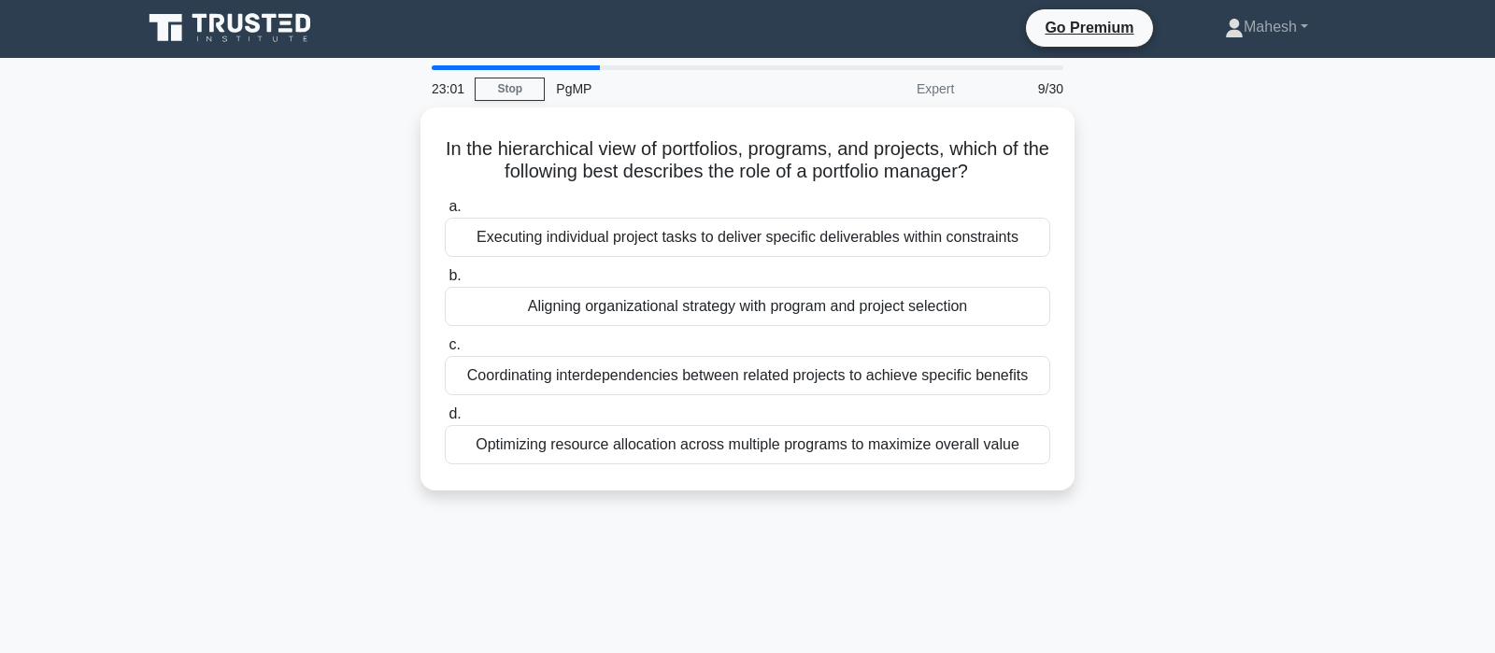
scroll to position [0, 0]
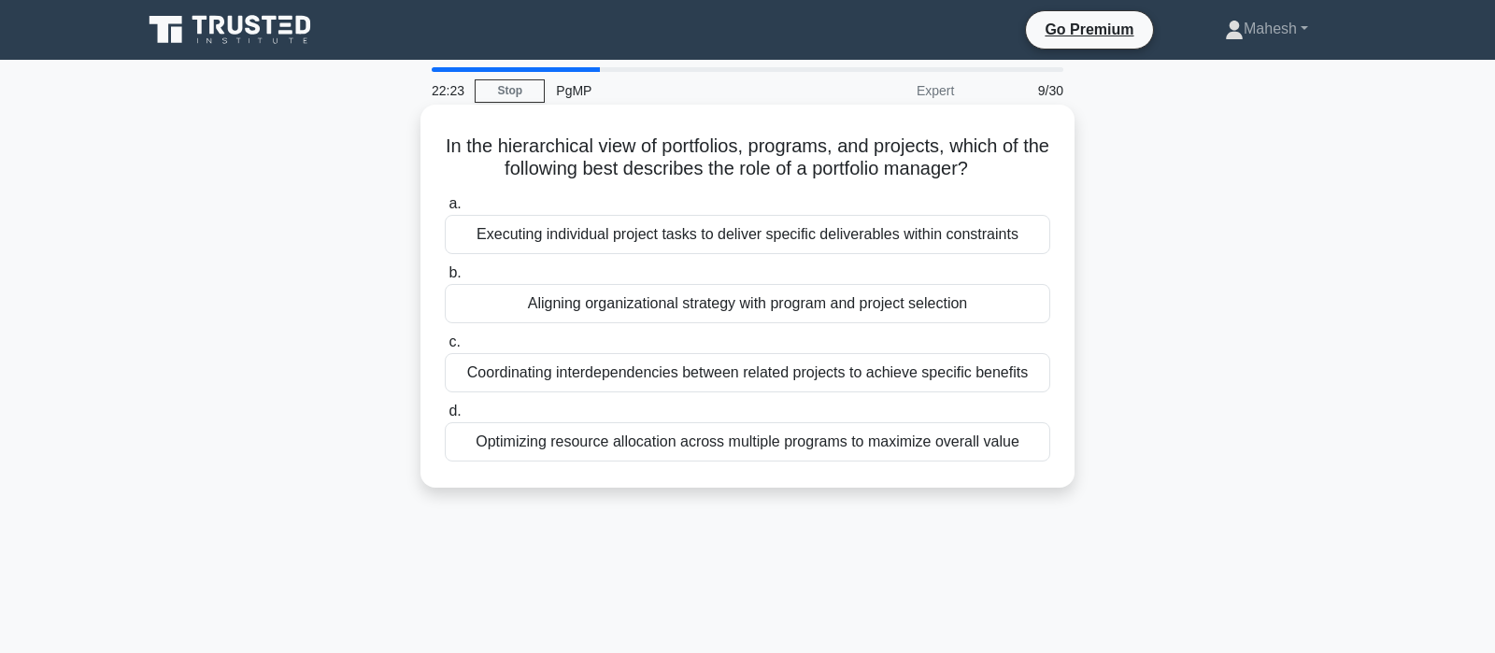
click at [696, 378] on div "Coordinating interdependencies between related projects to achieve specific ben…" at bounding box center [747, 372] width 605 height 39
click at [445, 348] on input "c. Coordinating interdependencies between related projects to achieve specific …" at bounding box center [445, 342] width 0 height 12
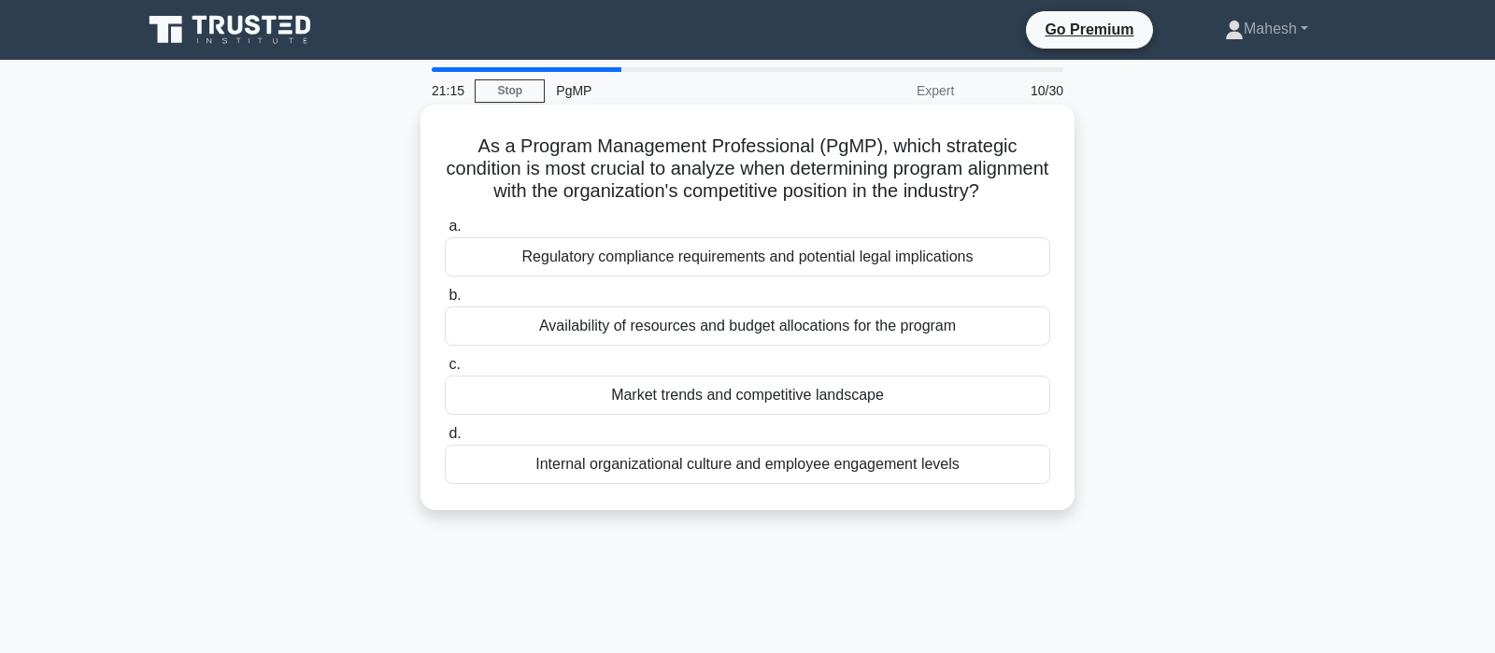
click at [685, 400] on div "Market trends and competitive landscape" at bounding box center [747, 395] width 605 height 39
click at [445, 371] on input "c. Market trends and competitive landscape" at bounding box center [445, 365] width 0 height 12
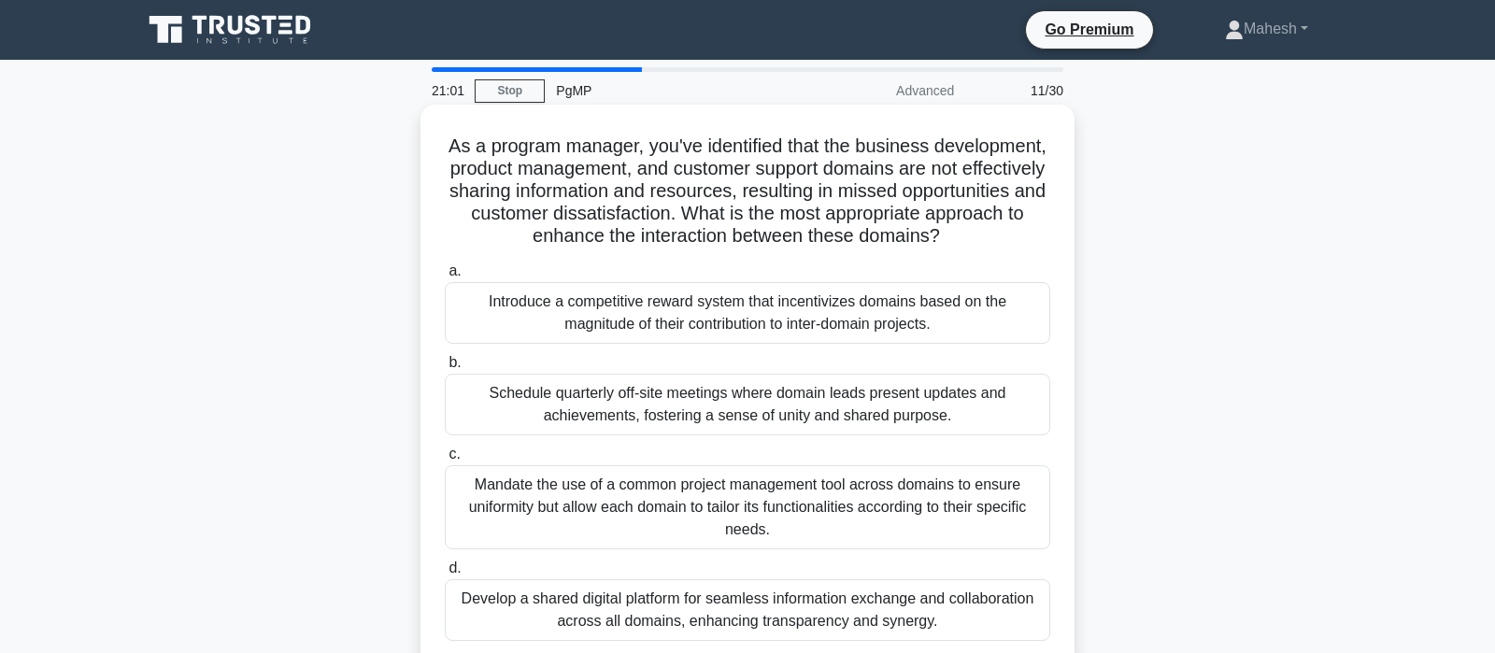
scroll to position [98, 0]
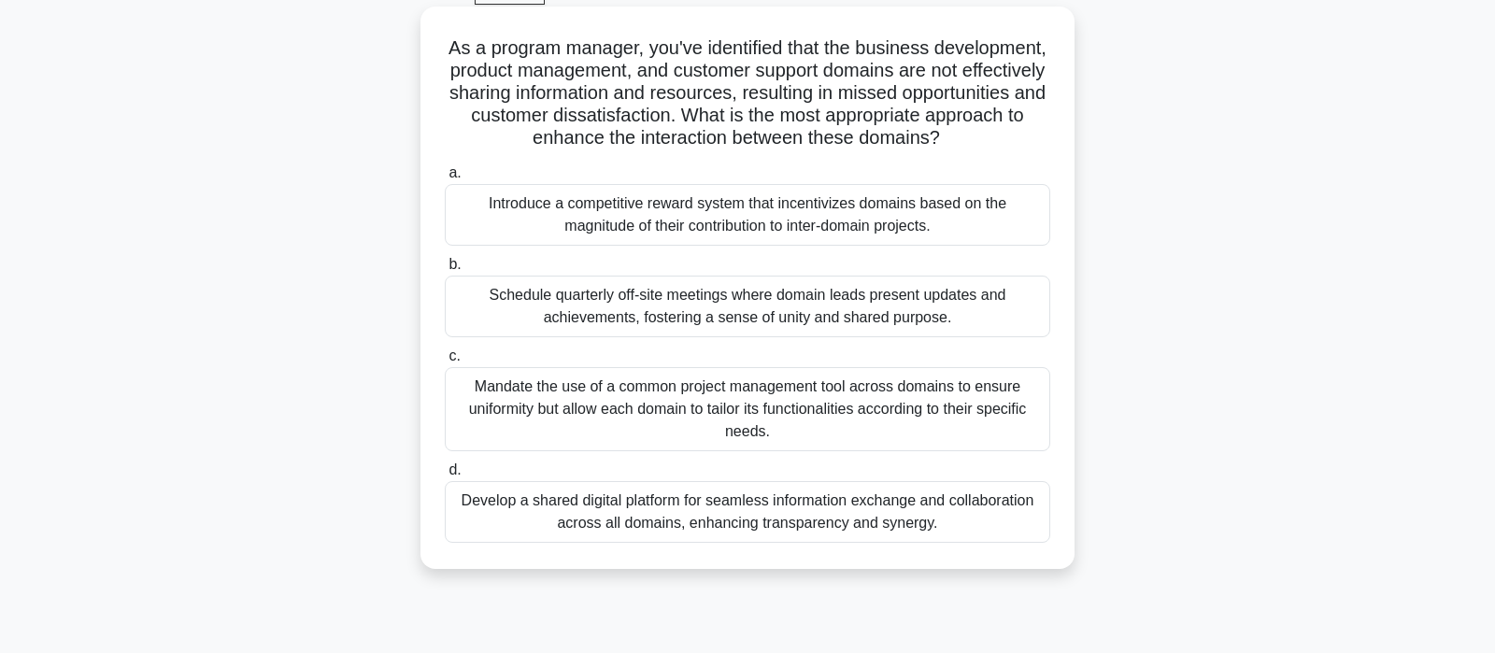
click at [722, 517] on div "Develop a shared digital platform for seamless information exchange and collabo…" at bounding box center [747, 512] width 605 height 62
click at [445, 476] on input "d. Develop a shared digital platform for seamless information exchange and coll…" at bounding box center [445, 470] width 0 height 12
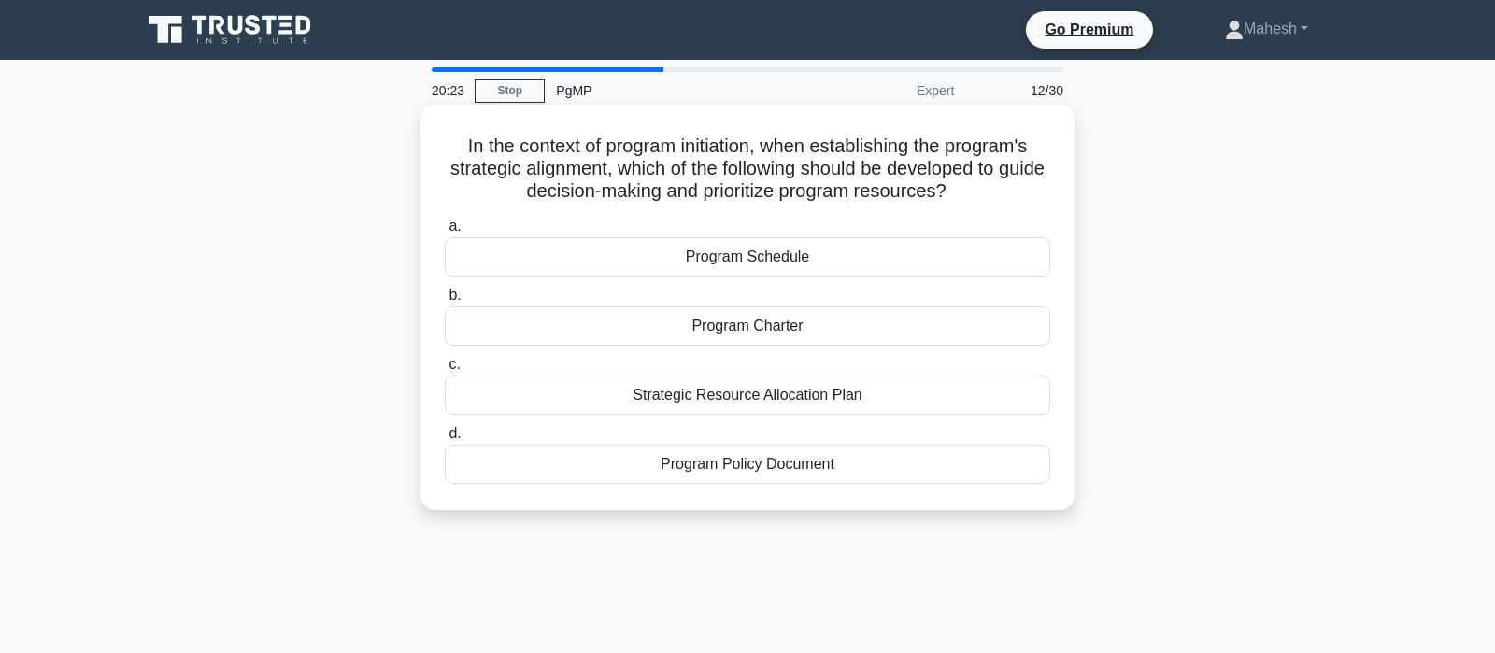
scroll to position [0, 0]
click at [739, 332] on div "Program Charter" at bounding box center [747, 325] width 605 height 39
click at [445, 302] on input "b. Program Charter" at bounding box center [445, 296] width 0 height 12
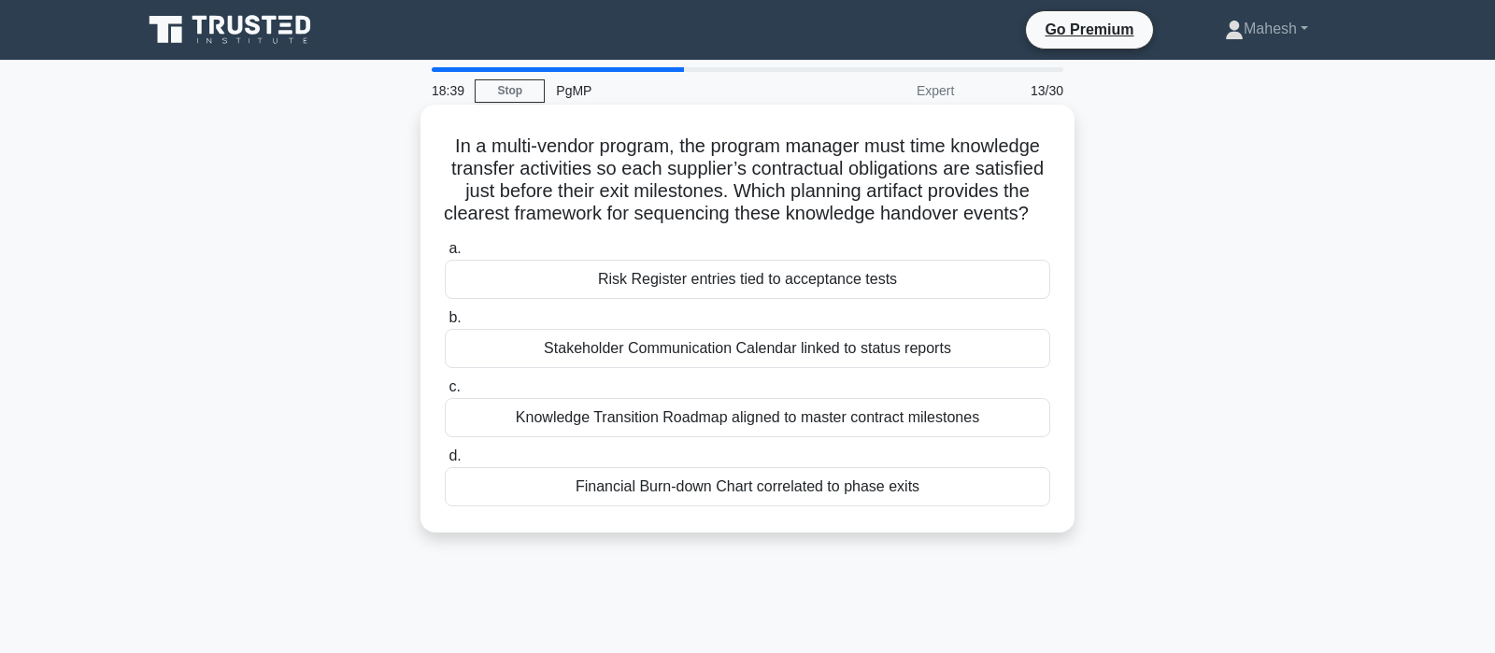
click at [769, 416] on div "Knowledge Transition Roadmap aligned to master contract milestones" at bounding box center [747, 417] width 605 height 39
click at [445, 393] on input "c. Knowledge Transition Roadmap aligned to master contract milestones" at bounding box center [445, 387] width 0 height 12
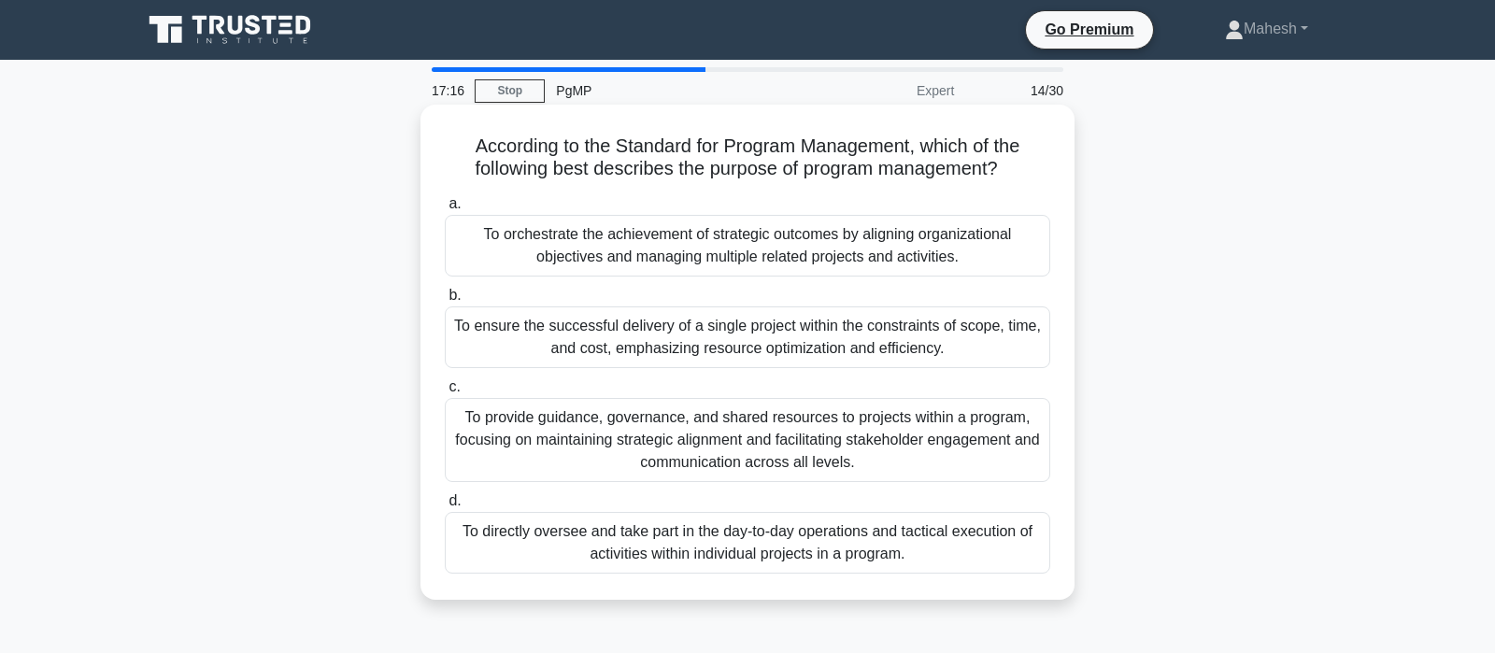
click at [825, 442] on div "To provide guidance, governance, and shared resources to projects within a prog…" at bounding box center [747, 440] width 605 height 84
click at [445, 393] on input "c. To provide guidance, governance, and shared resources to projects within a p…" at bounding box center [445, 387] width 0 height 12
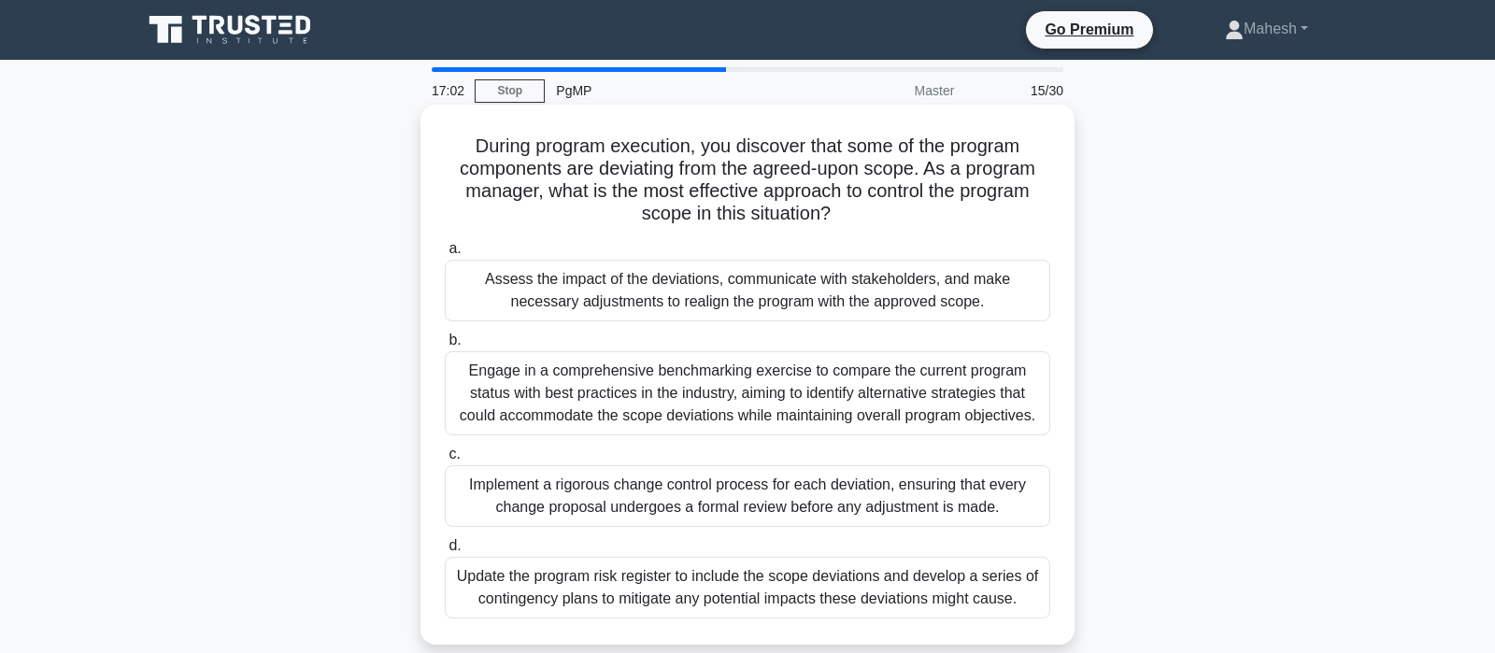
scroll to position [98, 0]
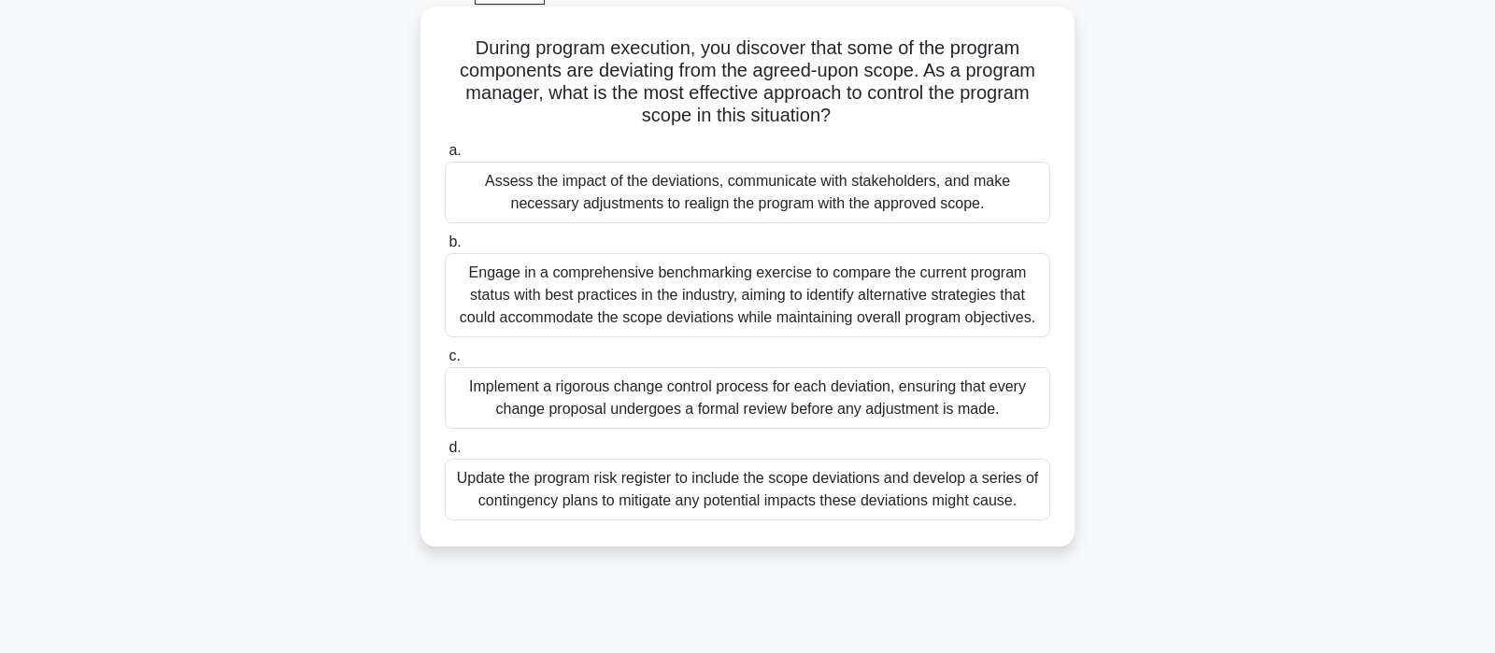
click at [620, 191] on div "Assess the impact of the deviations, communicate with stakeholders, and make ne…" at bounding box center [747, 193] width 605 height 62
click at [445, 157] on input "a. Assess the impact of the deviations, communicate with stakeholders, and make…" at bounding box center [445, 151] width 0 height 12
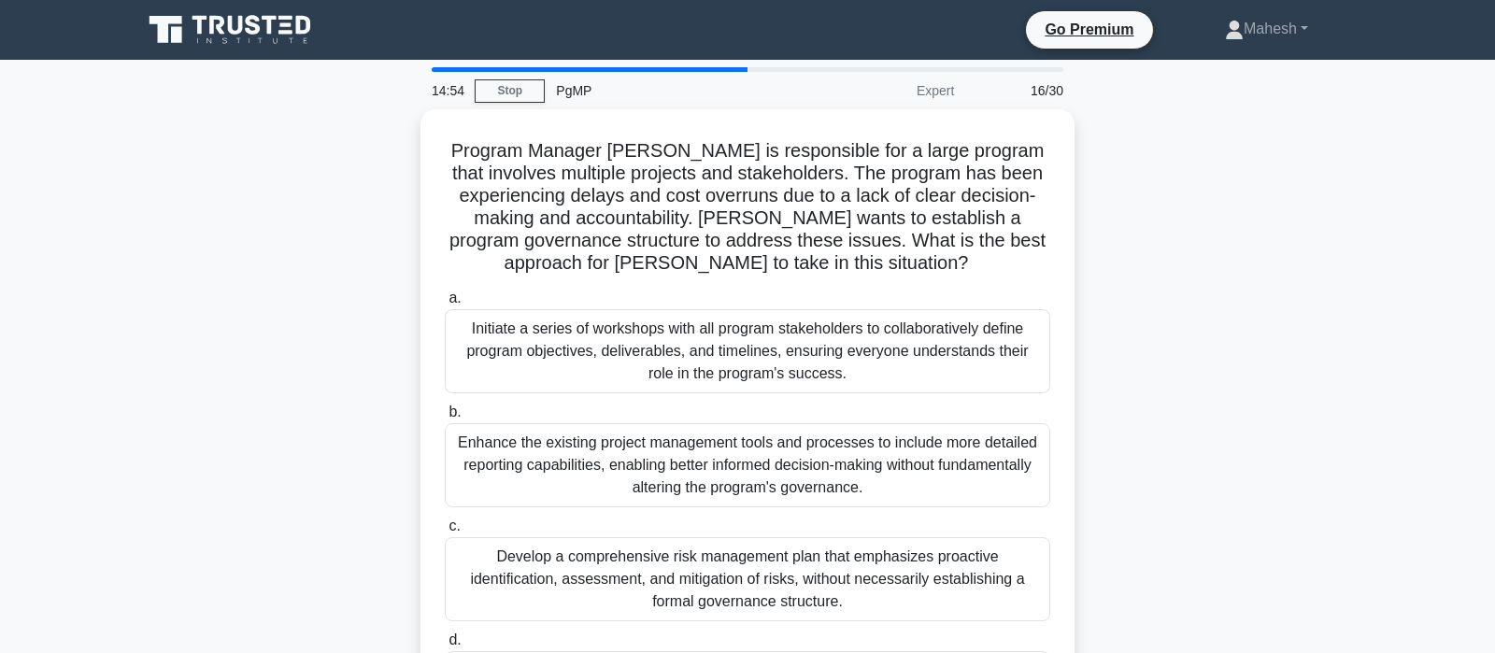
scroll to position [356, 0]
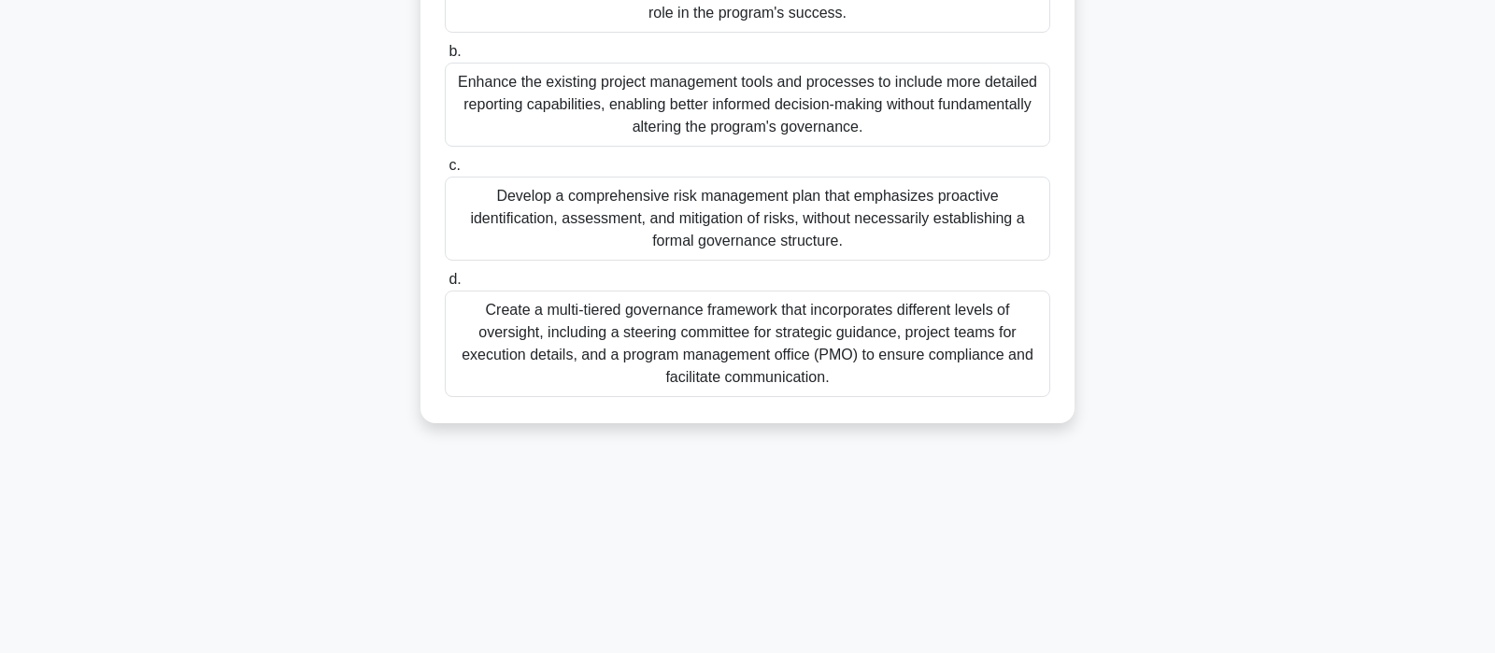
click at [767, 324] on div "Create a multi-tiered governance framework that incorporates different levels o…" at bounding box center [747, 344] width 605 height 107
click at [445, 286] on input "d. Create a multi-tiered governance framework that incorporates different level…" at bounding box center [445, 280] width 0 height 12
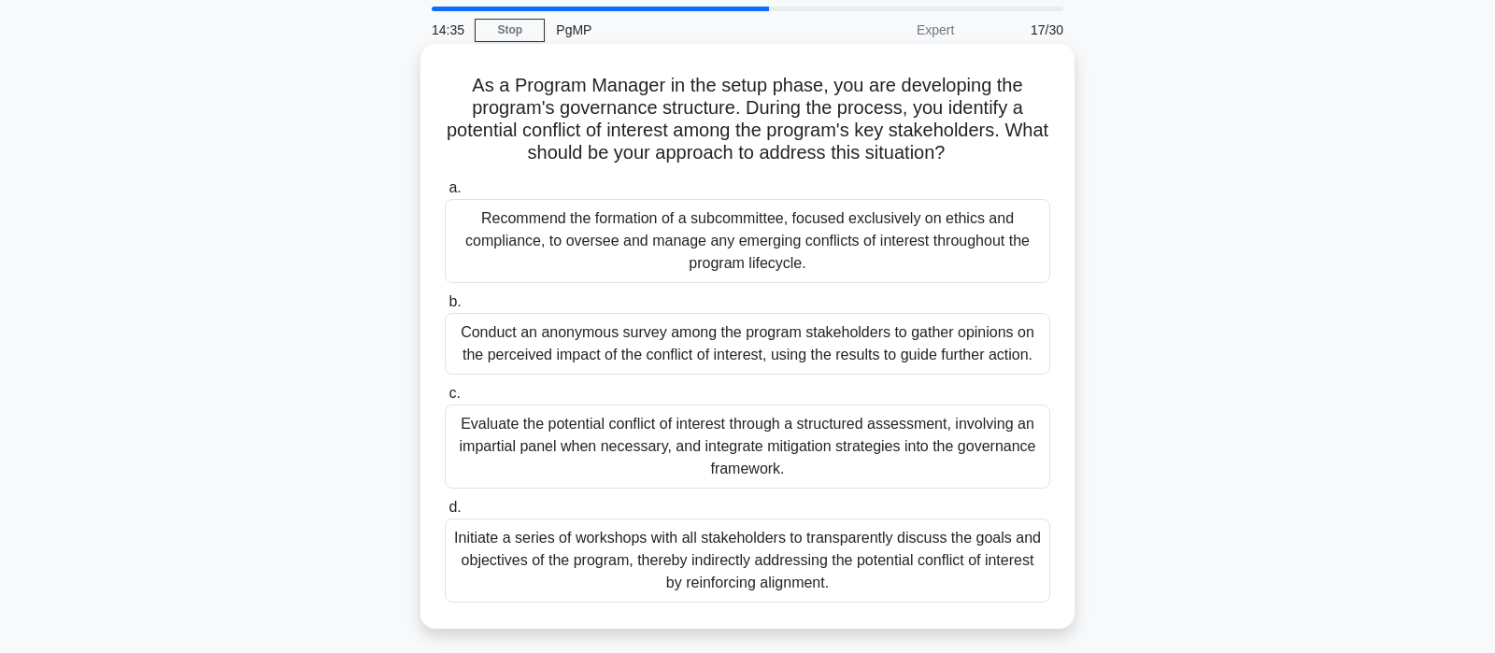
scroll to position [98, 0]
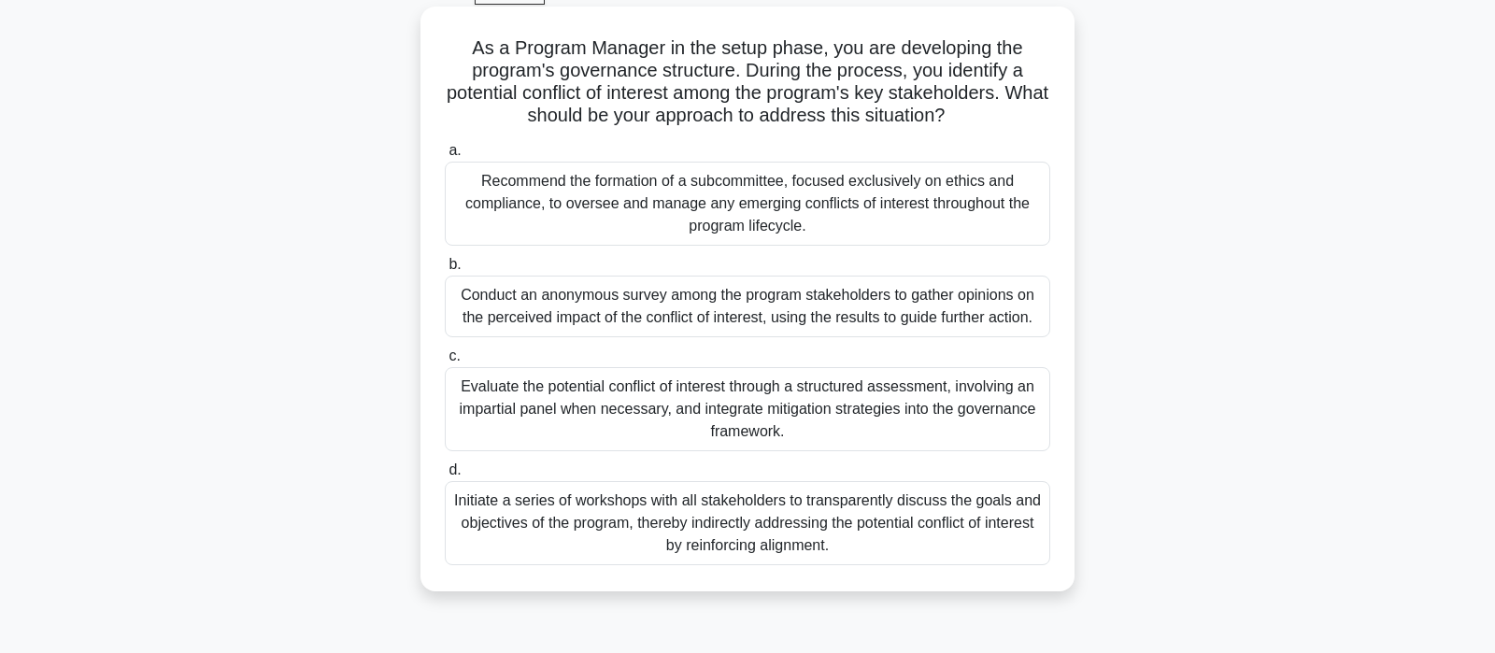
click at [581, 418] on div "Evaluate the potential conflict of interest through a structured assessment, in…" at bounding box center [747, 409] width 605 height 84
click at [445, 362] on input "c. Evaluate the potential conflict of interest through a structured assessment,…" at bounding box center [445, 356] width 0 height 12
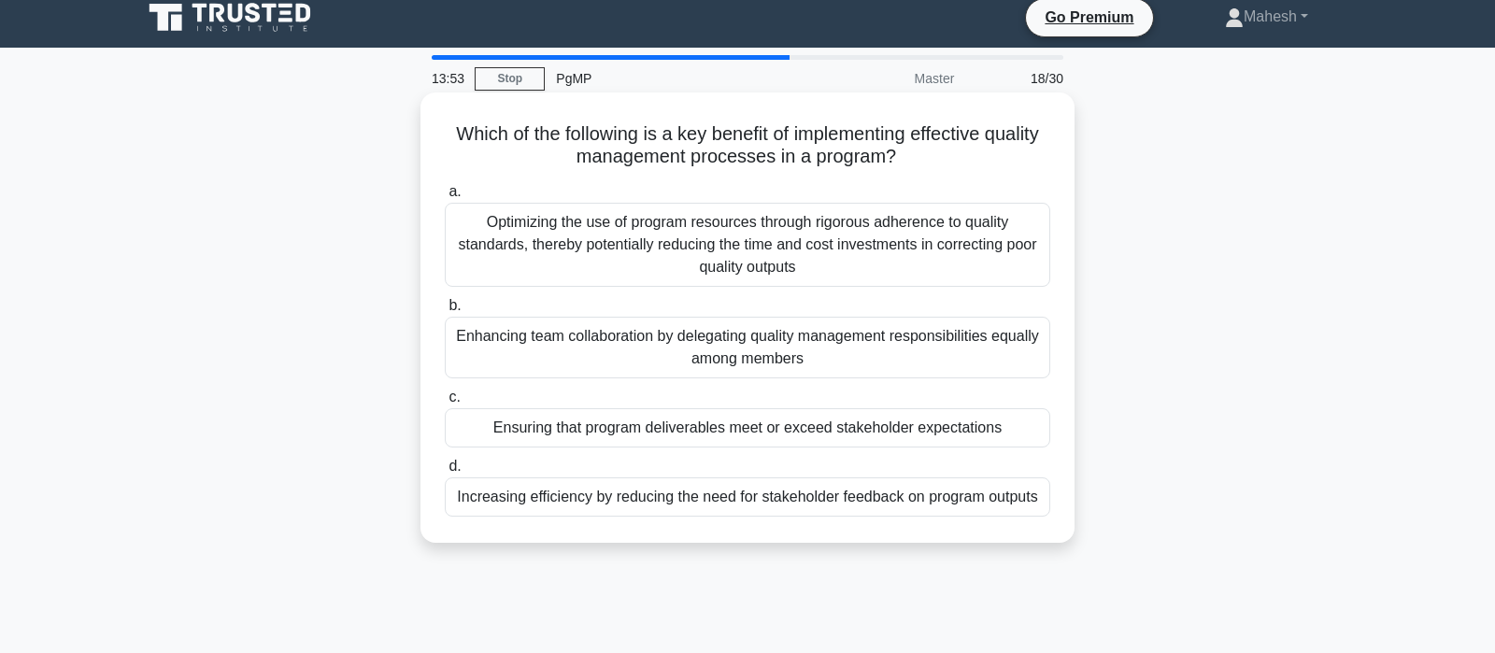
scroll to position [0, 0]
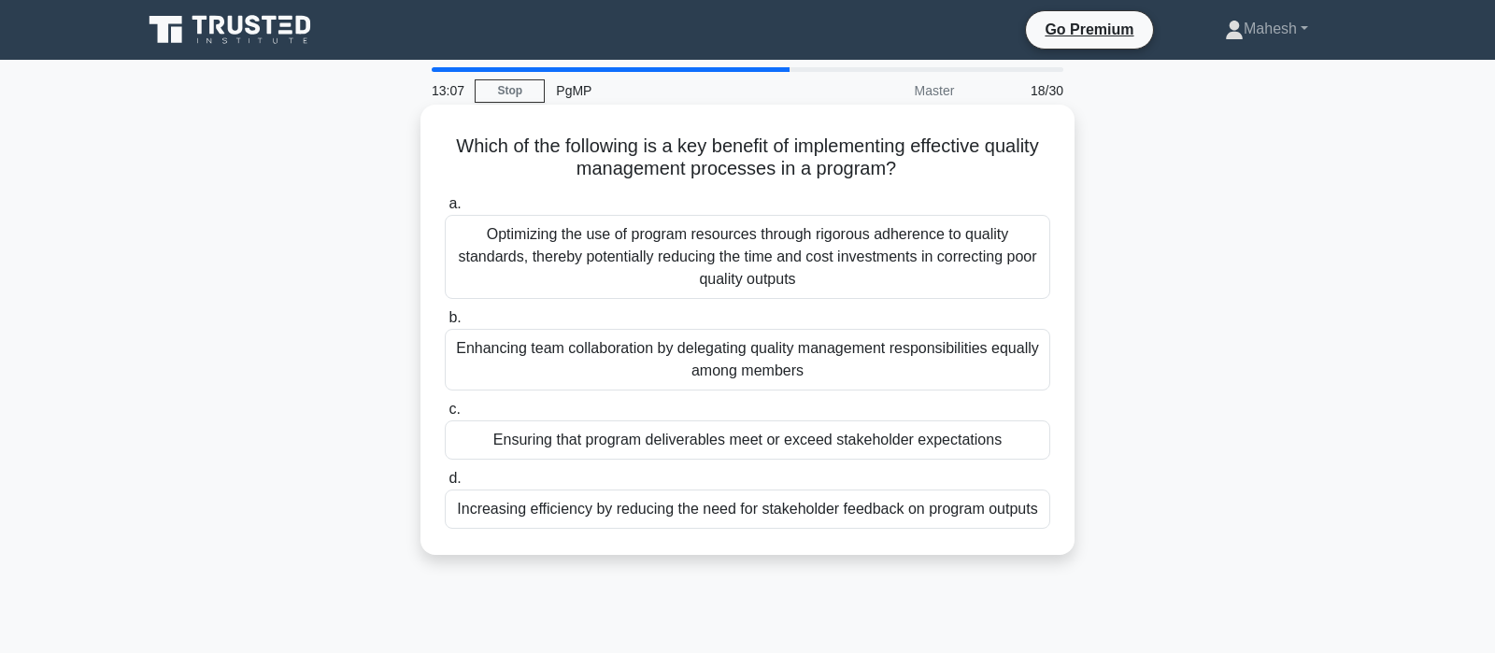
click at [870, 278] on div "Optimizing the use of program resources through rigorous adherence to quality s…" at bounding box center [747, 257] width 605 height 84
click at [445, 210] on input "a. Optimizing the use of program resources through rigorous adherence to qualit…" at bounding box center [445, 204] width 0 height 12
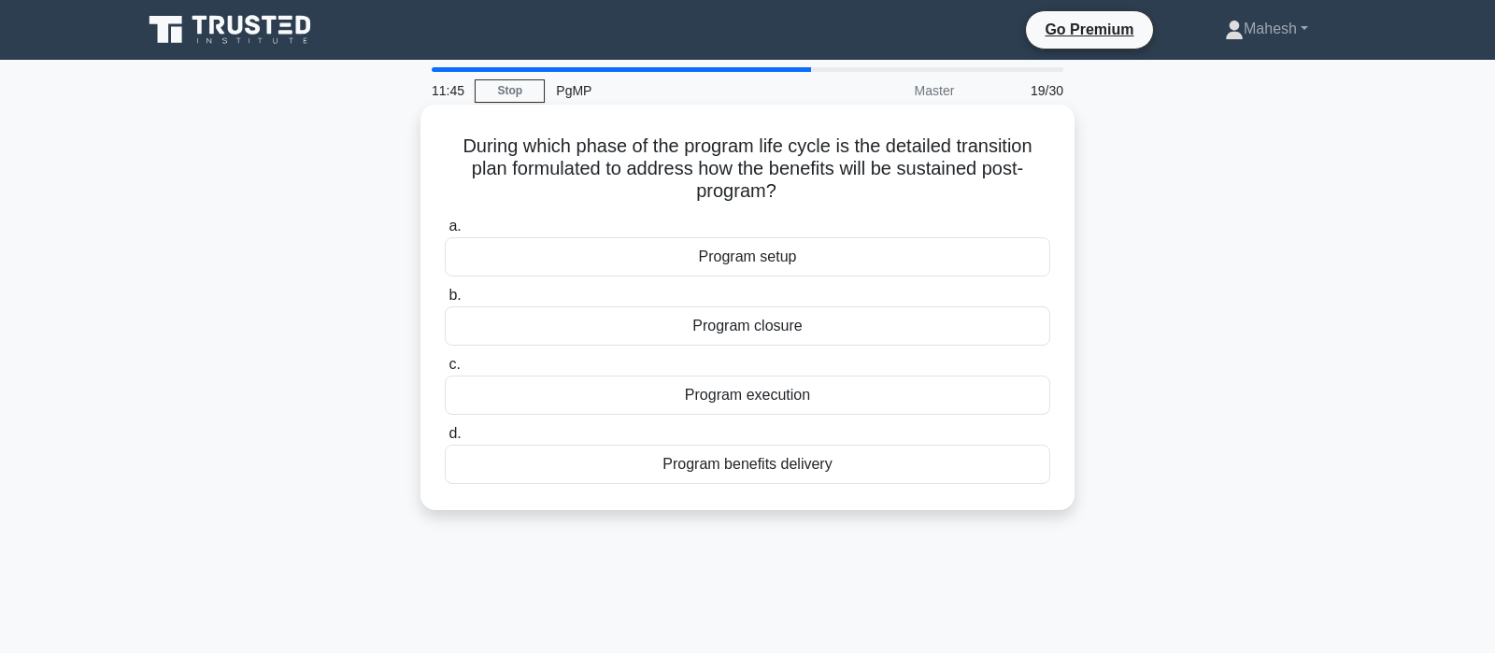
click at [752, 334] on div "Program closure" at bounding box center [747, 325] width 605 height 39
click at [445, 302] on input "b. Program closure" at bounding box center [445, 296] width 0 height 12
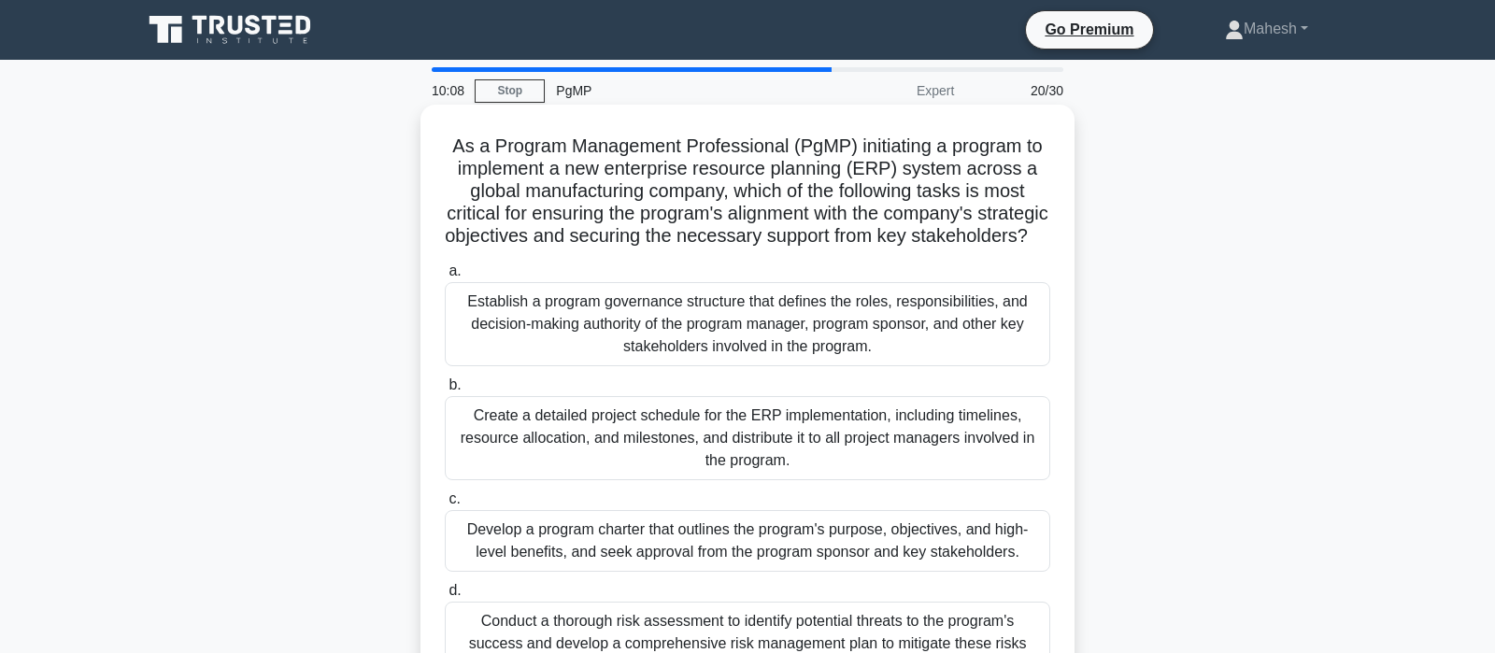
click at [755, 547] on div "Develop a program charter that outlines the program's purpose, objectives, and …" at bounding box center [747, 541] width 605 height 62
click at [445, 505] on input "c. Develop a program charter that outlines the program's purpose, objectives, a…" at bounding box center [445, 499] width 0 height 12
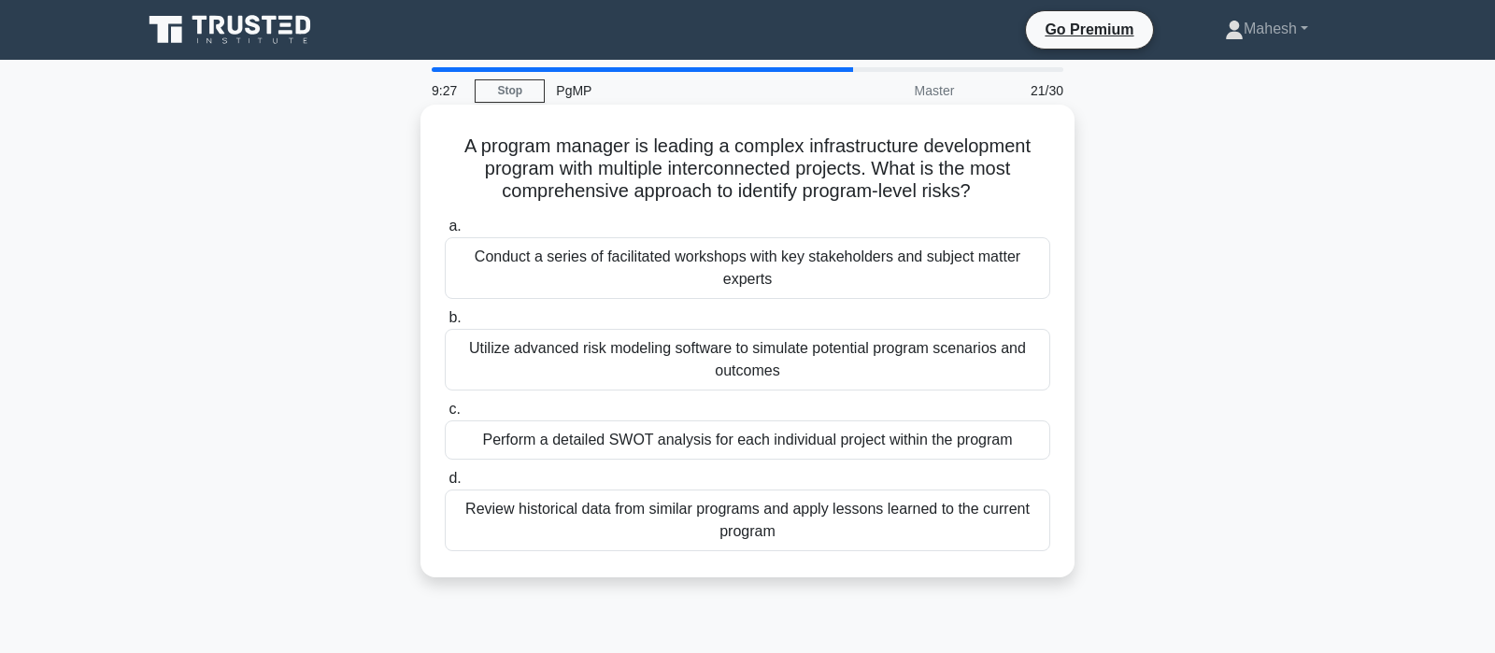
click at [800, 277] on div "Conduct a series of facilitated workshops with key stakeholders and subject mat…" at bounding box center [747, 268] width 605 height 62
click at [445, 233] on input "a. Conduct a series of facilitated workshops with key stakeholders and subject …" at bounding box center [445, 226] width 0 height 12
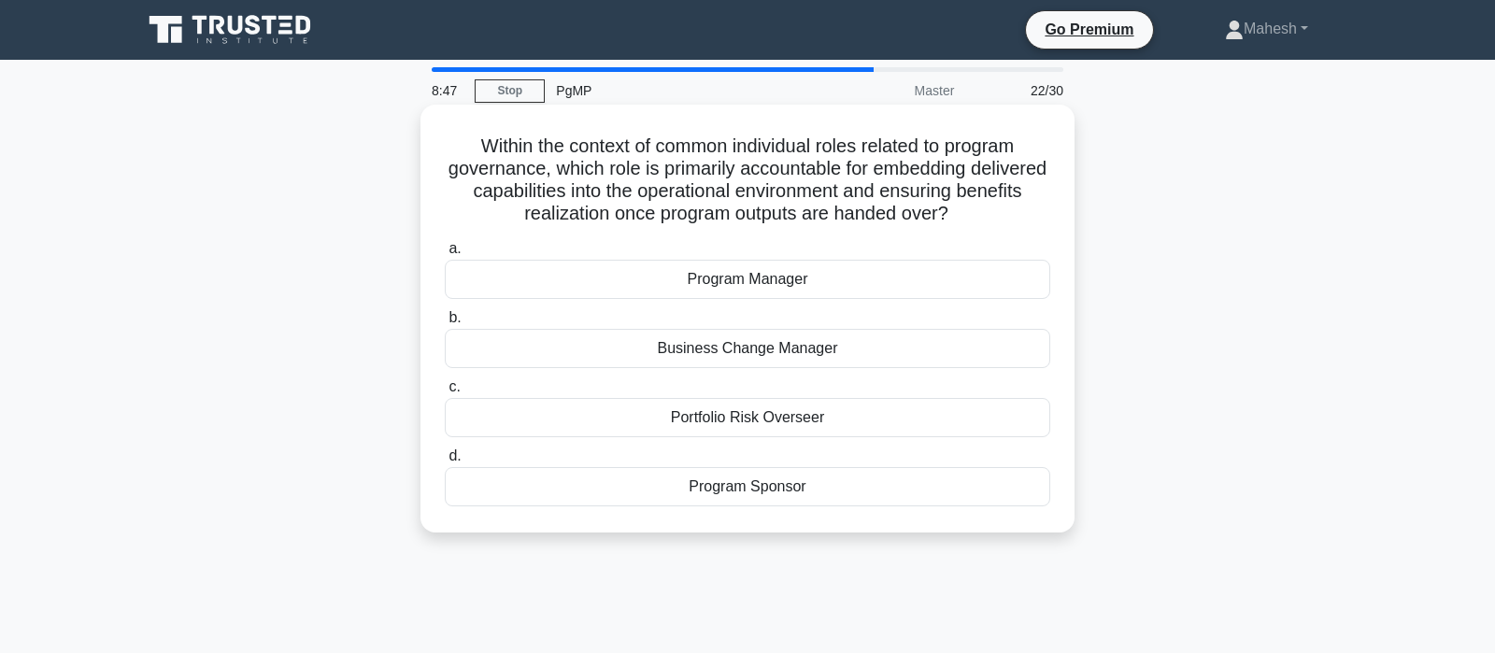
click at [759, 358] on div "Business Change Manager" at bounding box center [747, 348] width 605 height 39
click at [445, 324] on input "b. Business Change Manager" at bounding box center [445, 318] width 0 height 12
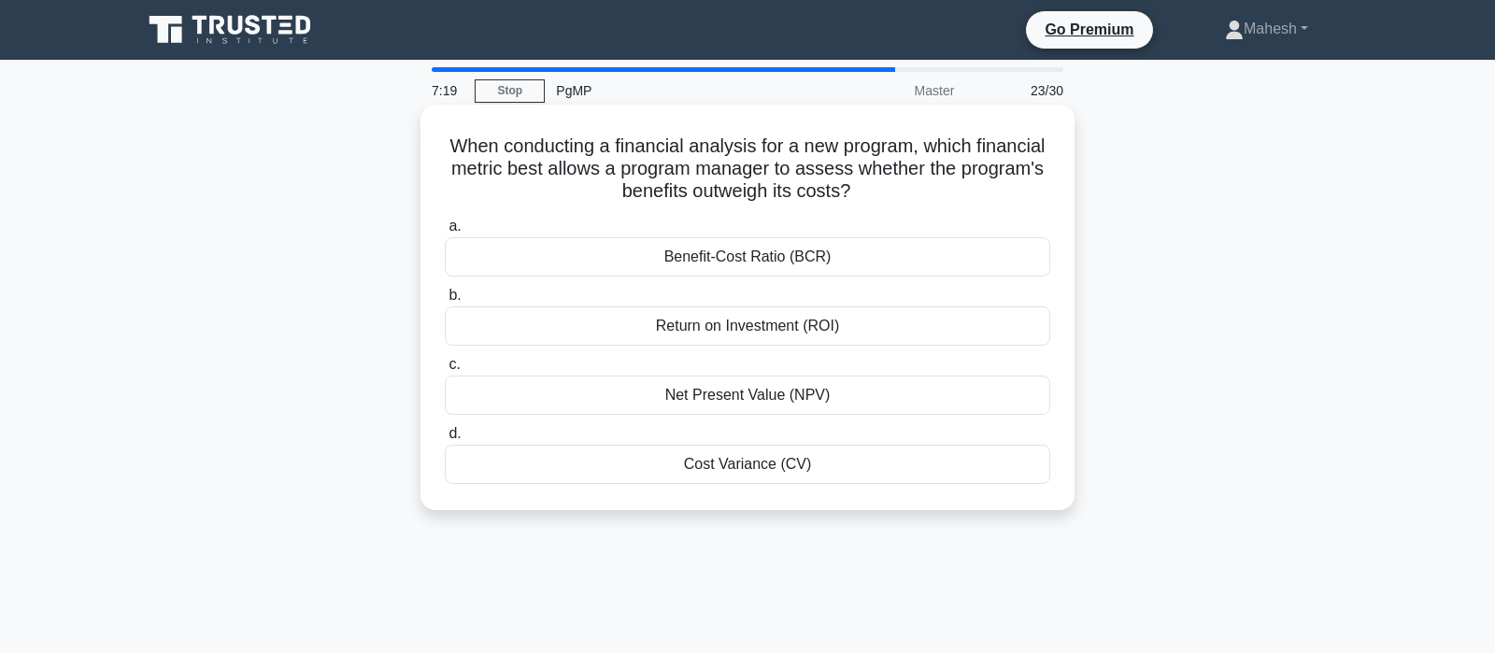
click at [770, 260] on div "Benefit-Cost Ratio (BCR)" at bounding box center [747, 256] width 605 height 39
click at [445, 233] on input "a. Benefit-Cost Ratio (BCR)" at bounding box center [445, 226] width 0 height 12
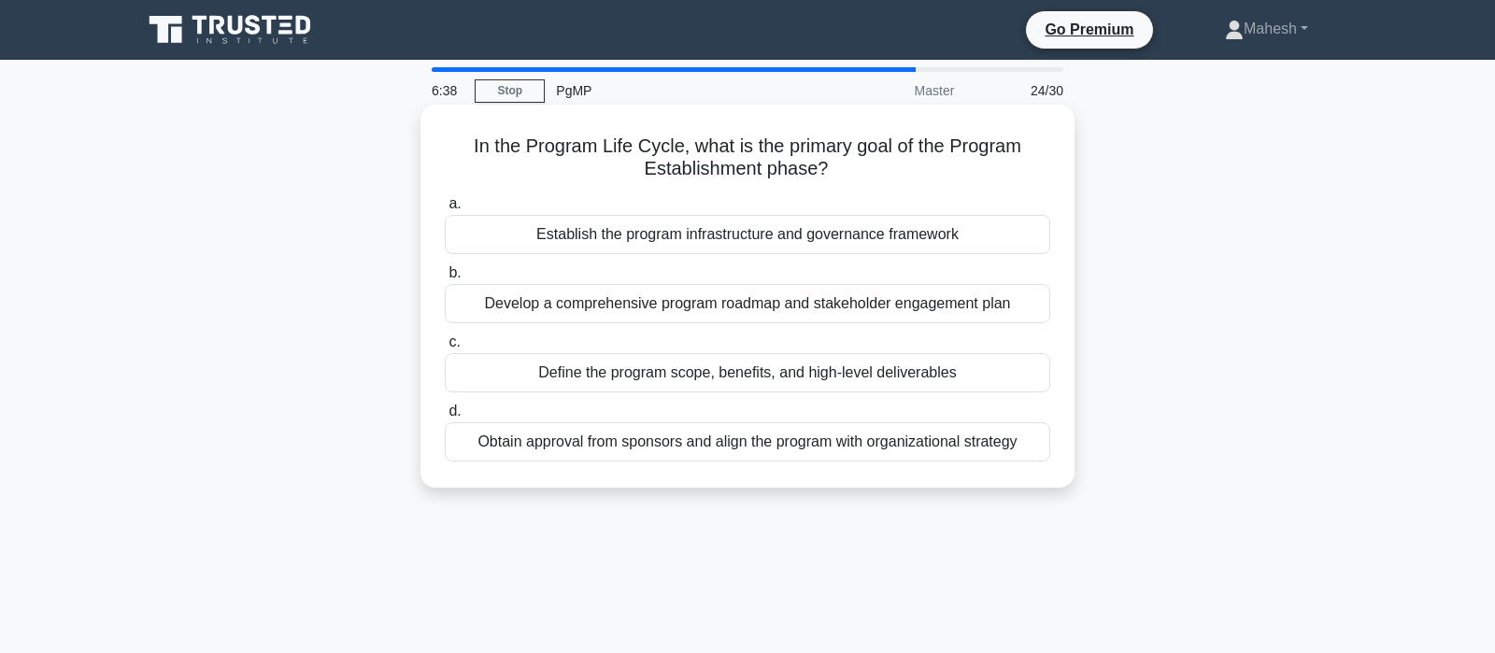
click at [909, 241] on div "Establish the program infrastructure and governance framework" at bounding box center [747, 234] width 605 height 39
click at [445, 210] on input "a. Establish the program infrastructure and governance framework" at bounding box center [445, 204] width 0 height 12
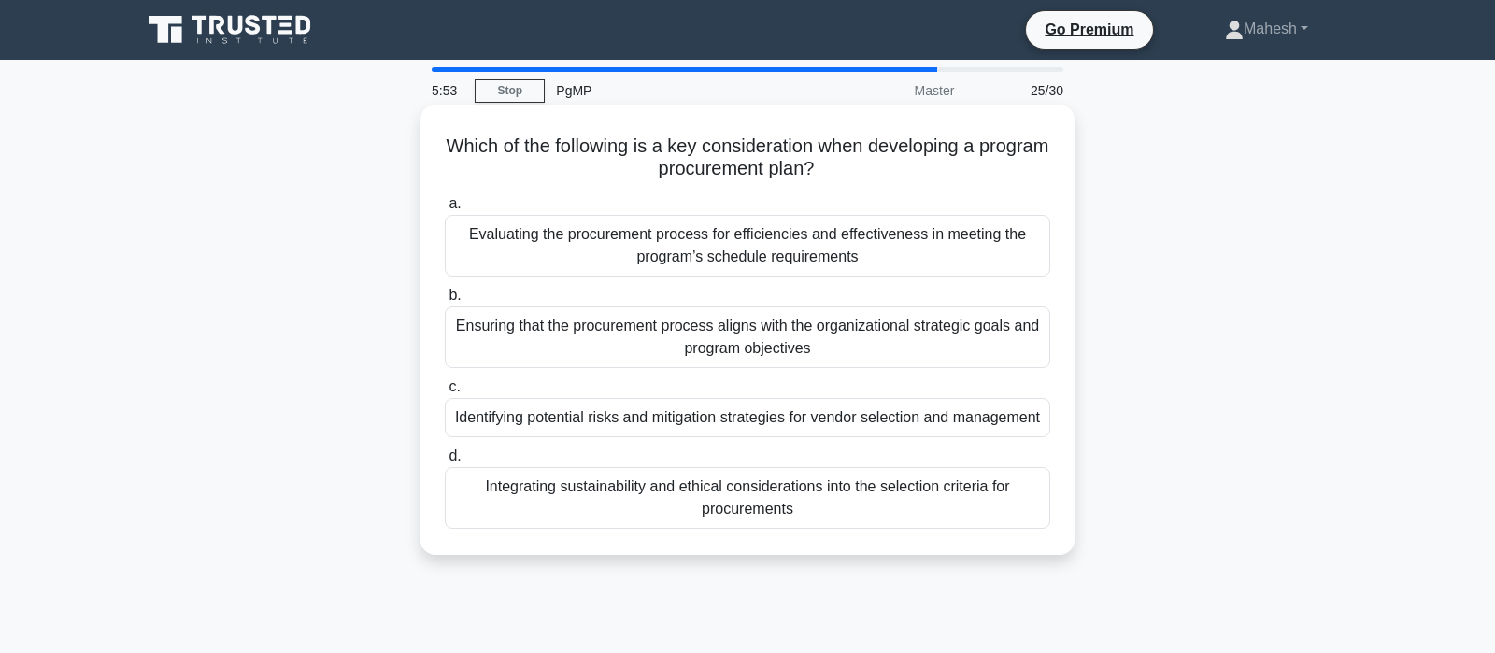
click at [807, 345] on div "Ensuring that the procurement process aligns with the organizational strategic …" at bounding box center [747, 337] width 605 height 62
click at [445, 302] on input "b. Ensuring that the procurement process aligns with the organizational strateg…" at bounding box center [445, 296] width 0 height 12
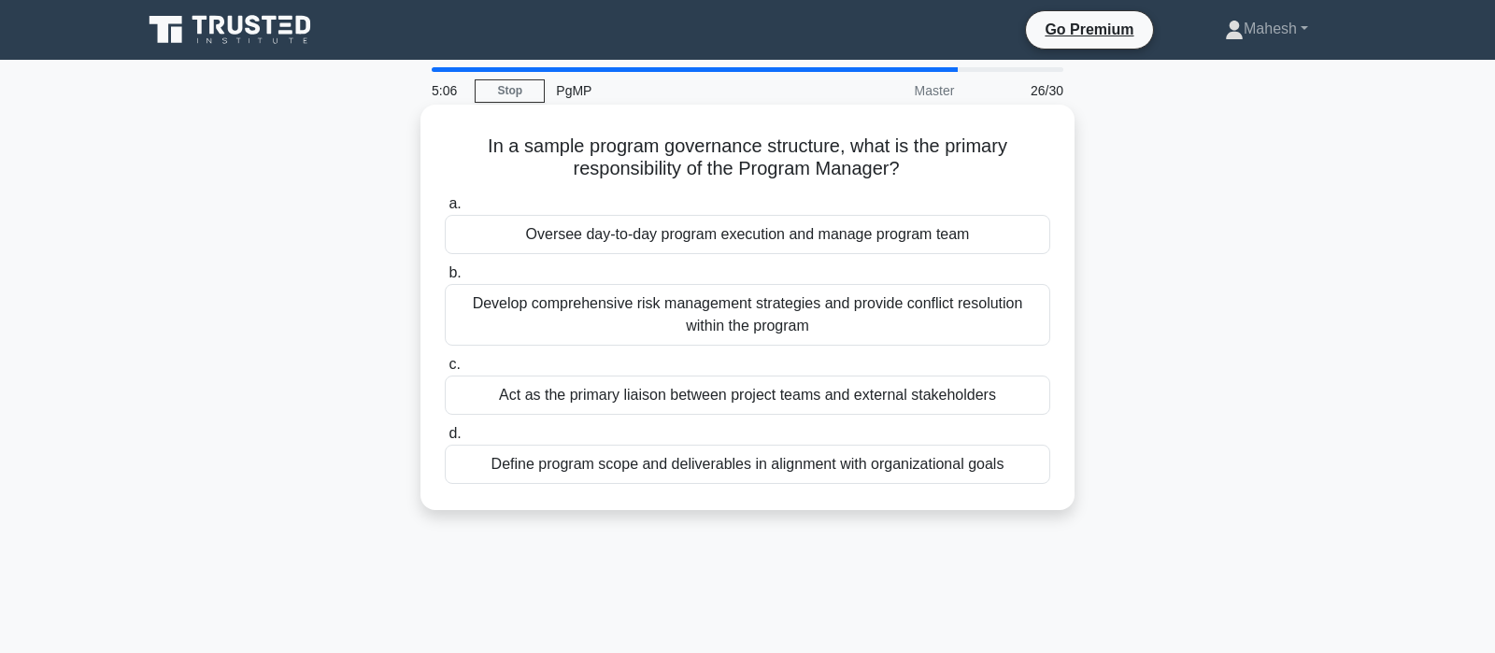
click at [867, 461] on div "Define program scope and deliverables in alignment with organizational goals" at bounding box center [747, 464] width 605 height 39
click at [445, 440] on input "d. Define program scope and deliverables in alignment with organizational goals" at bounding box center [445, 434] width 0 height 12
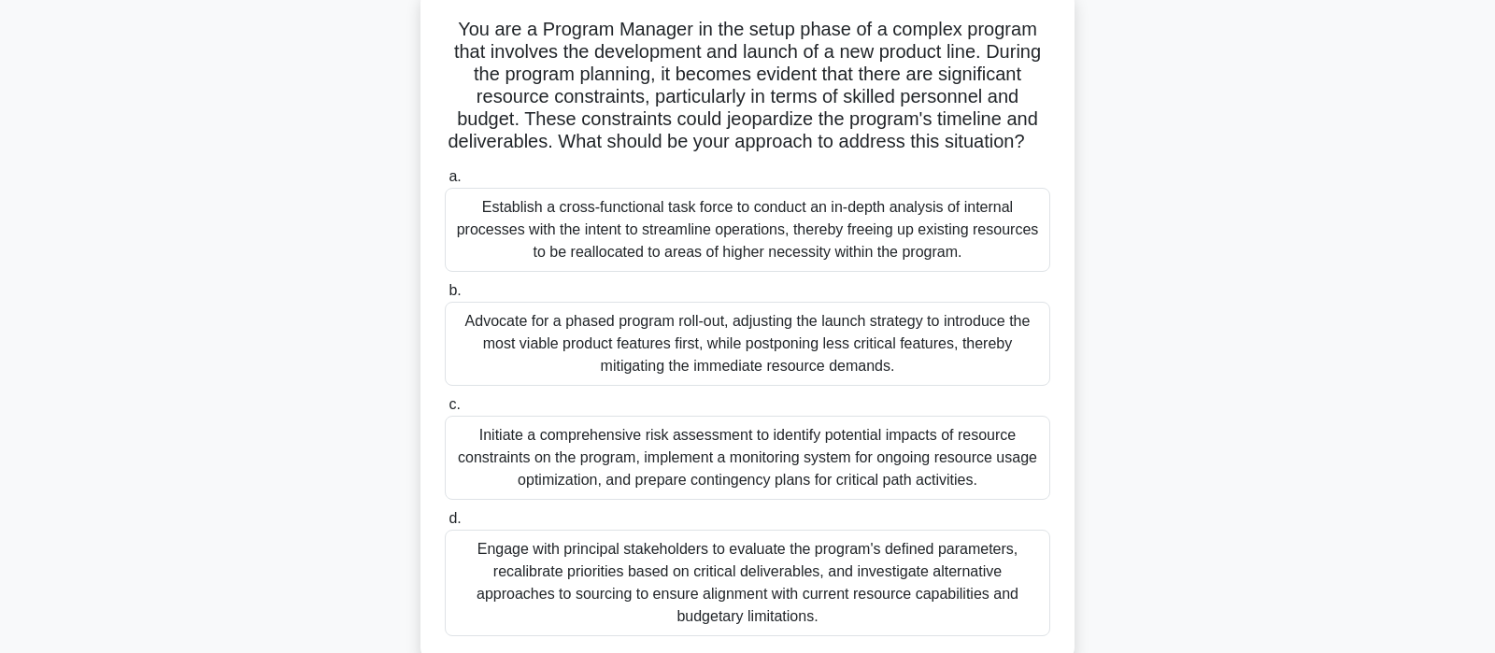
scroll to position [196, 0]
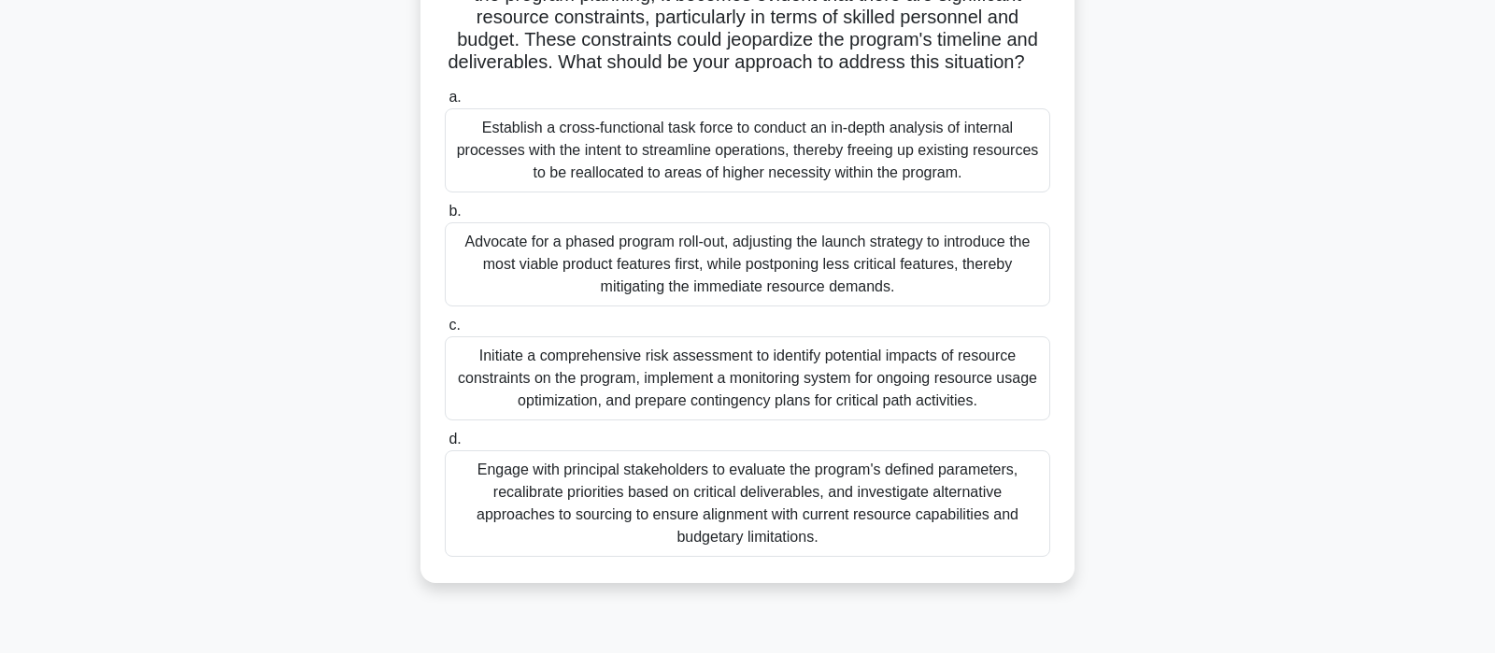
click at [573, 484] on div "Engage with principal stakeholders to evaluate the program's defined parameters…" at bounding box center [747, 503] width 605 height 107
click at [445, 446] on input "d. Engage with principal stakeholders to evaluate the program's defined paramet…" at bounding box center [445, 439] width 0 height 12
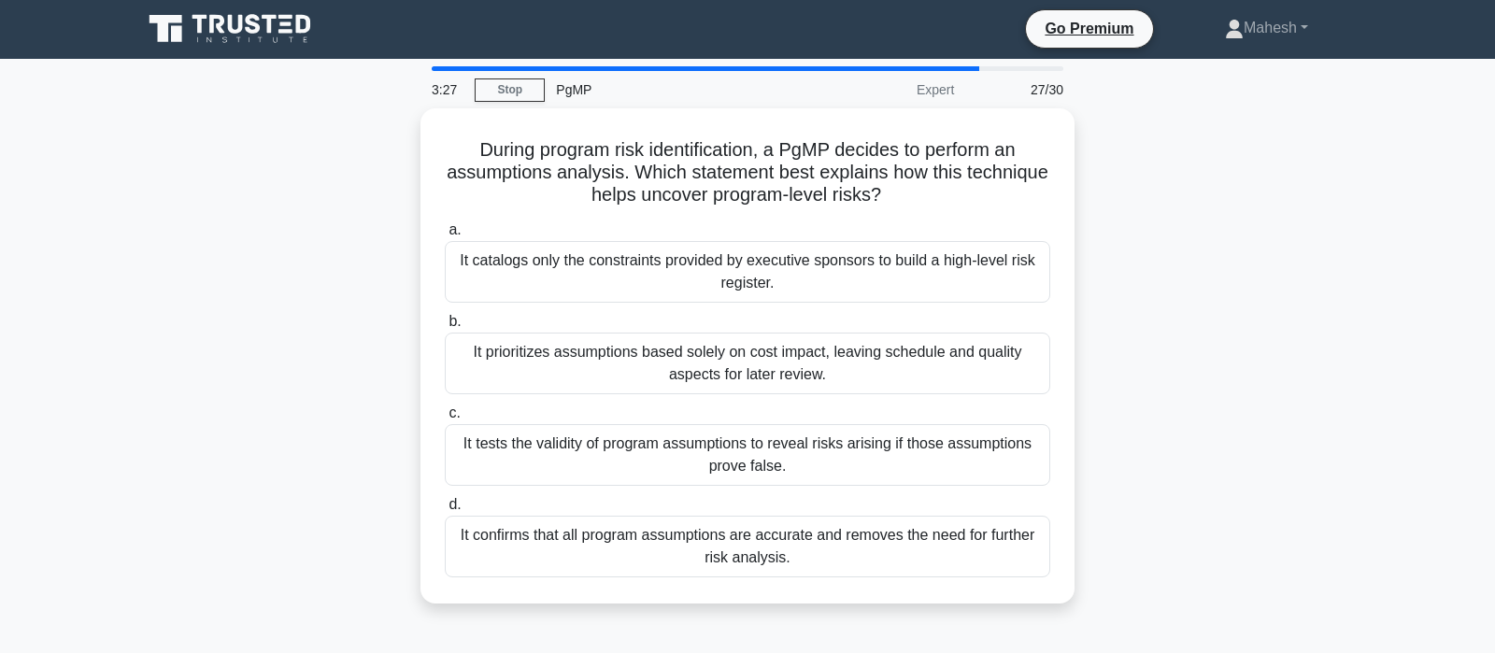
scroll to position [0, 0]
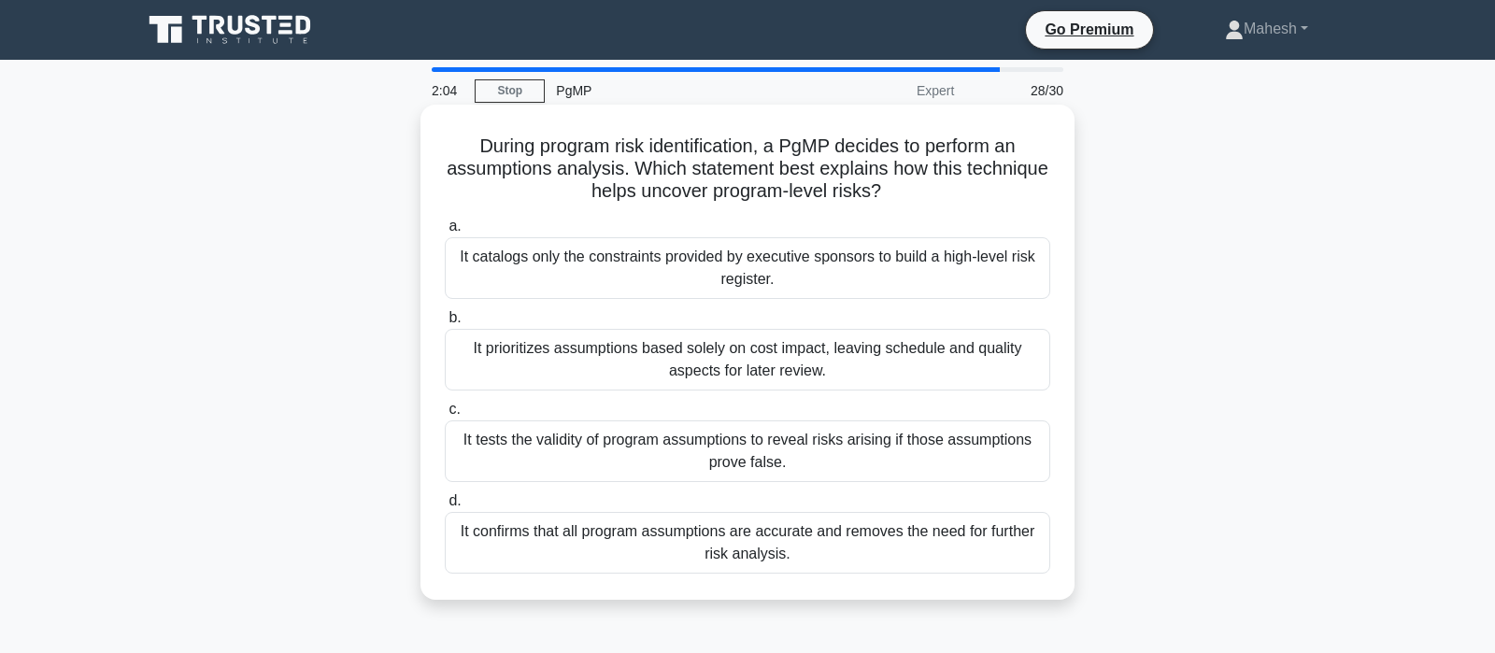
click at [569, 465] on div "It tests the validity of program assumptions to reveal risks arising if those a…" at bounding box center [747, 451] width 605 height 62
click at [445, 416] on input "c. It tests the validity of program assumptions to reveal risks arising if thos…" at bounding box center [445, 410] width 0 height 12
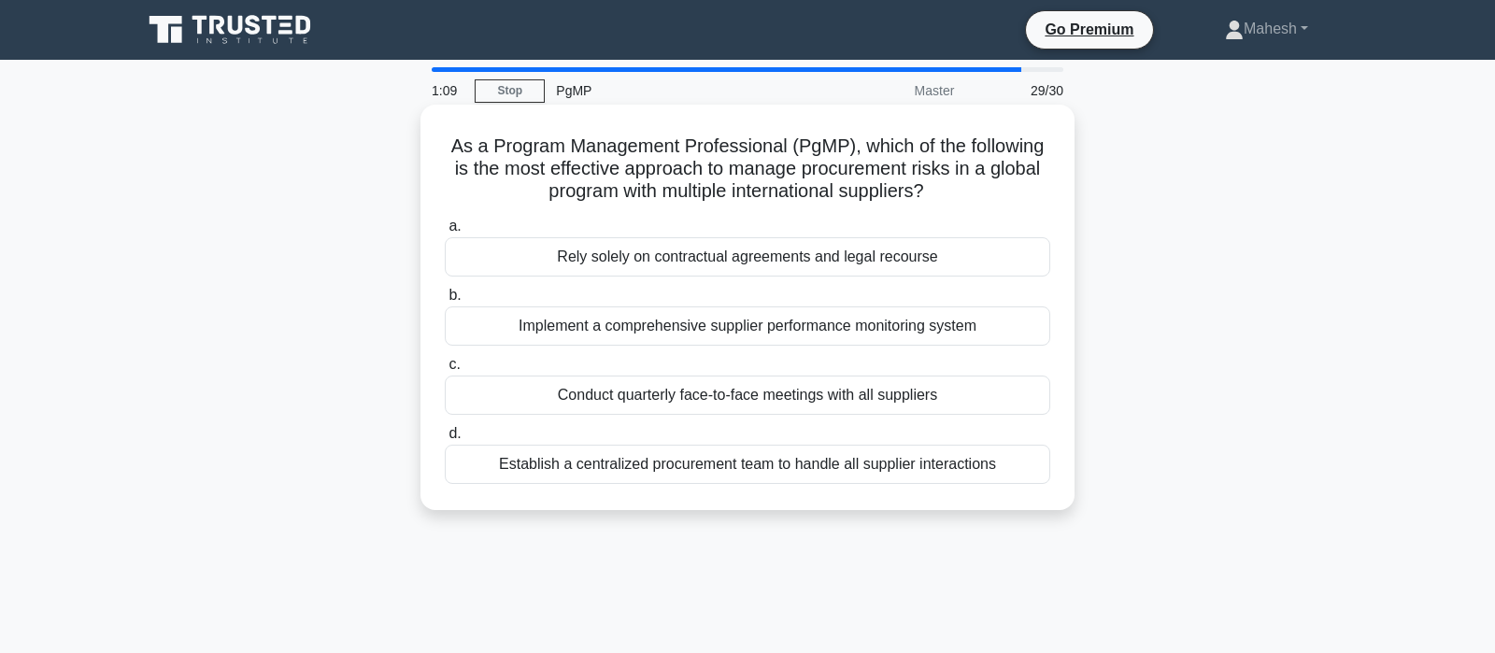
click at [742, 330] on div "Implement a comprehensive supplier performance monitoring system" at bounding box center [747, 325] width 605 height 39
click at [445, 302] on input "b. Implement a comprehensive supplier performance monitoring system" at bounding box center [445, 296] width 0 height 12
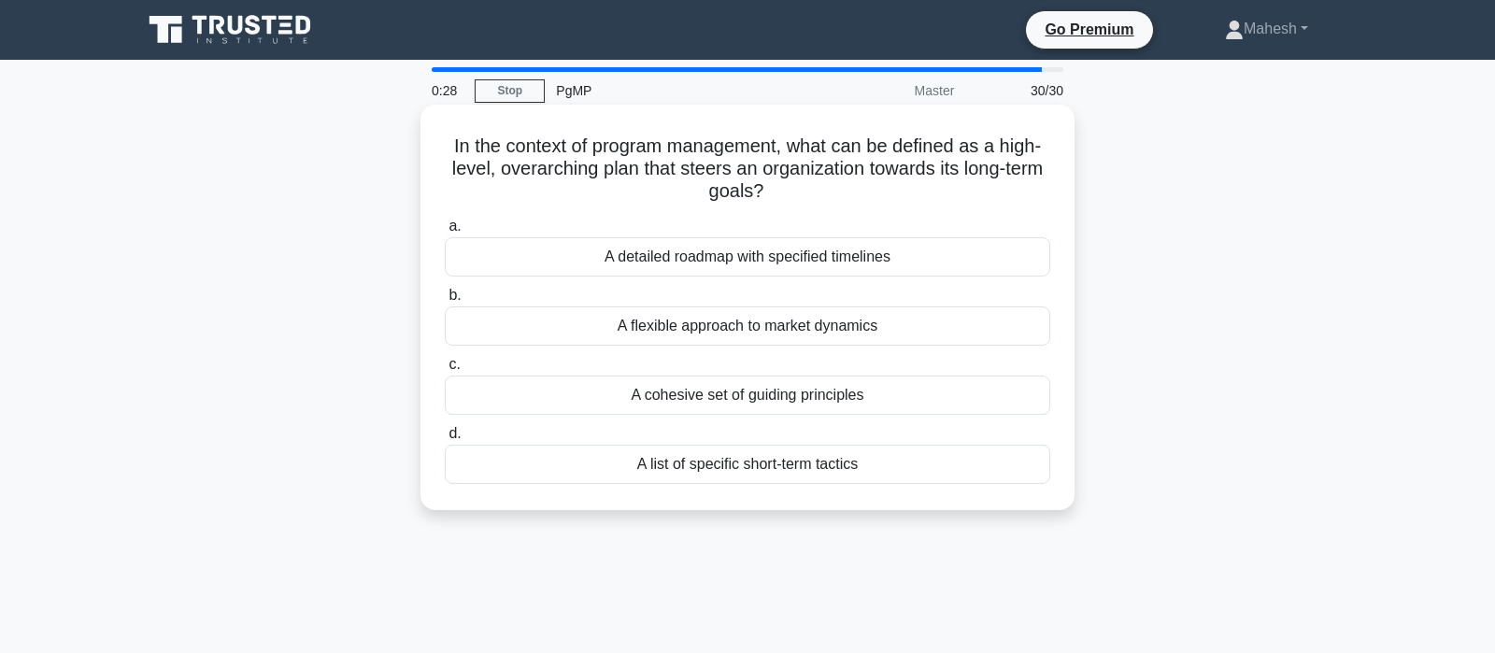
click at [803, 260] on div "A detailed roadmap with specified timelines" at bounding box center [747, 256] width 605 height 39
click at [445, 233] on input "a. A detailed roadmap with specified timelines" at bounding box center [445, 226] width 0 height 12
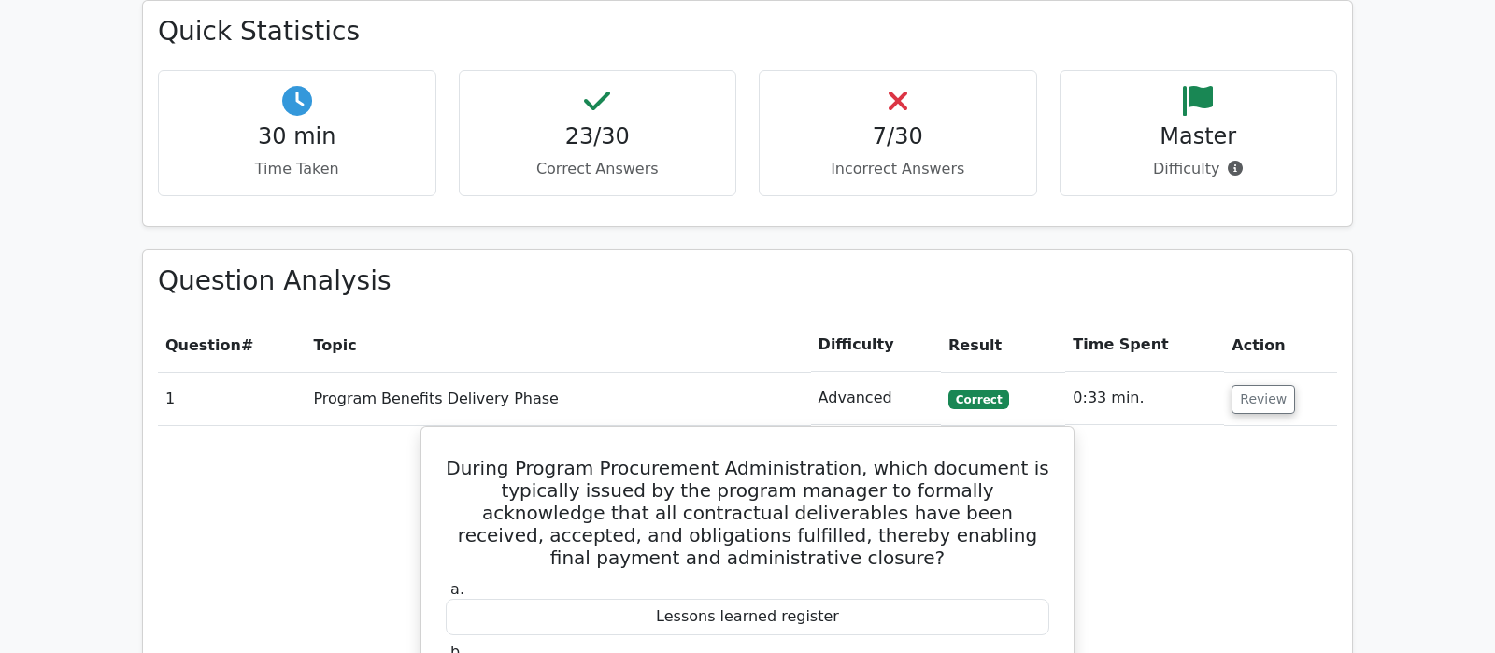
scroll to position [1373, 0]
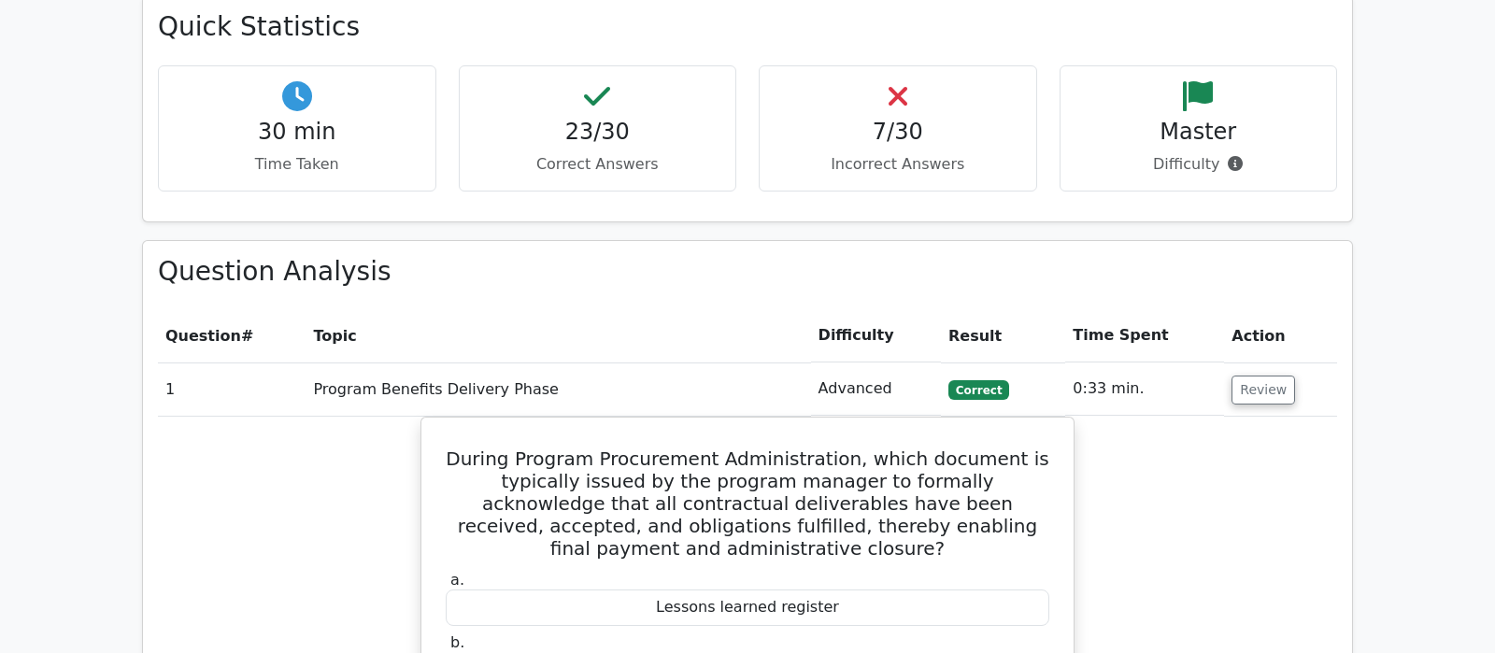
drag, startPoint x: 1256, startPoint y: 311, endPoint x: 1255, endPoint y: 373, distance: 61.7
click at [1267, 376] on button "Review" at bounding box center [1263, 390] width 64 height 29
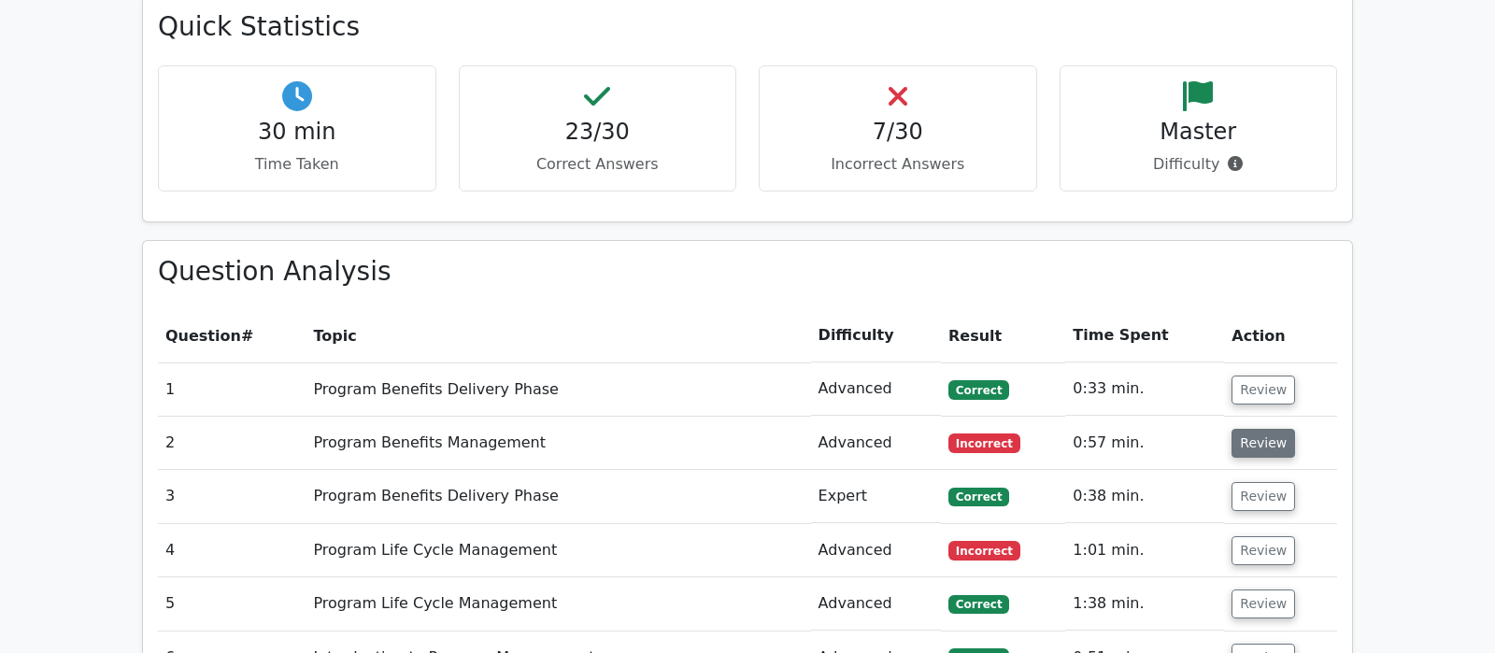
click at [1275, 429] on button "Review" at bounding box center [1263, 443] width 64 height 29
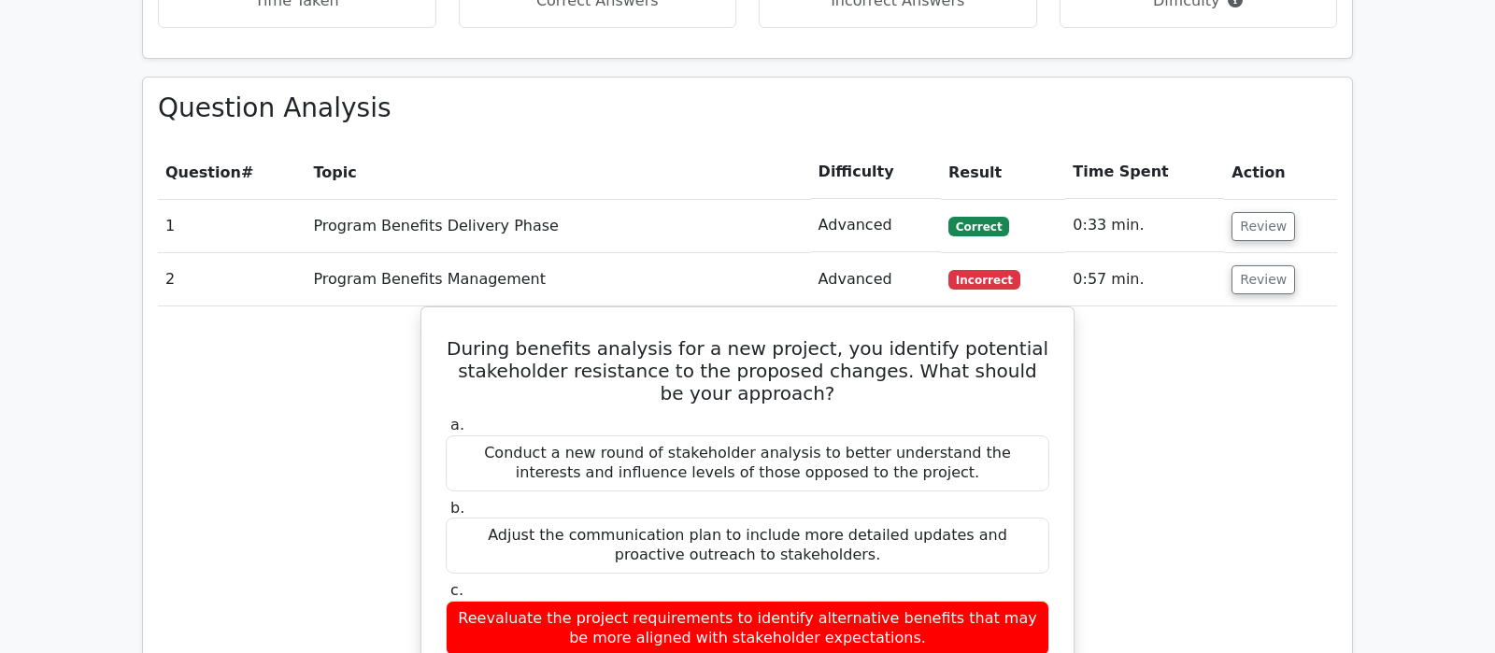
scroll to position [1569, 0]
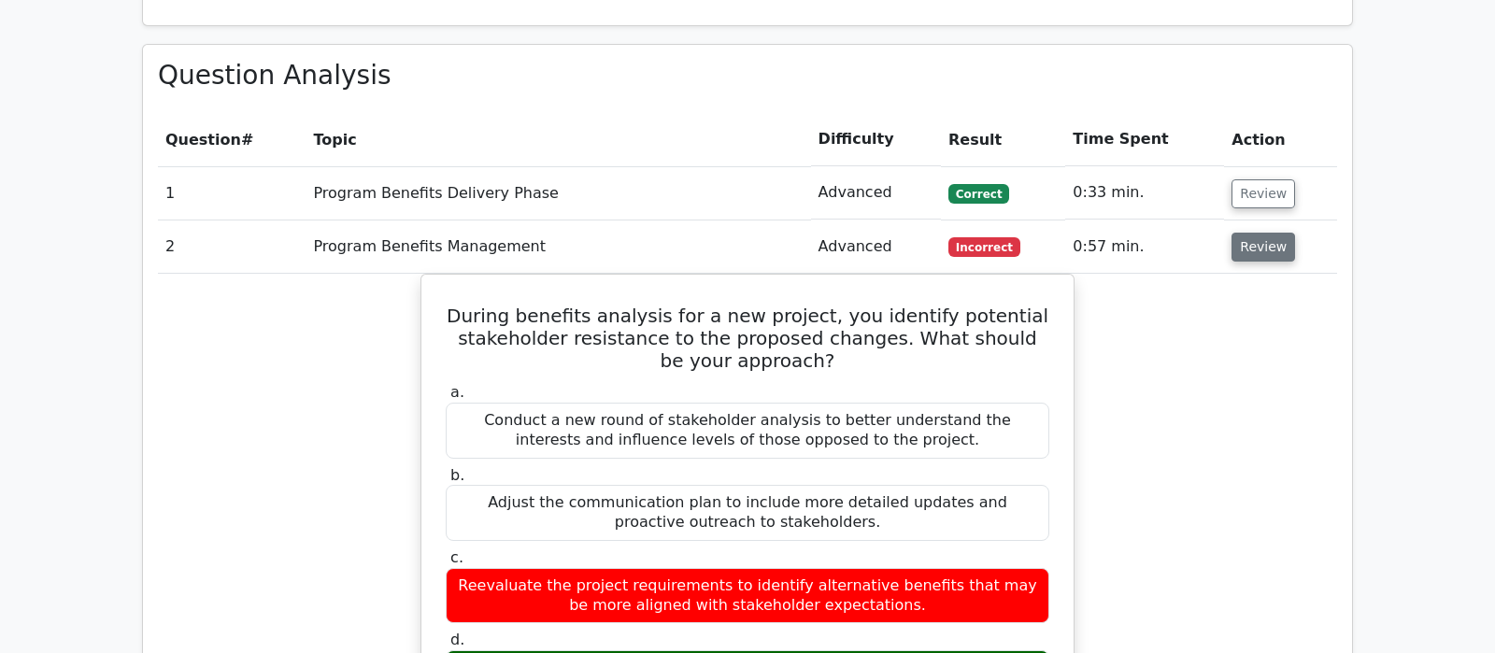
click at [1254, 233] on button "Review" at bounding box center [1263, 247] width 64 height 29
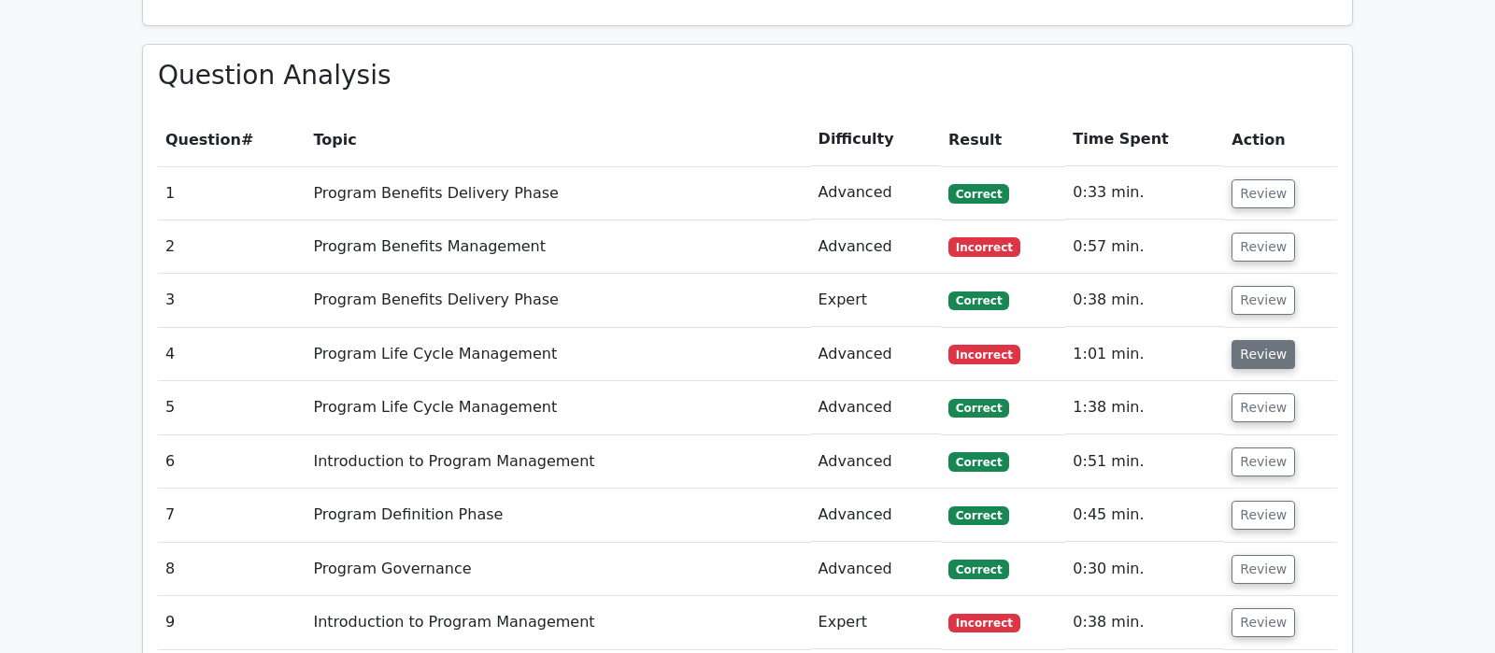
click at [1252, 340] on button "Review" at bounding box center [1263, 354] width 64 height 29
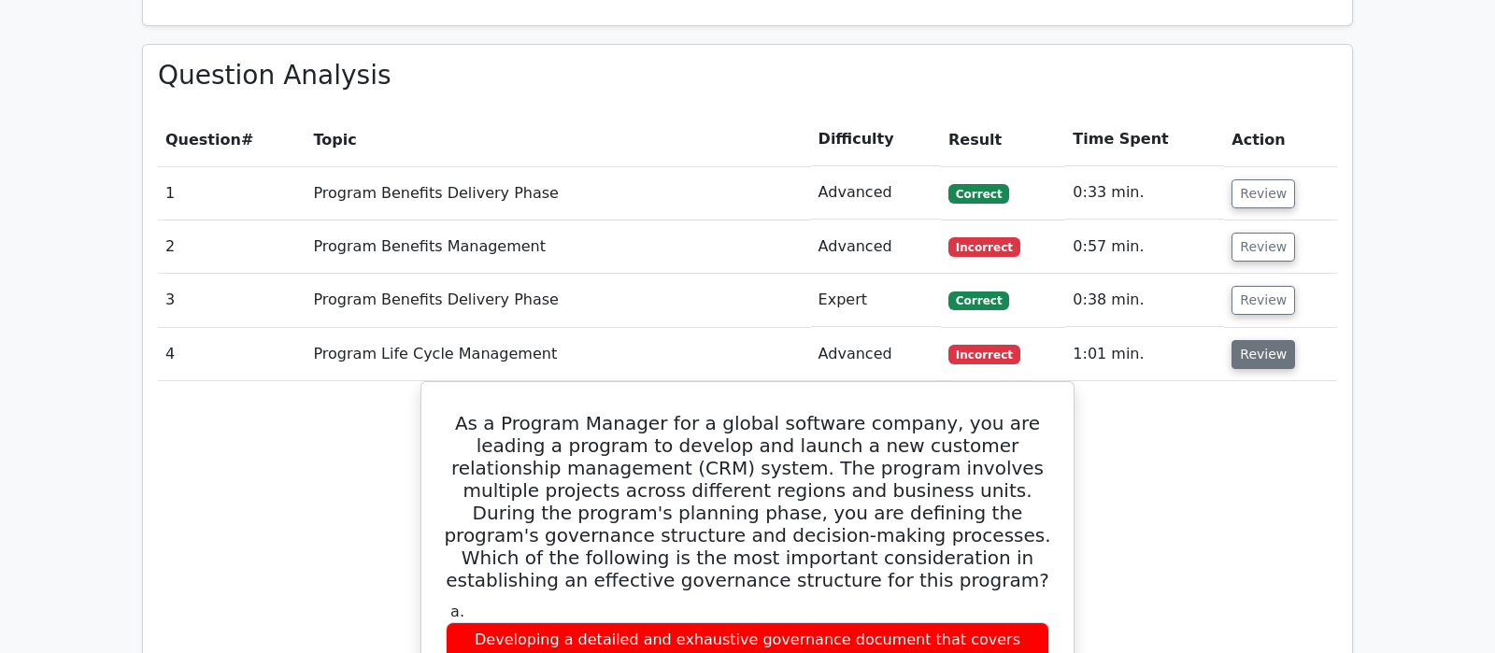
click at [1260, 340] on button "Review" at bounding box center [1263, 354] width 64 height 29
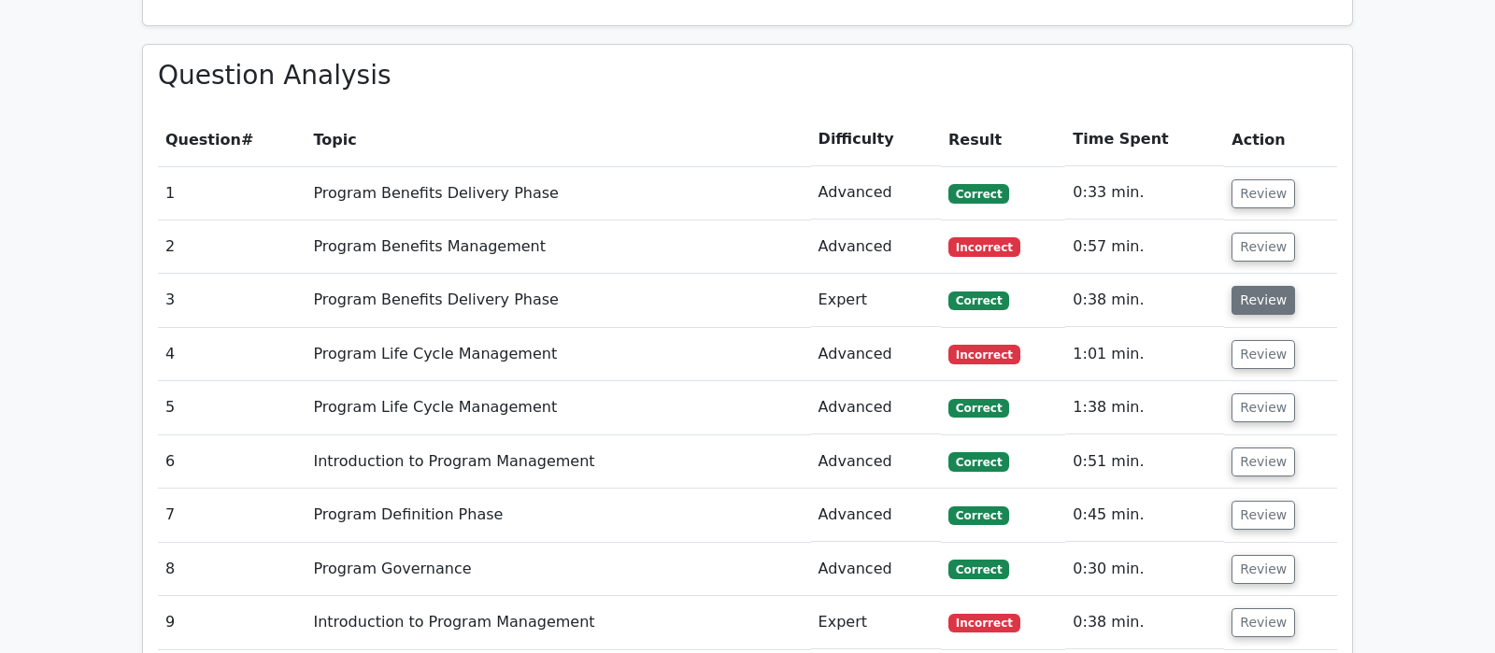
click at [1243, 286] on button "Review" at bounding box center [1263, 300] width 64 height 29
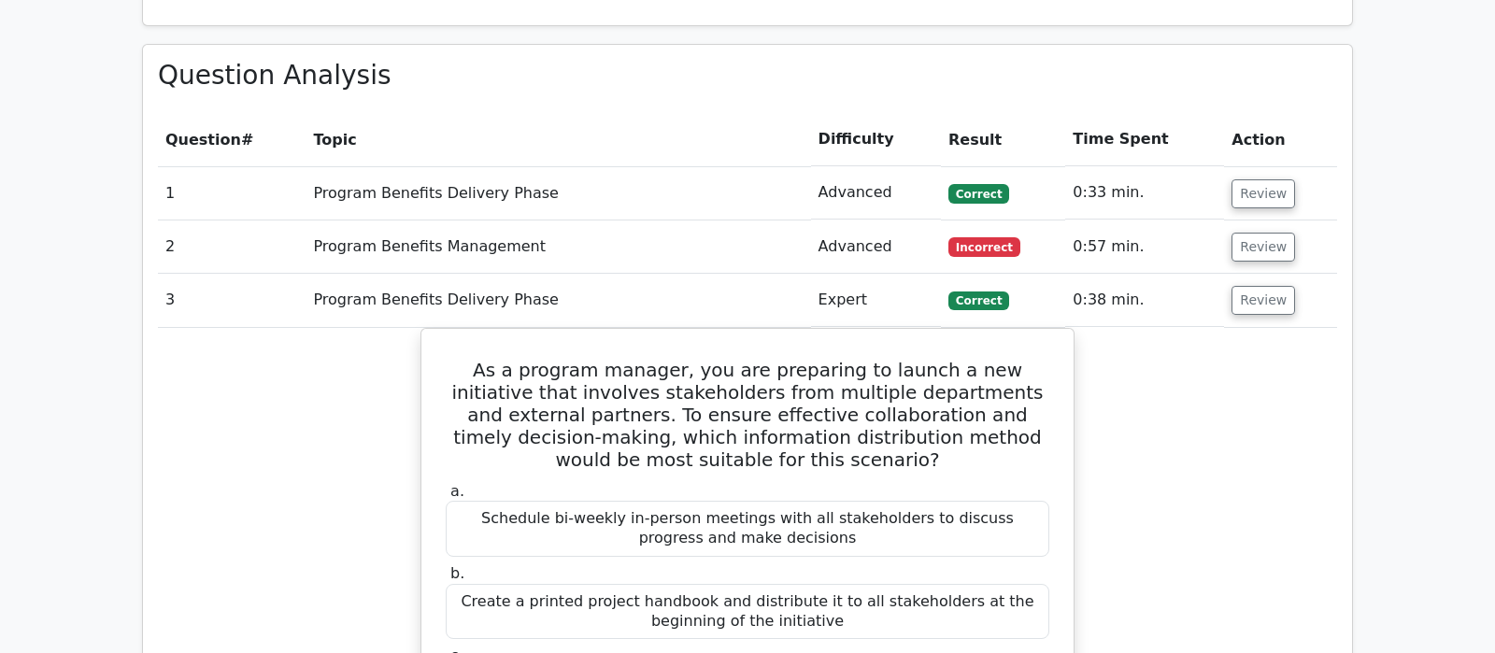
scroll to position [1668, 0]
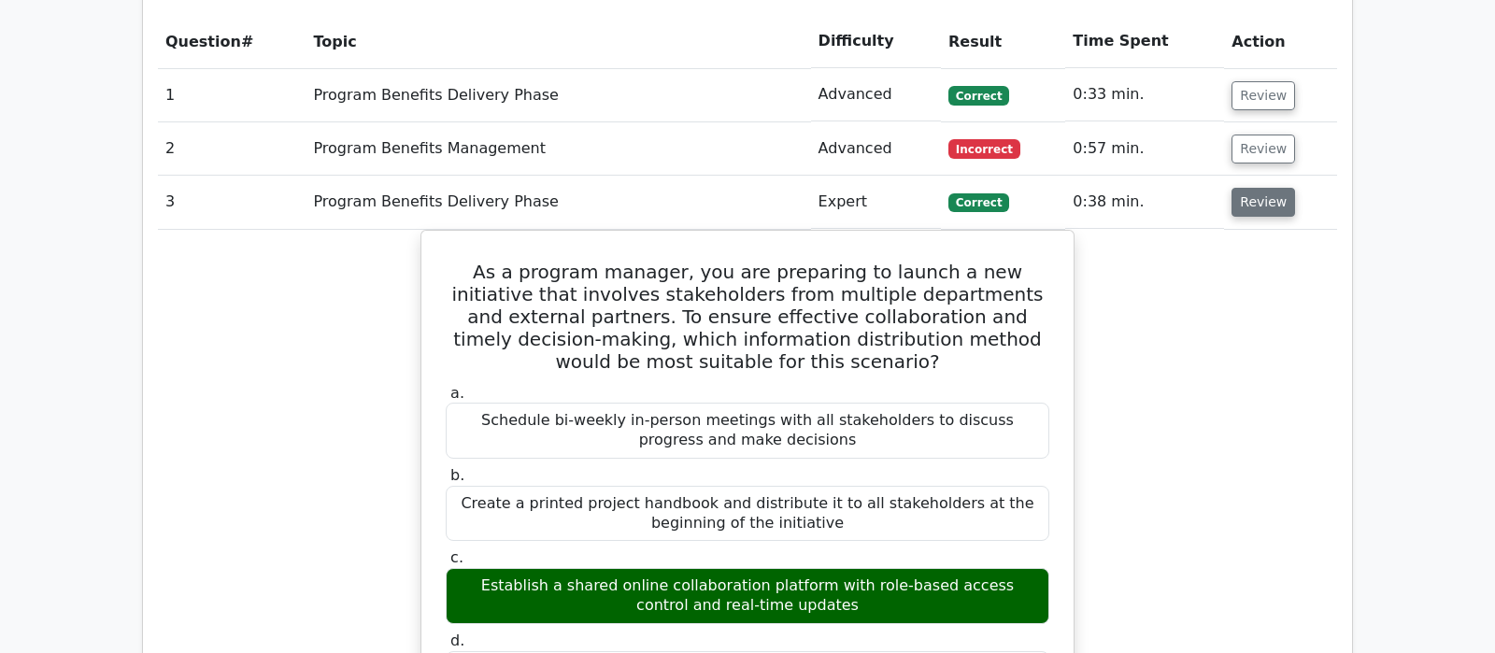
click at [1263, 188] on button "Review" at bounding box center [1263, 202] width 64 height 29
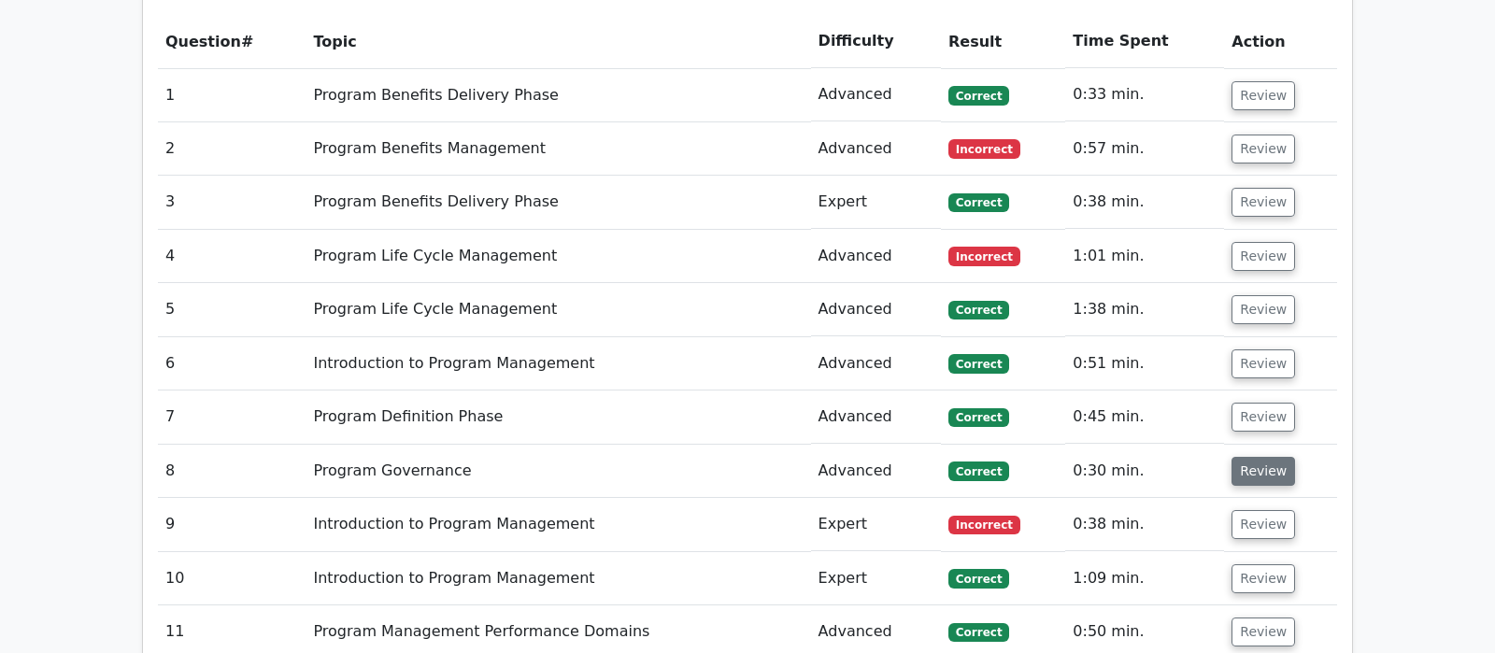
click at [1257, 457] on button "Review" at bounding box center [1263, 471] width 64 height 29
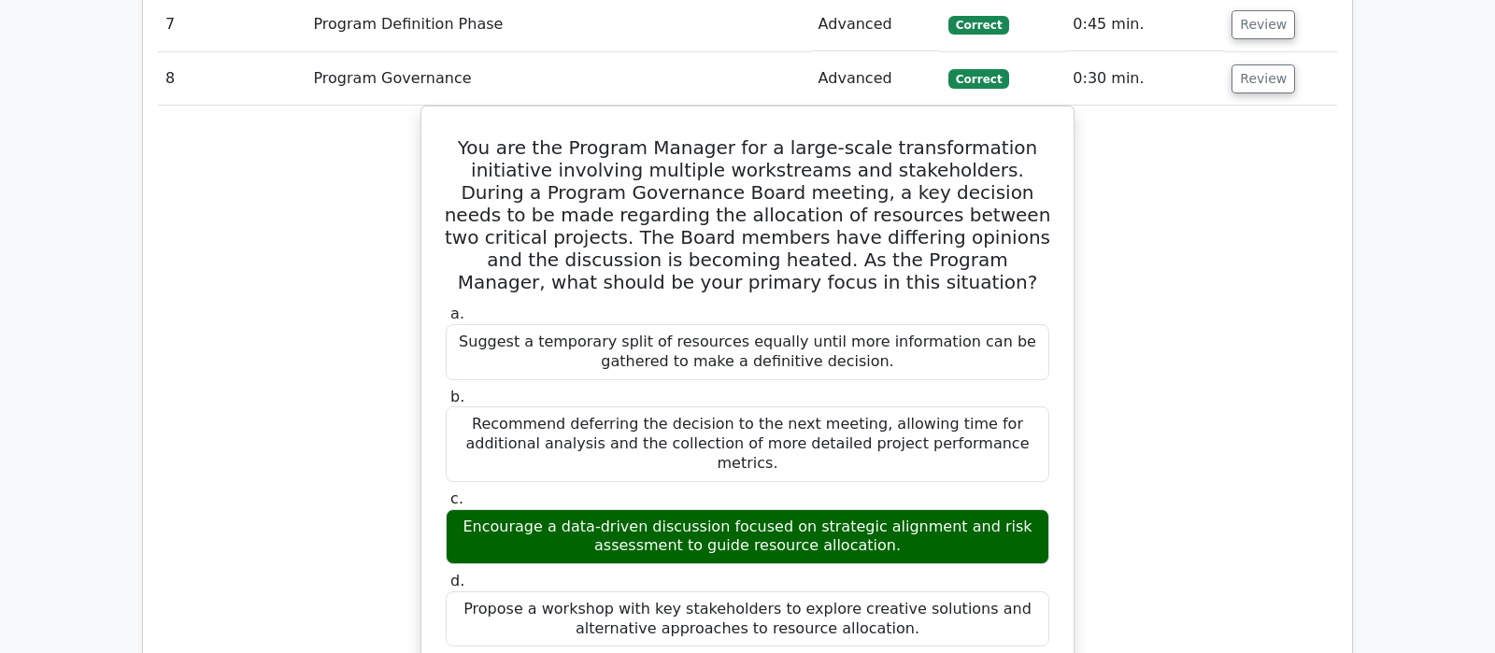
scroll to position [1864, 0]
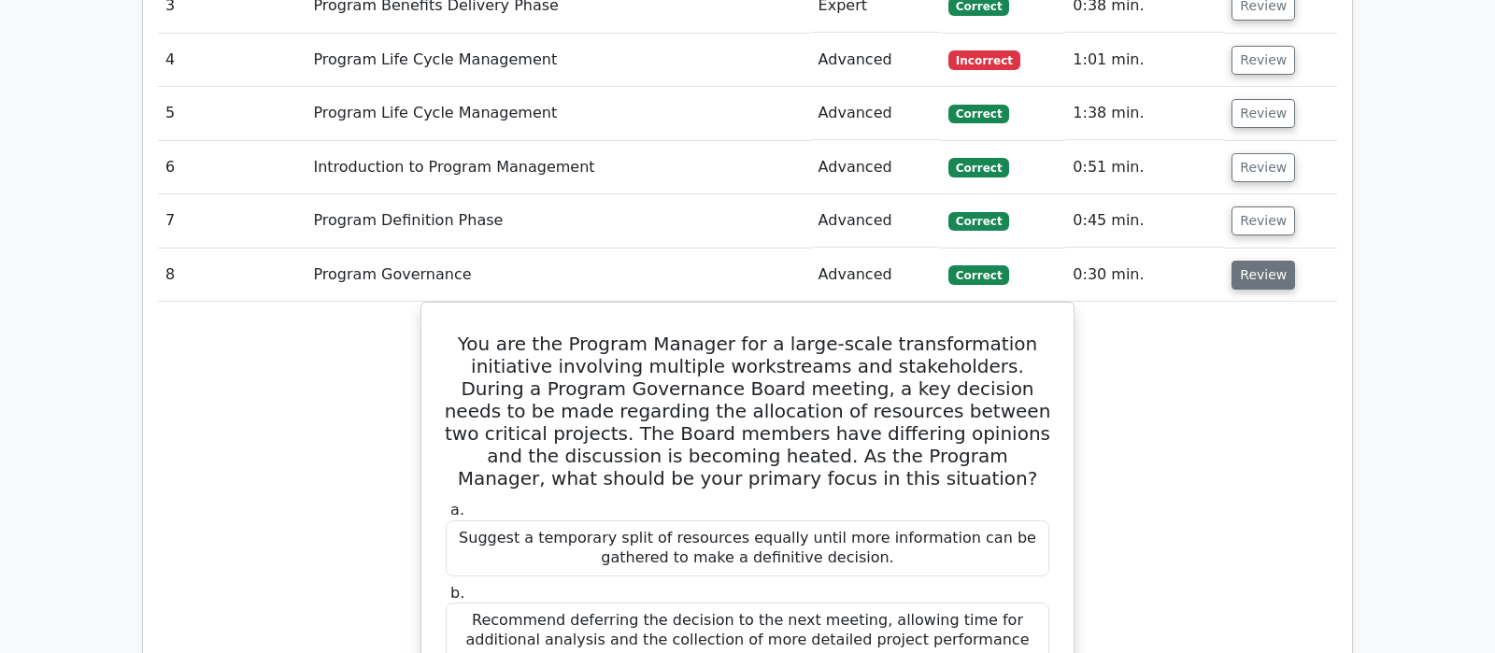
click at [1269, 261] on button "Review" at bounding box center [1263, 275] width 64 height 29
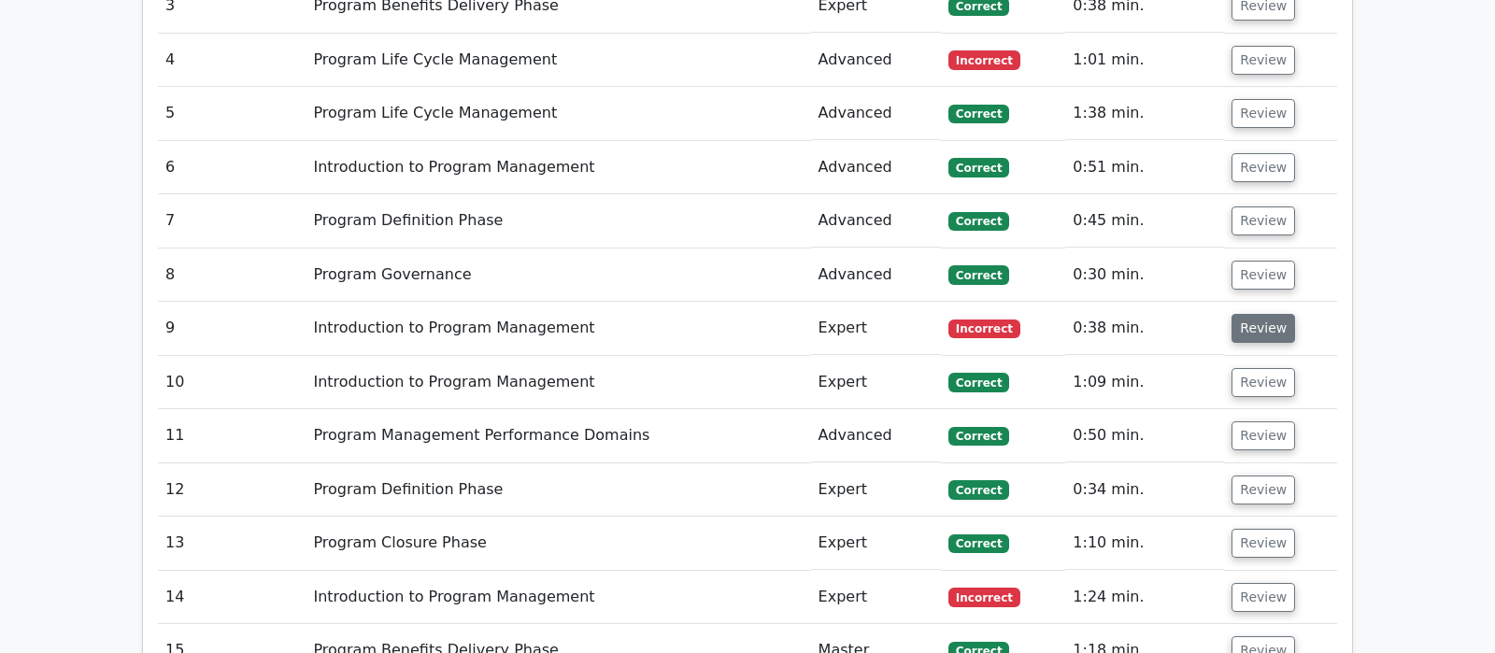
click at [1259, 314] on button "Review" at bounding box center [1263, 328] width 64 height 29
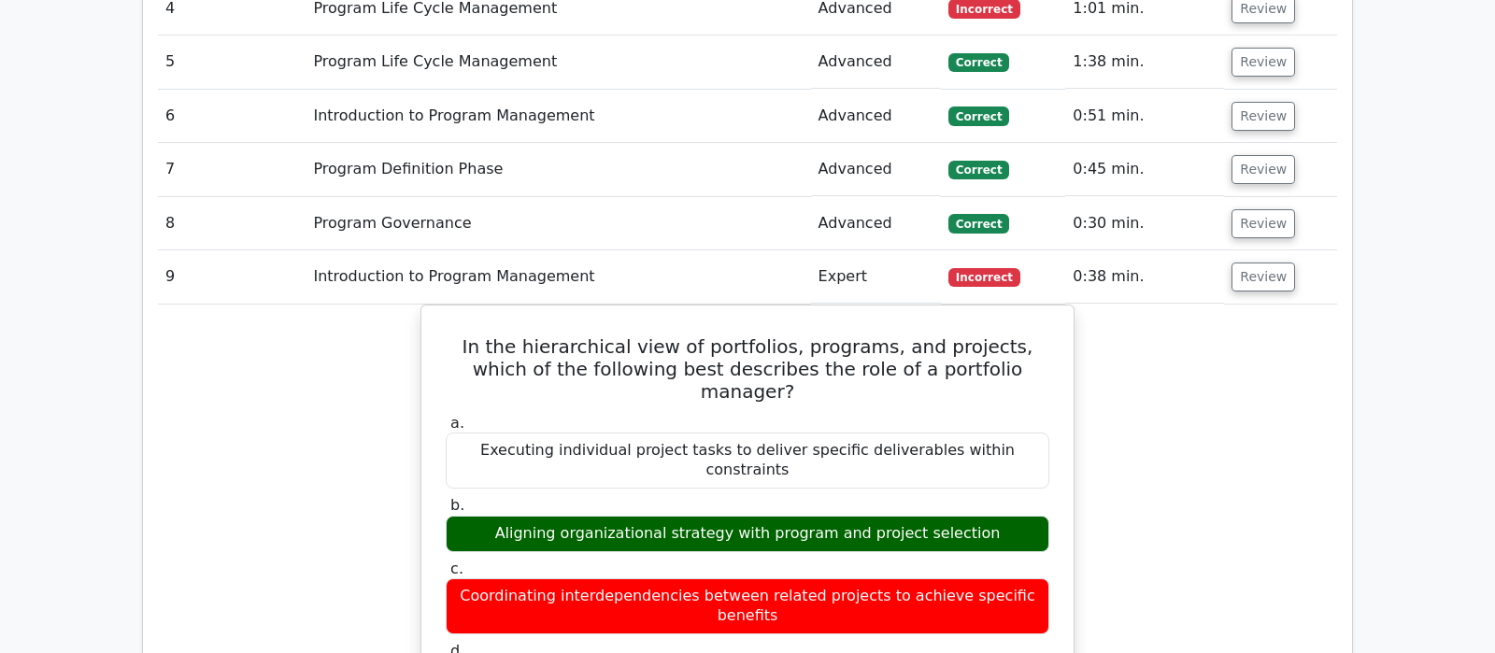
scroll to position [1925, 0]
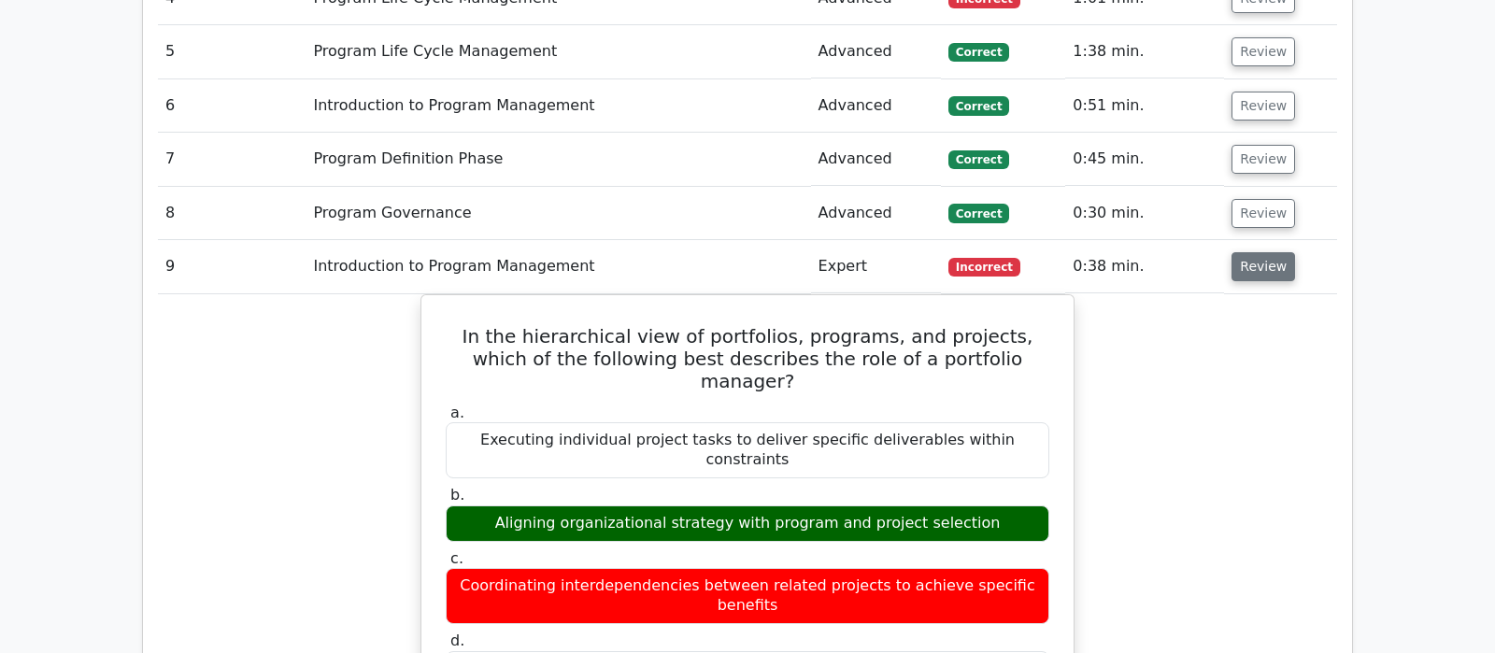
click at [1267, 252] on button "Review" at bounding box center [1263, 266] width 64 height 29
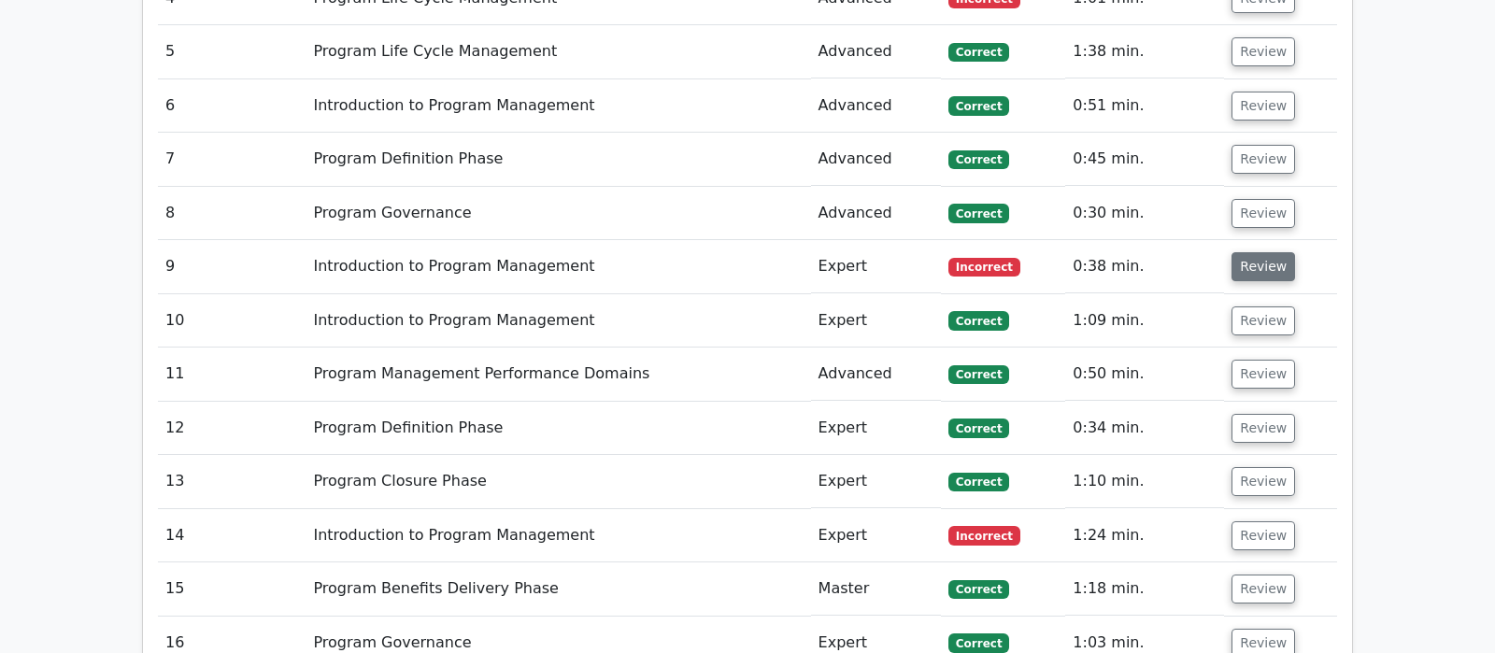
click at [1267, 252] on button "Review" at bounding box center [1263, 266] width 64 height 29
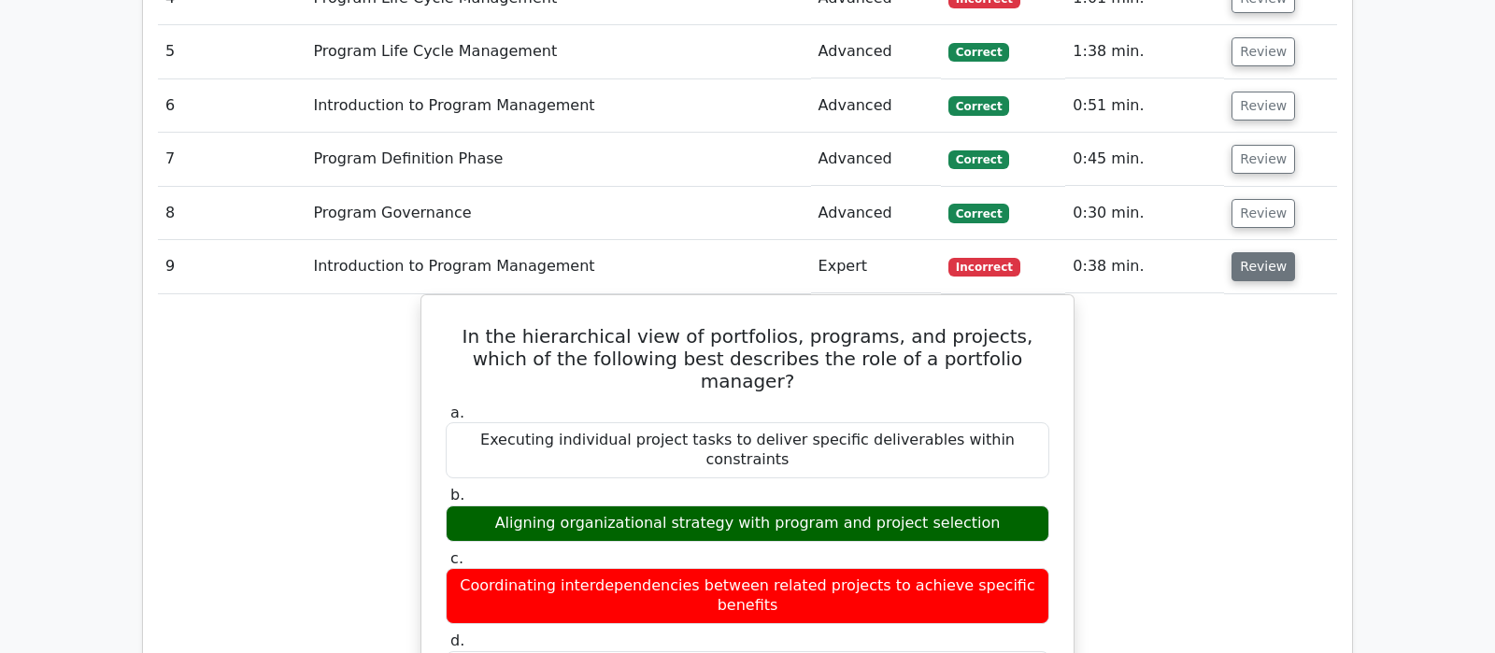
click at [1267, 252] on button "Review" at bounding box center [1263, 266] width 64 height 29
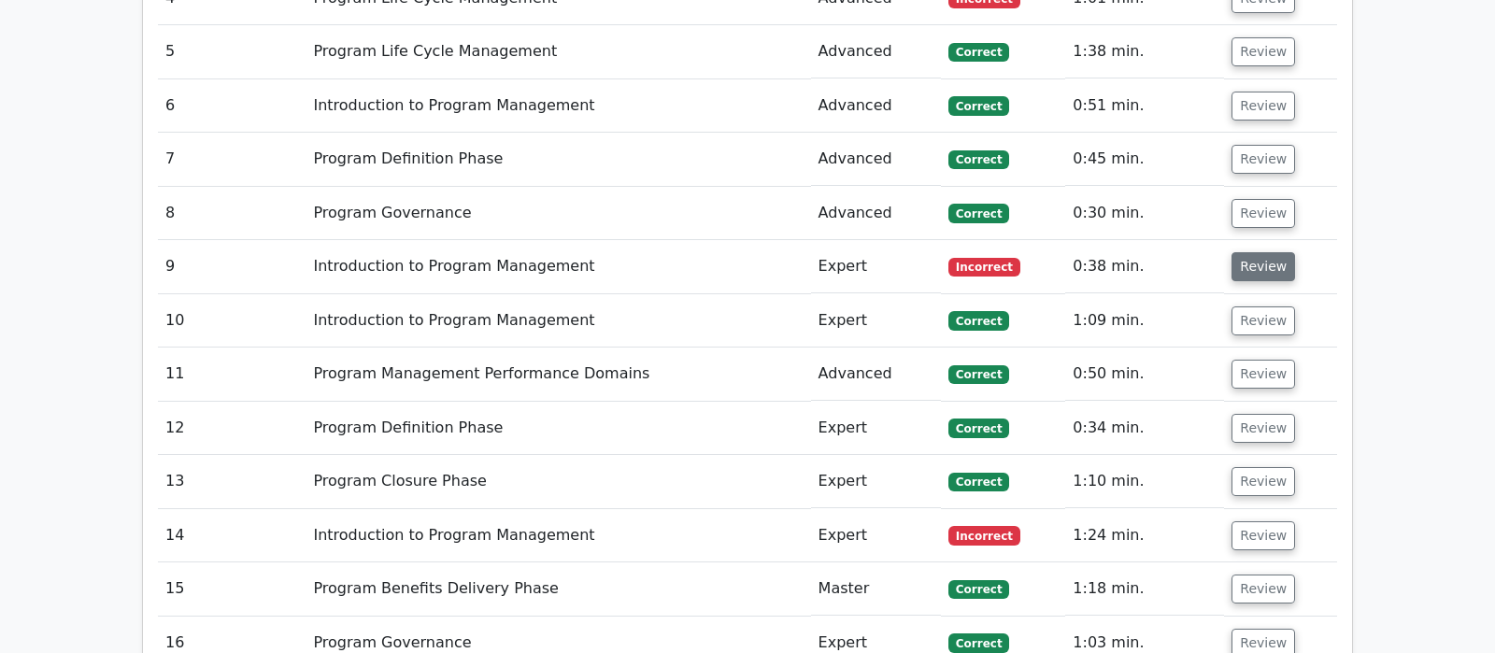
click at [1243, 252] on button "Review" at bounding box center [1263, 266] width 64 height 29
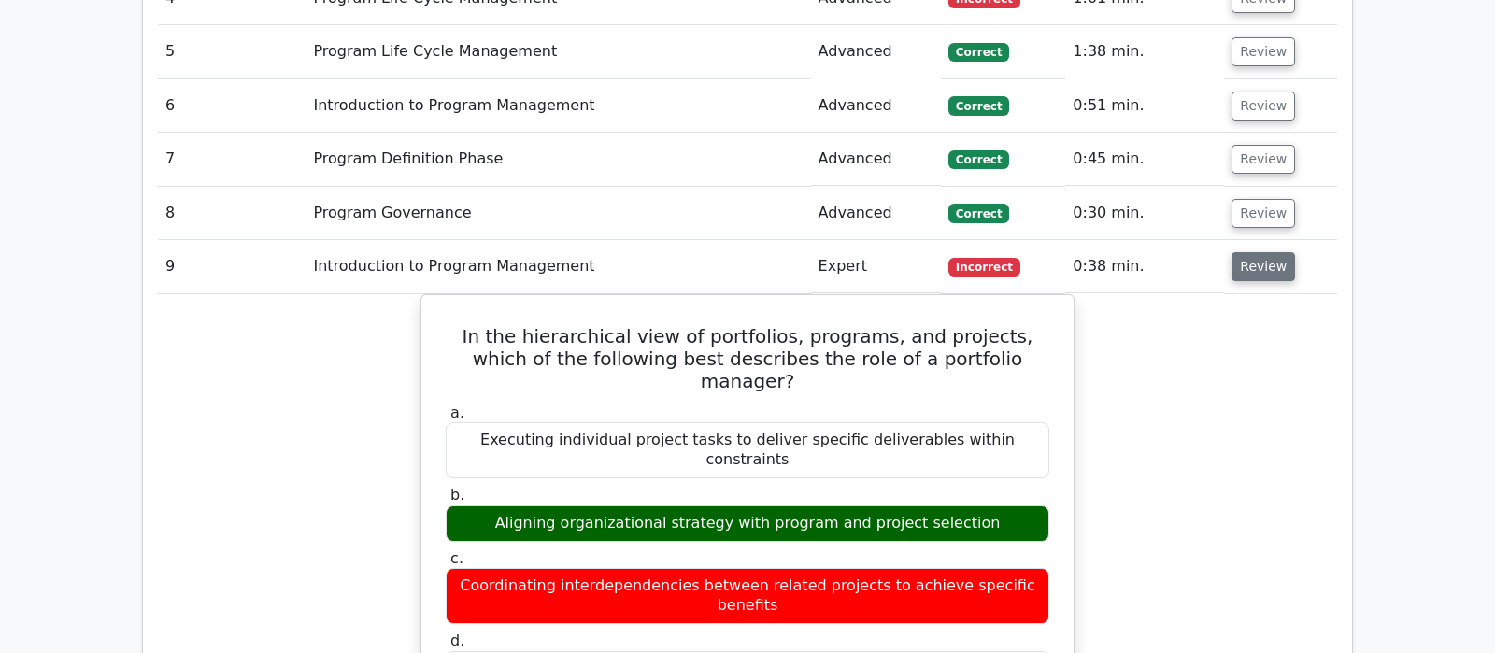
click at [1243, 252] on button "Review" at bounding box center [1263, 266] width 64 height 29
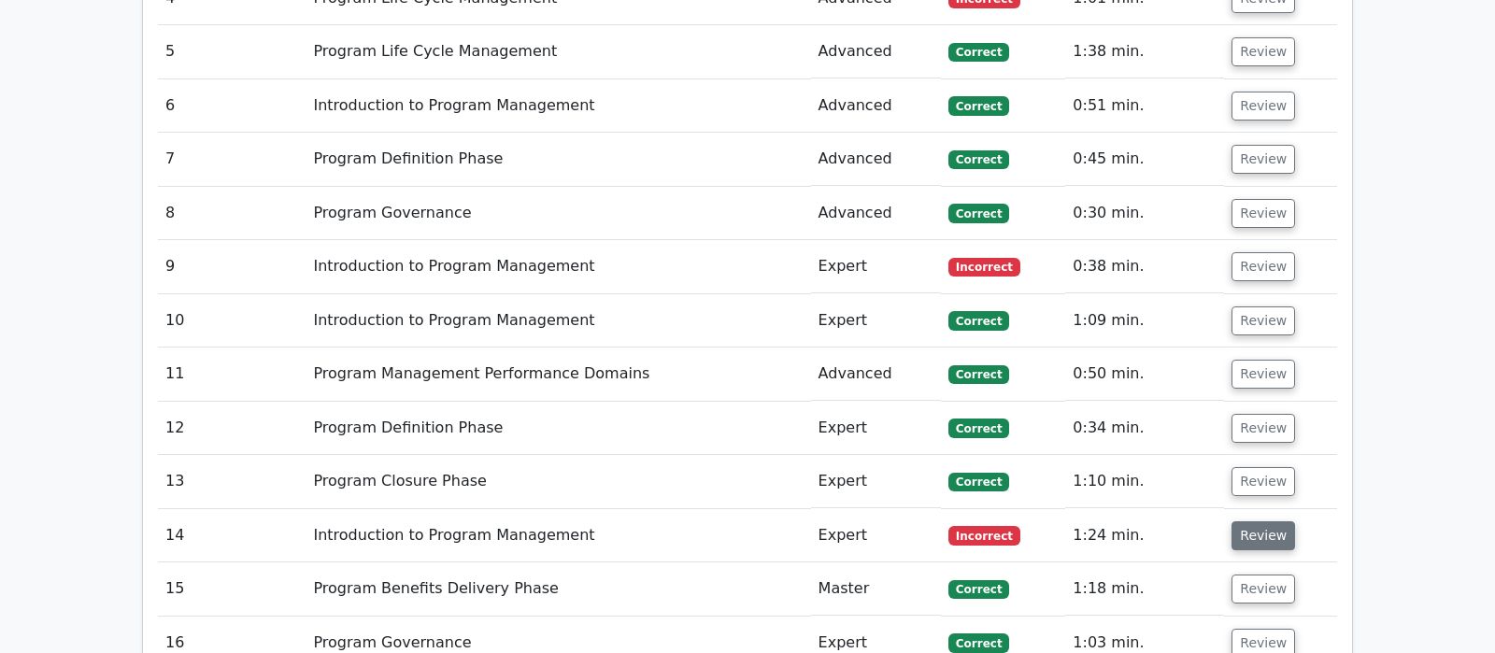
click at [1275, 521] on button "Review" at bounding box center [1263, 535] width 64 height 29
click at [1273, 521] on button "Review" at bounding box center [1263, 535] width 64 height 29
click at [1250, 521] on button "Review" at bounding box center [1263, 535] width 64 height 29
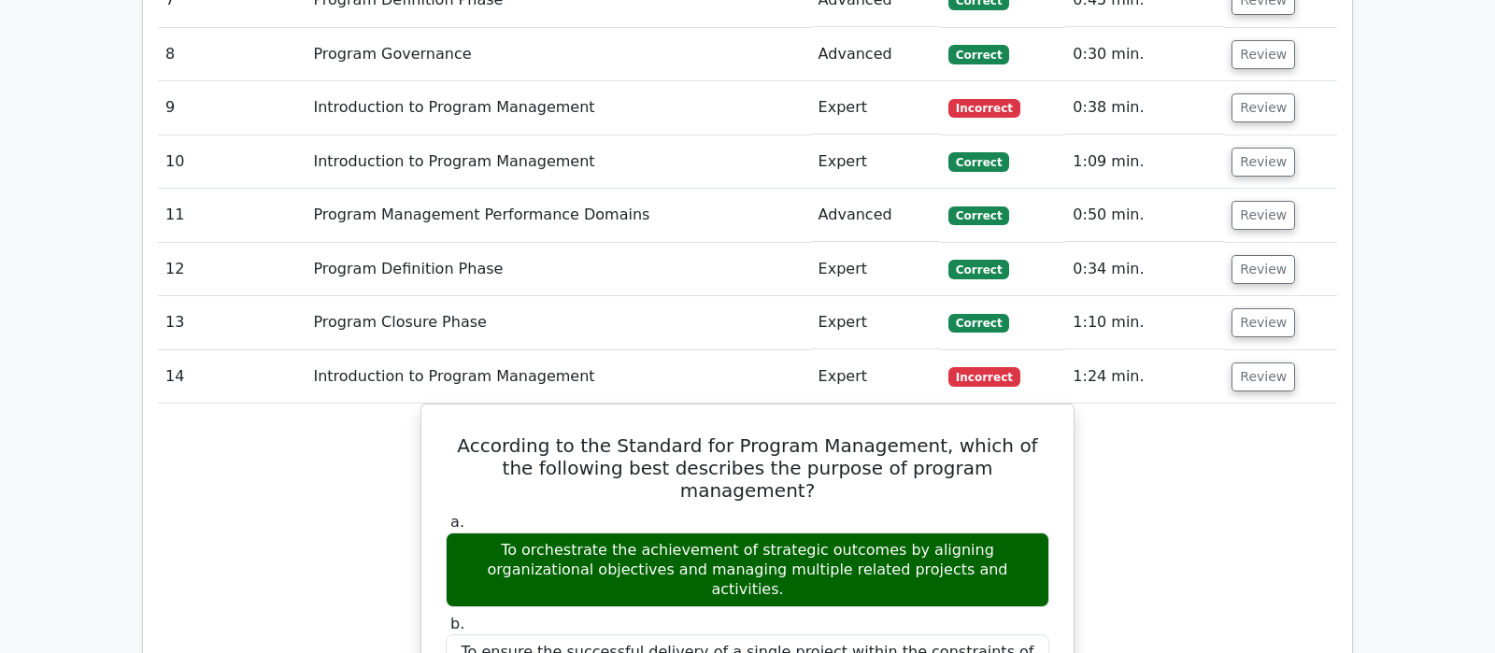
scroll to position [2122, 0]
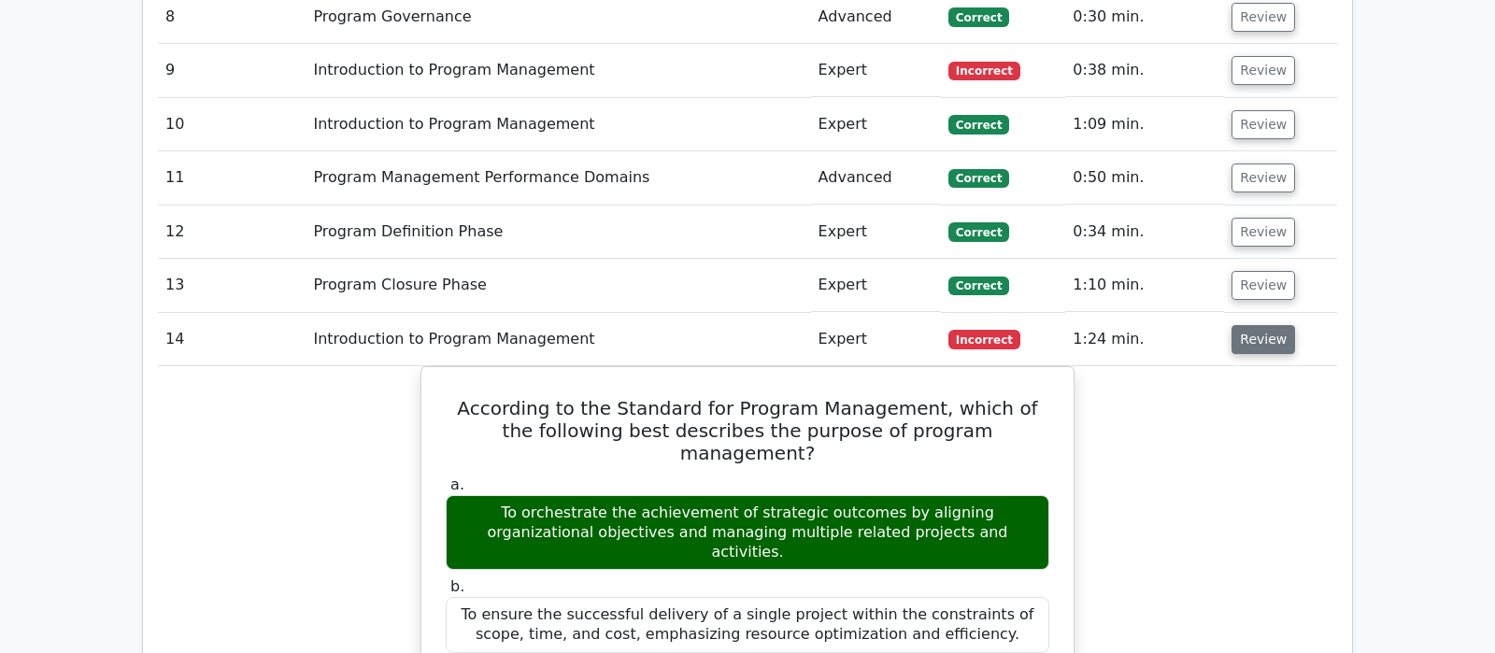
click at [1265, 325] on button "Review" at bounding box center [1263, 339] width 64 height 29
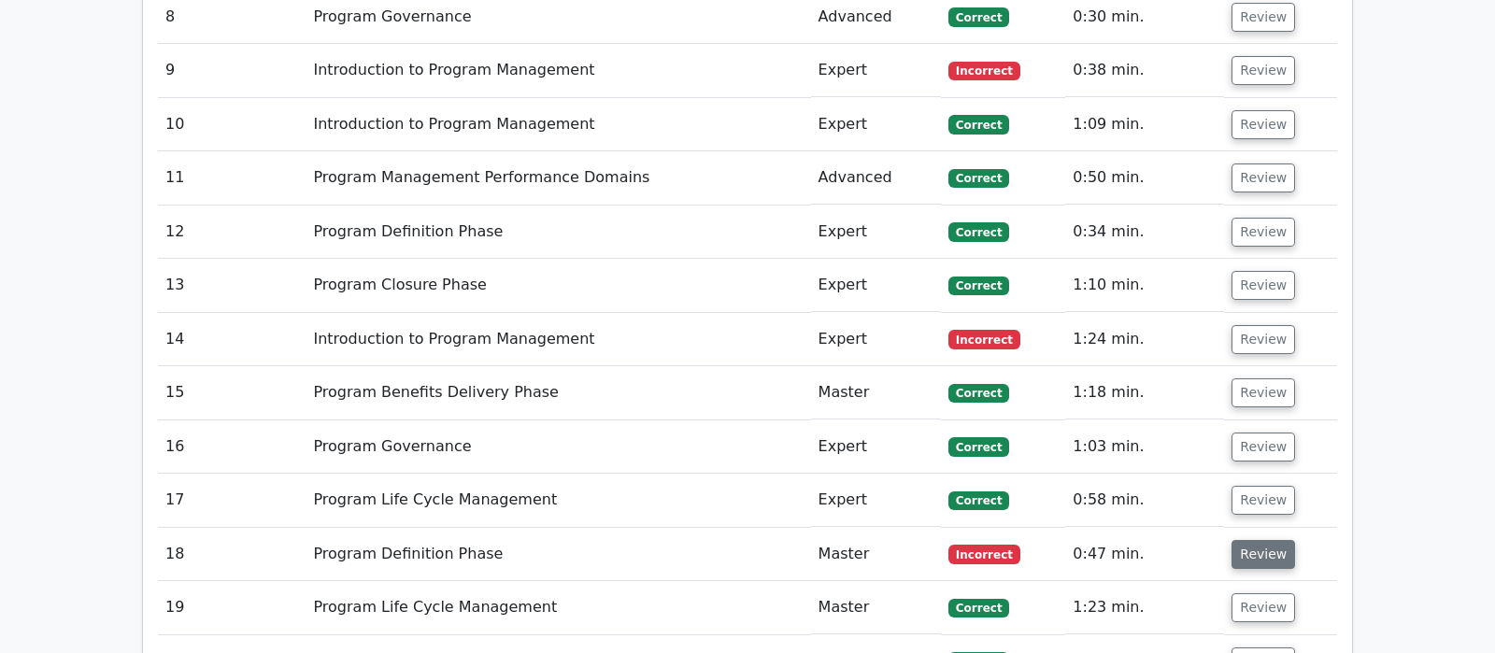
click at [1261, 540] on button "Review" at bounding box center [1263, 554] width 64 height 29
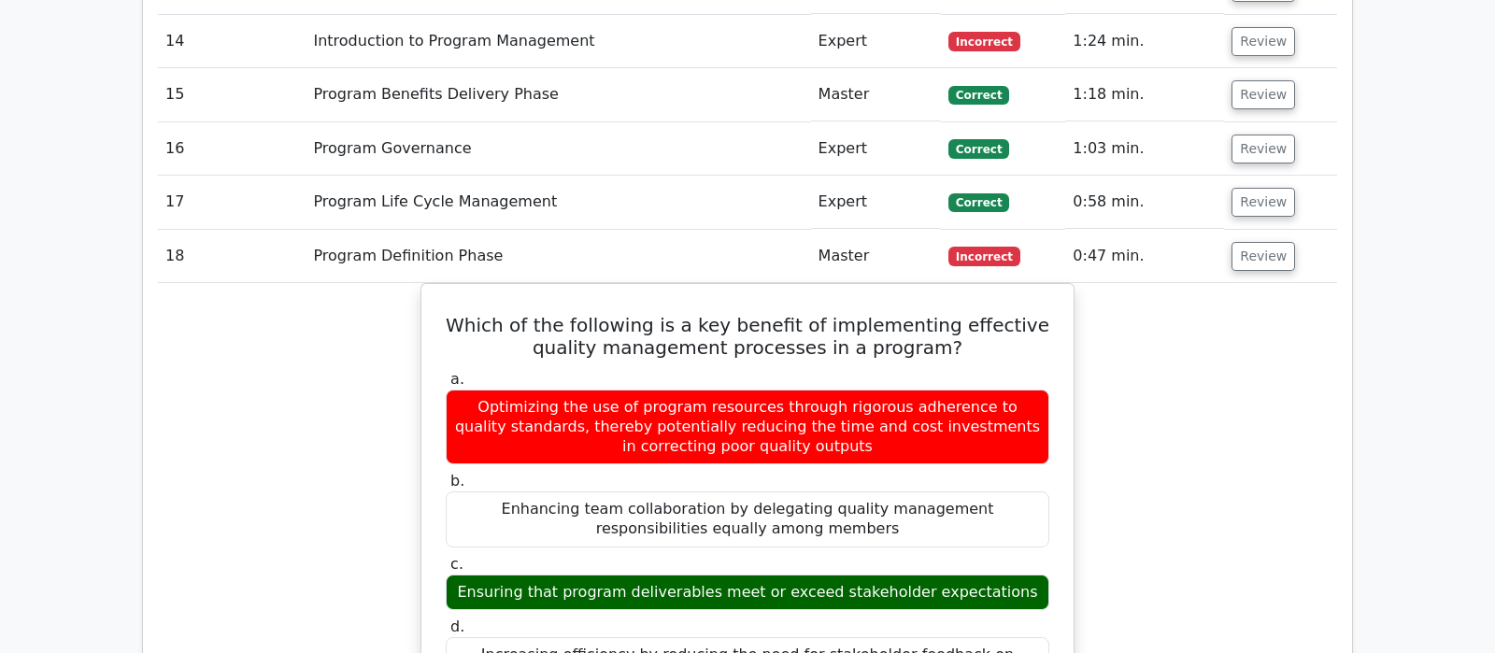
scroll to position [2318, 0]
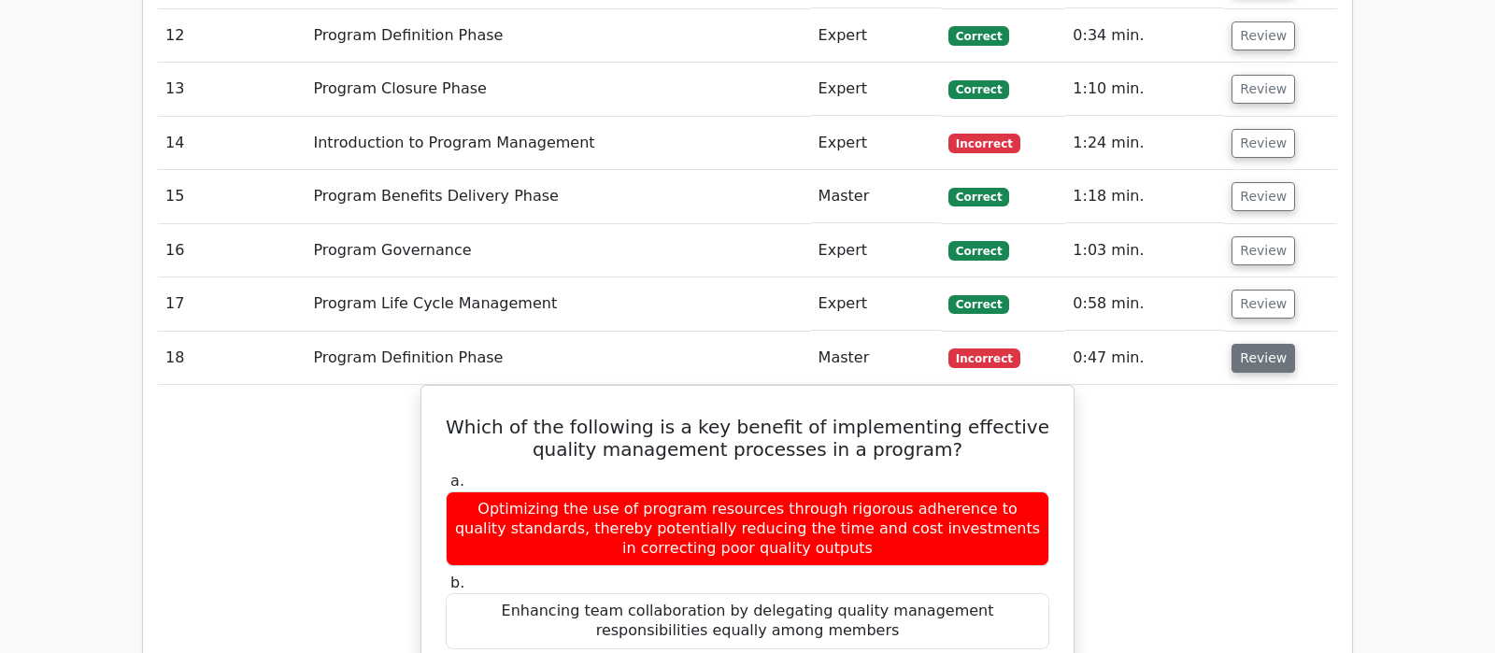
click at [1262, 344] on button "Review" at bounding box center [1263, 358] width 64 height 29
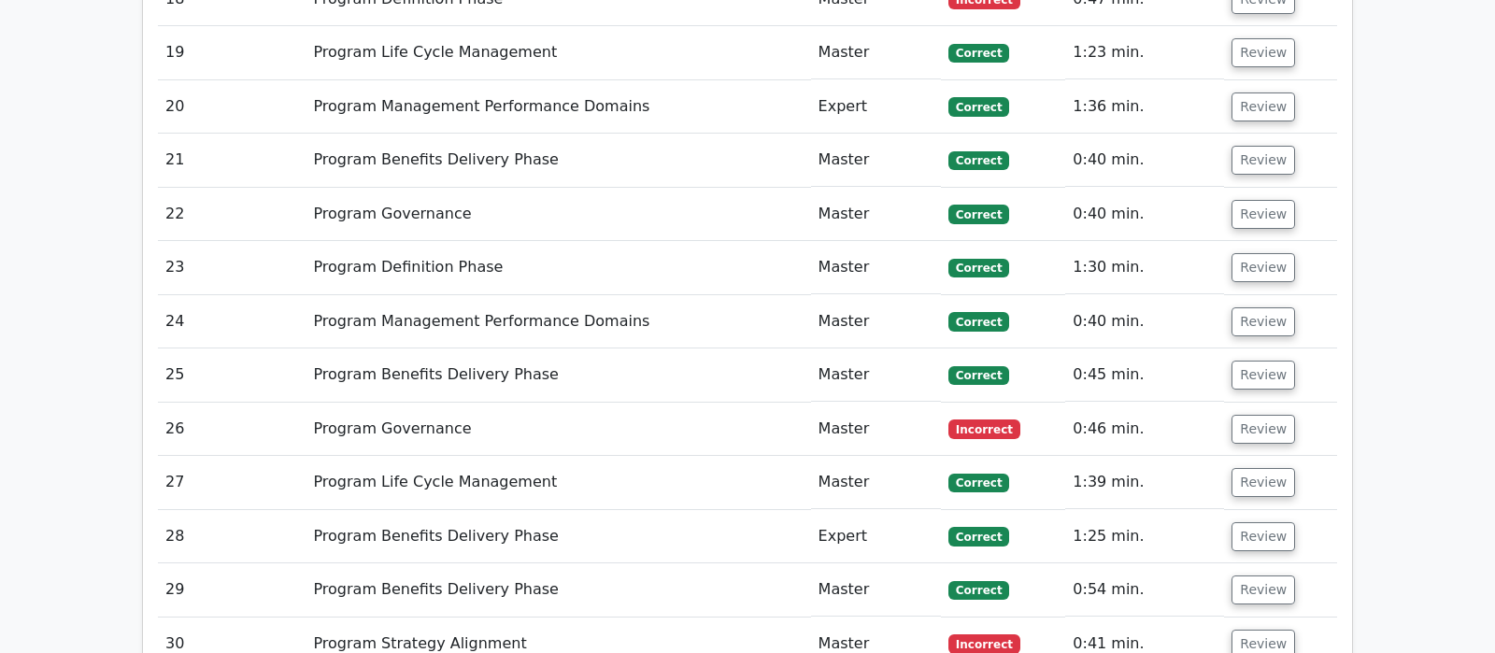
scroll to position [2710, 0]
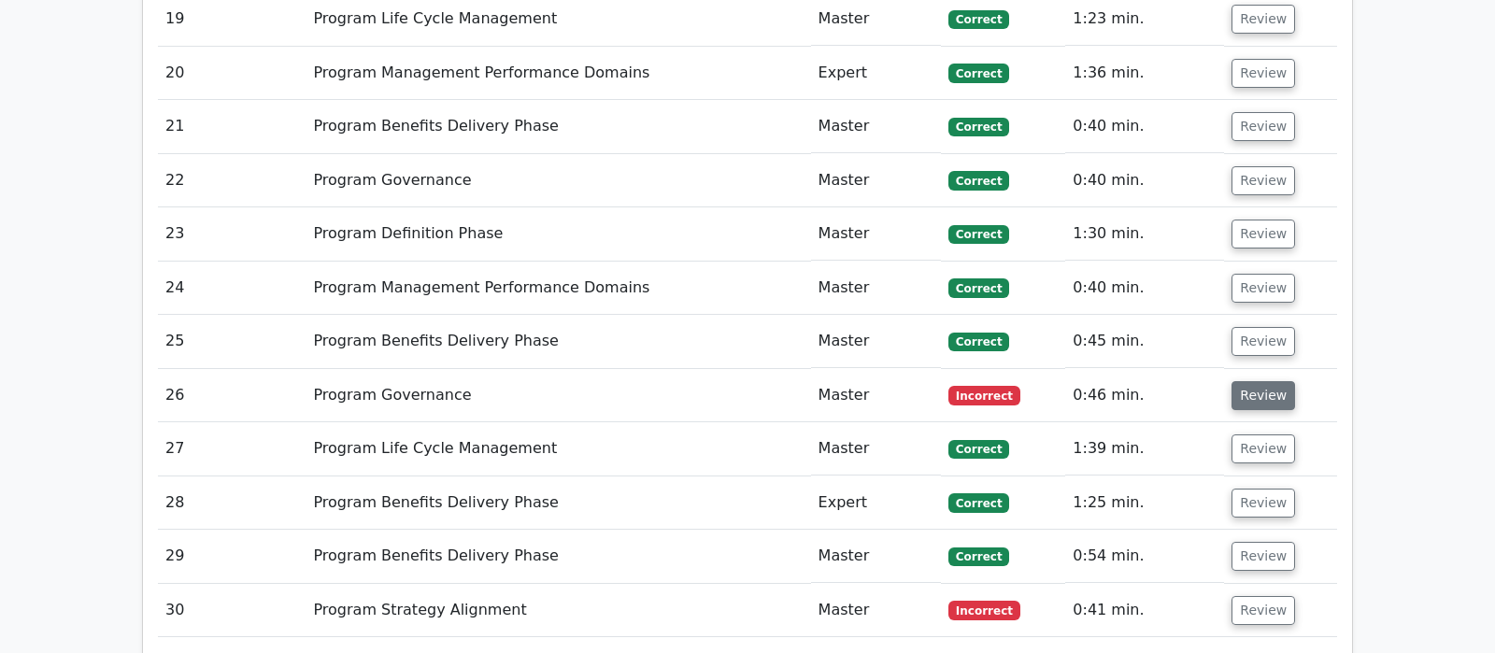
click at [1259, 381] on button "Review" at bounding box center [1263, 395] width 64 height 29
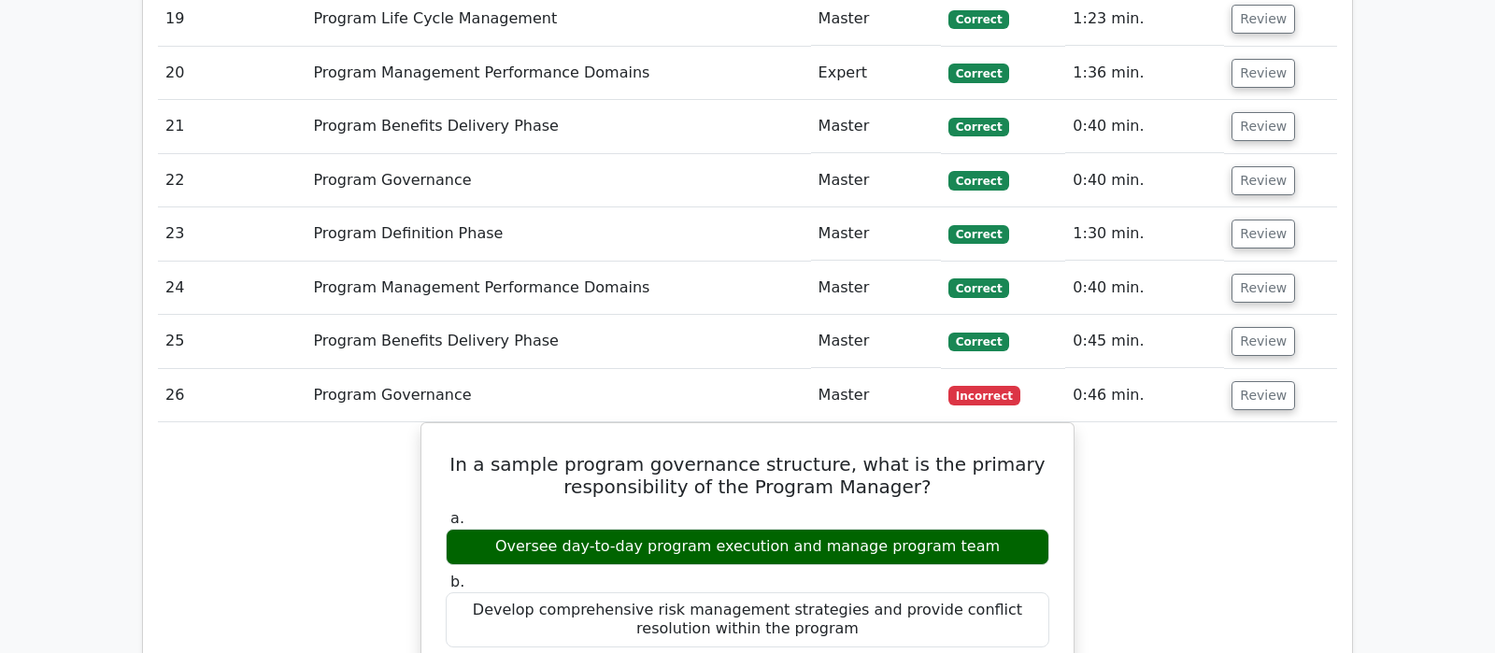
scroll to position [2808, 0]
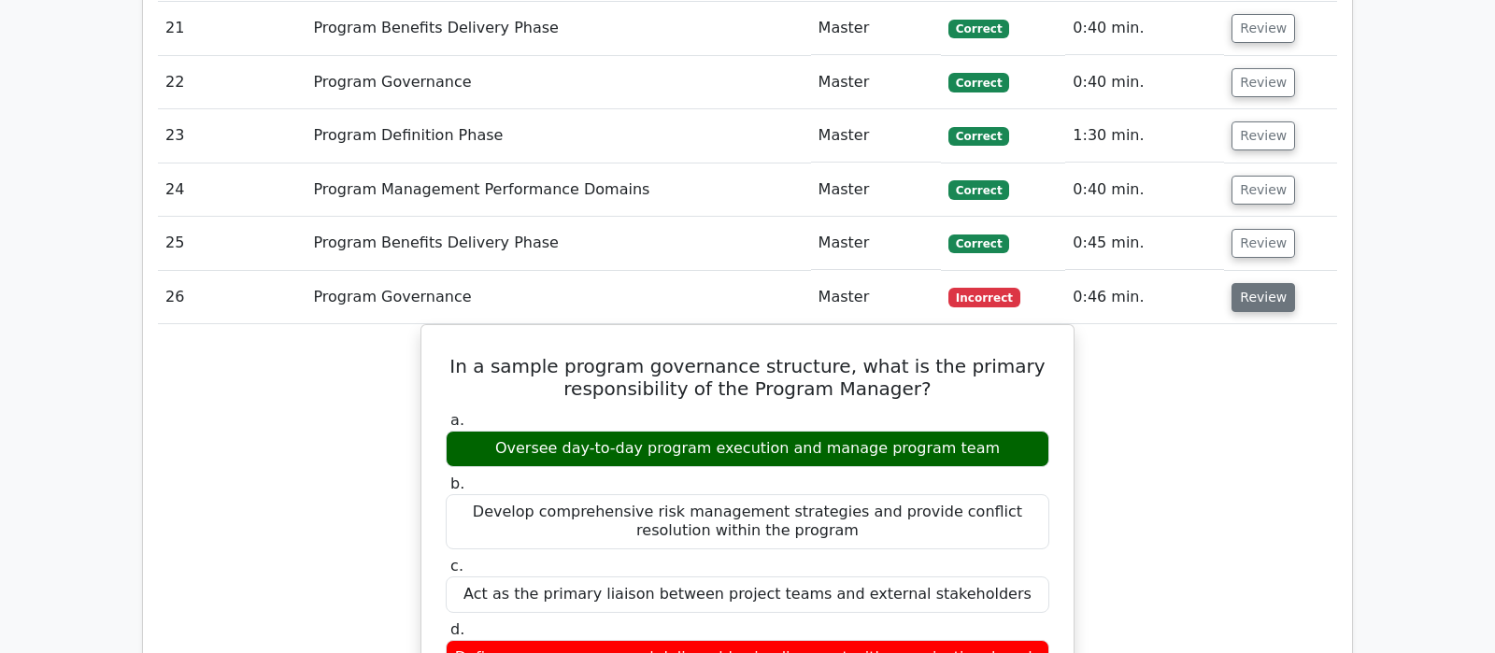
click at [1247, 283] on button "Review" at bounding box center [1263, 297] width 64 height 29
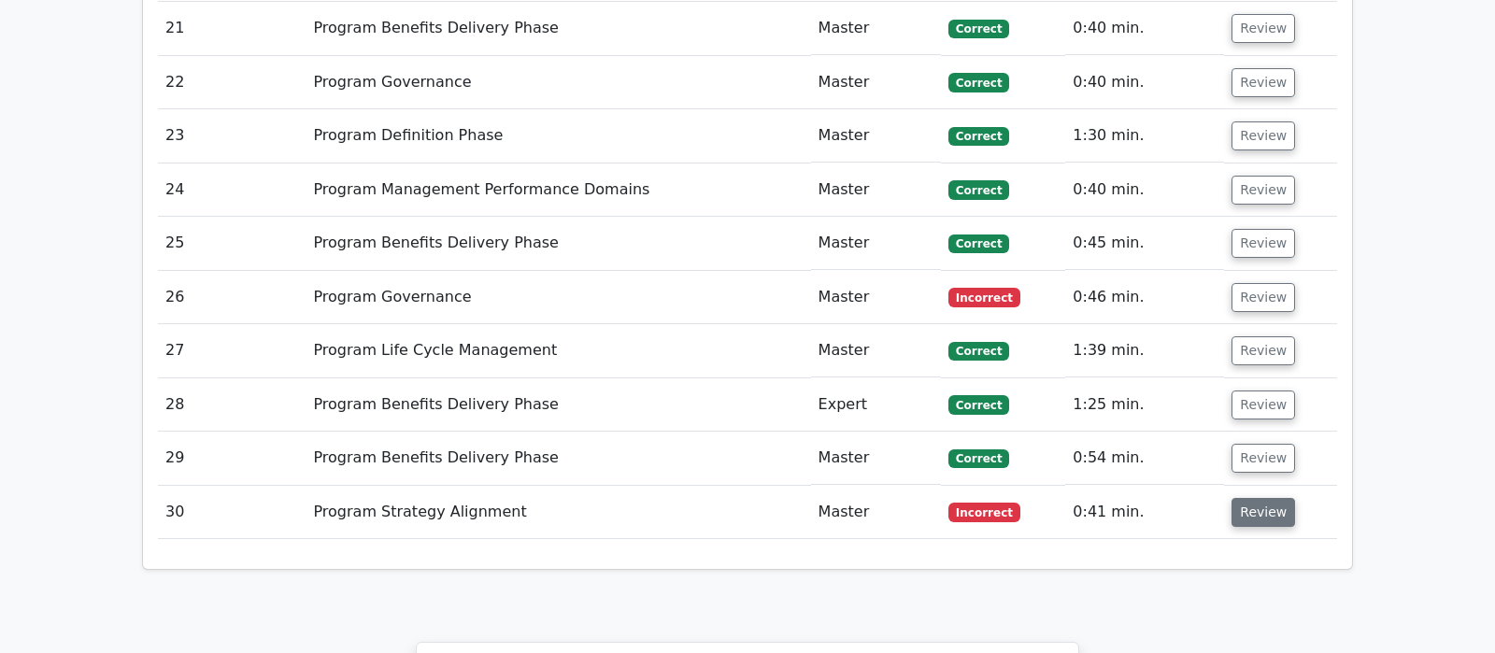
click at [1263, 498] on button "Review" at bounding box center [1263, 512] width 64 height 29
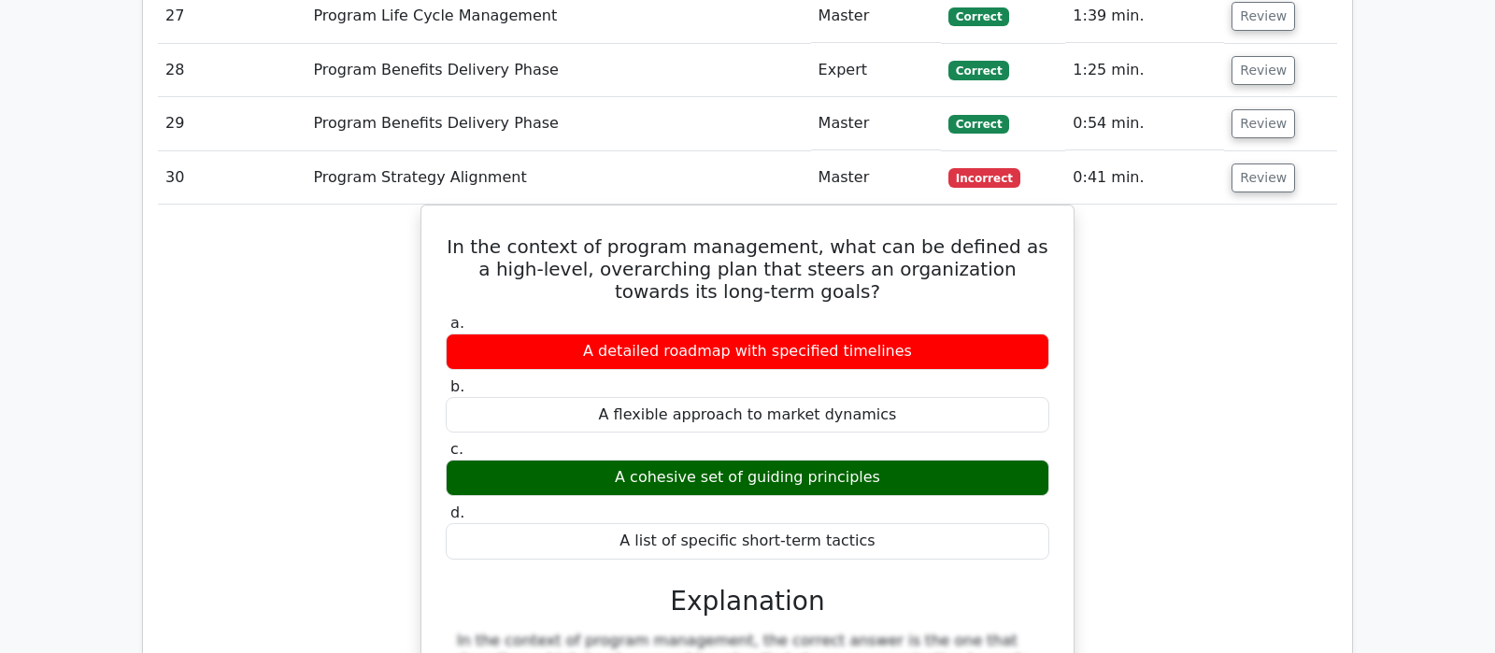
scroll to position [3103, 0]
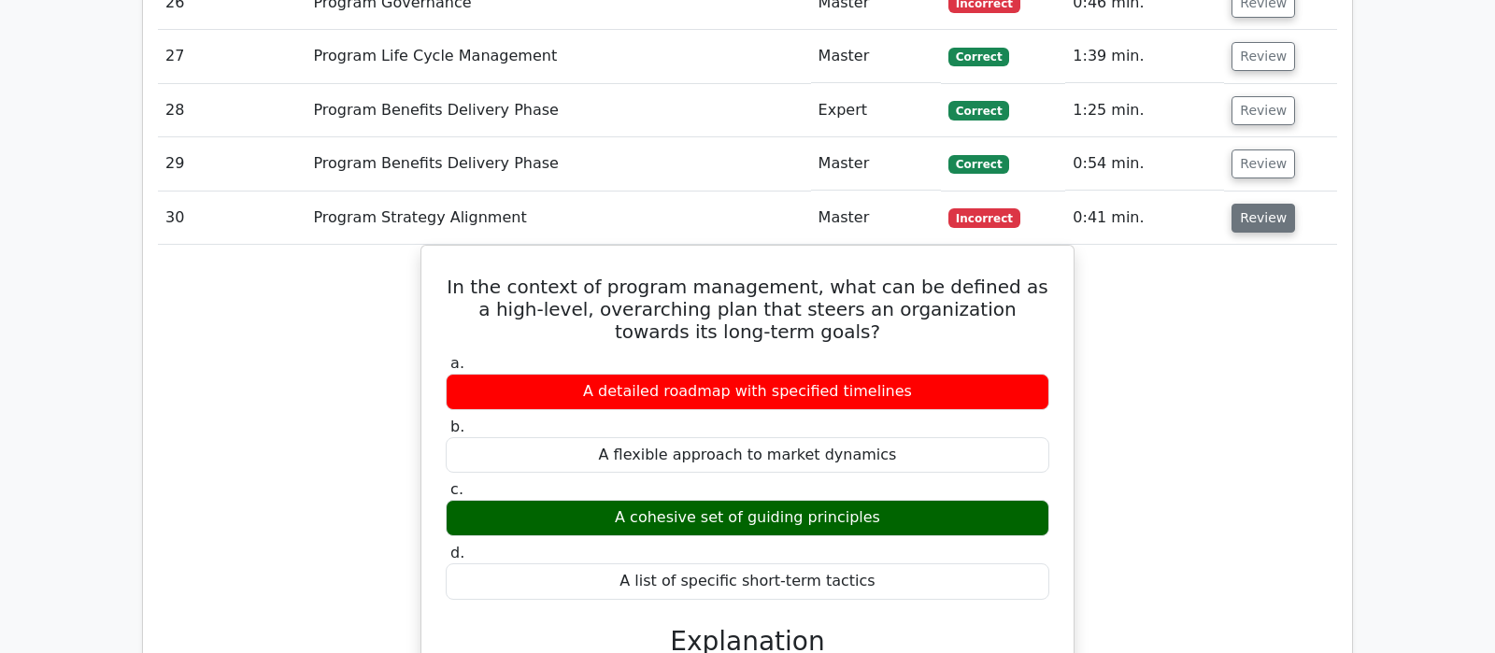
click at [1271, 204] on button "Review" at bounding box center [1263, 218] width 64 height 29
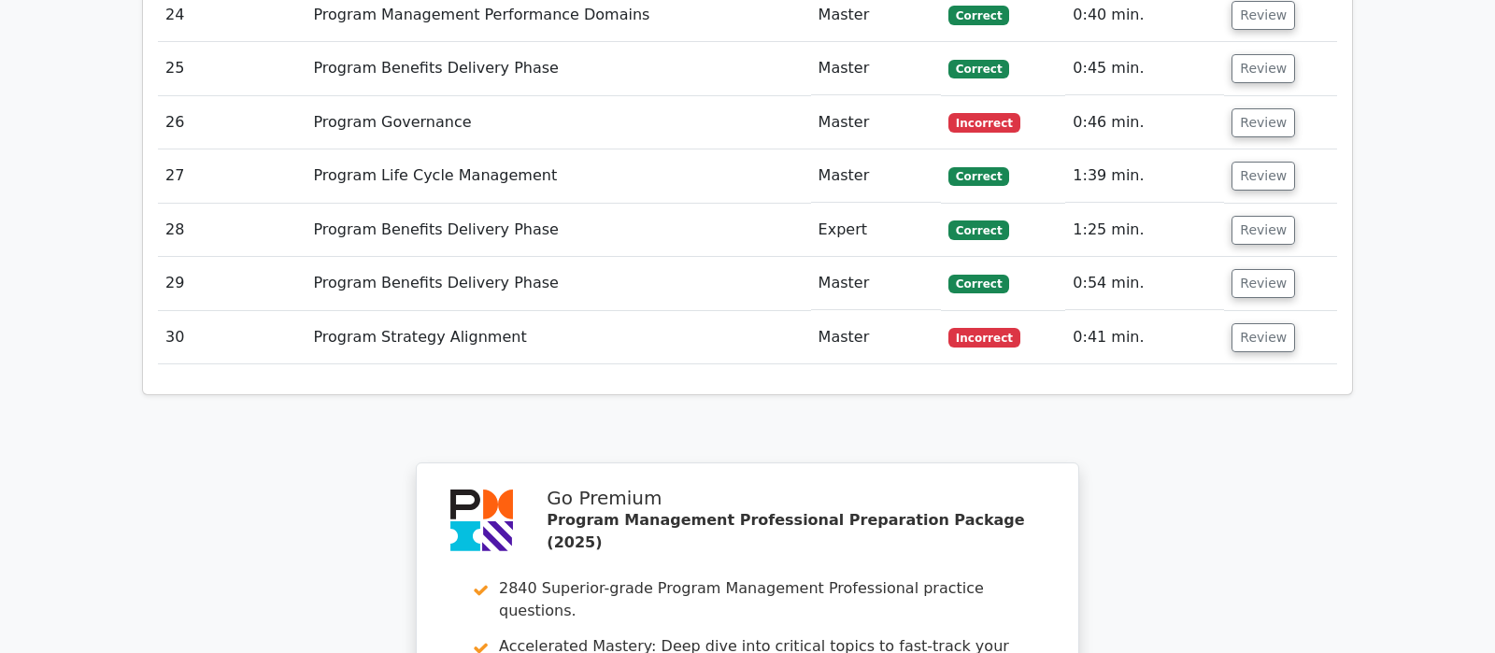
scroll to position [2906, 0]
